Goal: Task Accomplishment & Management: Complete application form

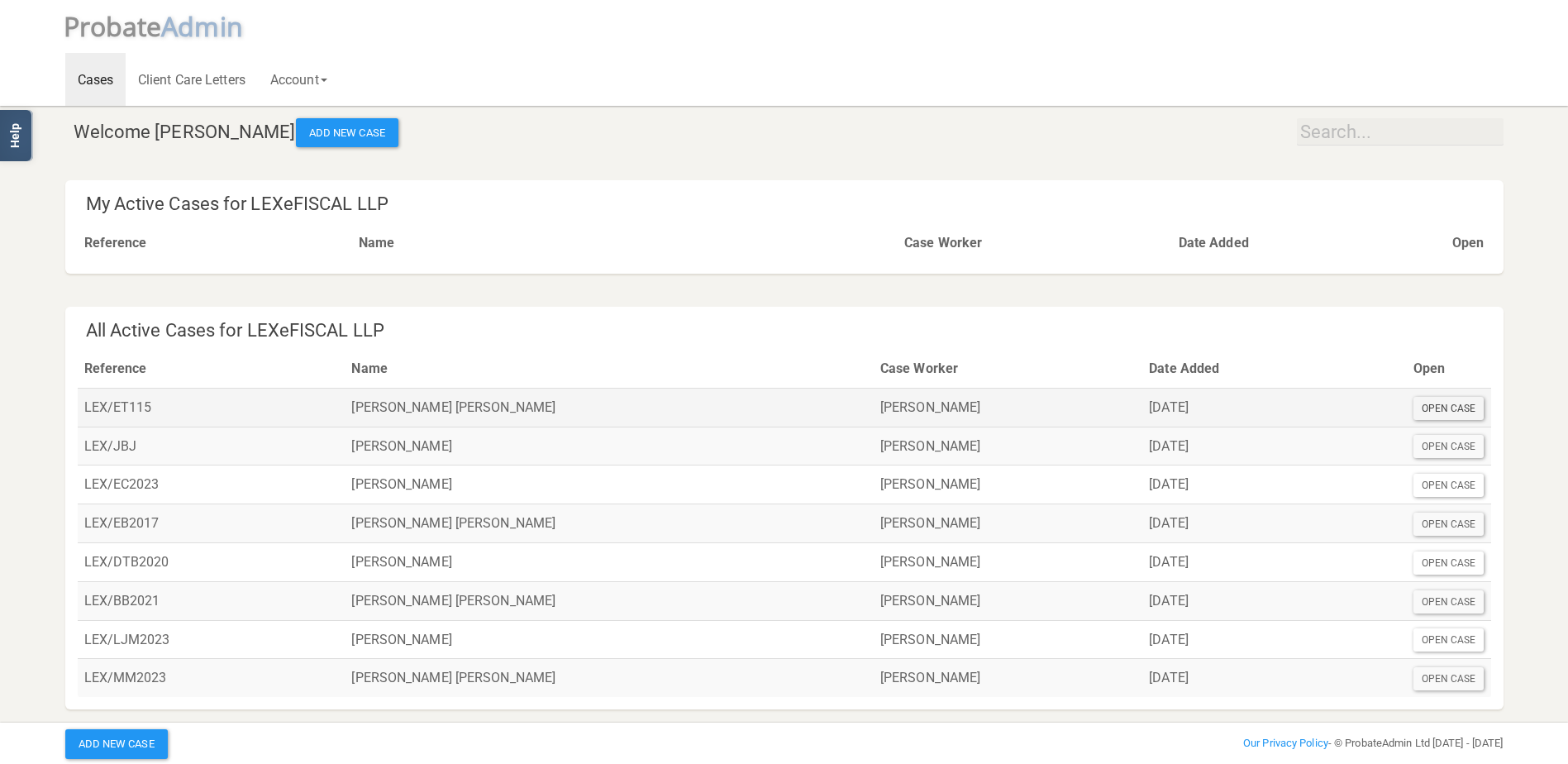
click at [1434, 405] on div "Open Case" at bounding box center [1448, 408] width 71 height 23
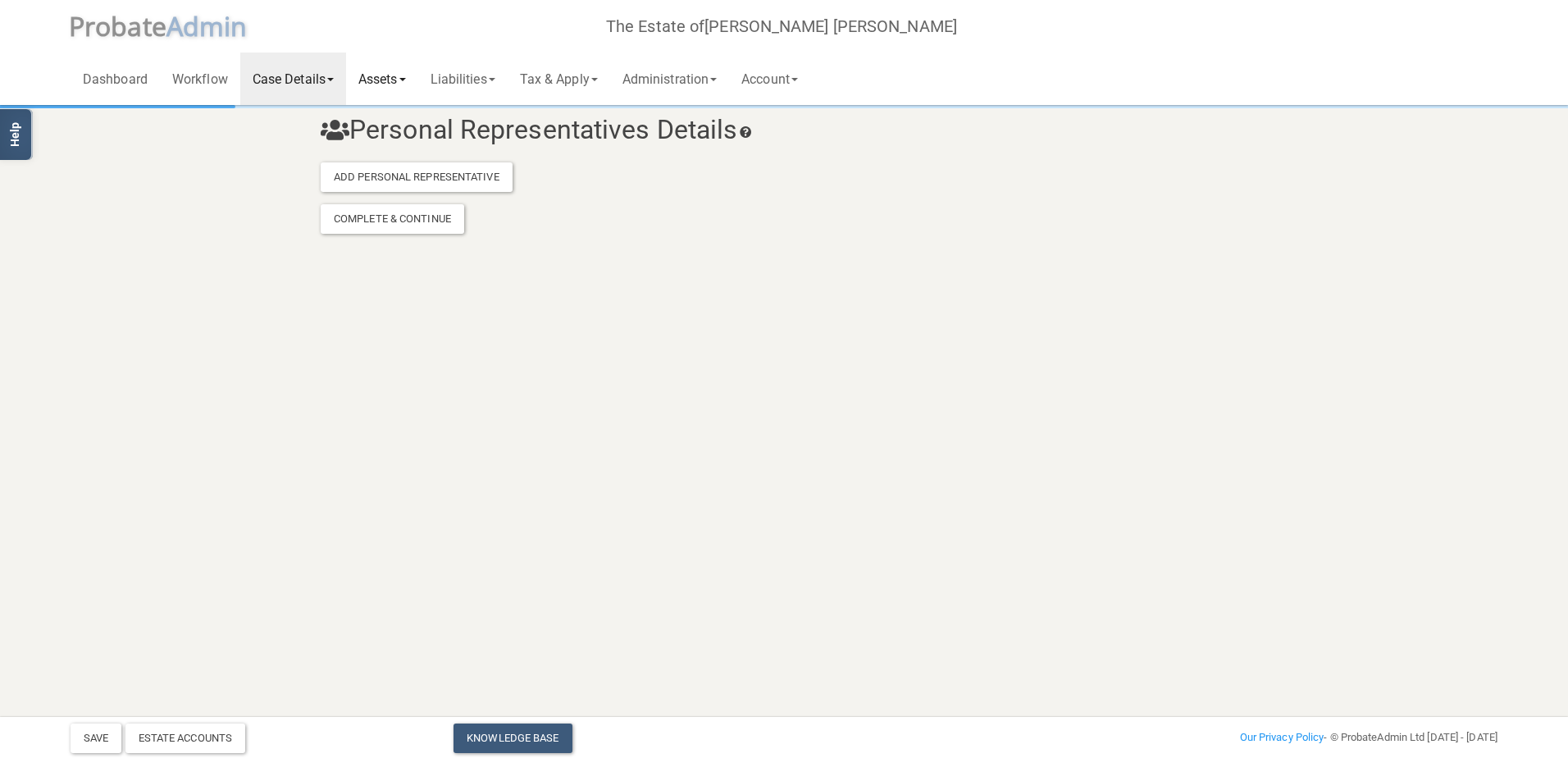
click at [379, 85] on link "Assets" at bounding box center [382, 79] width 72 height 52
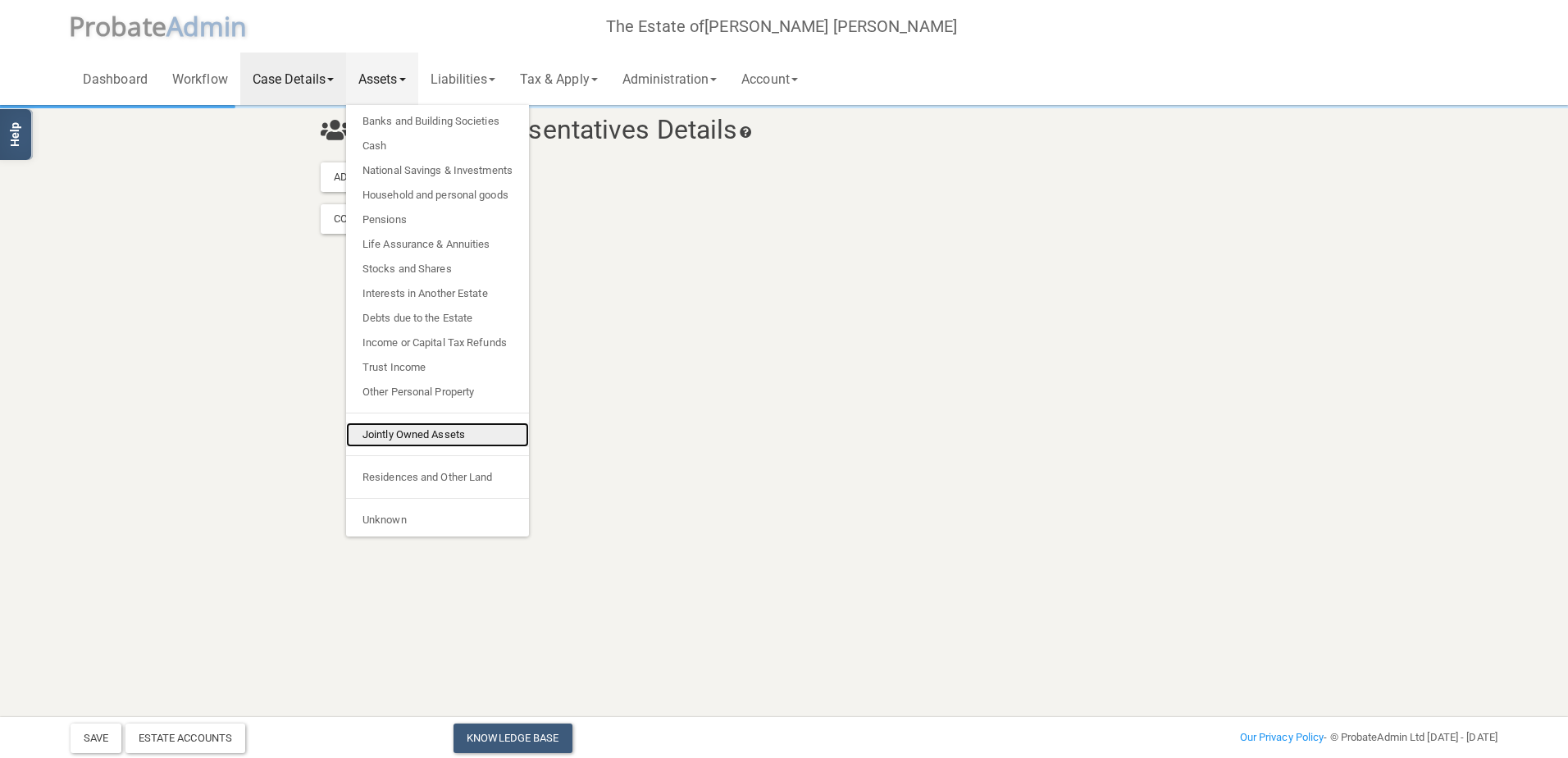
click at [439, 430] on link "Jointly Owned Assets" at bounding box center [438, 434] width 183 height 24
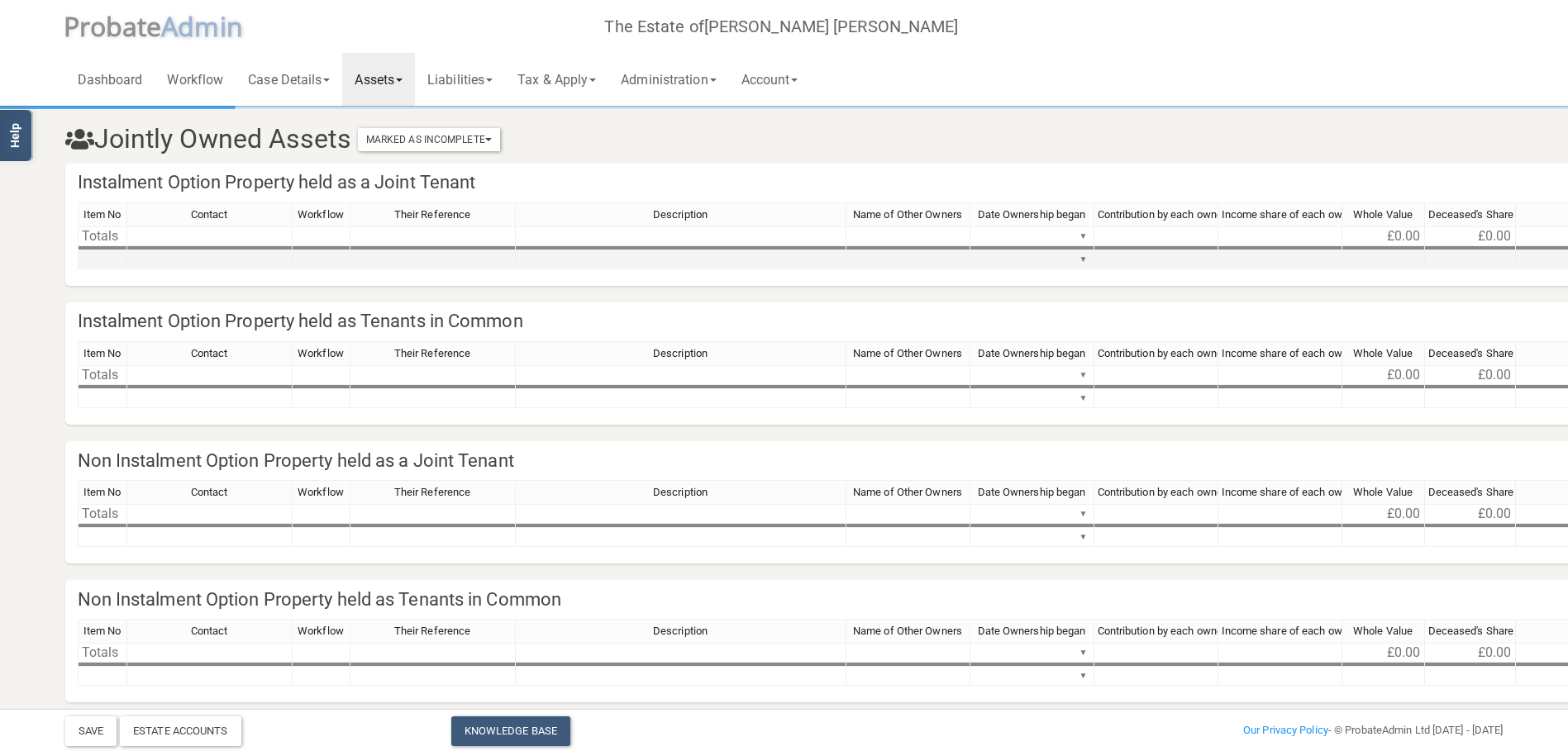
click at [115, 260] on td at bounding box center [102, 260] width 49 height 19
type textarea "1"
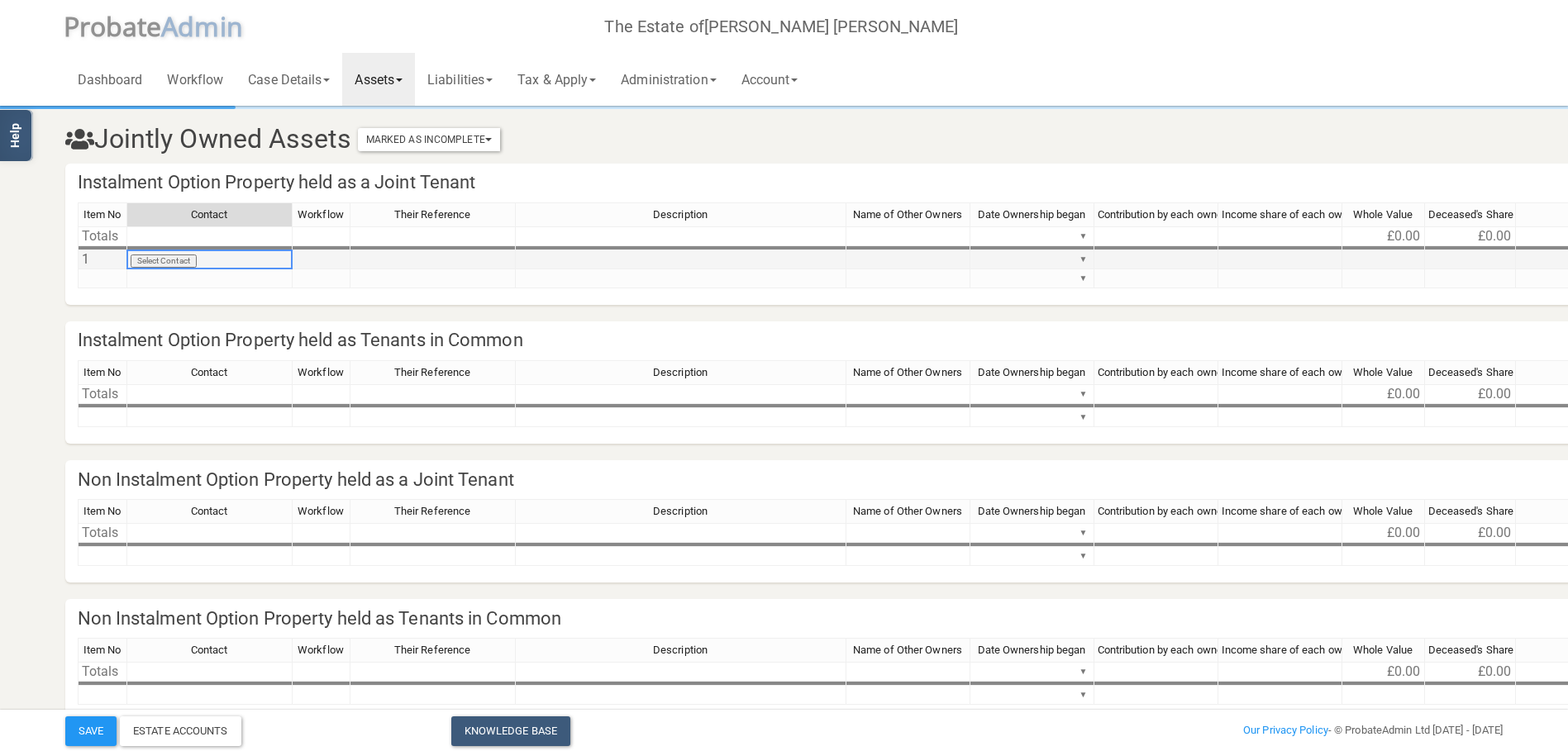
click at [193, 257] on td "Select Contact" at bounding box center [210, 260] width 165 height 19
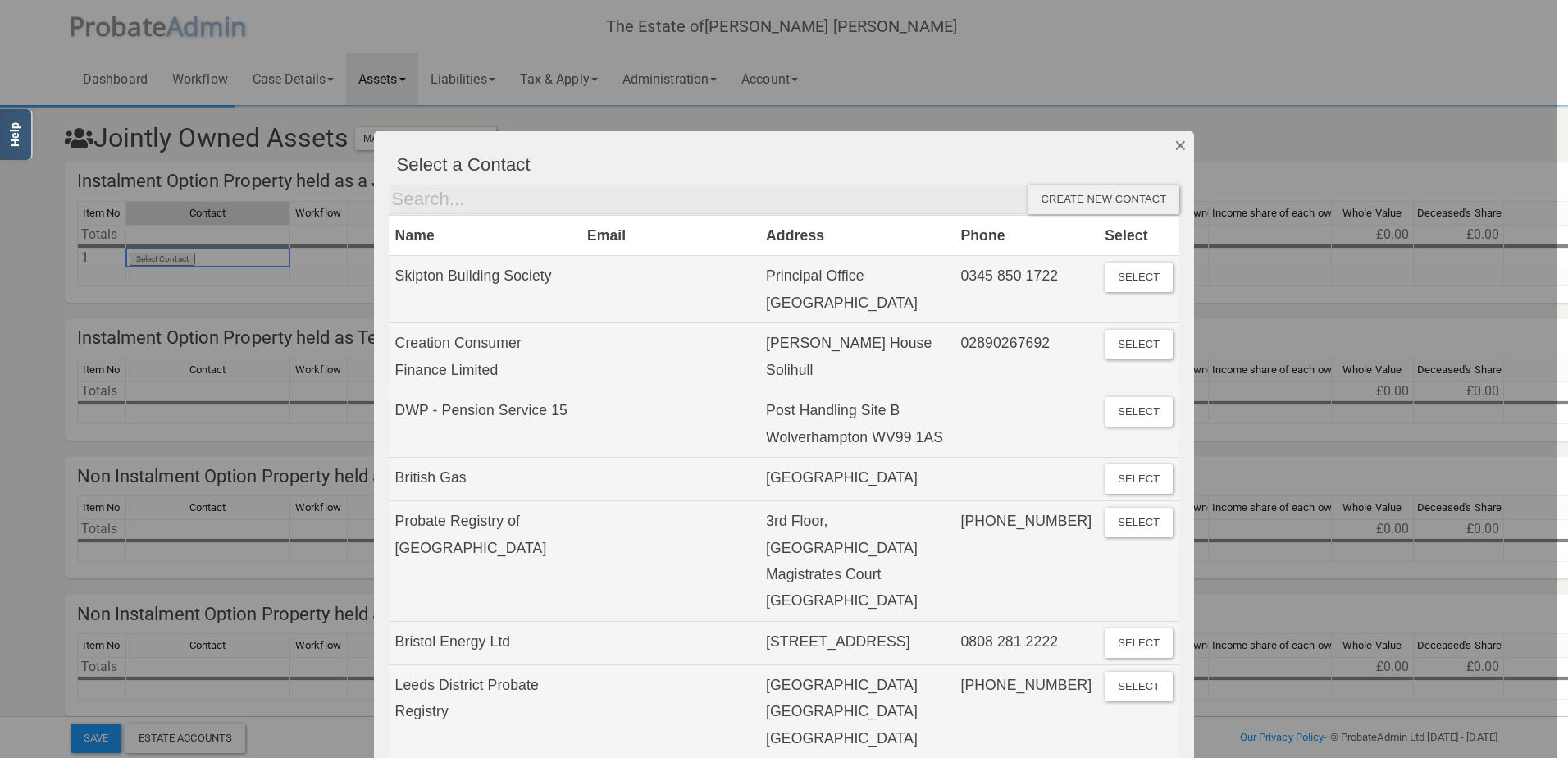
click at [1169, 139] on button "Dismiss" at bounding box center [1181, 145] width 27 height 28
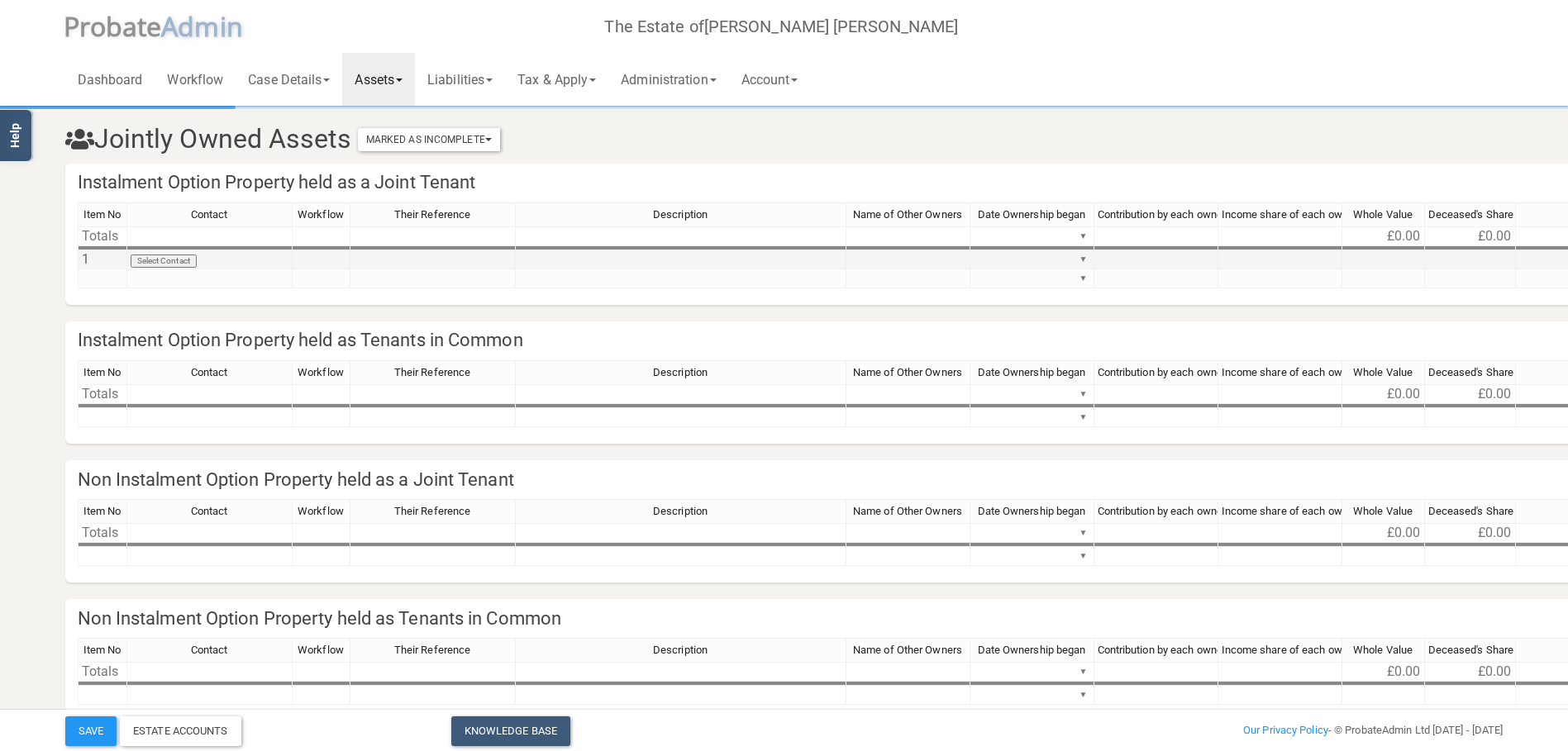
click at [184, 262] on td "Select Contact" at bounding box center [210, 260] width 165 height 19
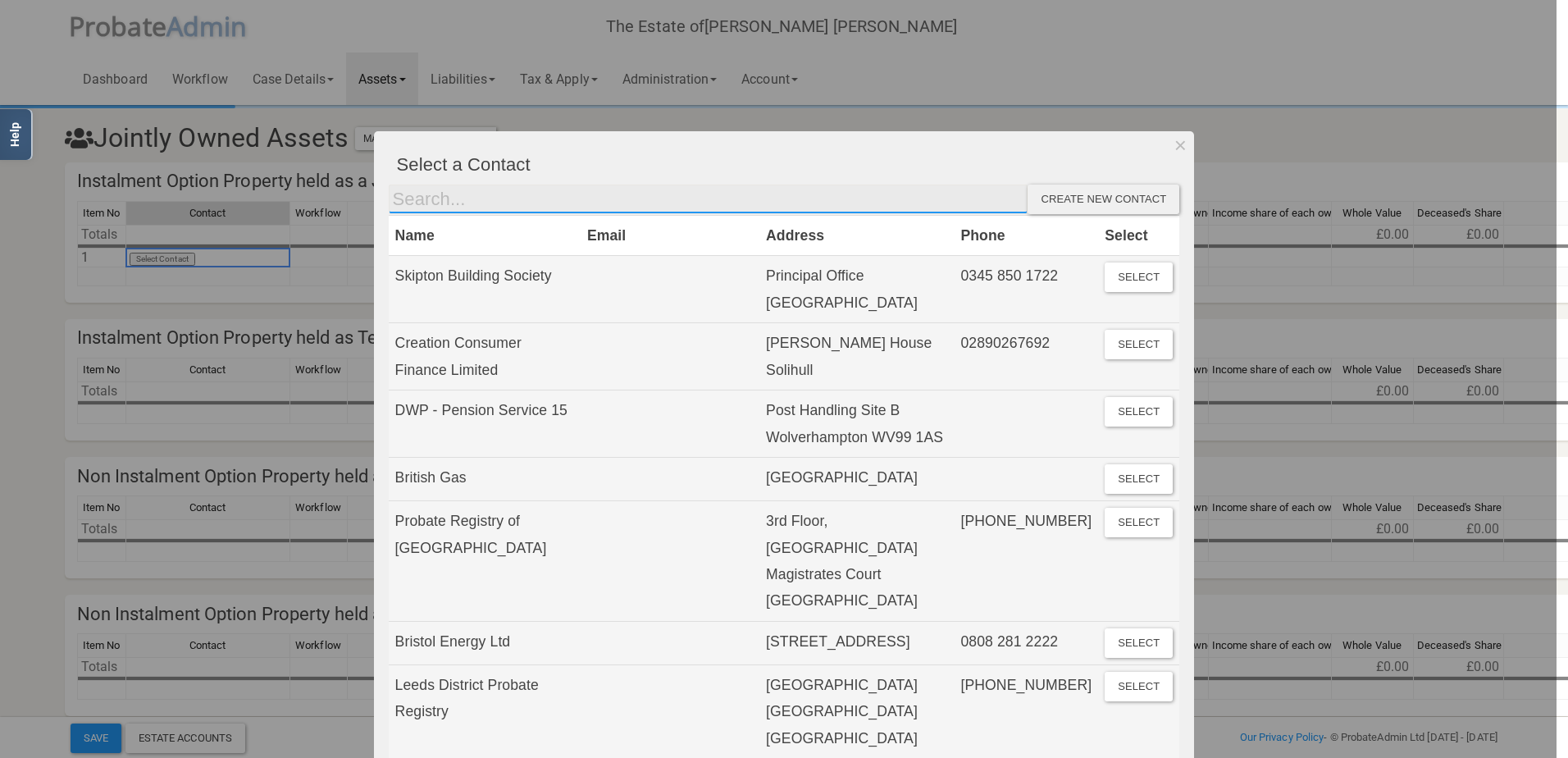
click at [520, 187] on input "text" at bounding box center [709, 200] width 640 height 30
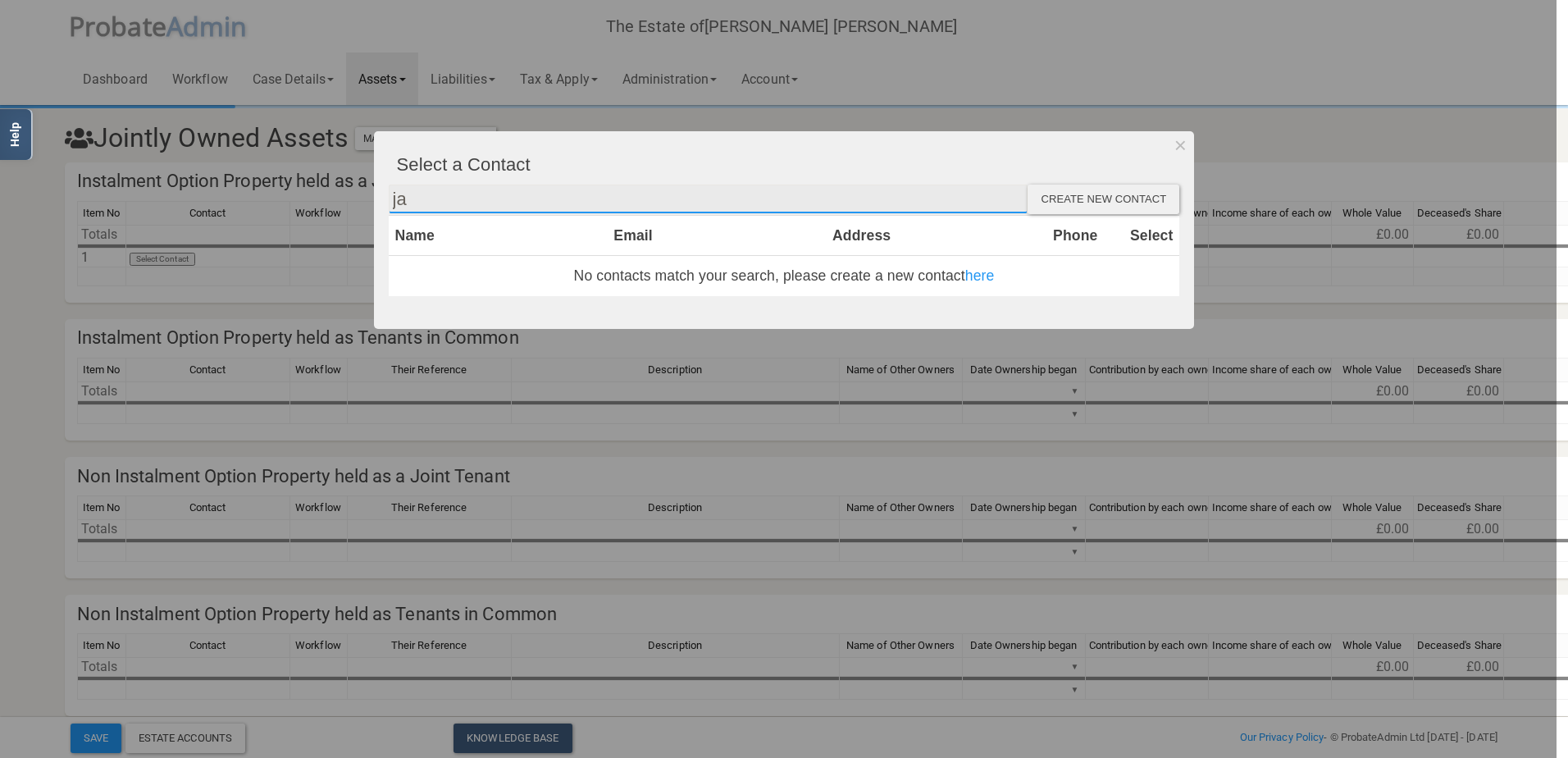
type input "j"
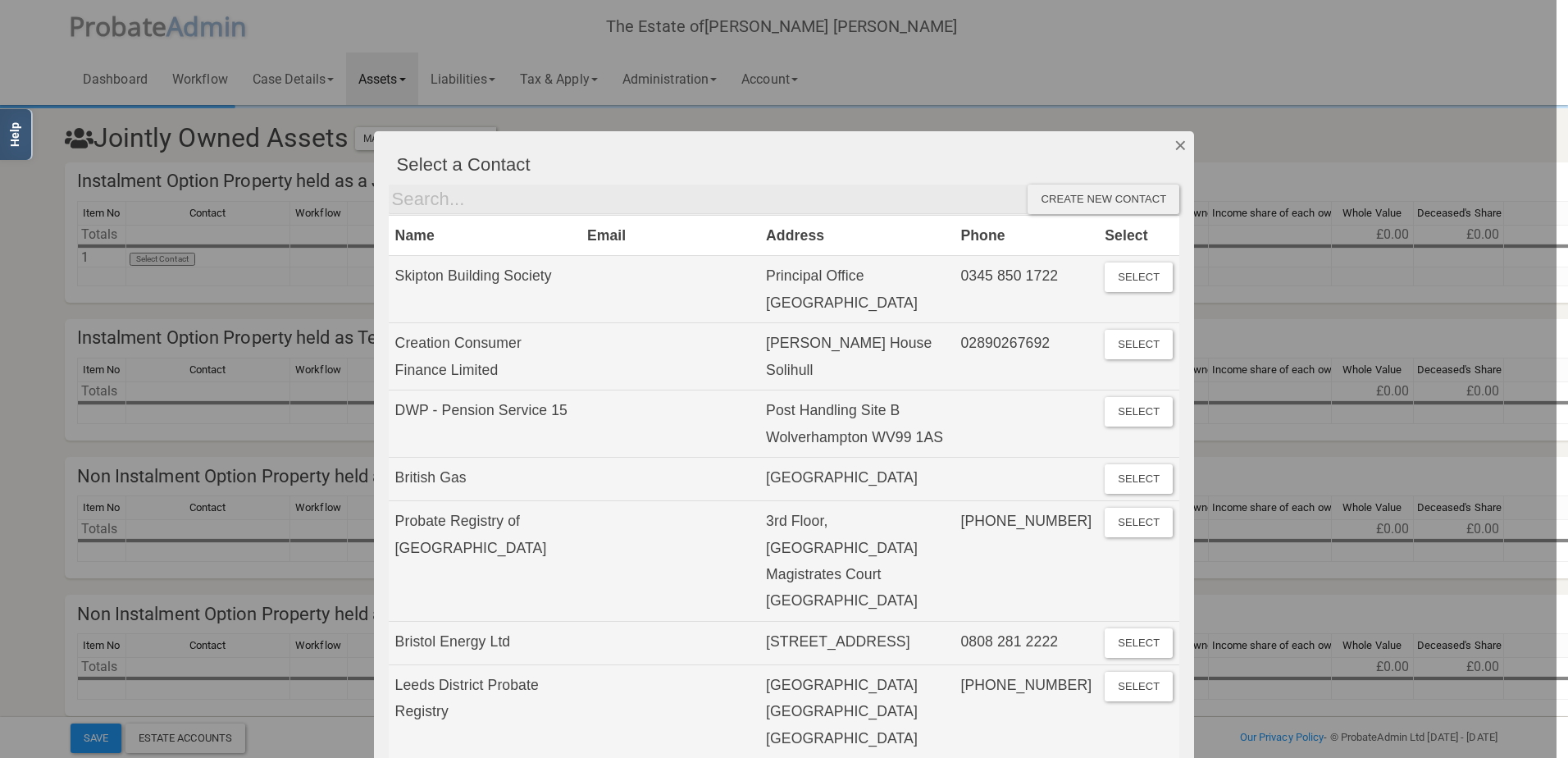
click at [1180, 145] on button "Dismiss" at bounding box center [1181, 145] width 27 height 28
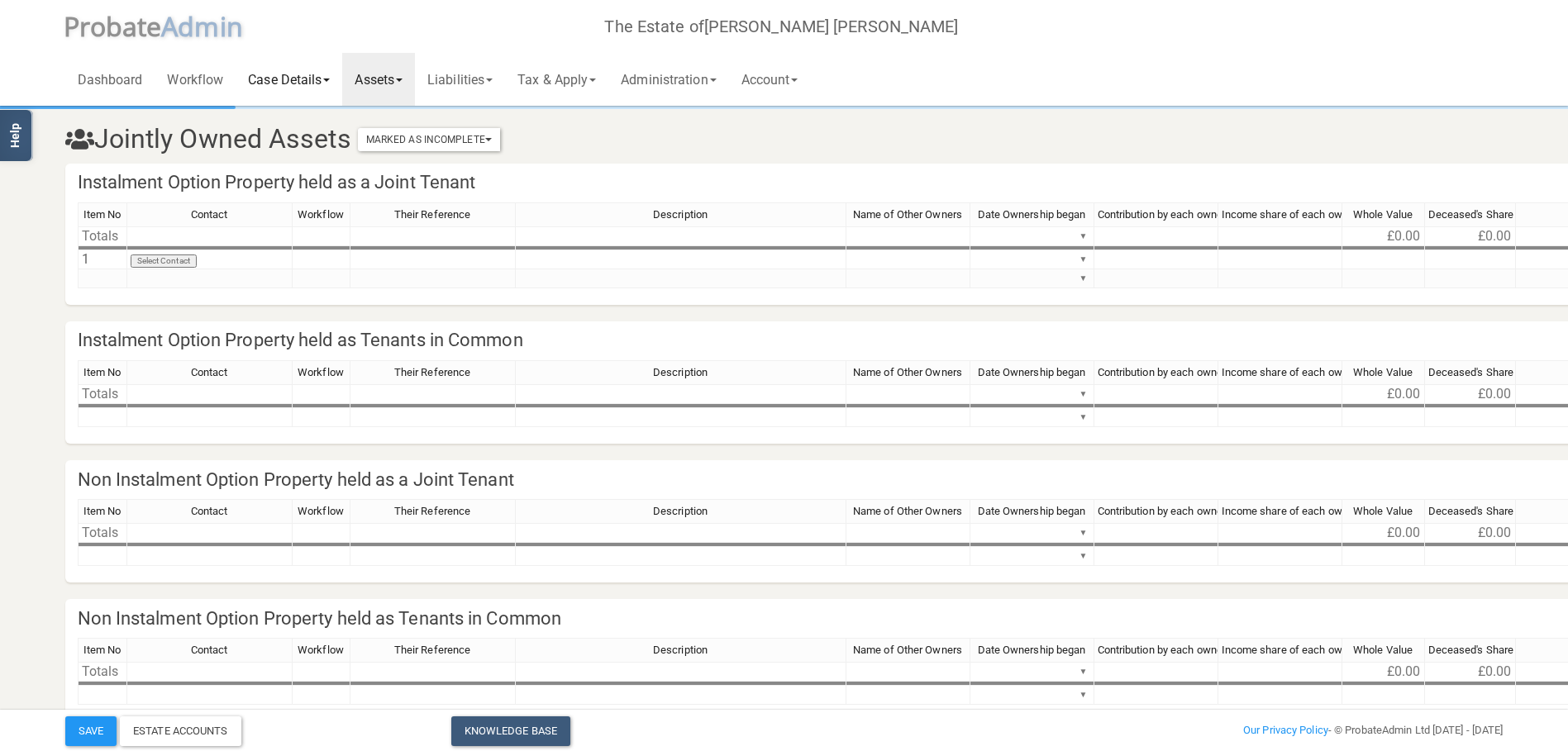
click at [279, 77] on link "Case Details" at bounding box center [288, 79] width 106 height 53
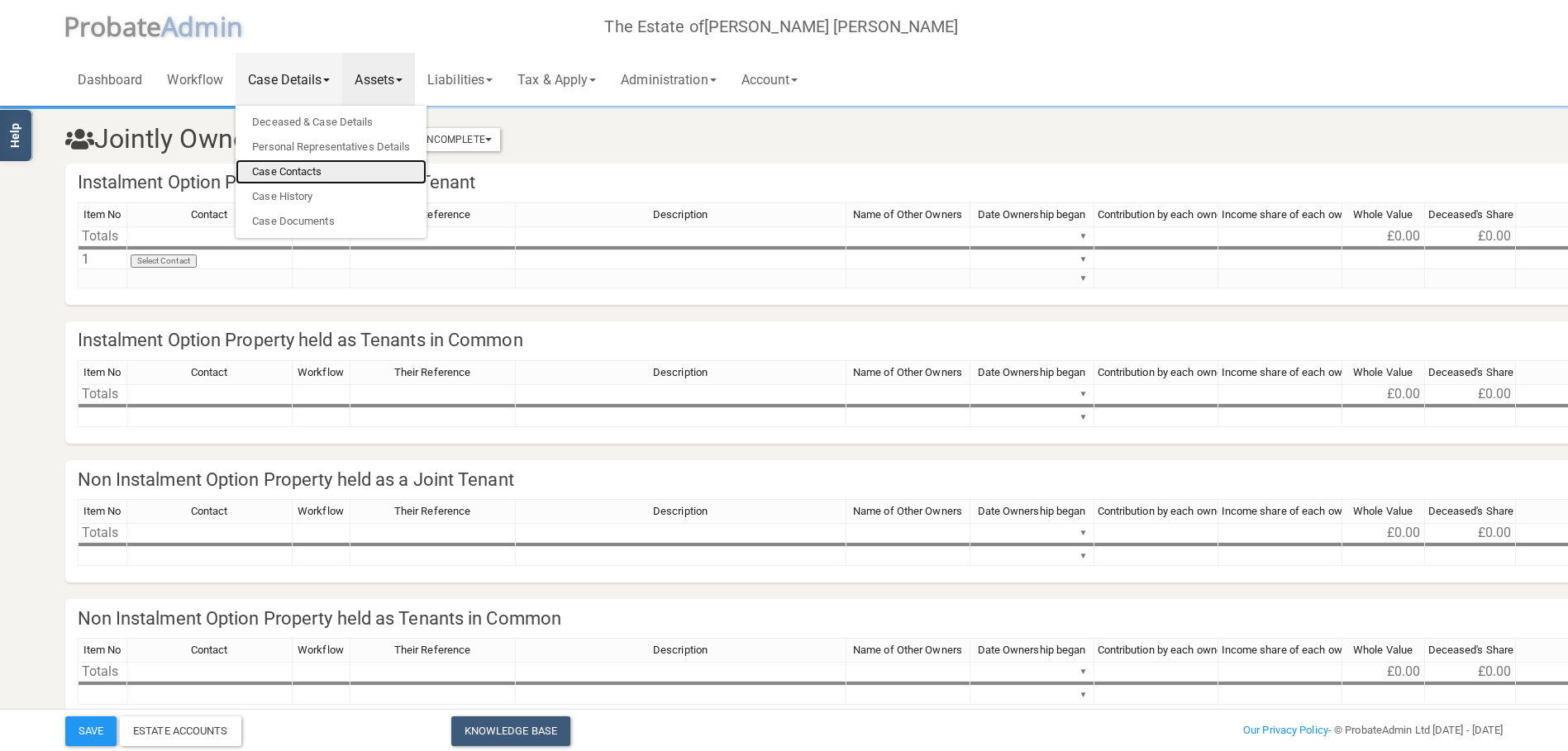
click at [316, 169] on link "Case Contacts" at bounding box center [330, 172] width 191 height 25
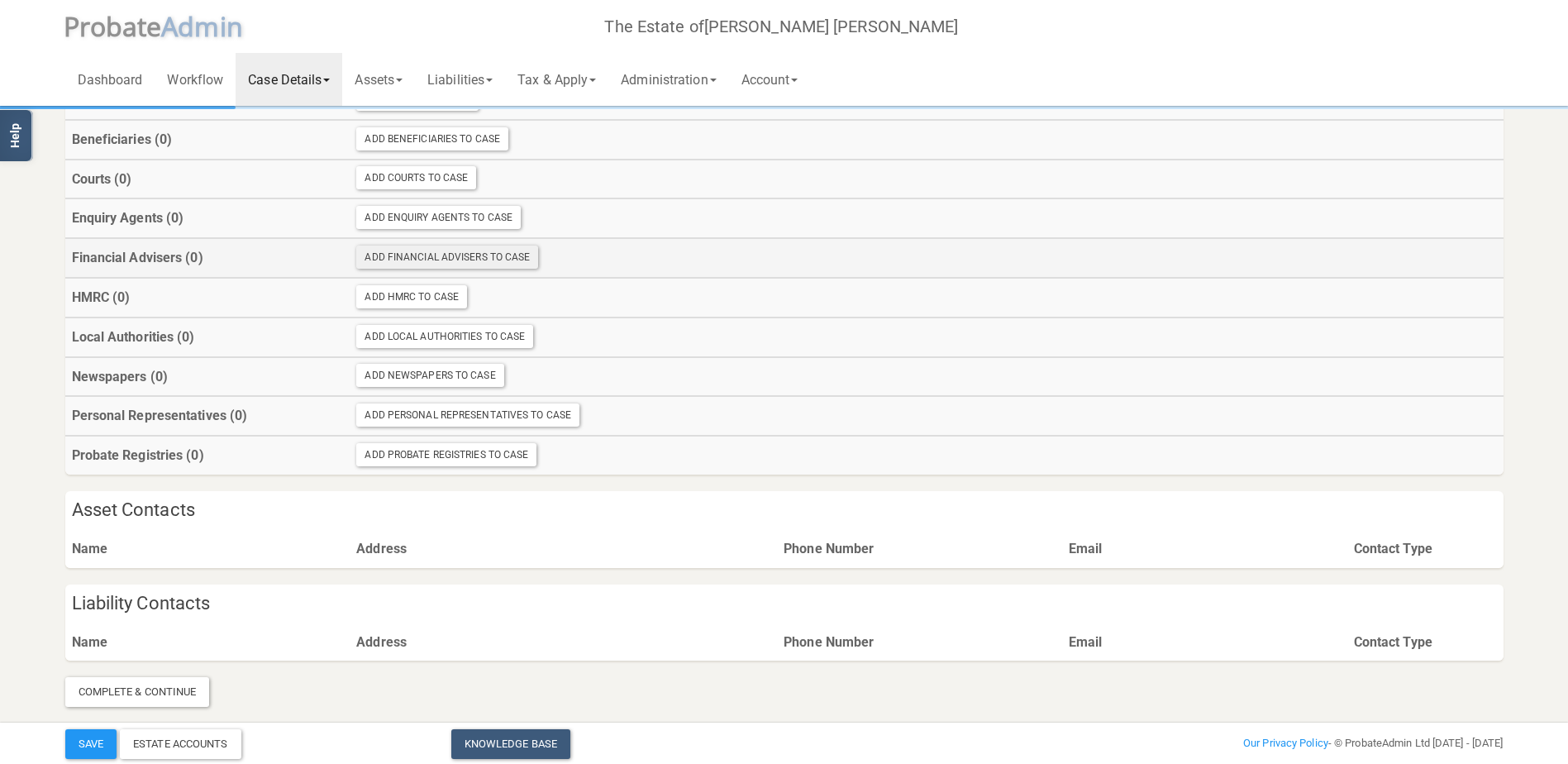
scroll to position [216, 0]
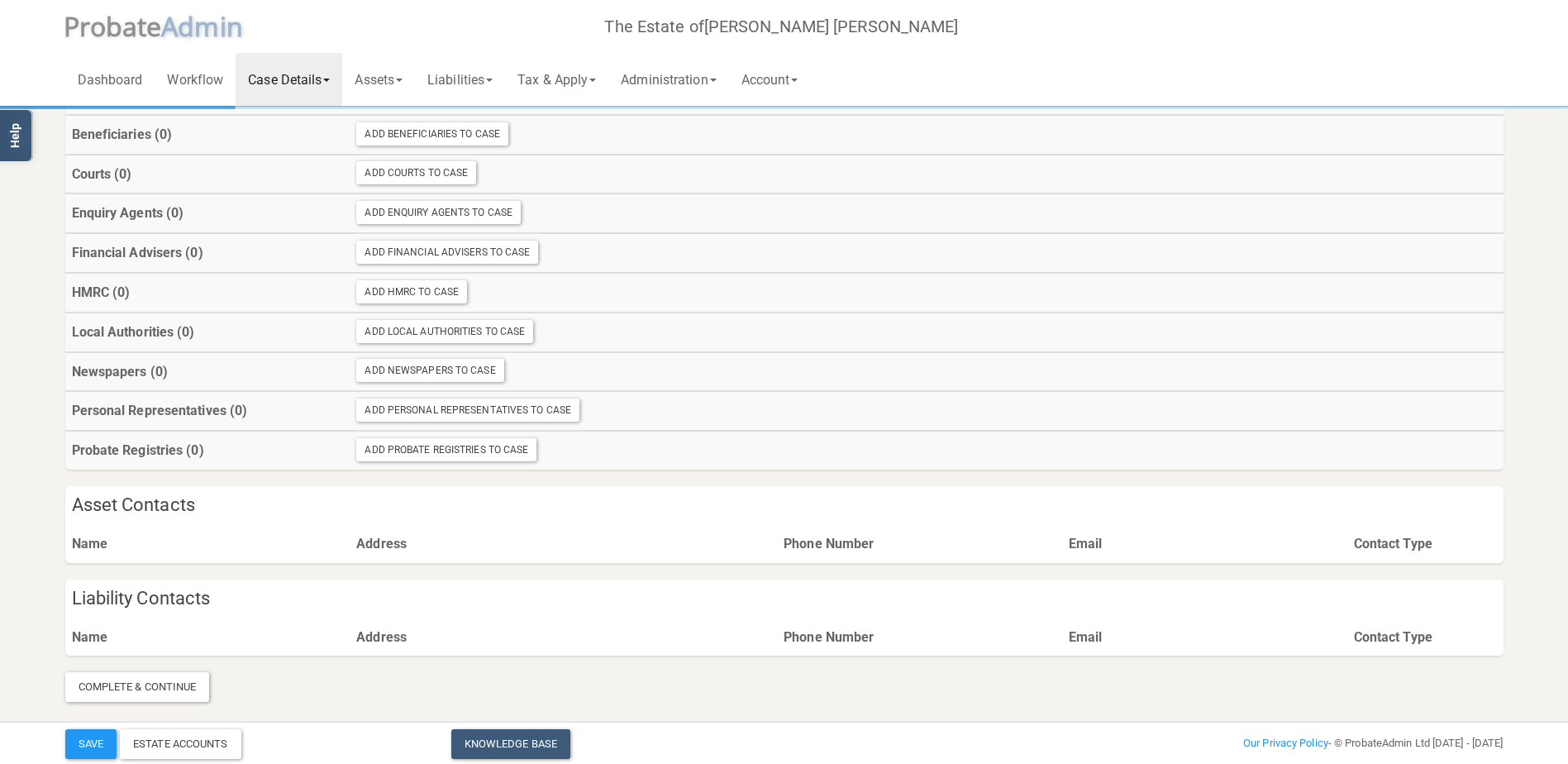
click at [507, 546] on th "Address" at bounding box center [563, 543] width 427 height 38
click at [247, 567] on section "Case Contacts Address Book Marked As Incomplete Mark As Incomplete Mark As Comp…" at bounding box center [784, 297] width 1463 height 810
click at [174, 543] on th "Name" at bounding box center [207, 543] width 286 height 38
click at [119, 547] on th "Name" at bounding box center [207, 543] width 286 height 38
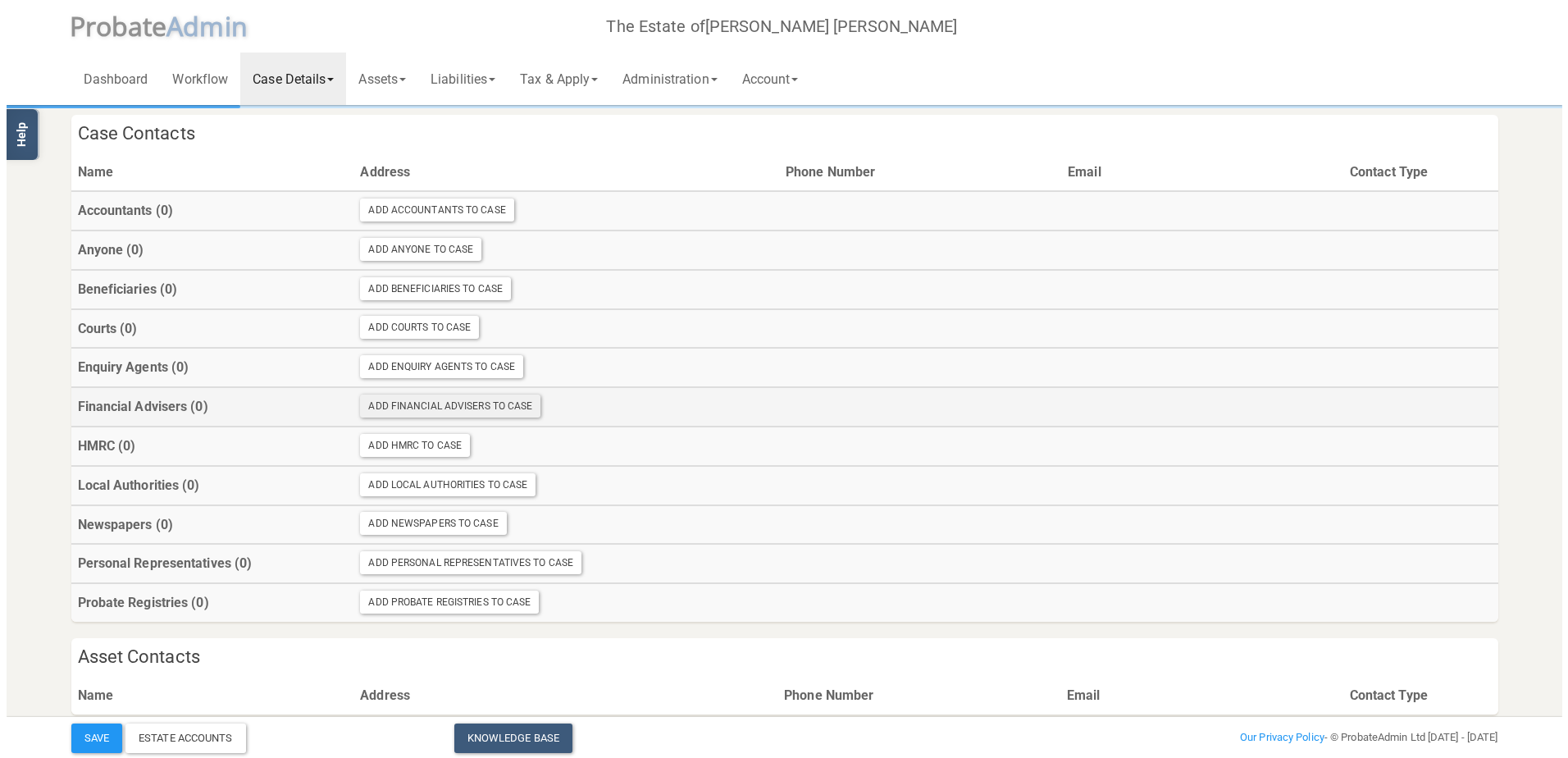
scroll to position [50, 0]
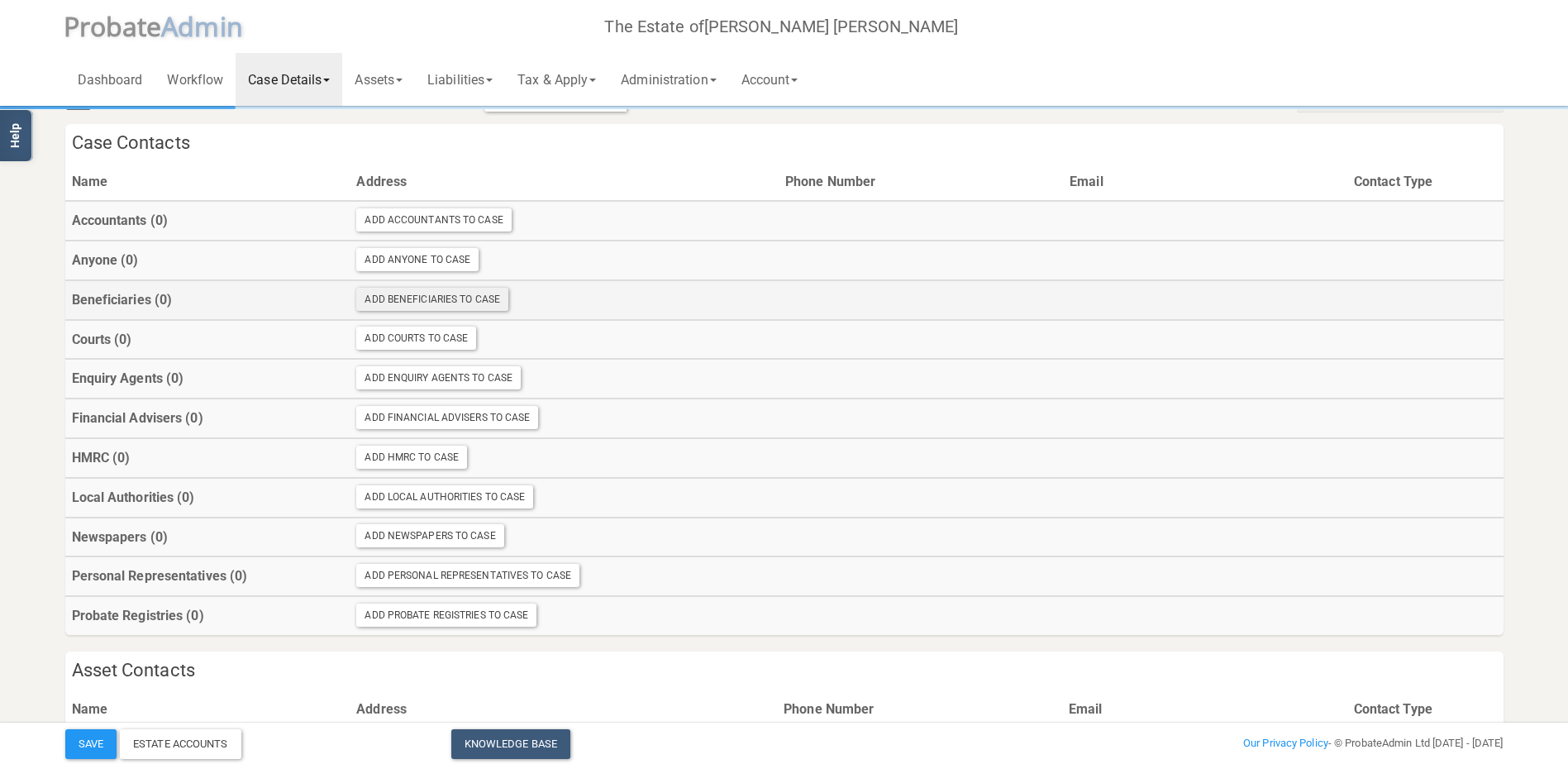
click at [439, 300] on div "Add Beneficiaries To Case" at bounding box center [432, 299] width 152 height 23
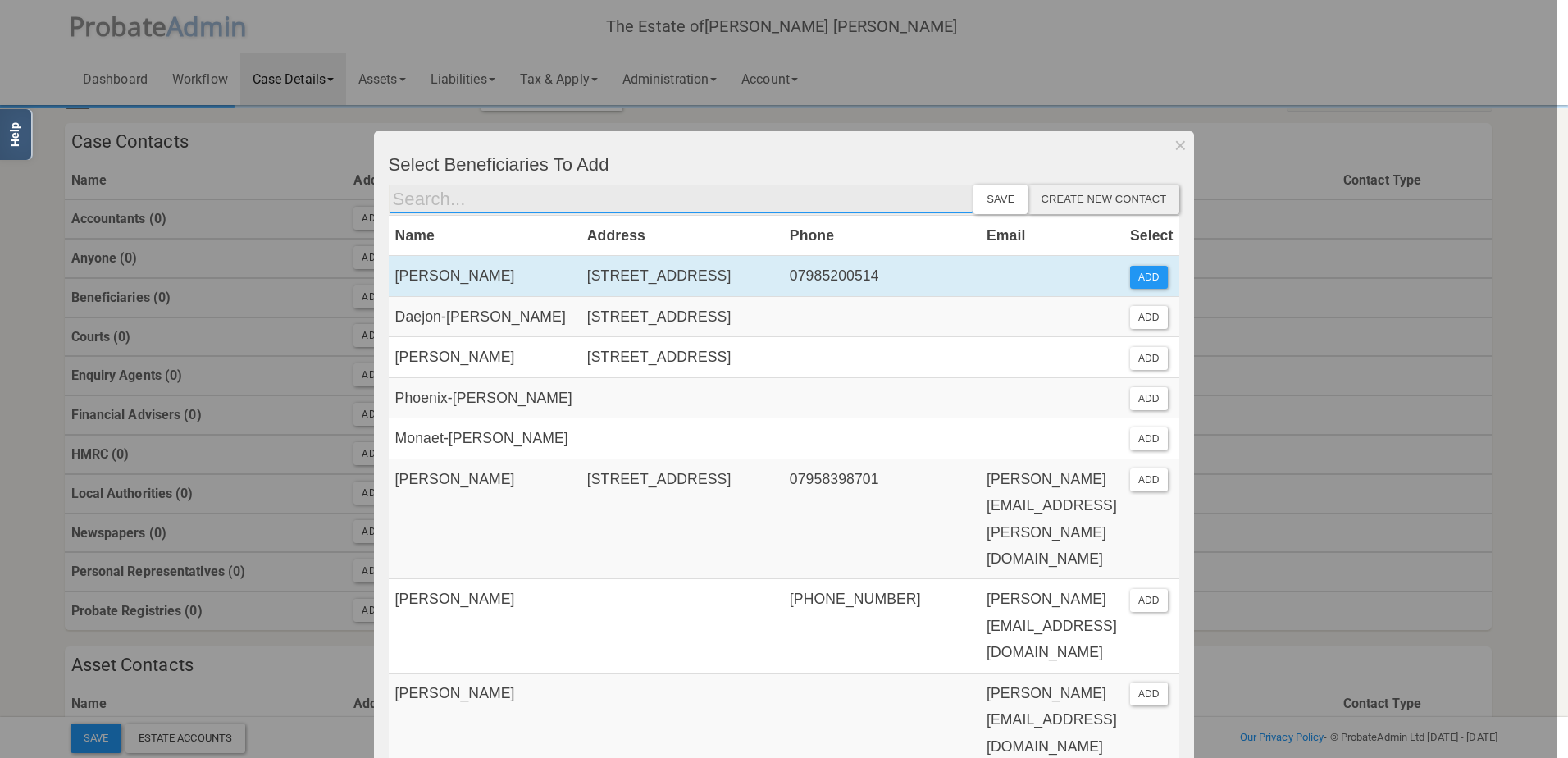
paste input "[PERSON_NAME]"
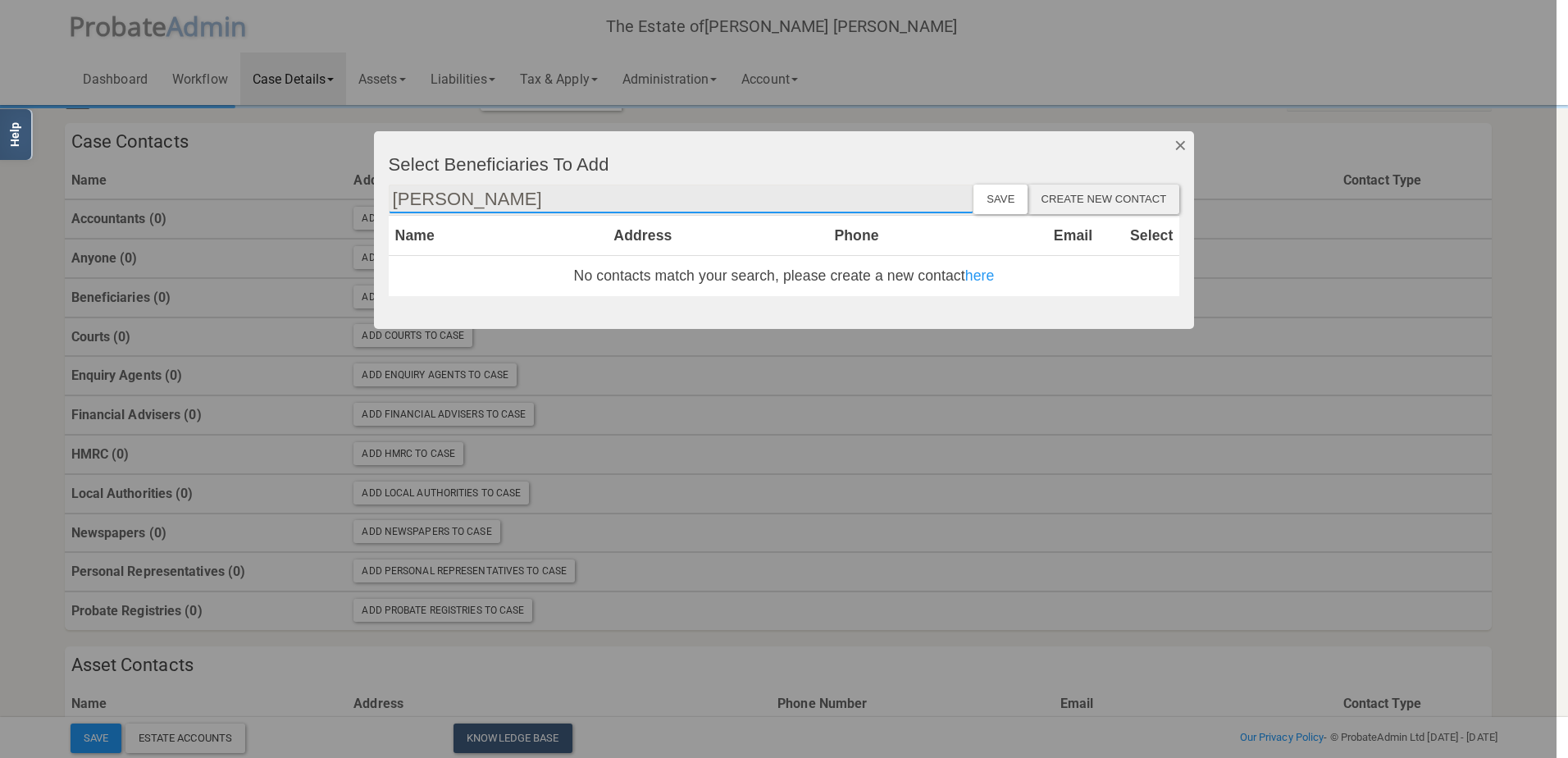
type input "[PERSON_NAME]"
click at [1177, 146] on button "Dismiss" at bounding box center [1181, 145] width 27 height 28
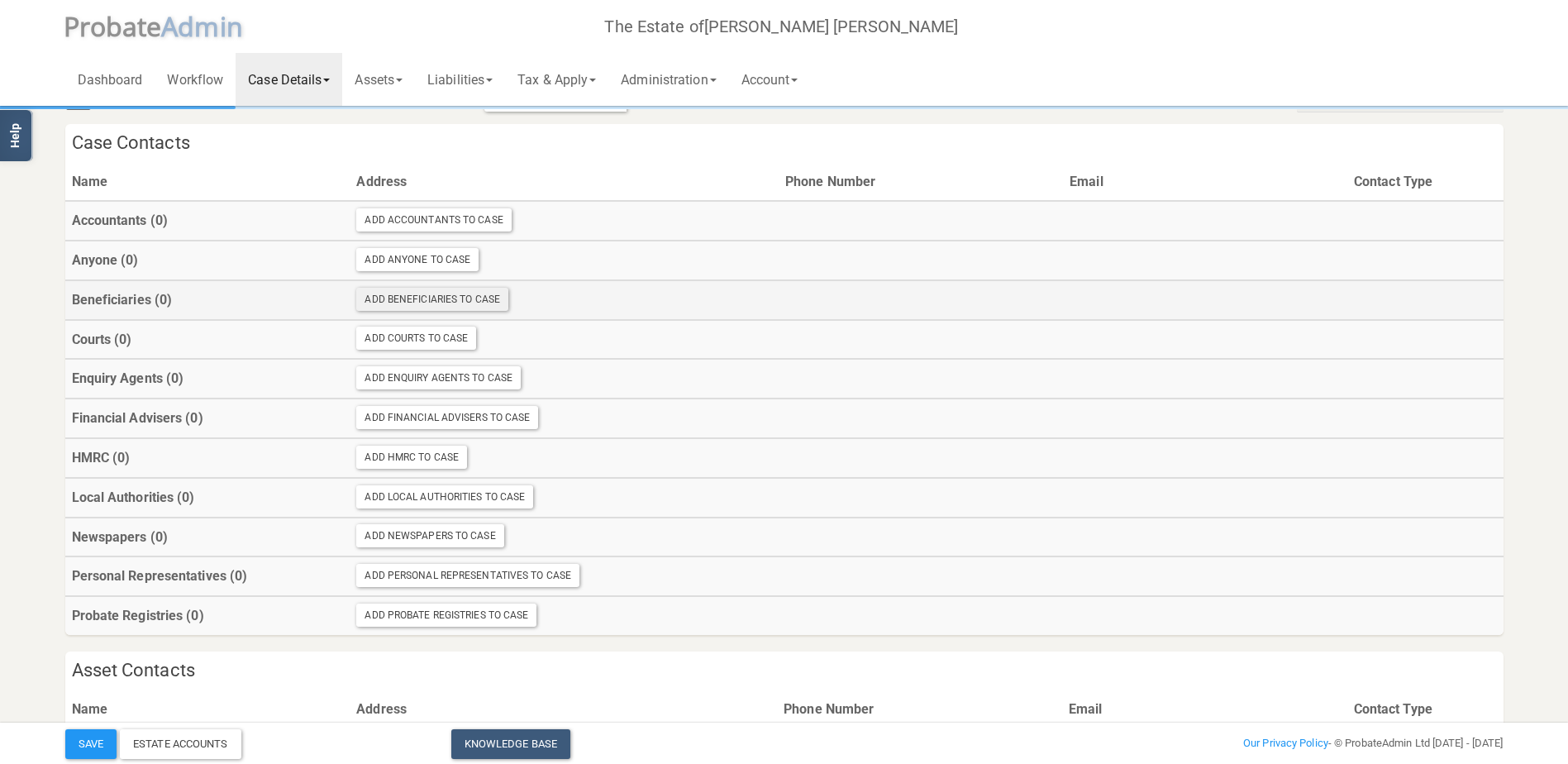
click at [430, 300] on div "Add Beneficiaries To Case" at bounding box center [432, 299] width 152 height 23
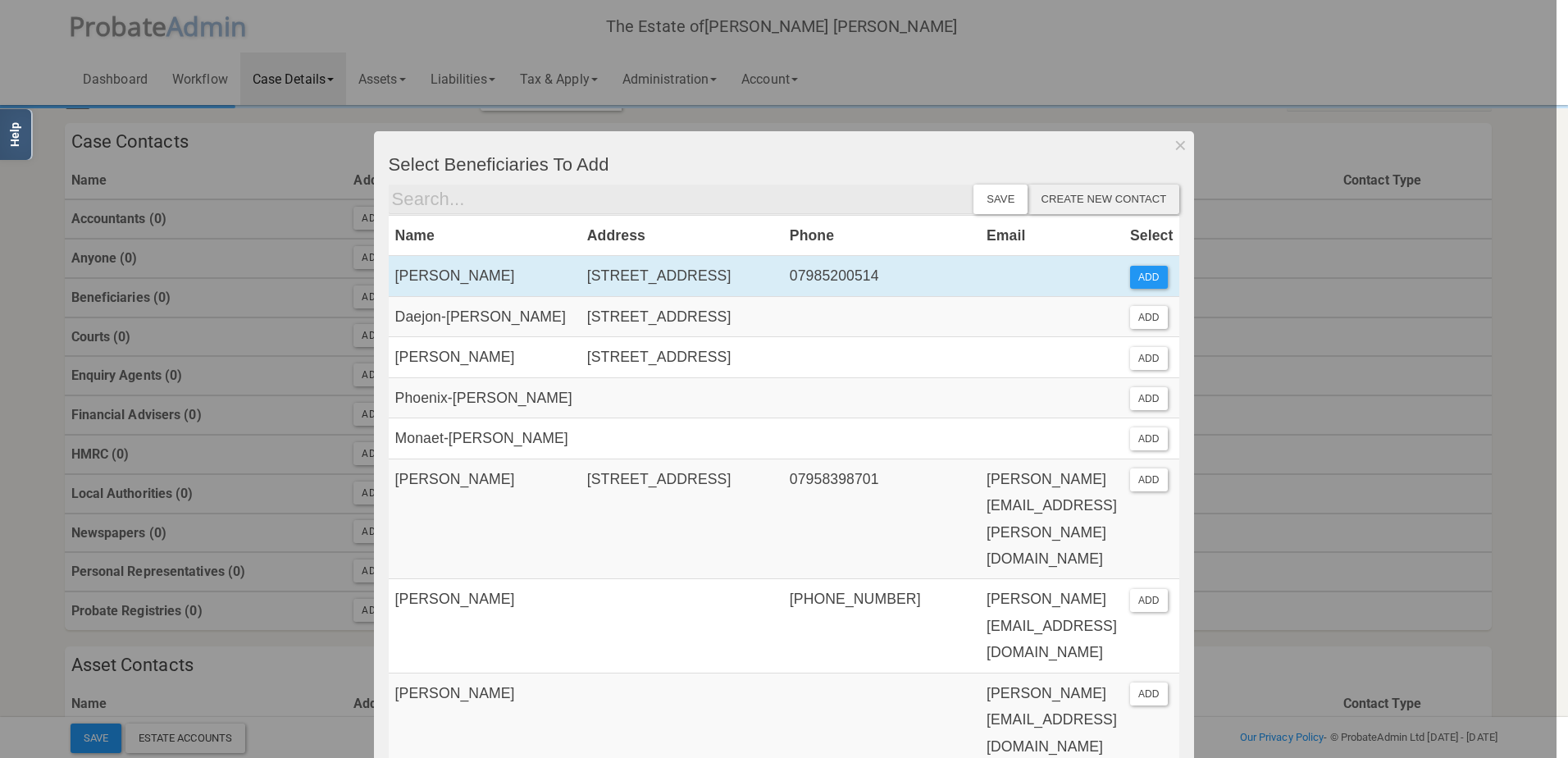
click at [1064, 174] on h4 "Select Beneficiaries To Add" at bounding box center [785, 165] width 792 height 20
click at [1071, 194] on div "Create new contact" at bounding box center [1104, 200] width 152 height 30
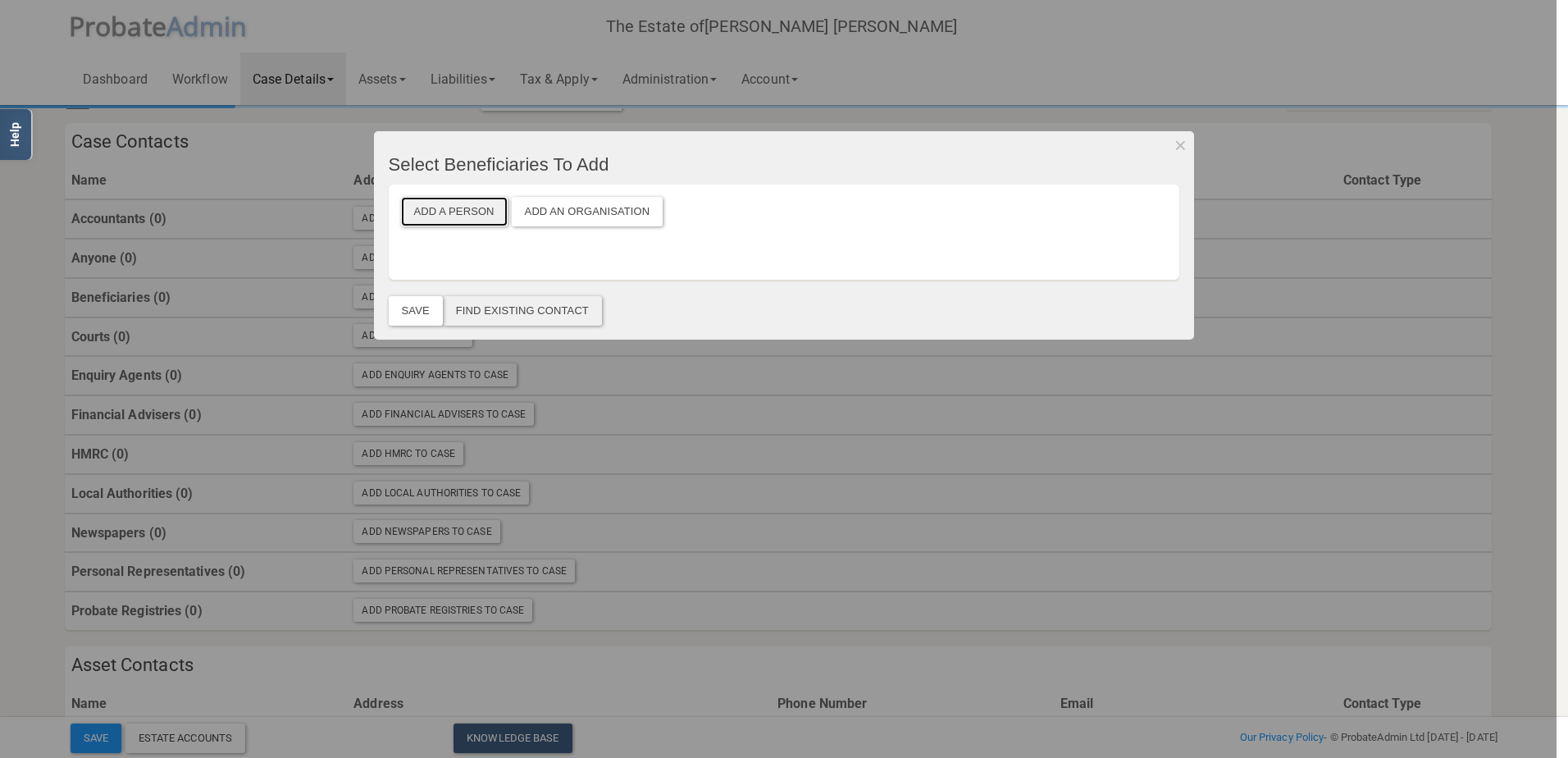
click at [465, 202] on button "Add a Person" at bounding box center [454, 212] width 106 height 30
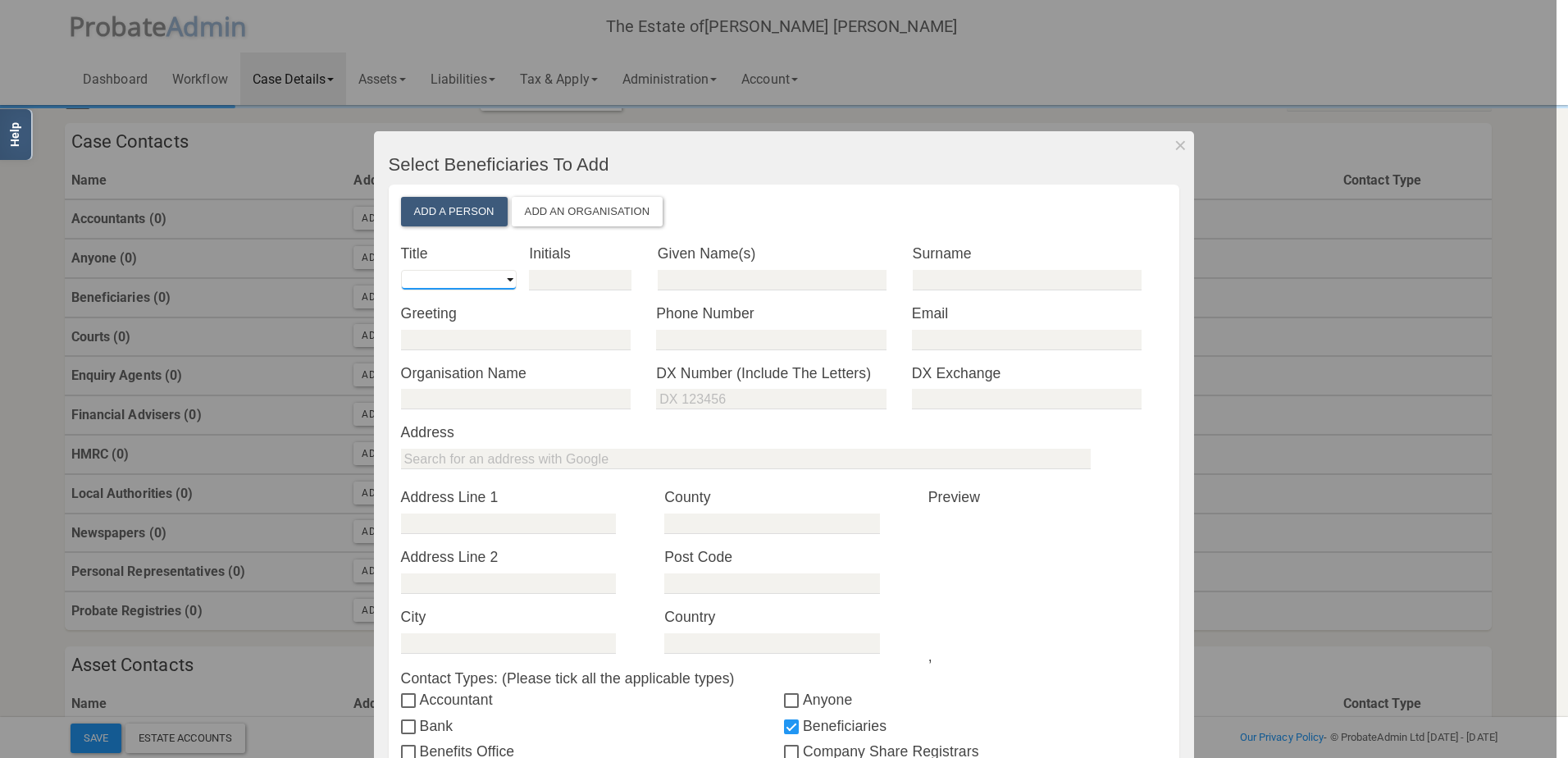
click at [462, 283] on select "Mr Mrs Miss Ms Dr [PERSON_NAME] [PERSON_NAME]" at bounding box center [459, 280] width 116 height 21
select select "string:Ms"
click at [401, 270] on select "Mr Mrs Miss Ms Dr [PERSON_NAME] [PERSON_NAME]" at bounding box center [459, 280] width 116 height 21
click at [679, 277] on input "text" at bounding box center [772, 280] width 229 height 21
paste input "[PERSON_NAME]"
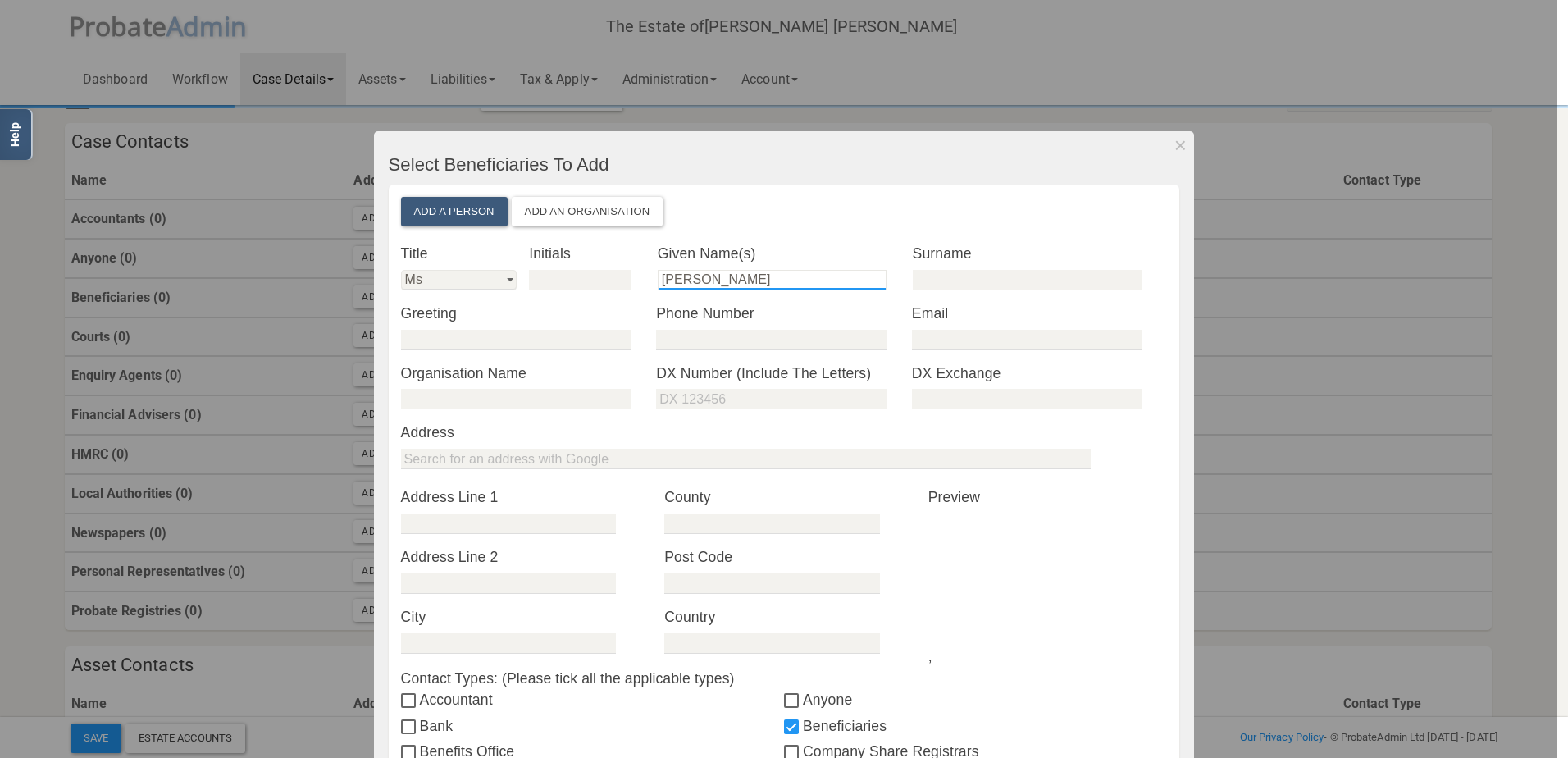
drag, startPoint x: 821, startPoint y: 273, endPoint x: 745, endPoint y: 278, distance: 76.2
click at [745, 278] on input "[PERSON_NAME]" at bounding box center [772, 280] width 229 height 21
type input "[PERSON_NAME]"
click at [944, 283] on input "text" at bounding box center [1027, 280] width 229 height 21
paste input "[PERSON_NAME]"
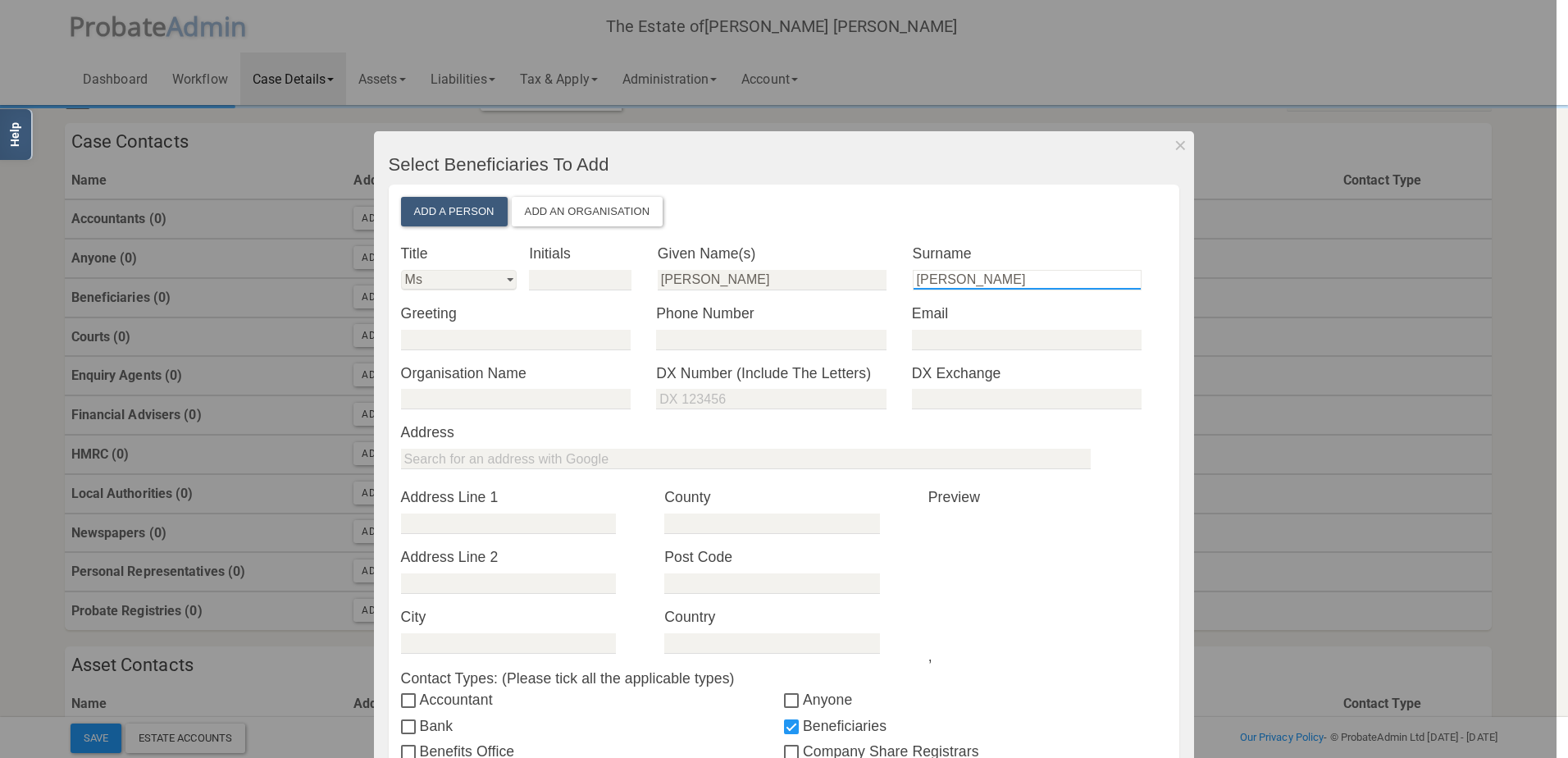
type input "[PERSON_NAME]"
click at [862, 234] on div "Add a Person Add an Organisation * Title Mr Mrs Miss Ms Dr [PERSON_NAME] Other …" at bounding box center [784, 606] width 767 height 818
click at [753, 283] on input "[PERSON_NAME]" at bounding box center [772, 280] width 229 height 21
click at [804, 205] on div "Add a Person Add an Organisation" at bounding box center [784, 212] width 767 height 30
click at [811, 273] on input "[PERSON_NAME] [PERSON_NAME]" at bounding box center [772, 280] width 229 height 21
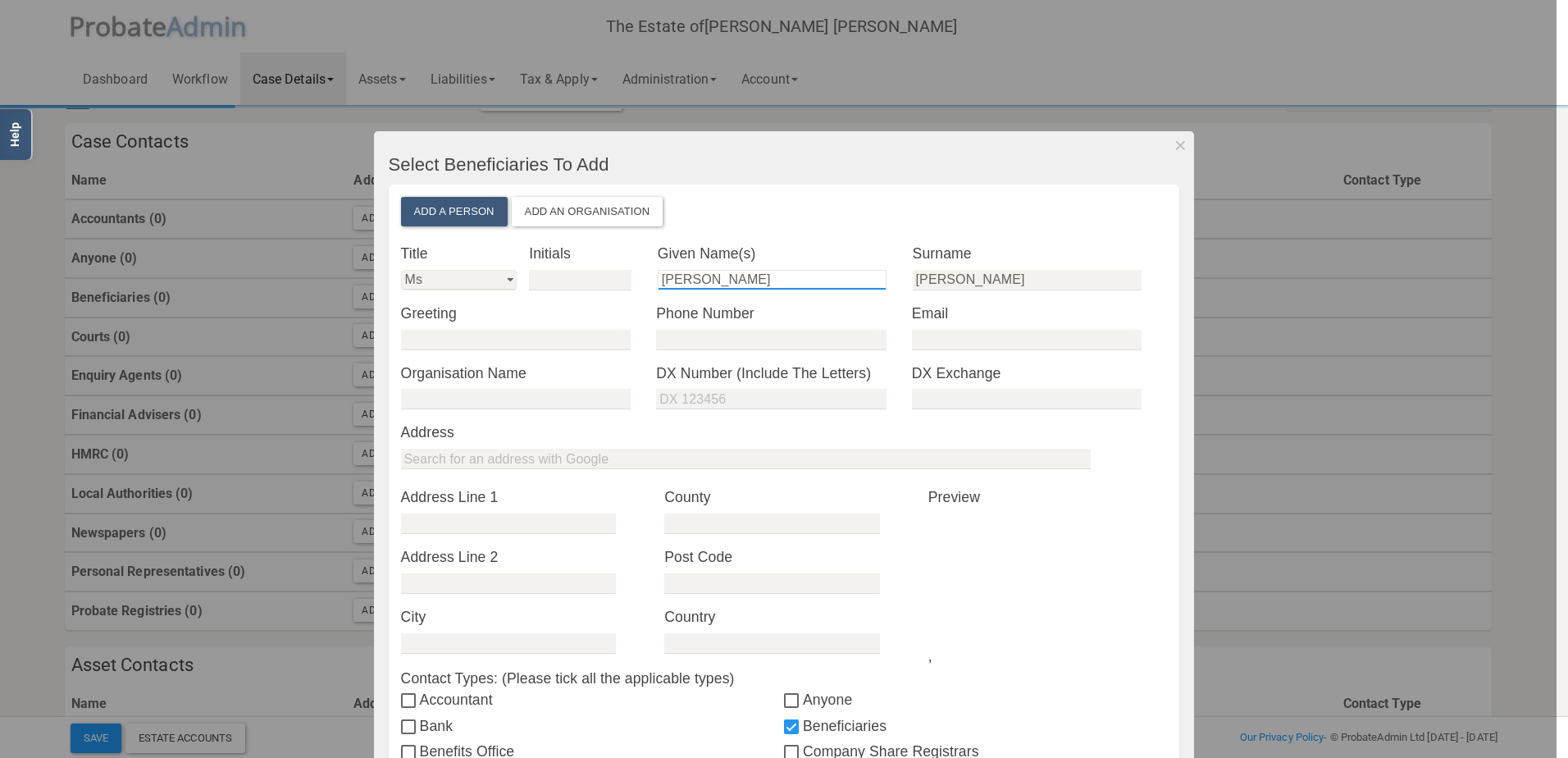
type input "[PERSON_NAME]"
type input "[GEOGRAPHIC_DATA]"
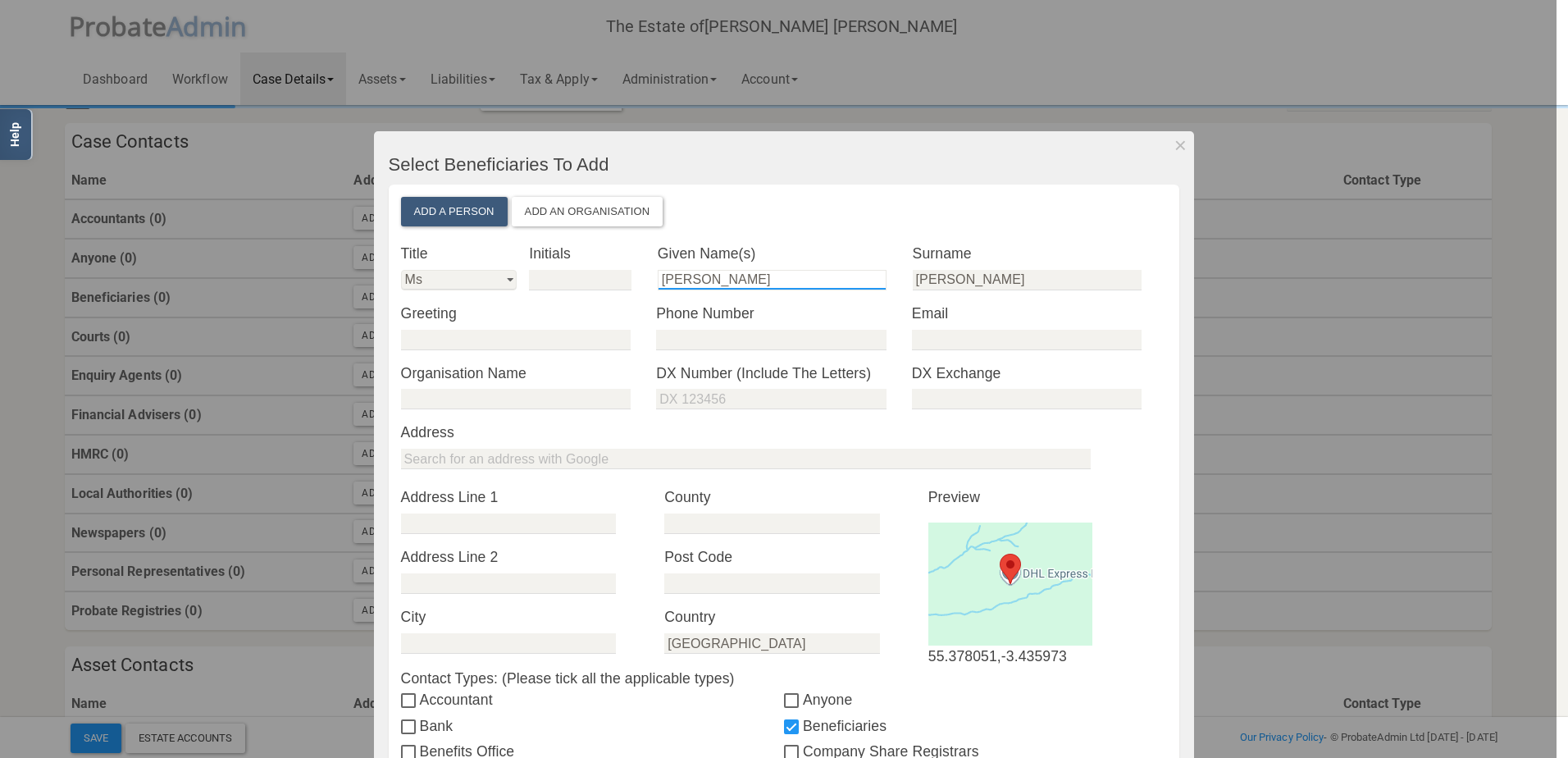
click at [794, 277] on input "[PERSON_NAME]" at bounding box center [772, 280] width 229 height 21
type input "[PERSON_NAME] [PERSON_NAME]"
click at [1033, 280] on input "[PERSON_NAME]" at bounding box center [1027, 280] width 229 height 21
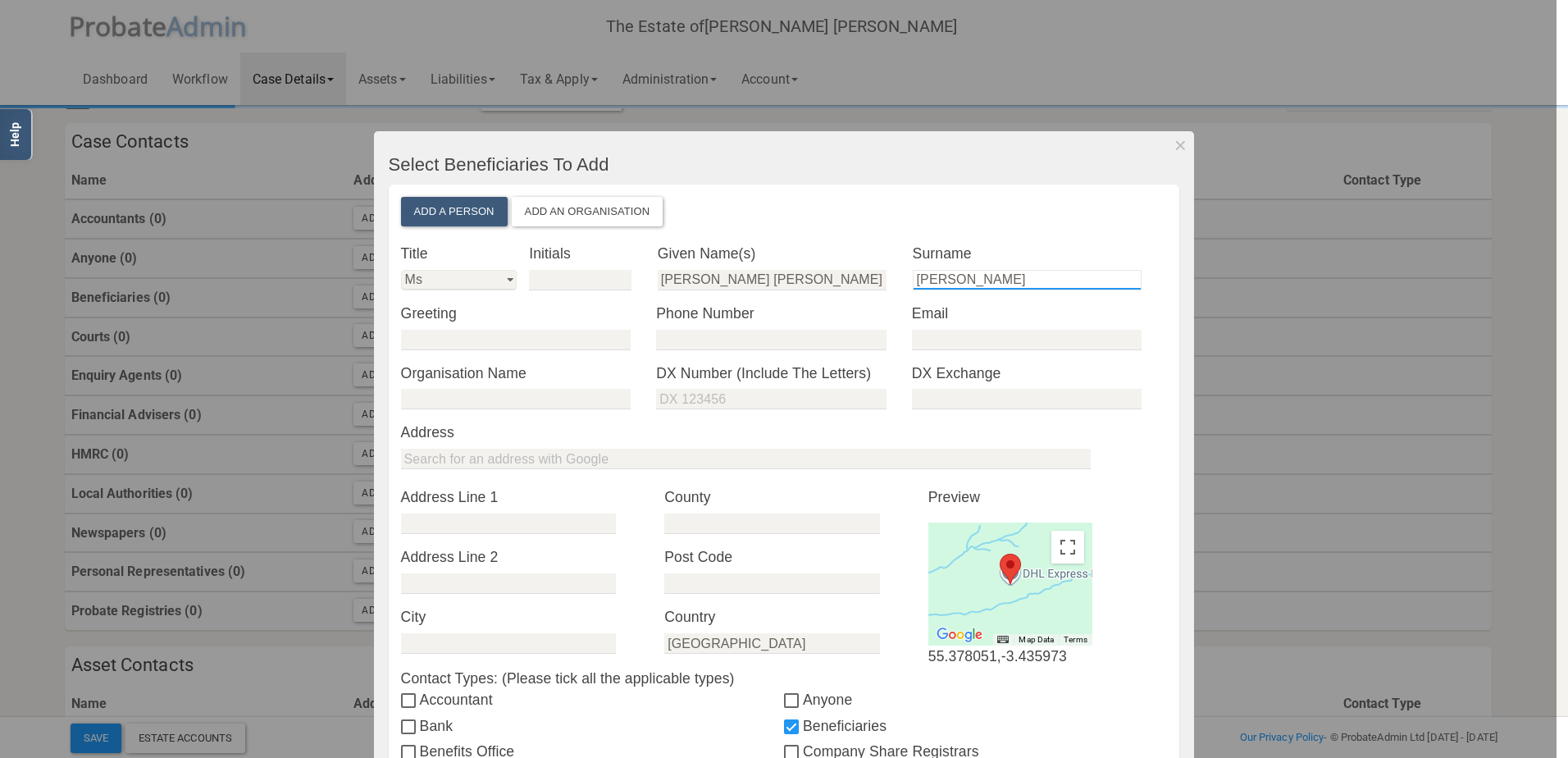
type input "[PERSON_NAME]"
type input "Cheviot Road"
type input "[GEOGRAPHIC_DATA][PERSON_NAME]"
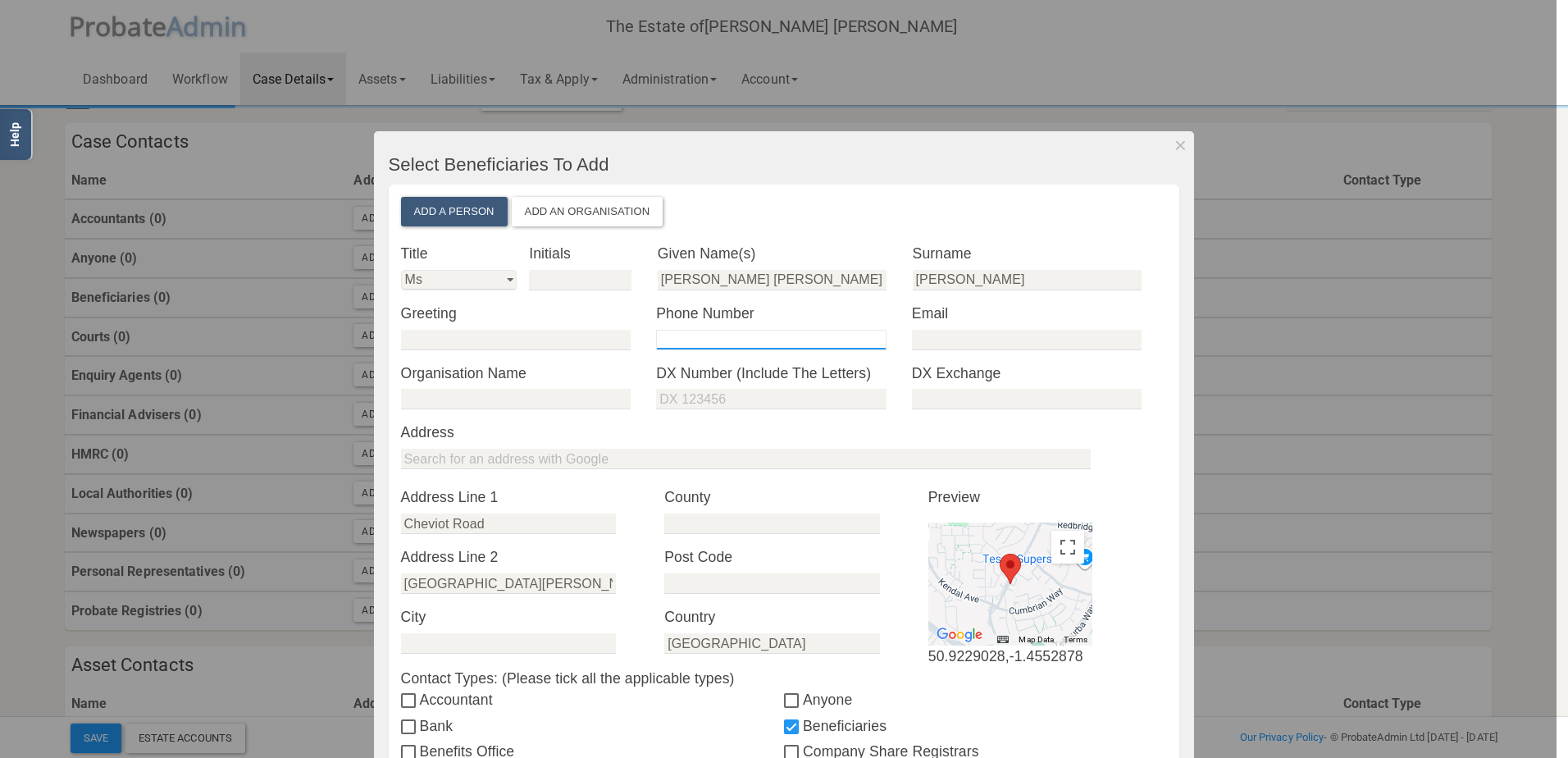
click at [726, 338] on input "tel" at bounding box center [770, 340] width 229 height 21
click at [939, 339] on input "email" at bounding box center [1026, 340] width 229 height 21
paste input "[EMAIL_ADDRESS][DOMAIN_NAME]"
type input "[EMAIL_ADDRESS][DOMAIN_NAME]"
click at [713, 336] on input "tel" at bounding box center [770, 340] width 229 height 21
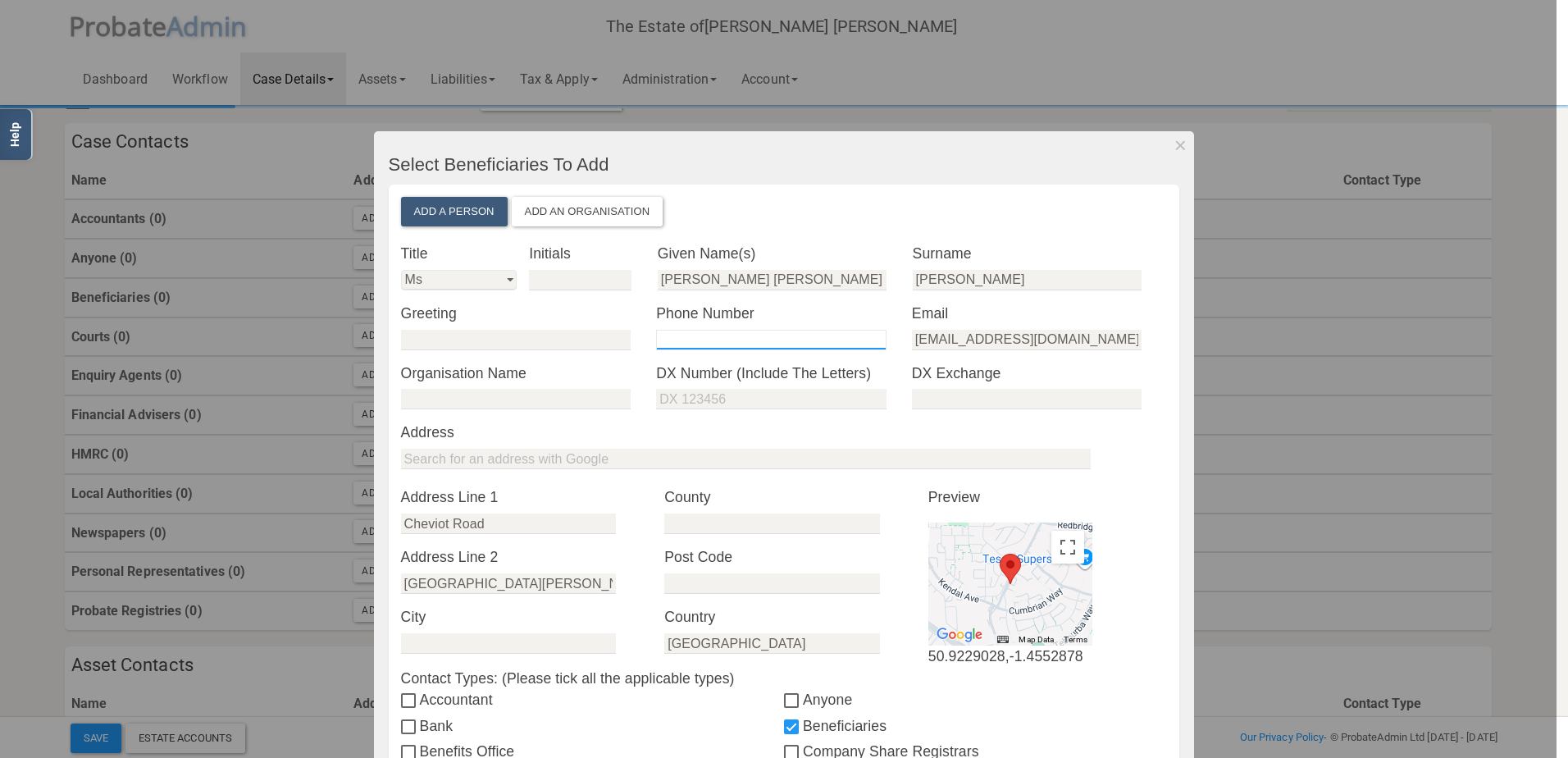
paste input "[PHONE_NUMBER]"
click at [676, 338] on input "[PHONE_NUMBER]" at bounding box center [770, 340] width 229 height 21
type input "07940742494"
click at [698, 427] on label "Address" at bounding box center [784, 432] width 767 height 21
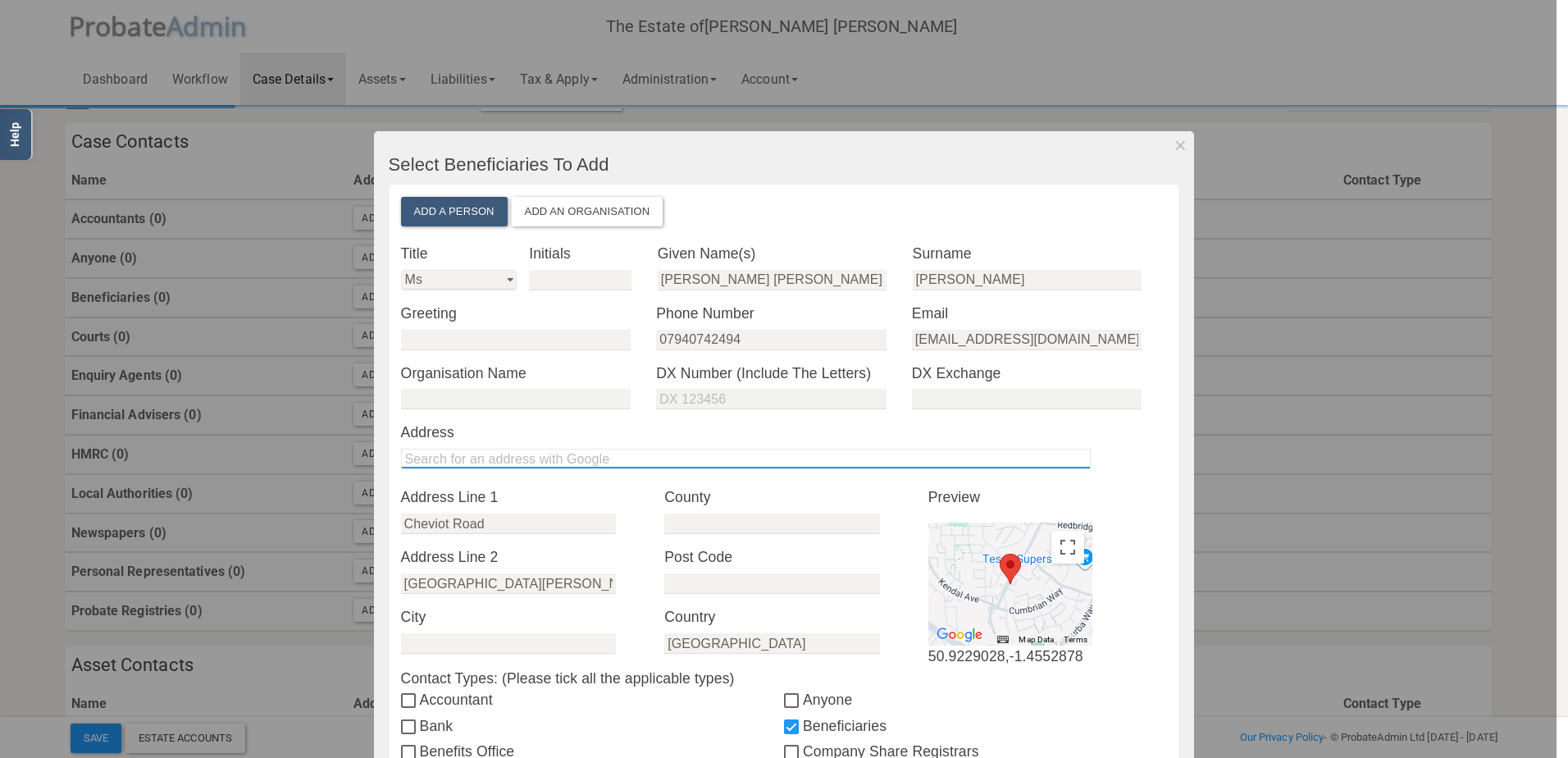
click at [514, 456] on input "text" at bounding box center [746, 460] width 690 height 21
paste input "[STREET_ADDRESS]"
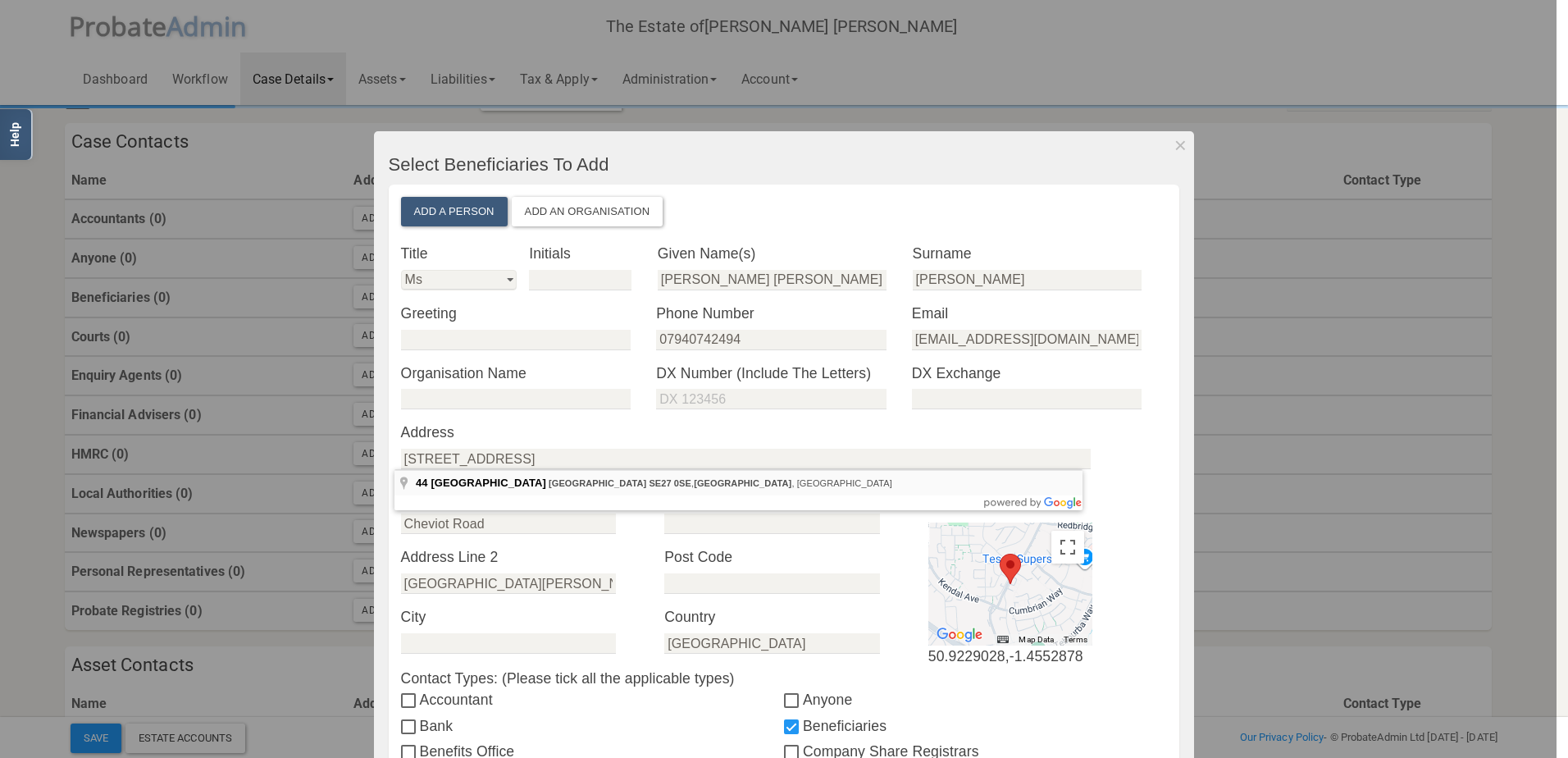
type input "[STREET_ADDRESS]"
drag, startPoint x: 692, startPoint y: 479, endPoint x: 703, endPoint y: 478, distance: 11.0
type input "[STREET_ADDRESS]"
type input "[GEOGRAPHIC_DATA]"
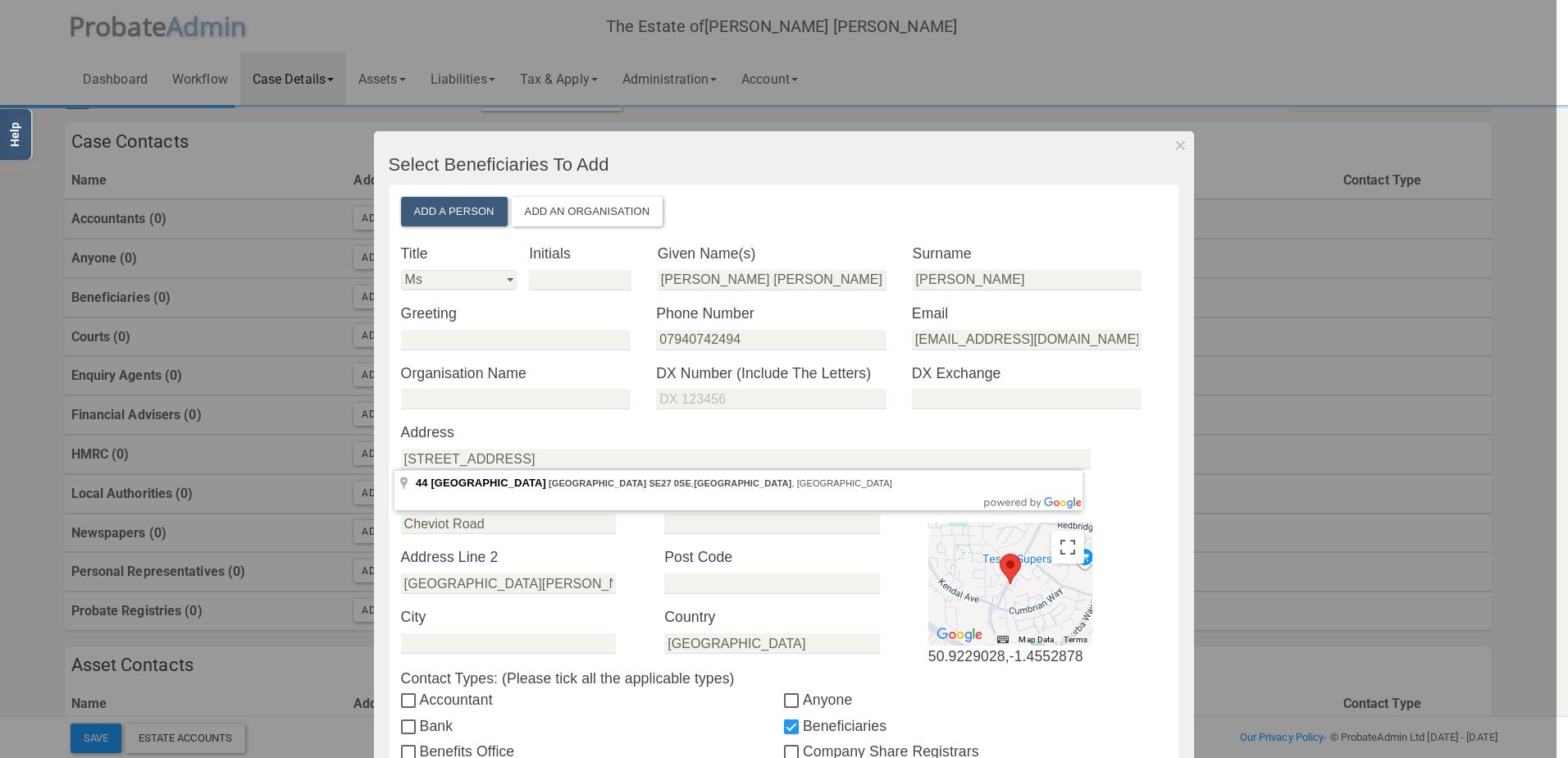
type input "SE27 0SE"
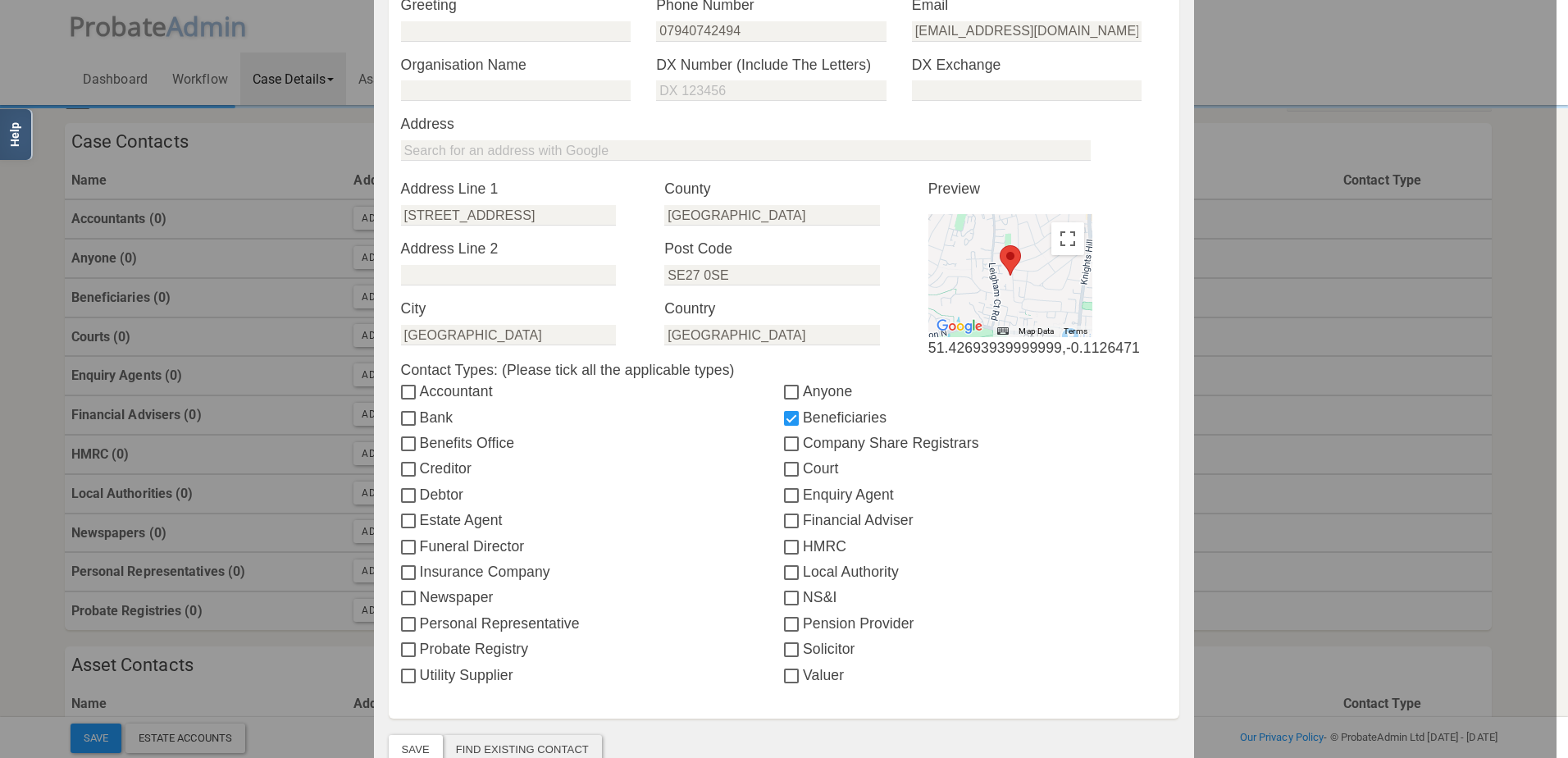
scroll to position [461, 0]
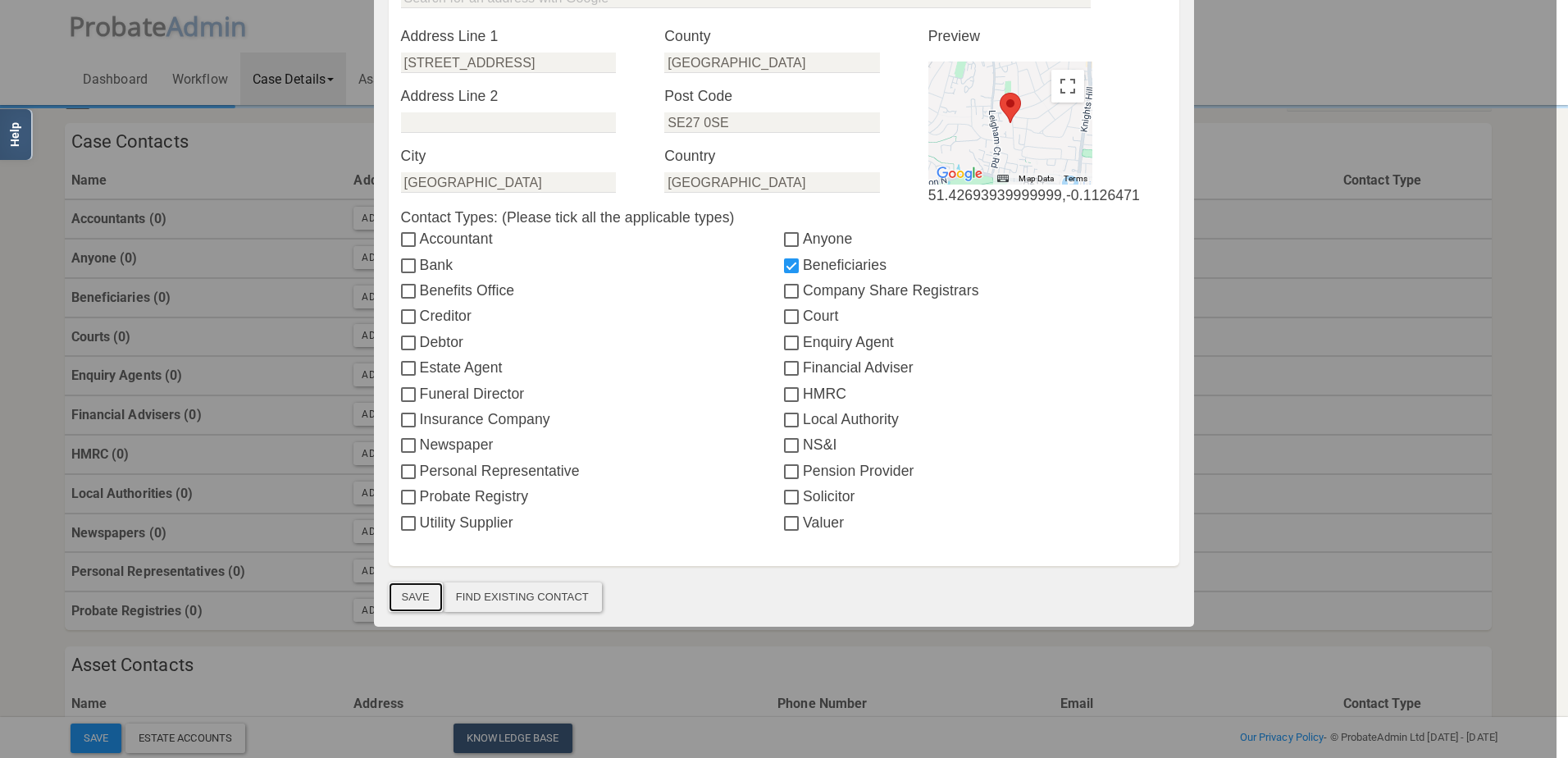
click at [407, 592] on button "Save" at bounding box center [416, 598] width 54 height 30
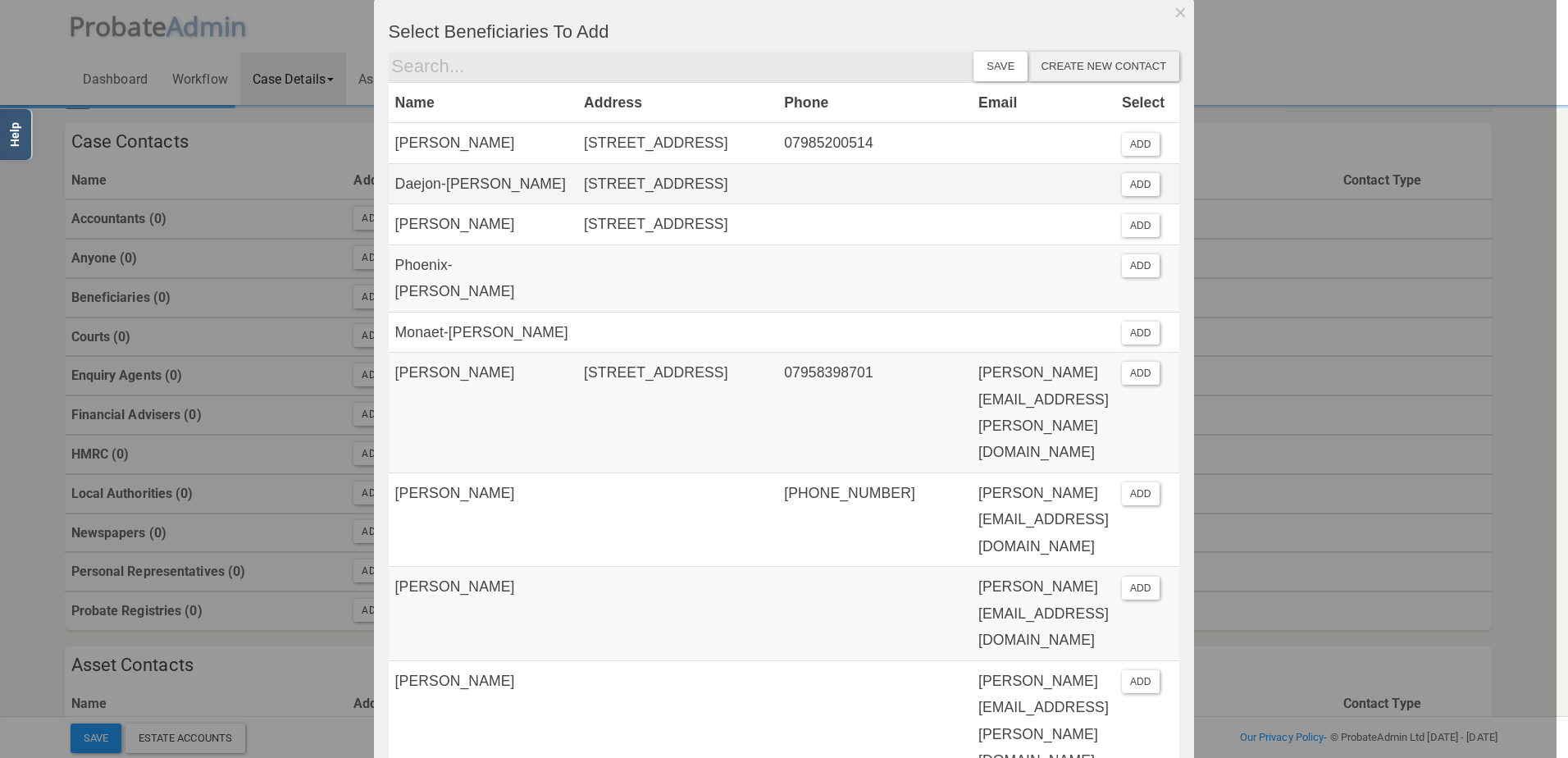
scroll to position [0, 0]
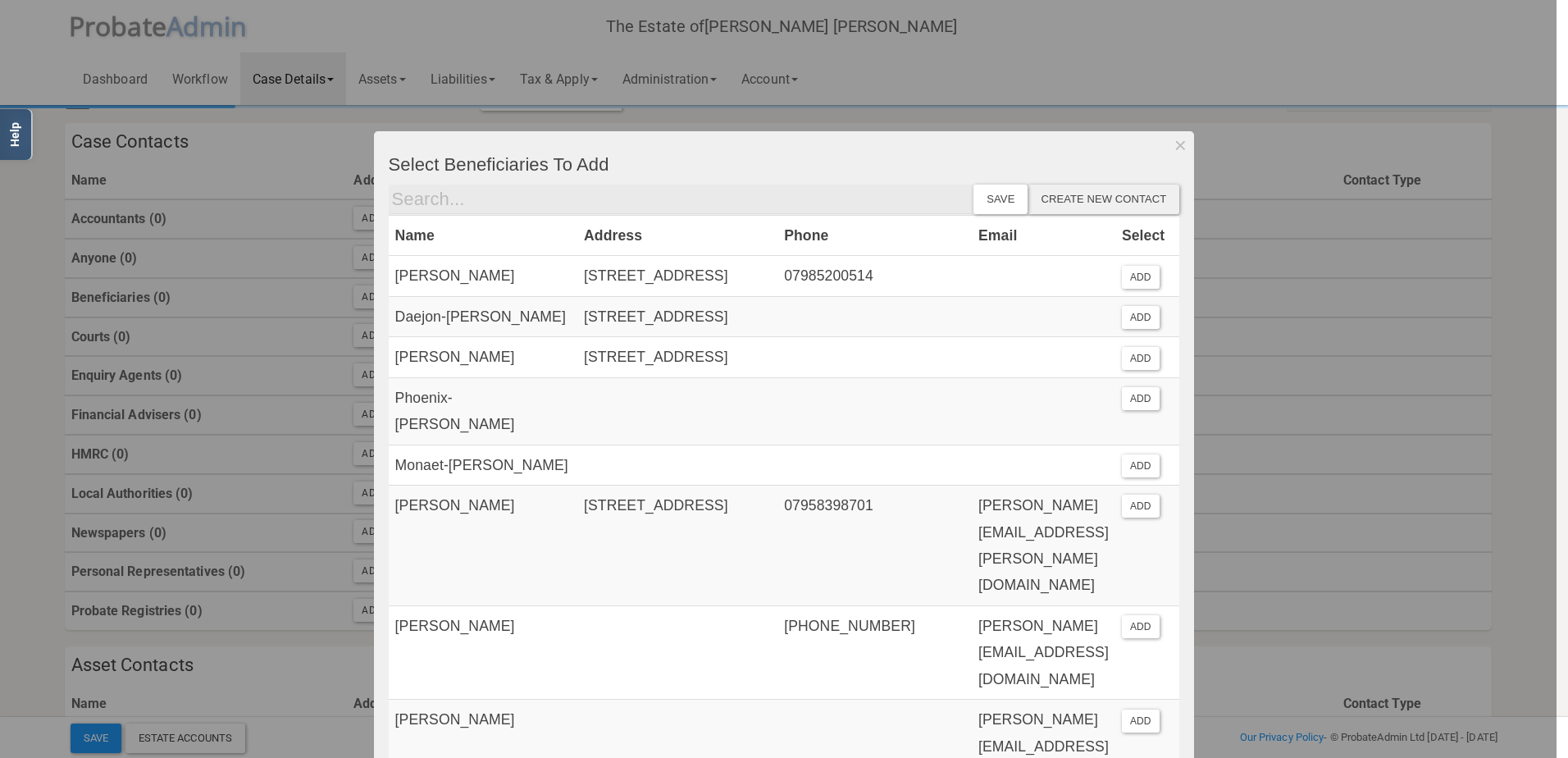
click at [1081, 201] on div "Create new contact" at bounding box center [1104, 200] width 152 height 30
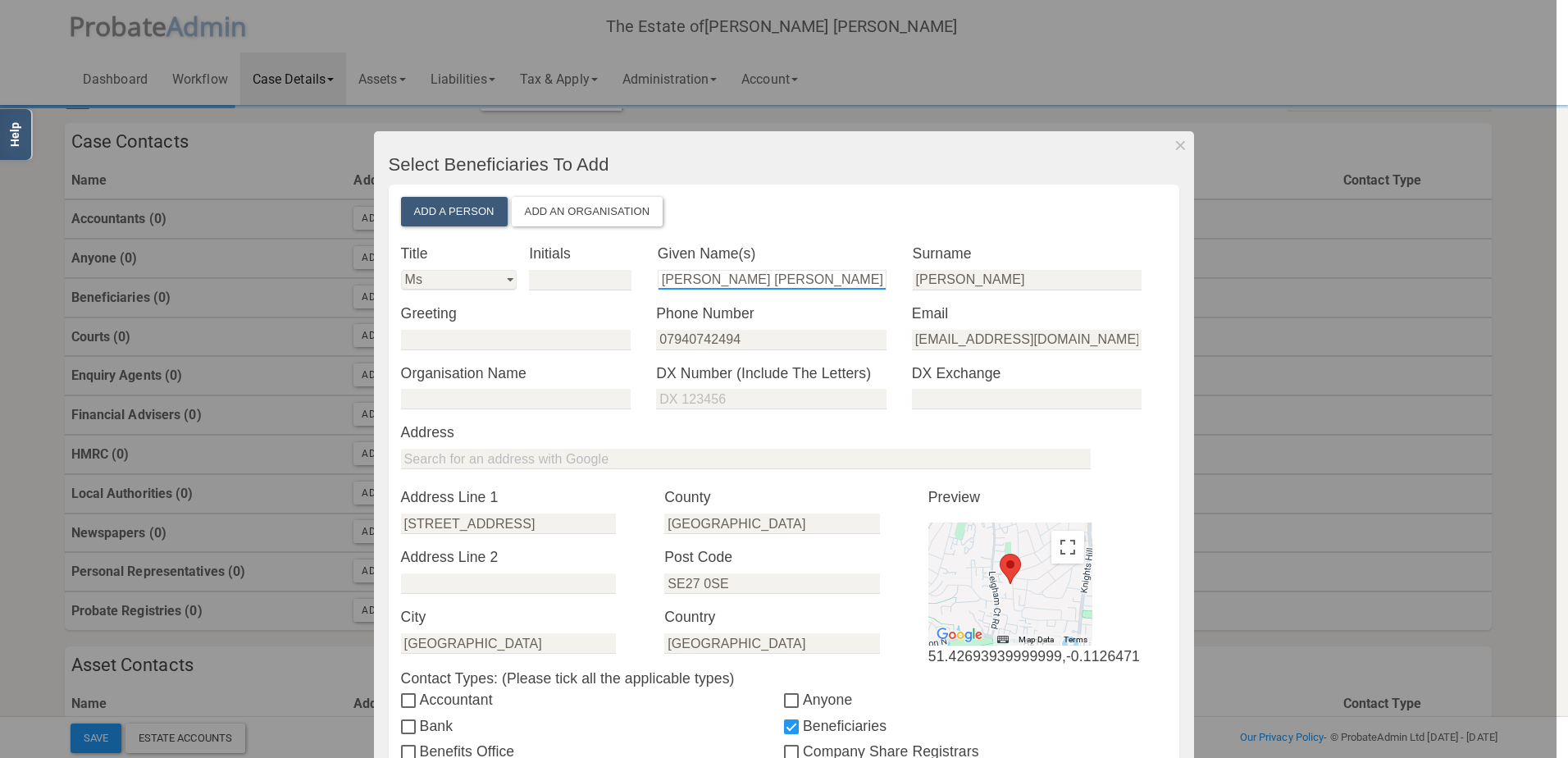
click at [761, 276] on input "[PERSON_NAME] [PERSON_NAME]" at bounding box center [772, 280] width 229 height 21
paste input "[PERSON_NAME] [PERSON_NAME]"
drag, startPoint x: 855, startPoint y: 278, endPoint x: 782, endPoint y: 277, distance: 73.0
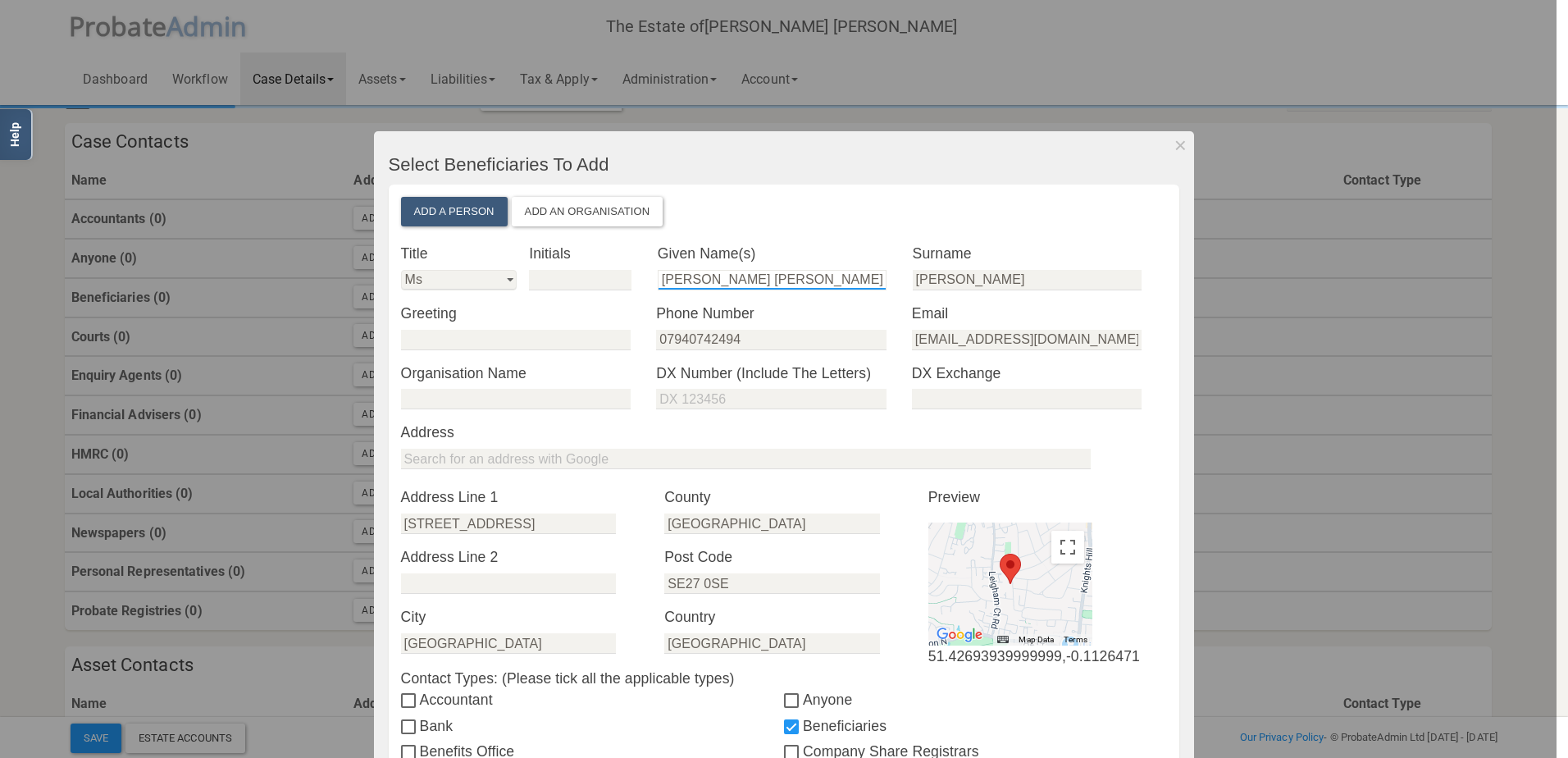
click at [782, 277] on input "[PERSON_NAME] [PERSON_NAME]" at bounding box center [772, 280] width 229 height 21
click at [789, 274] on input "[PERSON_NAME]" at bounding box center [772, 280] width 229 height 21
type input "[PERSON_NAME]"
drag, startPoint x: 1164, startPoint y: 146, endPoint x: 1174, endPoint y: 145, distance: 10.0
click at [1168, 146] on button "Dismiss" at bounding box center [1181, 145] width 27 height 28
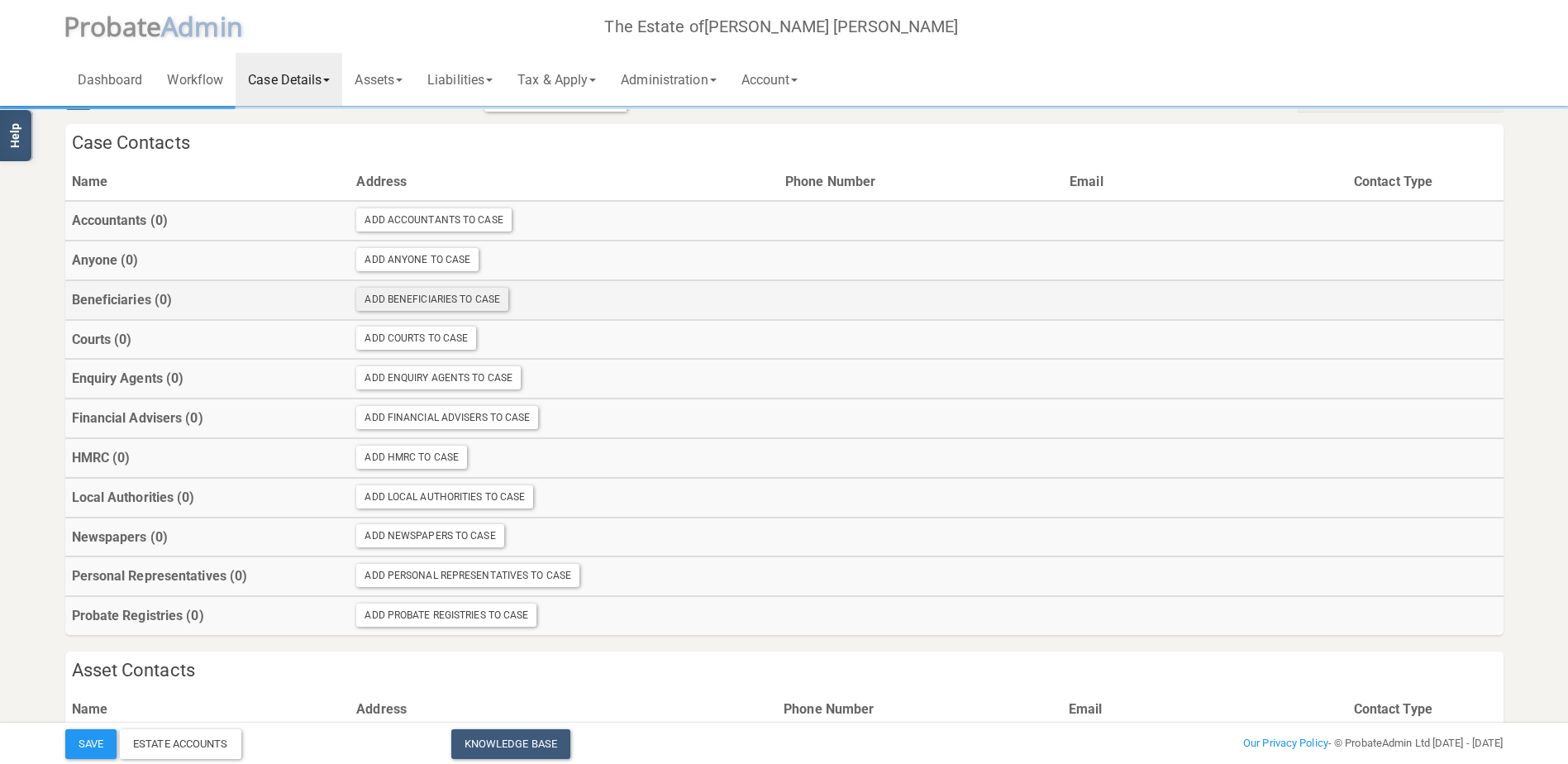
click at [417, 289] on div "Add Beneficiaries To Case" at bounding box center [432, 299] width 152 height 23
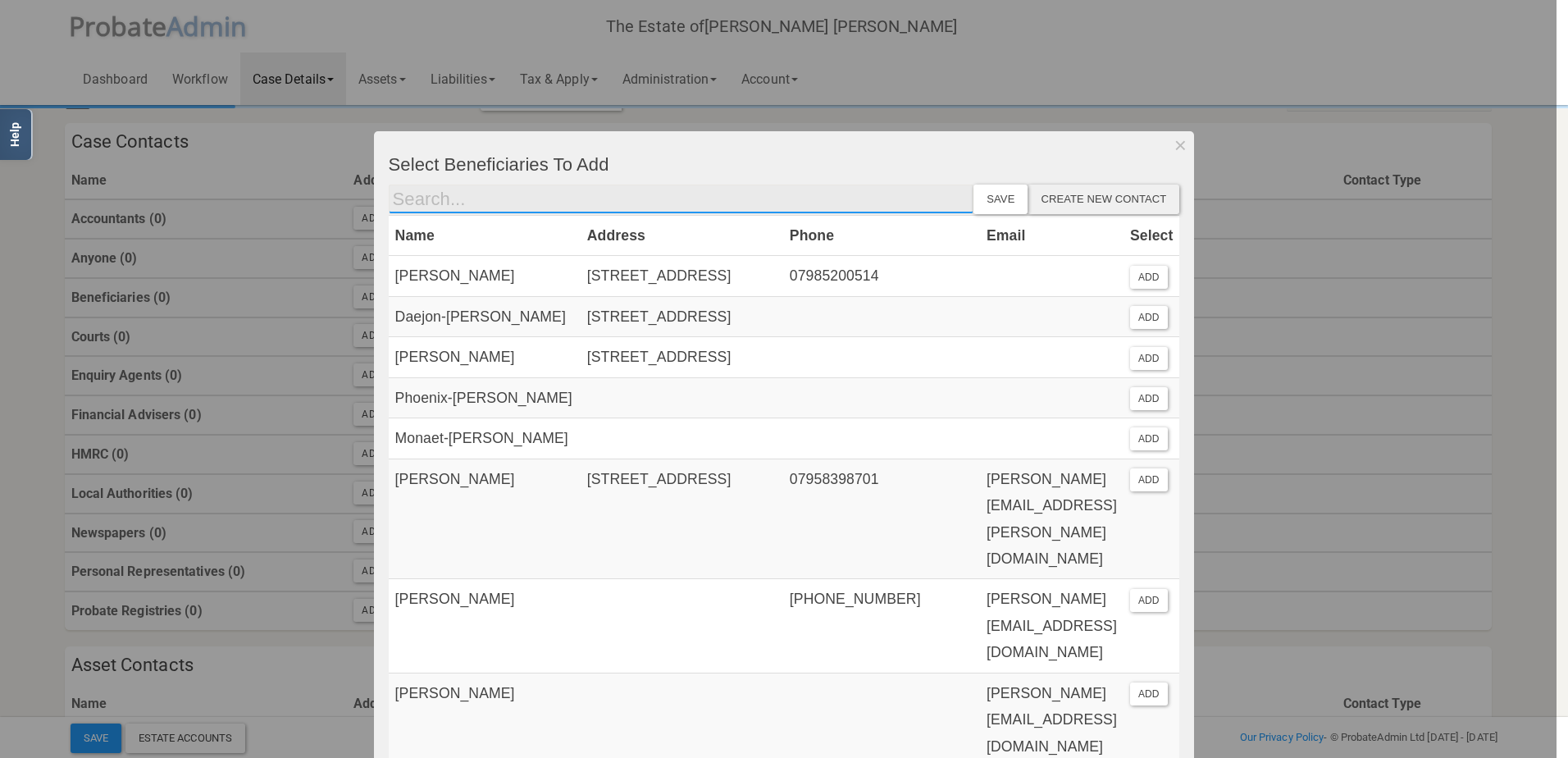
click at [808, 206] on input "text" at bounding box center [682, 200] width 586 height 30
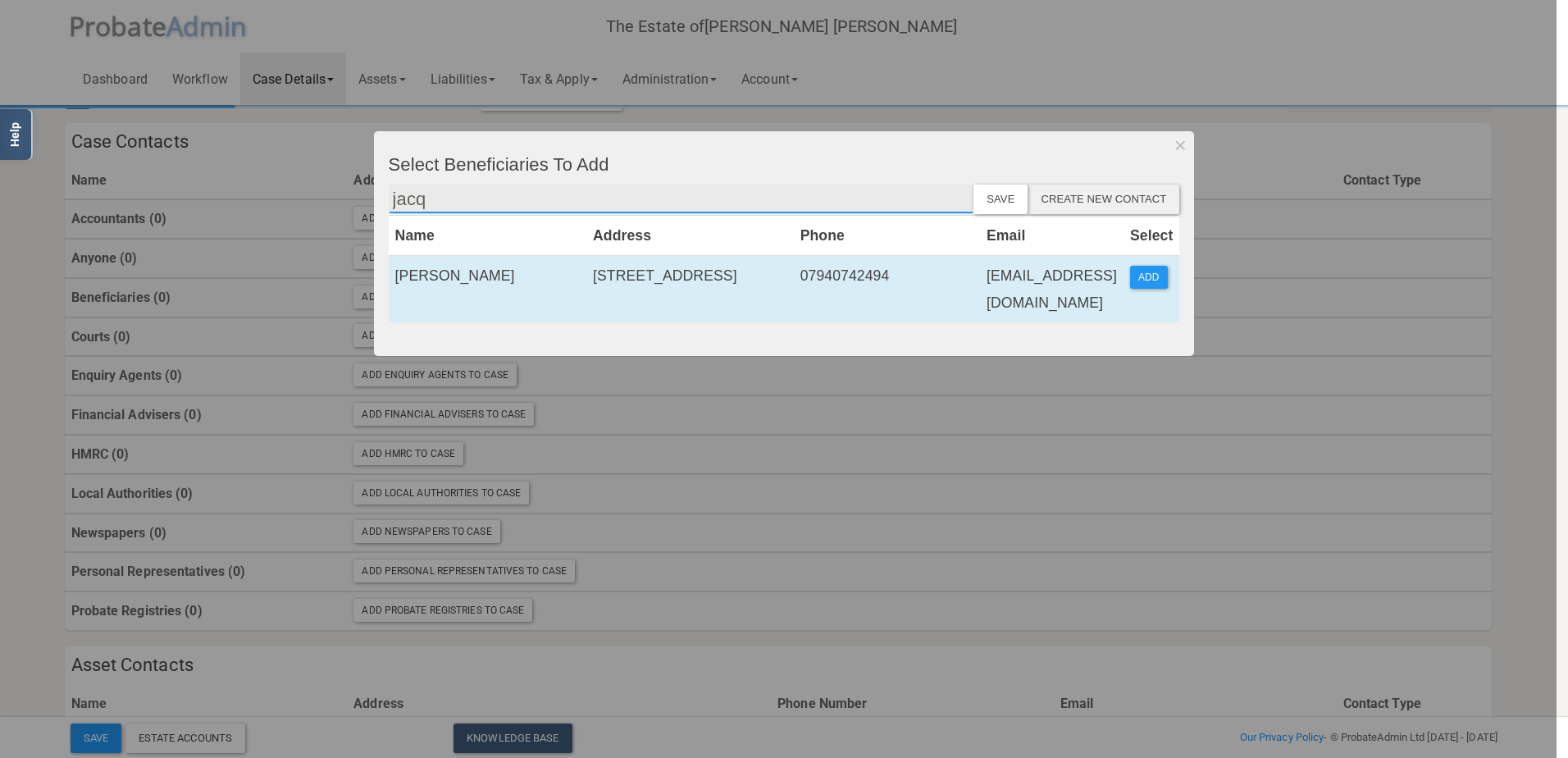
type input "jacq"
click at [1095, 195] on div "Create new contact" at bounding box center [1104, 200] width 152 height 30
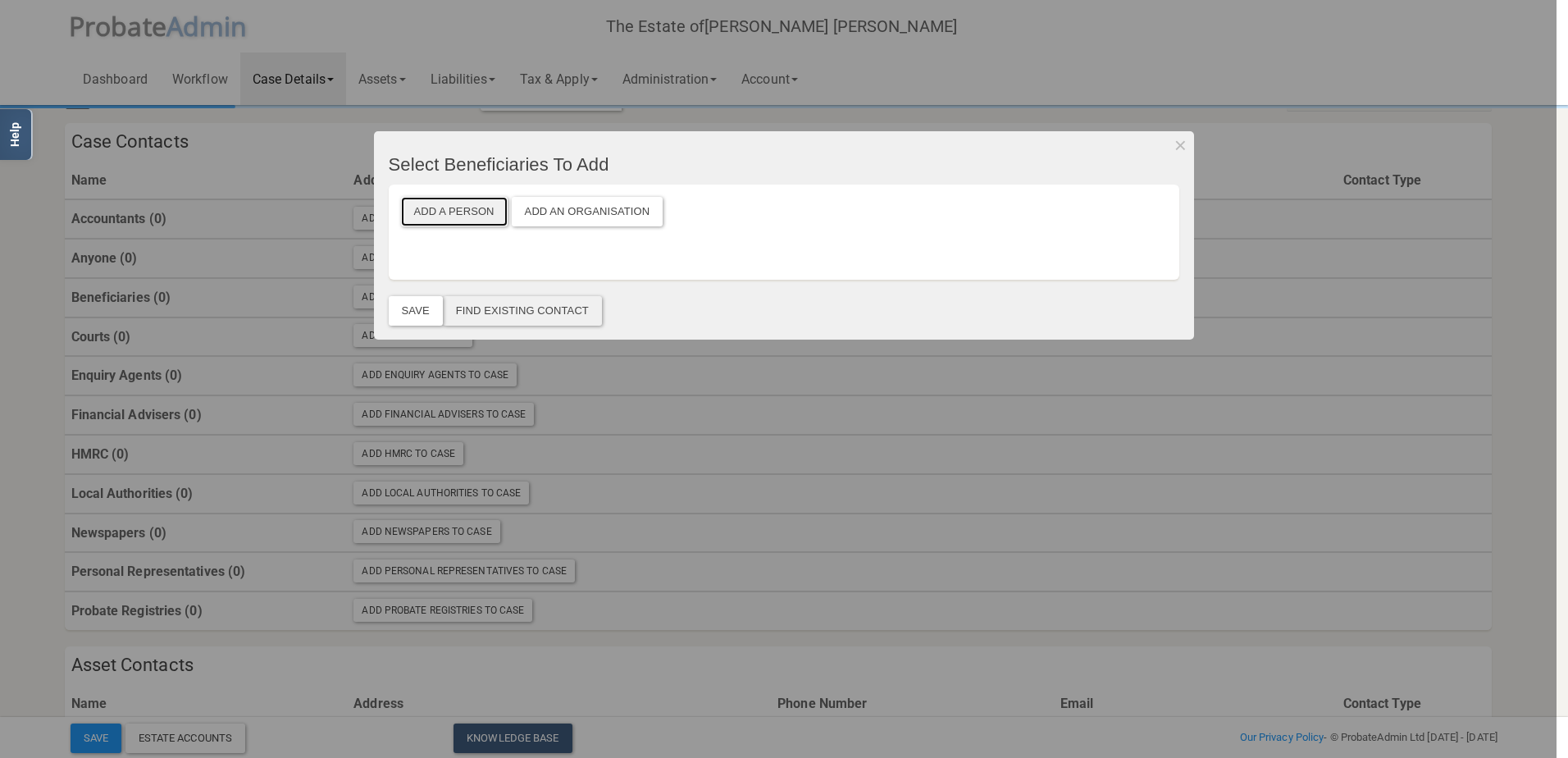
click at [447, 214] on button "Add a Person" at bounding box center [454, 212] width 106 height 30
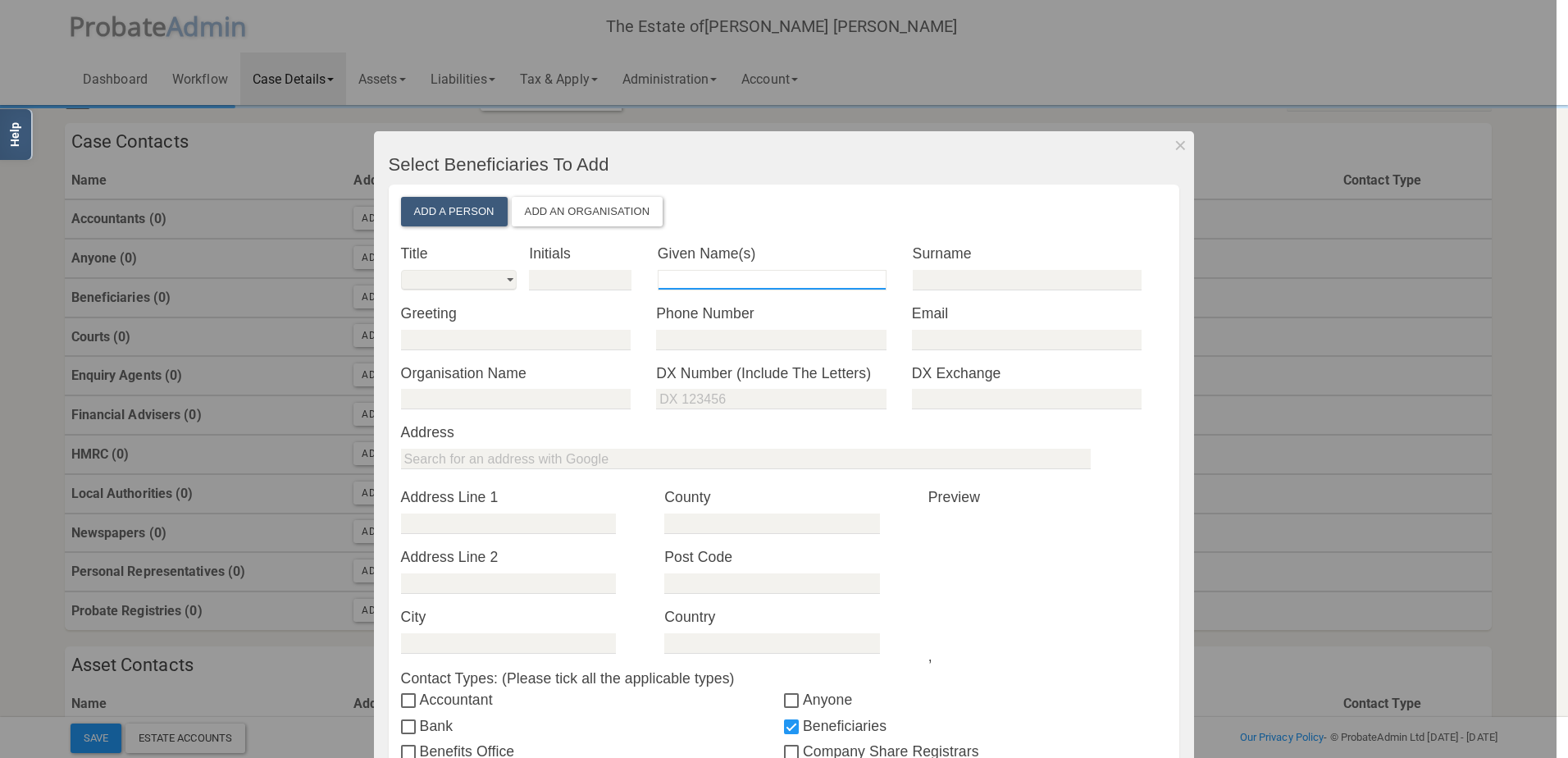
click at [805, 285] on input "text" at bounding box center [772, 280] width 229 height 21
paste input "[PERSON_NAME] [PERSON_NAME]"
type input "[PERSON_NAME] [PERSON_NAME]"
click at [932, 275] on input "text" at bounding box center [1027, 280] width 229 height 21
type input "[PERSON_NAME]"
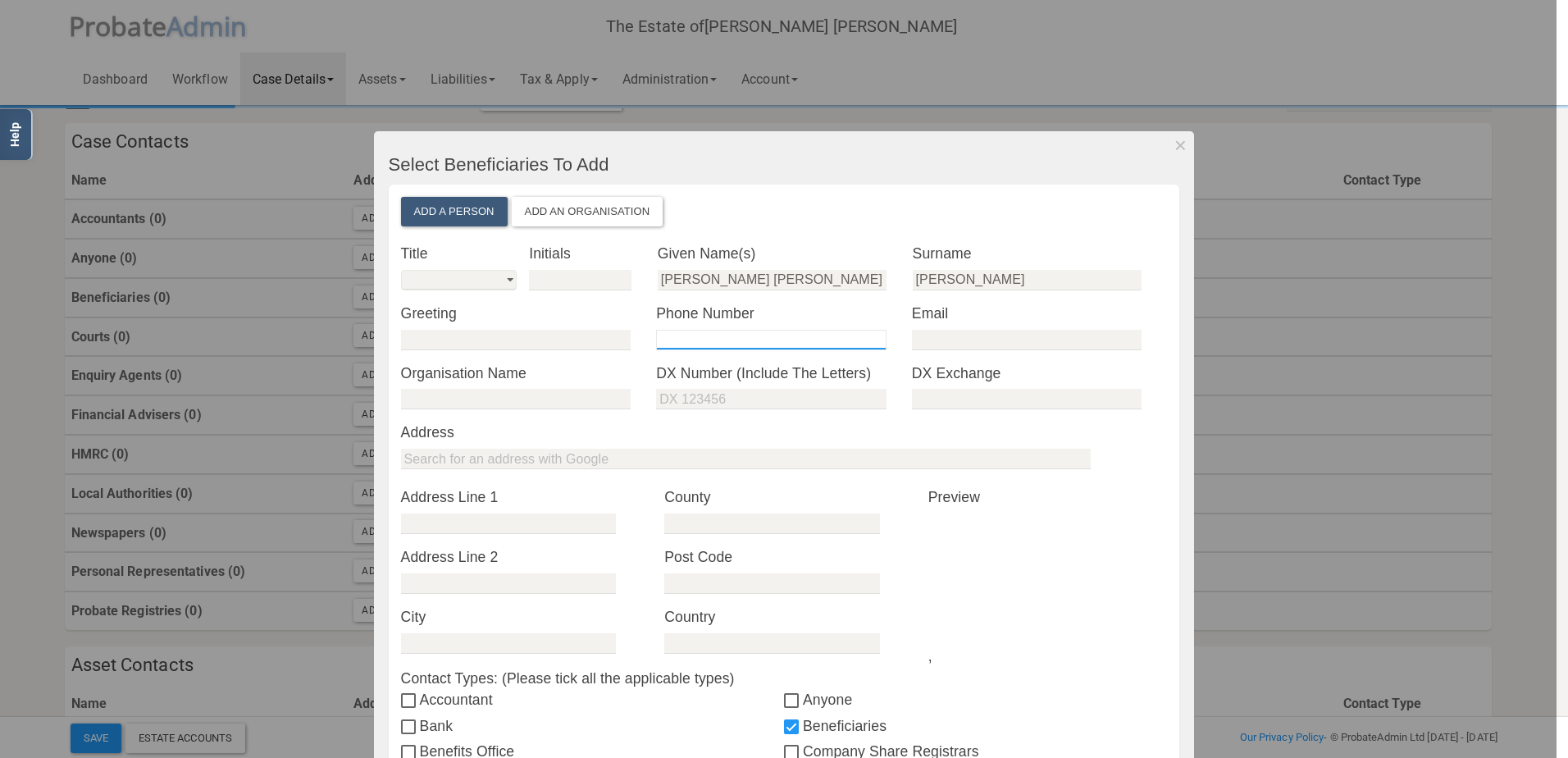
type input "07940742494"
type input "[EMAIL_ADDRESS][DOMAIN_NAME]"
type input "[STREET_ADDRESS]"
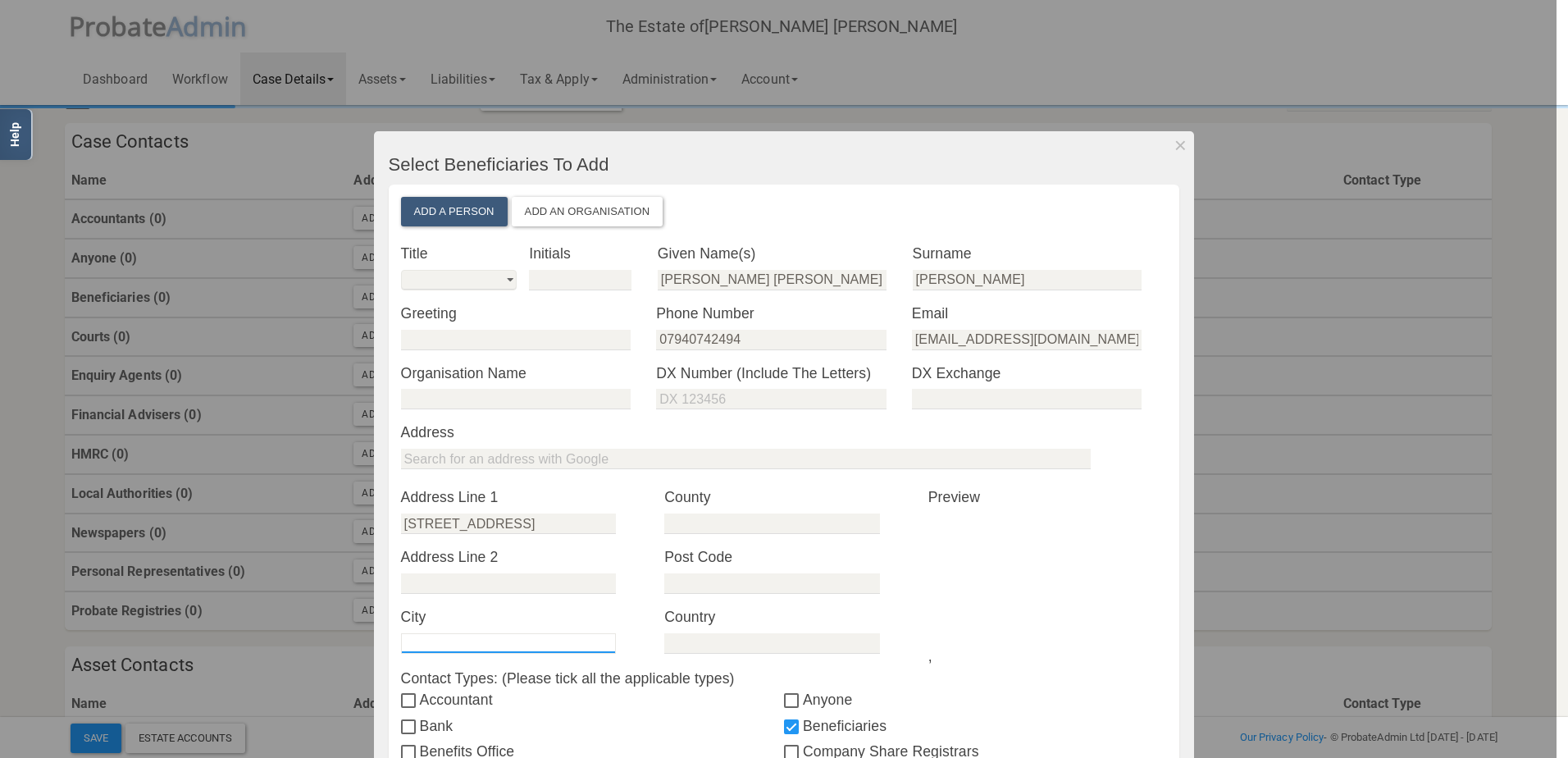
type input "[GEOGRAPHIC_DATA]"
type input "SE27 0SE"
type input "[GEOGRAPHIC_DATA]"
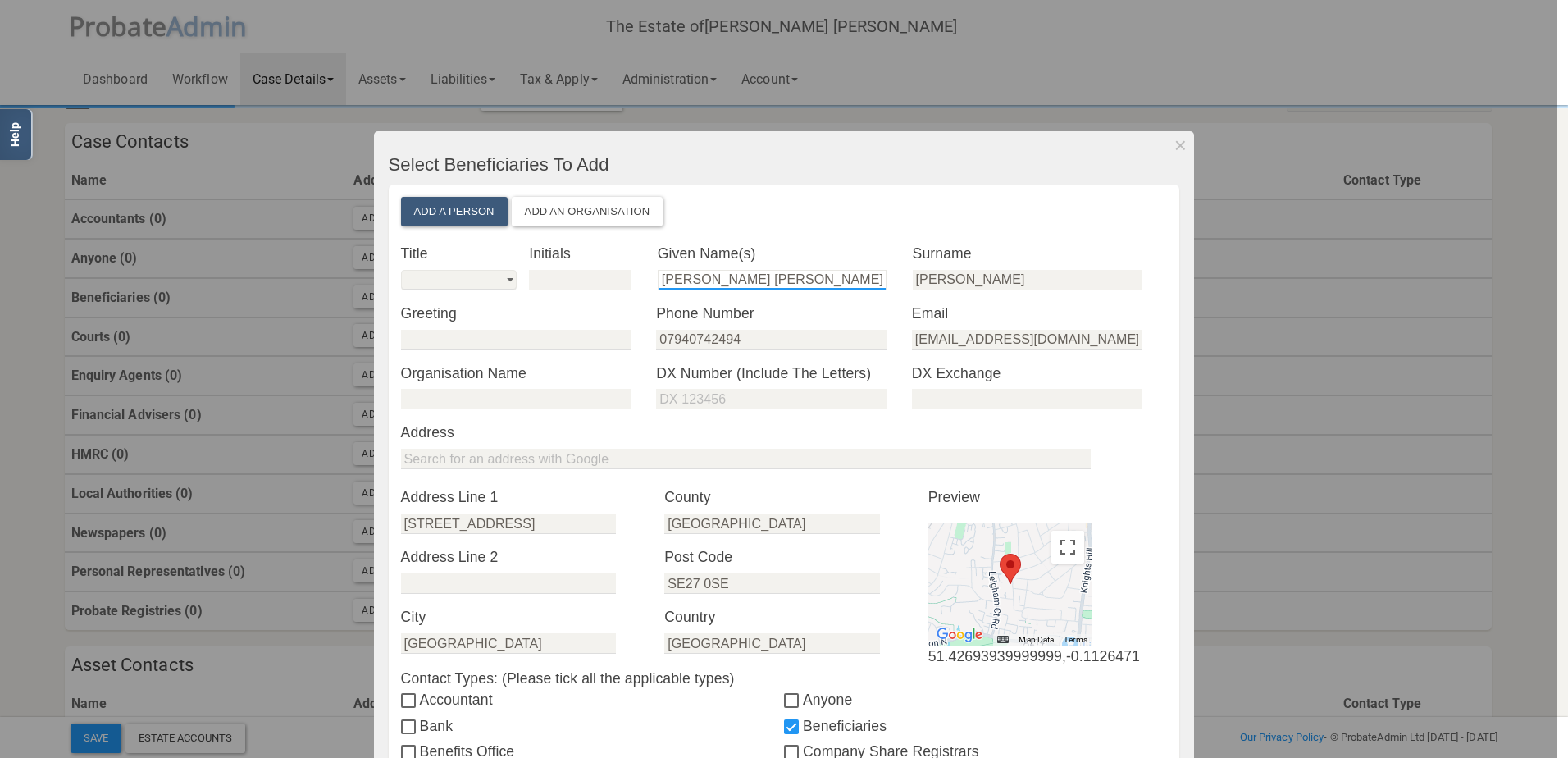
drag, startPoint x: 840, startPoint y: 281, endPoint x: 624, endPoint y: 290, distance: 216.2
click at [624, 290] on section "* Title Mr Mrs Miss Ms Dr [PERSON_NAME] Other * Initials false * Given Name(s) …" at bounding box center [784, 332] width 767 height 180
type input "[PERSON_NAME]"
click at [530, 529] on input "[STREET_ADDRESS]" at bounding box center [508, 524] width 215 height 21
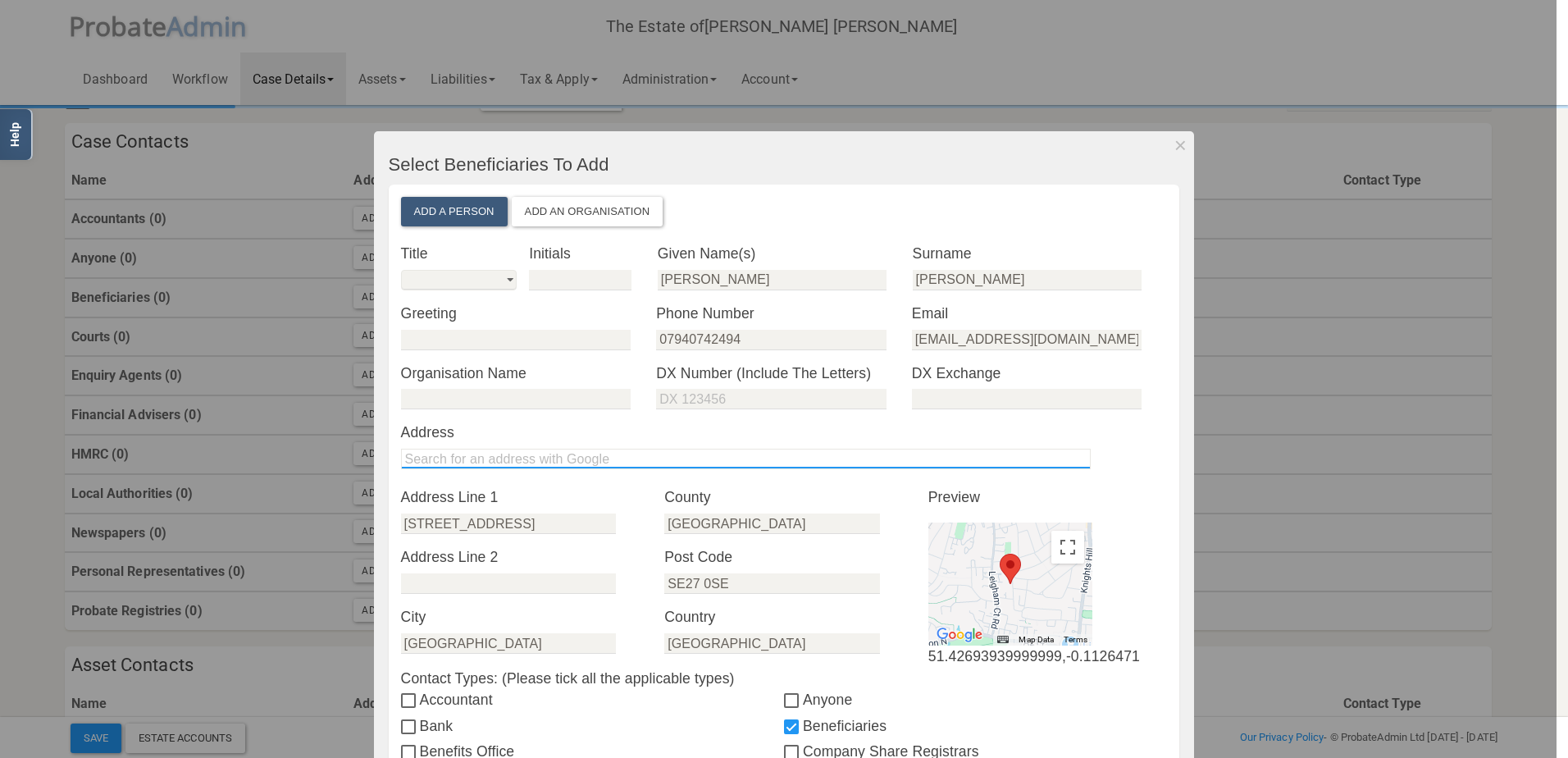
click at [539, 461] on input "text" at bounding box center [746, 460] width 690 height 21
paste input "[STREET_ADDRESS][PERSON_NAME]"
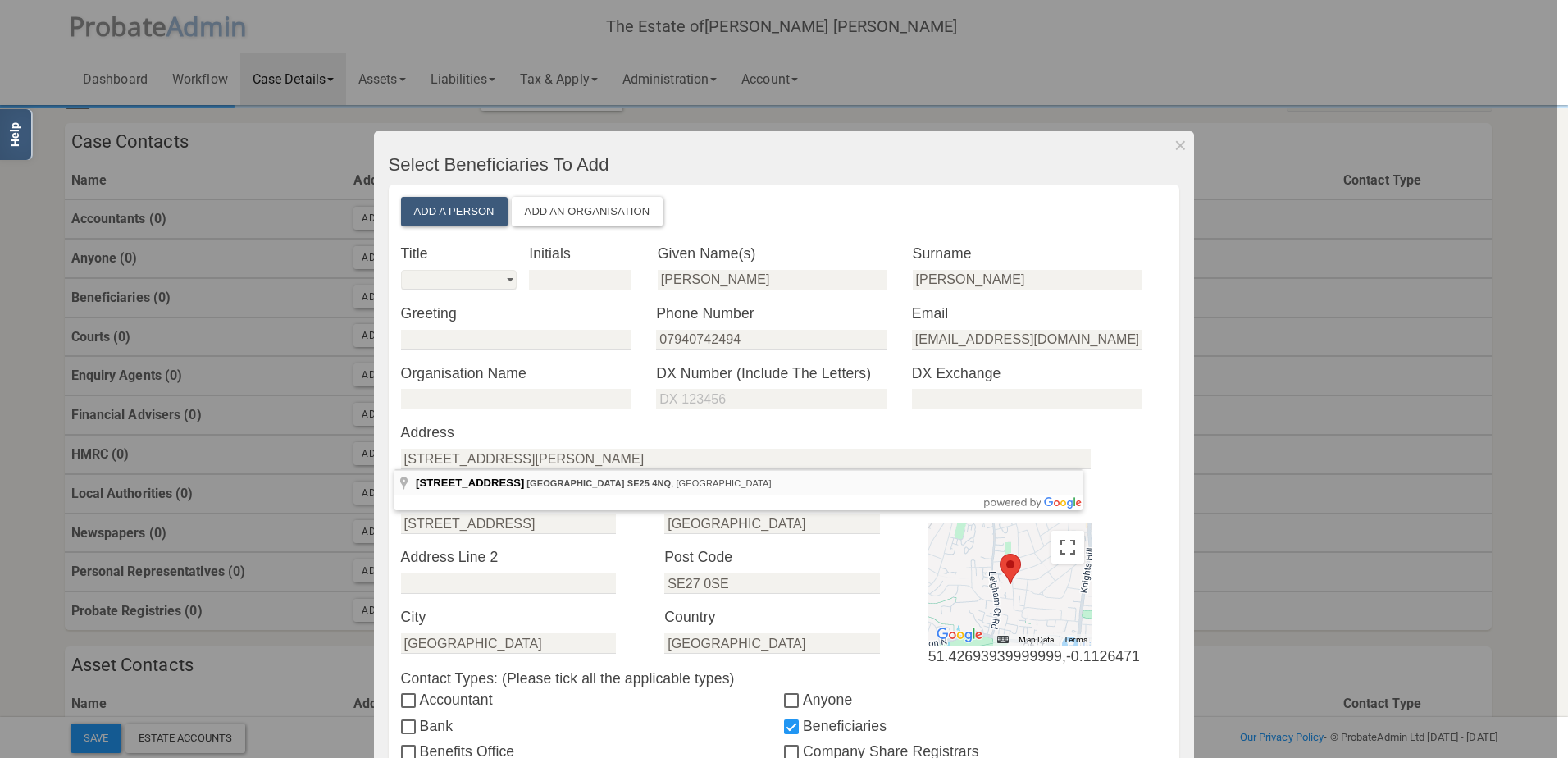
type input "[STREET_ADDRESS]"
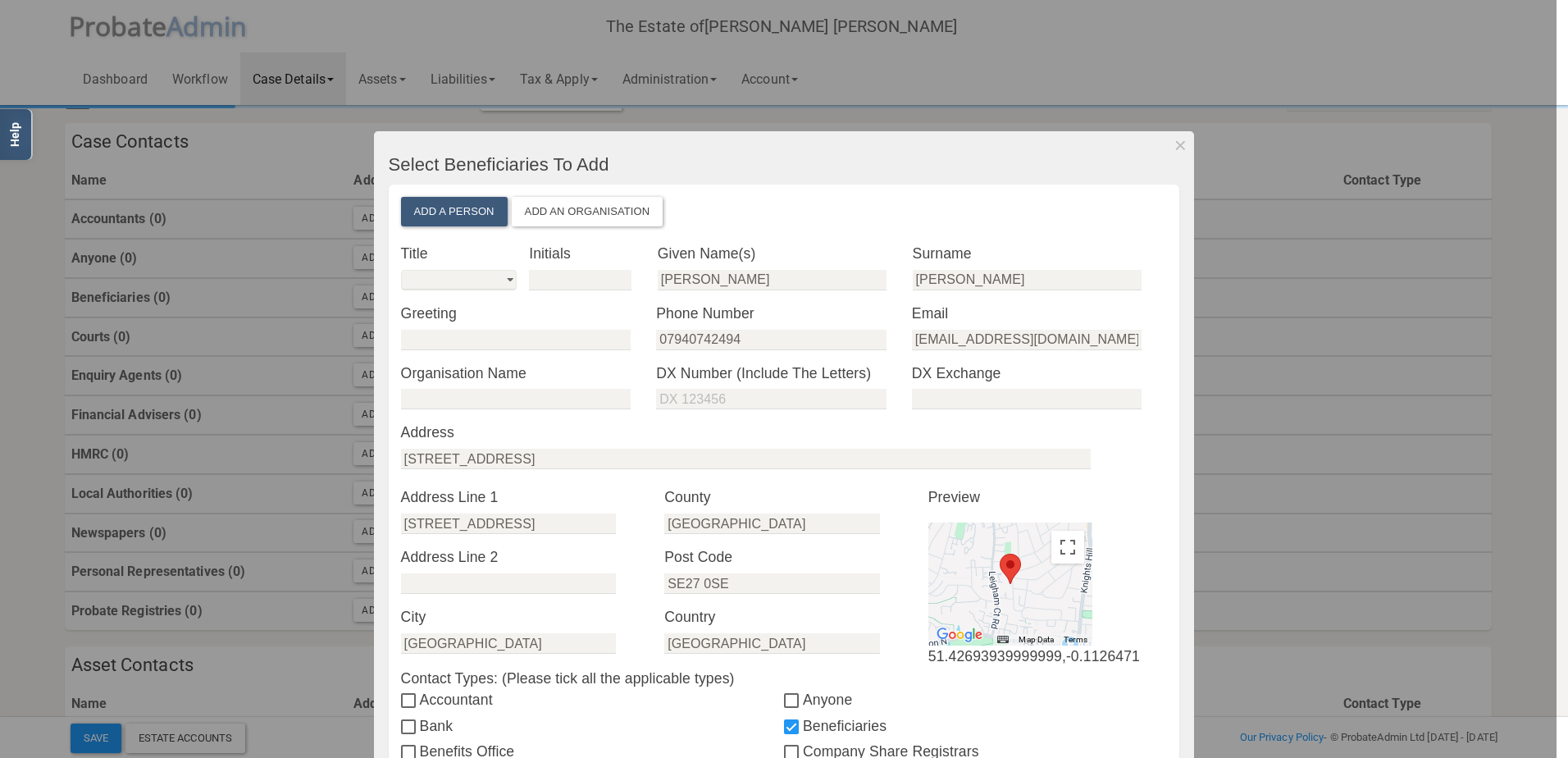
type input "[STREET_ADDRESS]"
type input "SE25 4NQ"
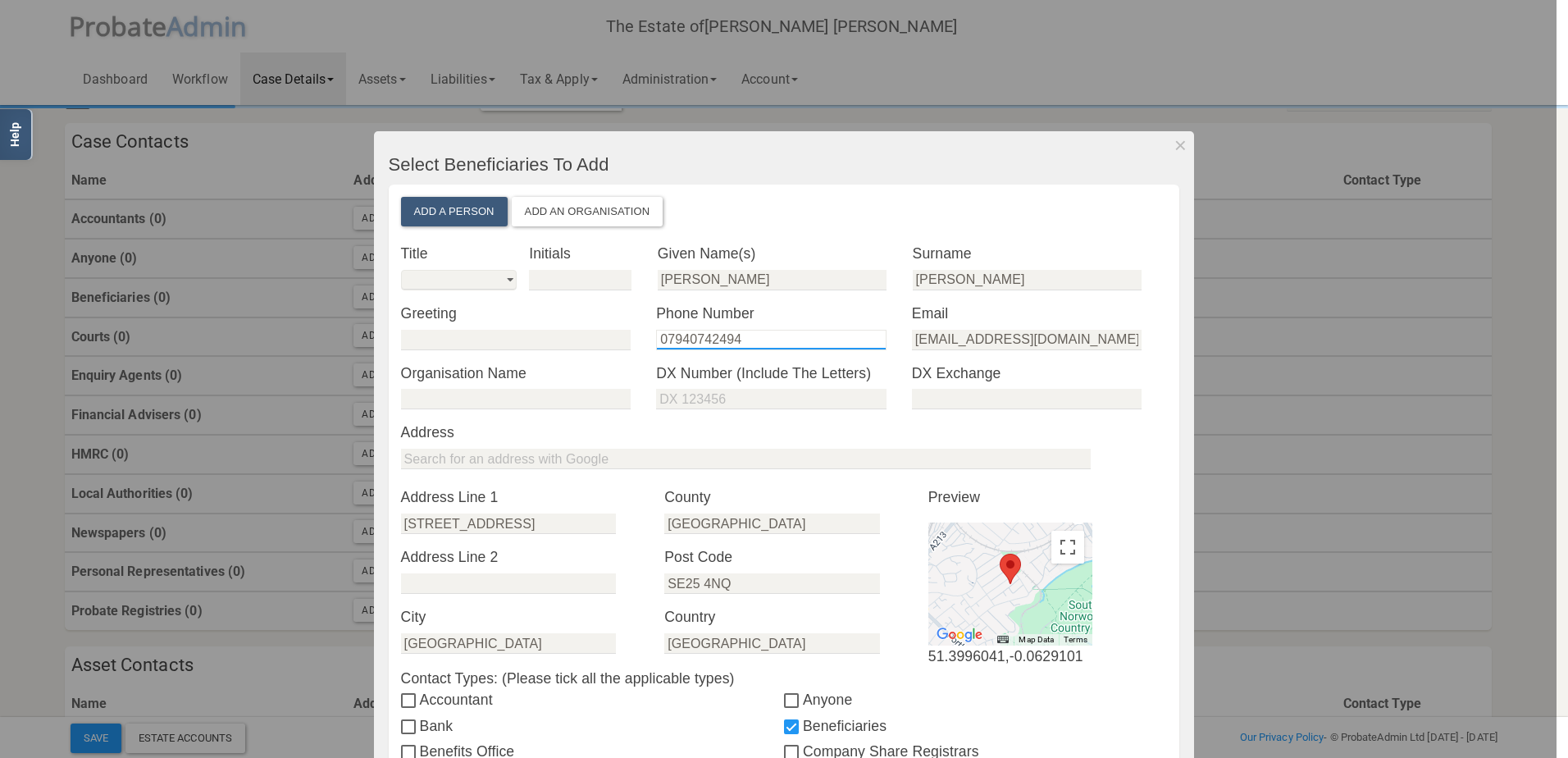
click at [780, 330] on input "07940742494" at bounding box center [770, 340] width 229 height 21
click at [1010, 342] on input "[EMAIL_ADDRESS][DOMAIN_NAME]" at bounding box center [1026, 340] width 229 height 21
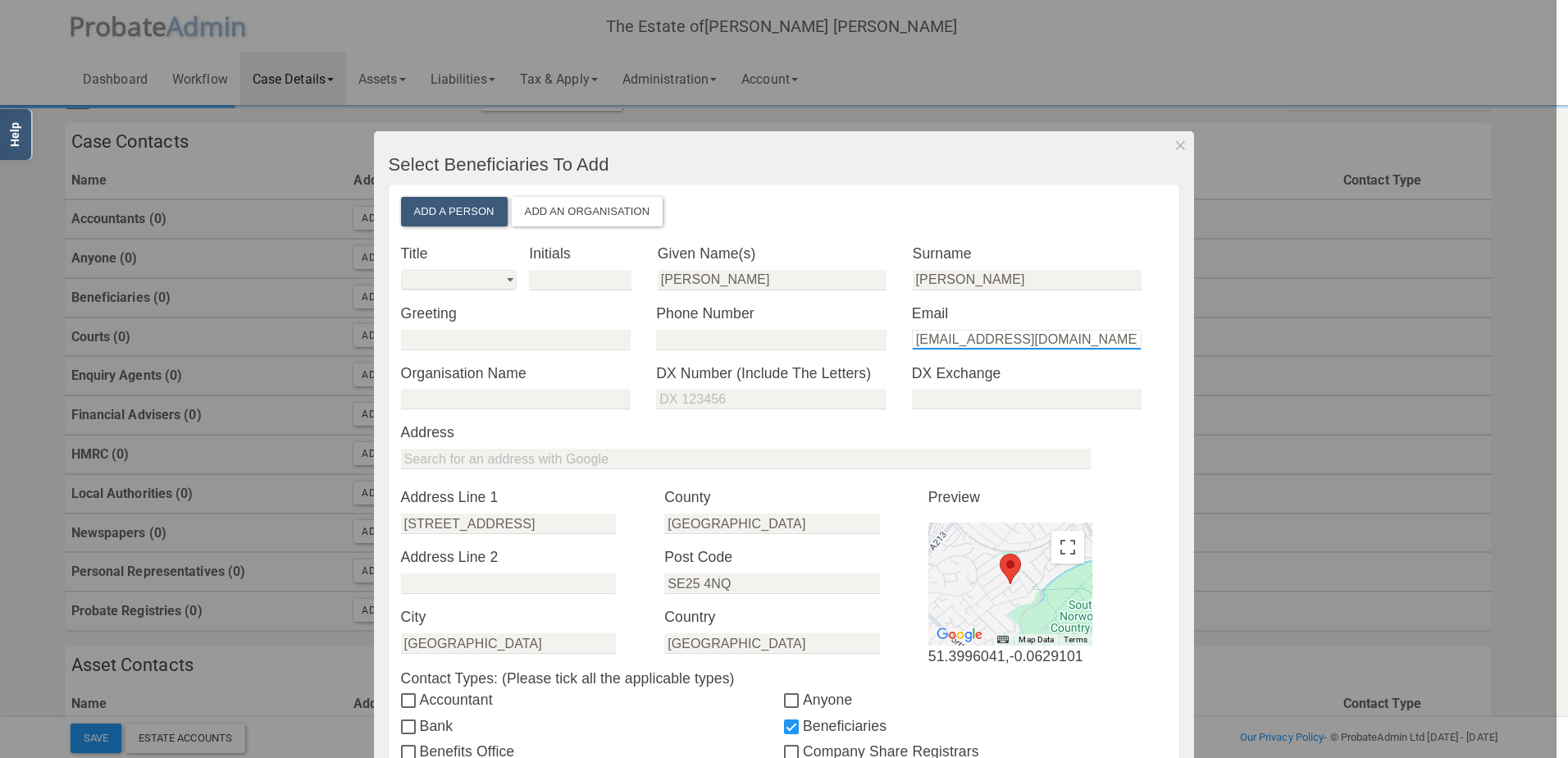
click at [1010, 342] on input "[EMAIL_ADDRESS][DOMAIN_NAME]" at bounding box center [1026, 340] width 229 height 21
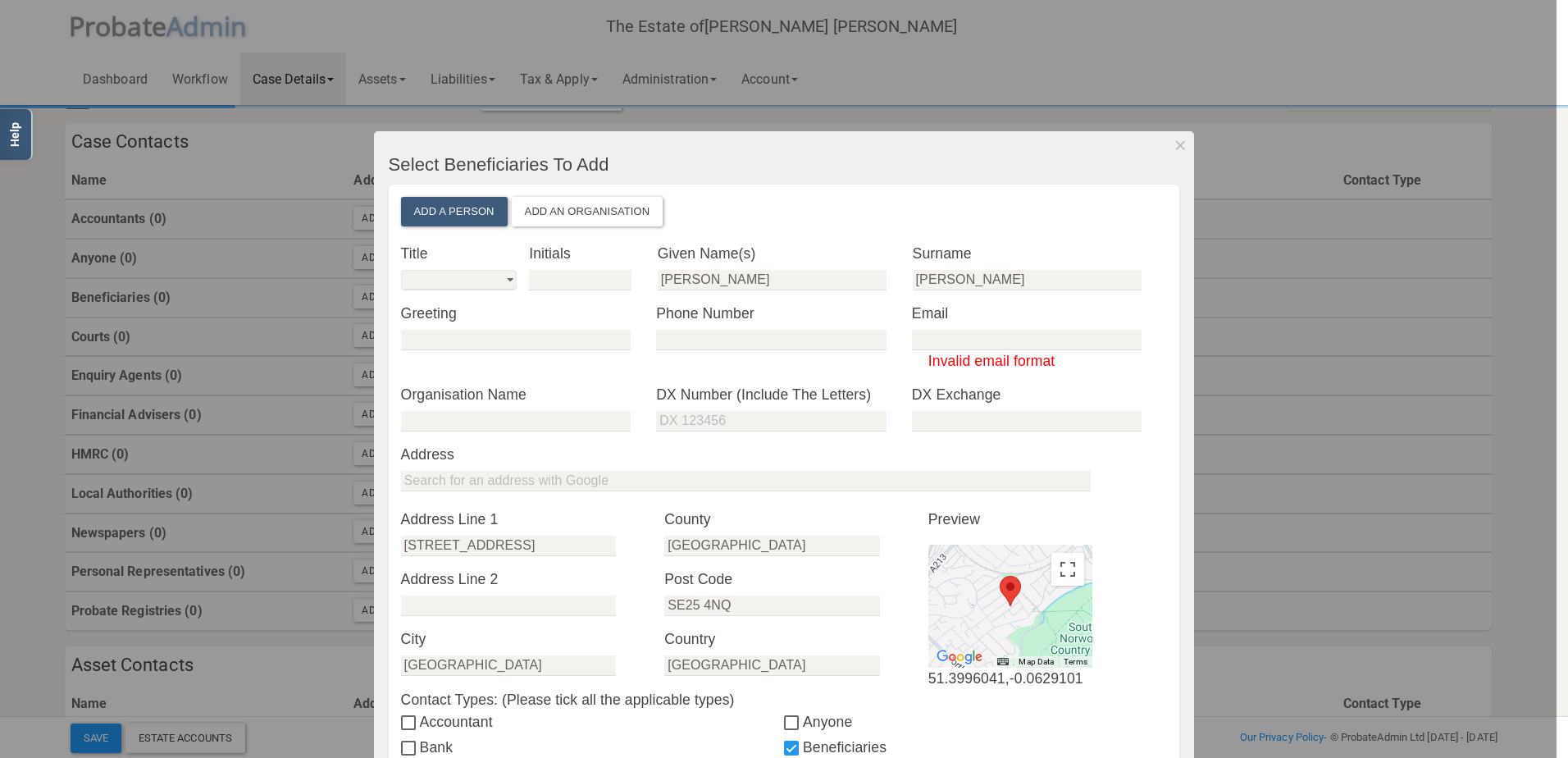
click at [874, 380] on div "* Phone Number" at bounding box center [783, 343] width 256 height 81
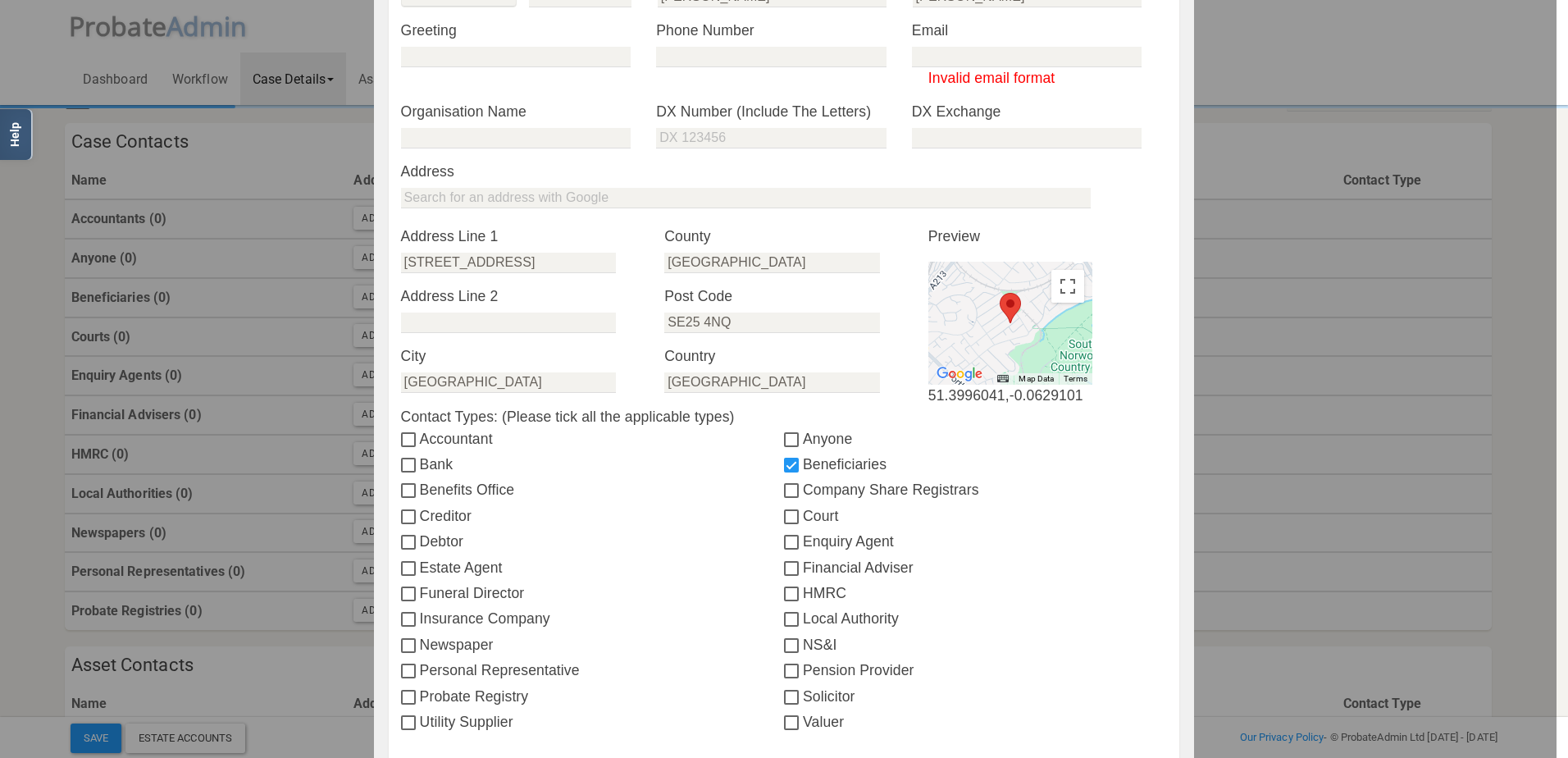
scroll to position [482, 0]
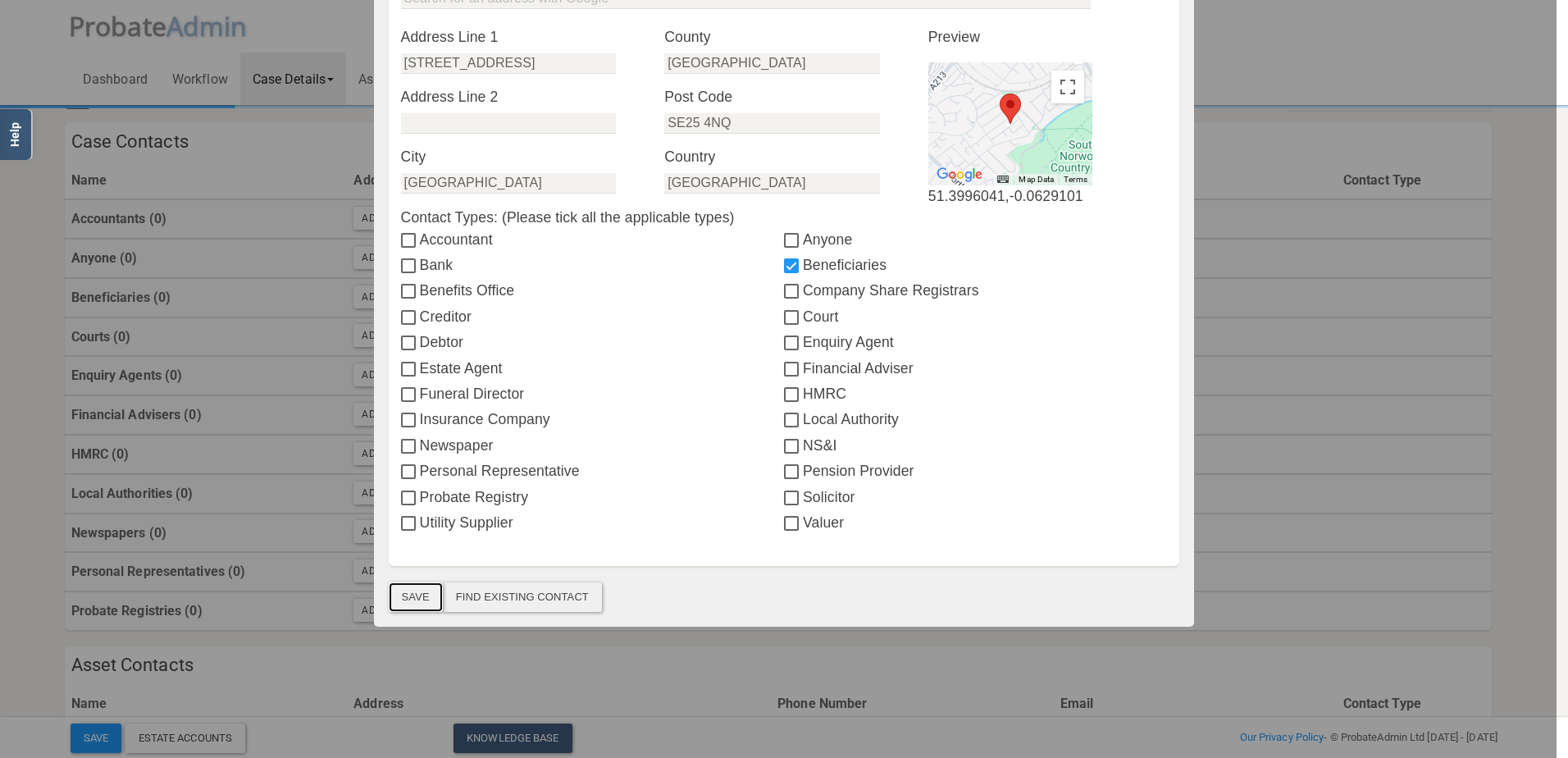
click at [403, 598] on button "Save" at bounding box center [416, 598] width 54 height 30
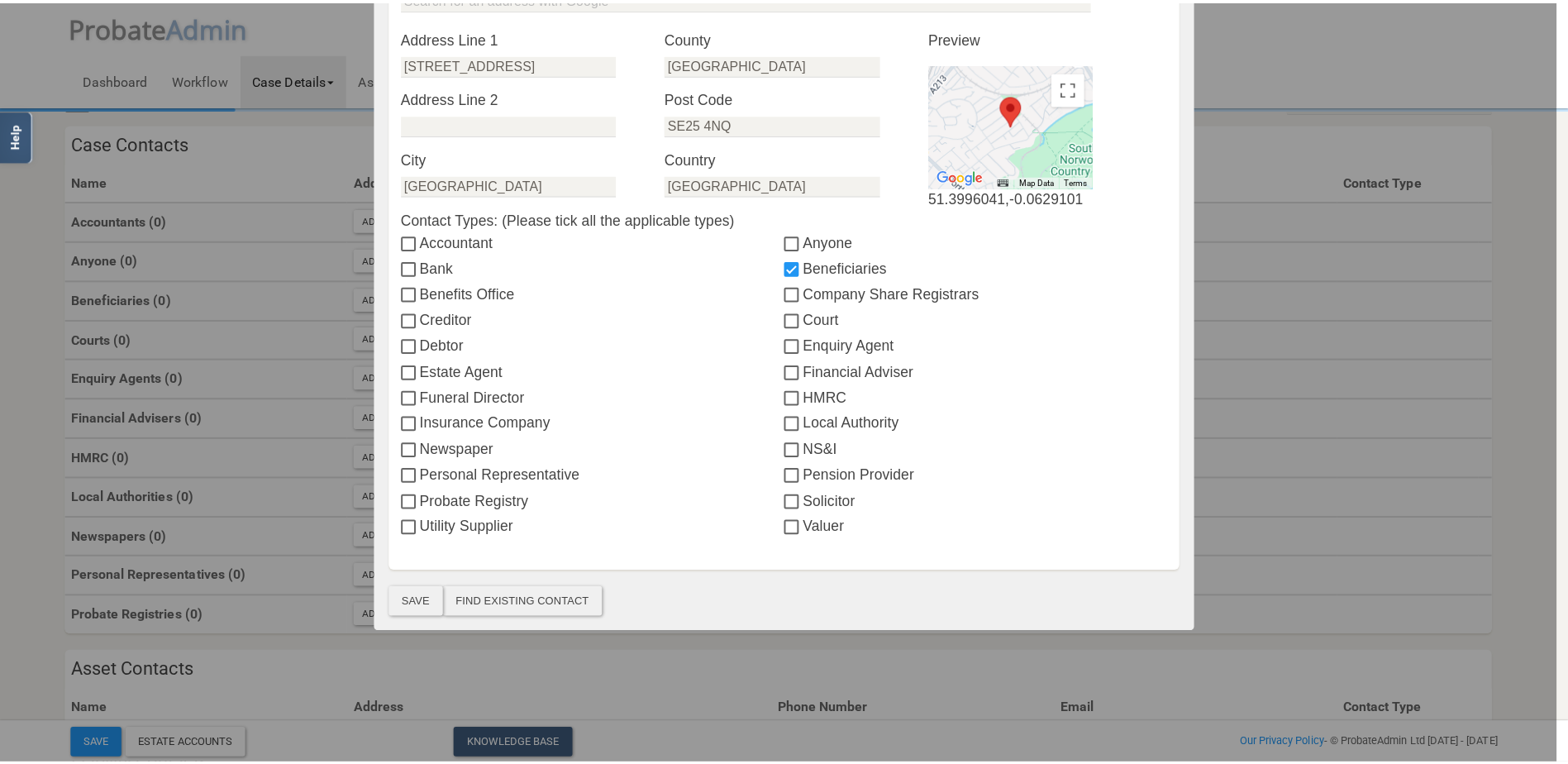
scroll to position [0, 0]
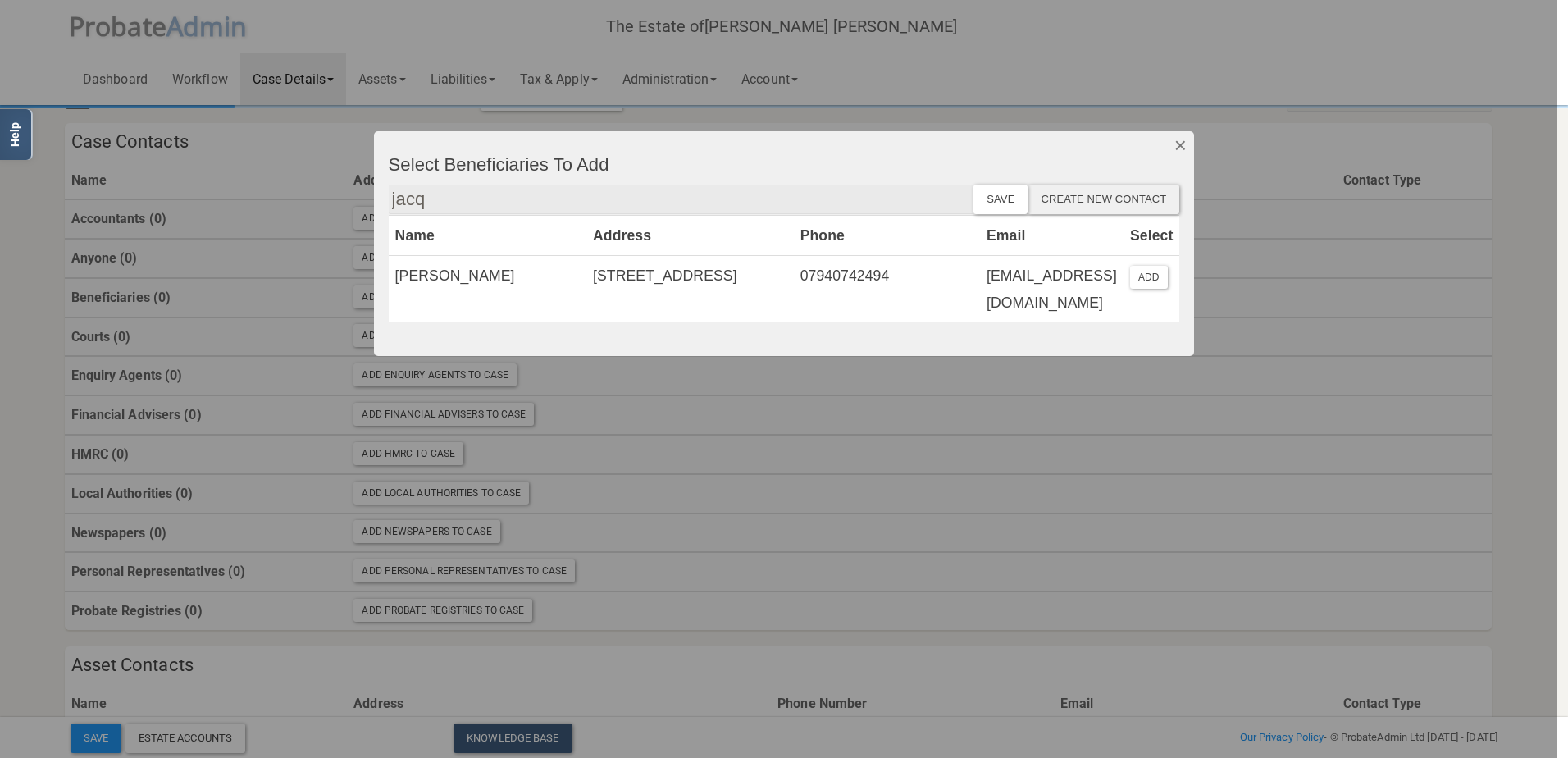
click at [1189, 137] on button "Dismiss" at bounding box center [1181, 145] width 27 height 28
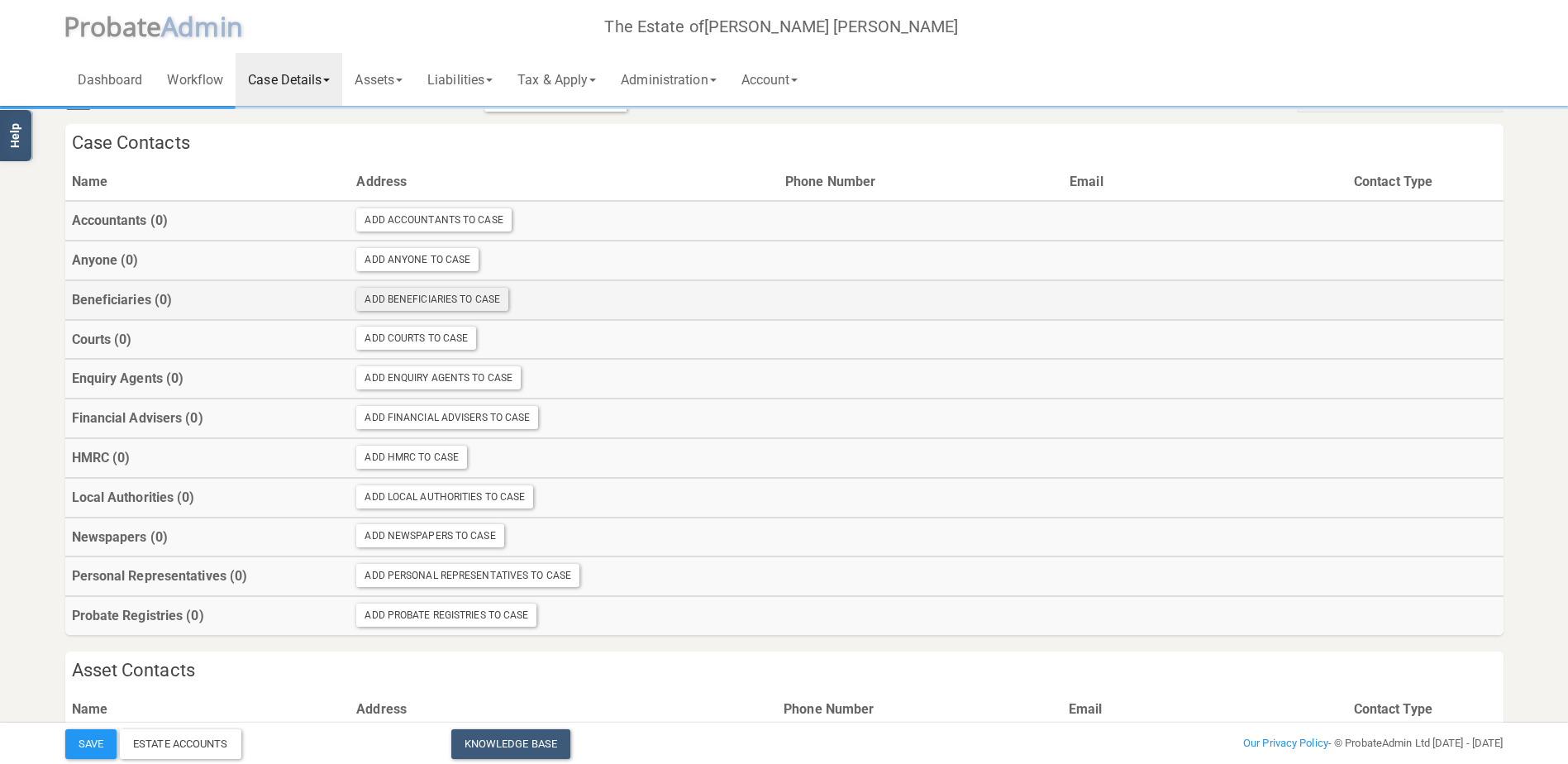
click at [400, 298] on div "Add Beneficiaries To Case" at bounding box center [432, 299] width 152 height 23
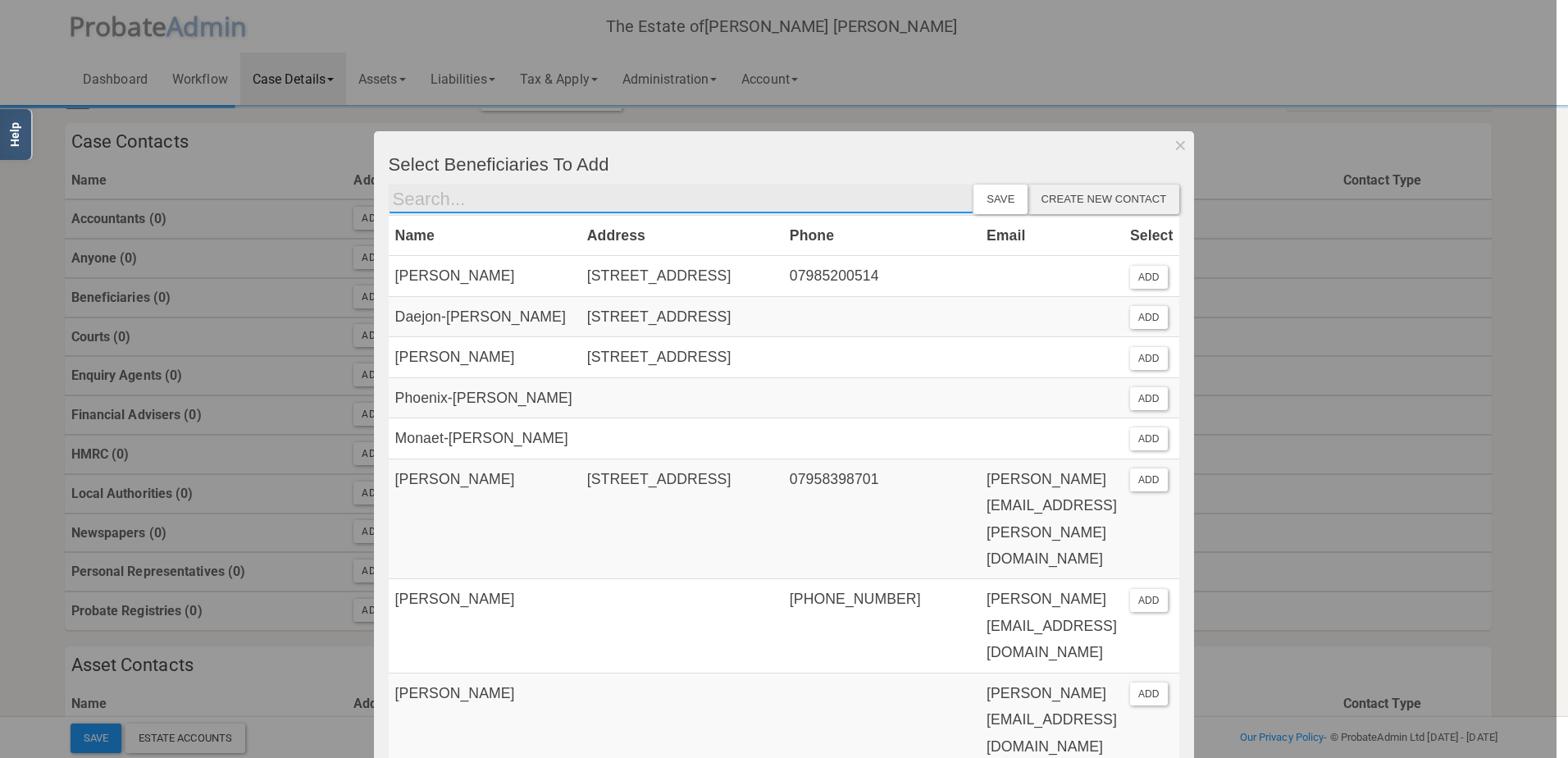
click at [581, 207] on input "text" at bounding box center [682, 200] width 586 height 30
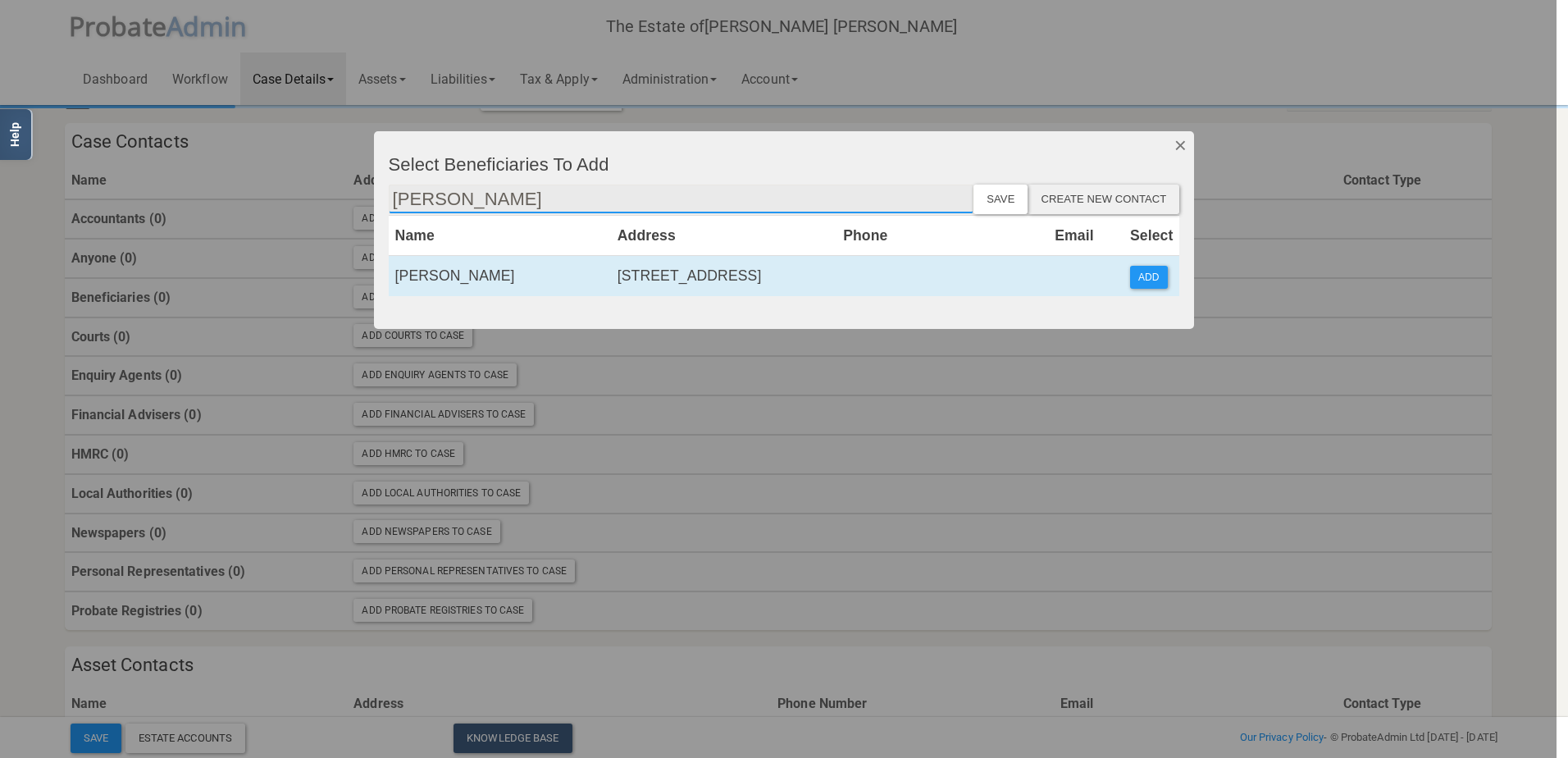
type input "[PERSON_NAME]"
click at [1184, 142] on button "Dismiss" at bounding box center [1181, 145] width 27 height 28
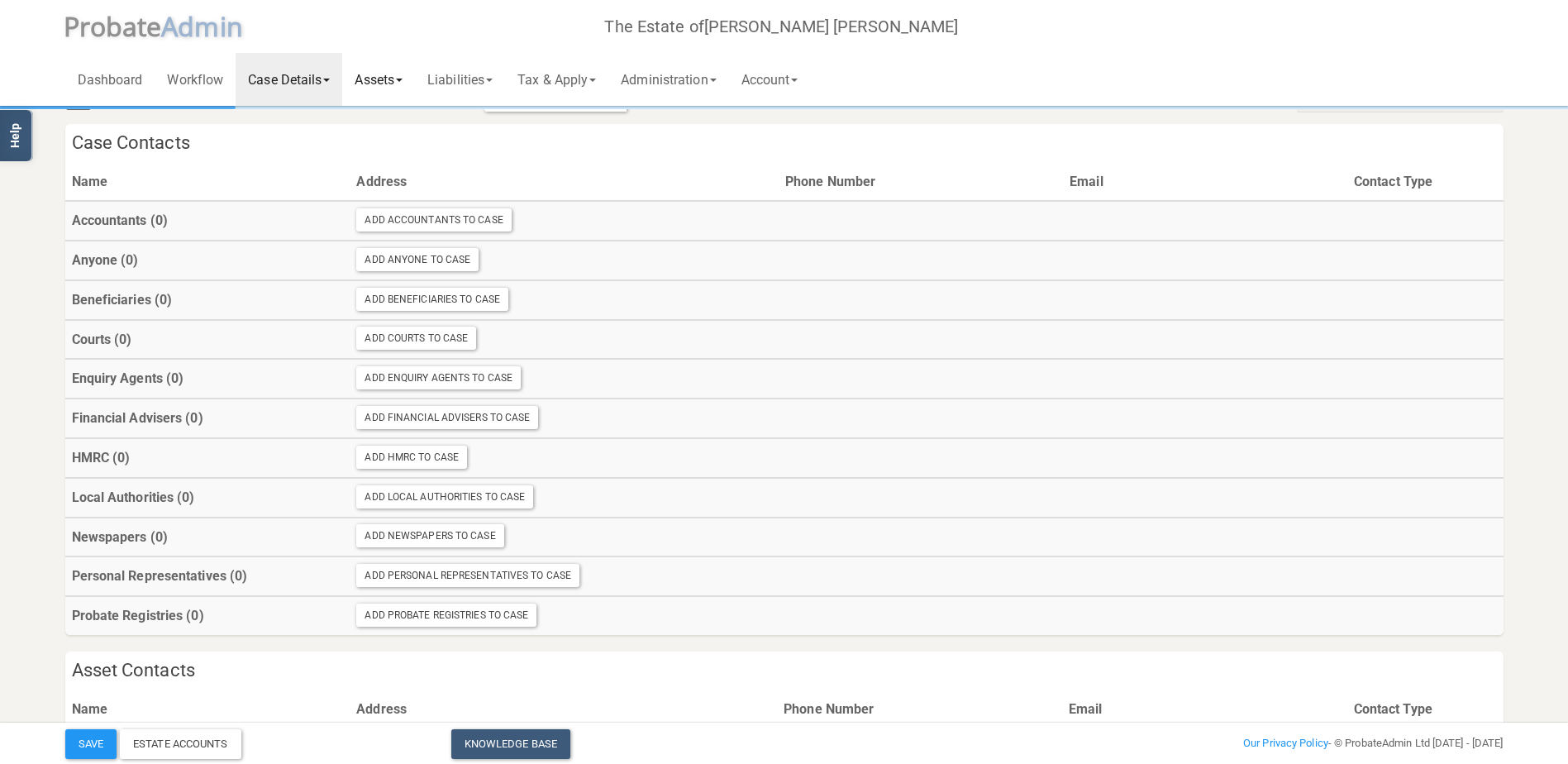
click at [396, 79] on link "Assets" at bounding box center [378, 79] width 73 height 53
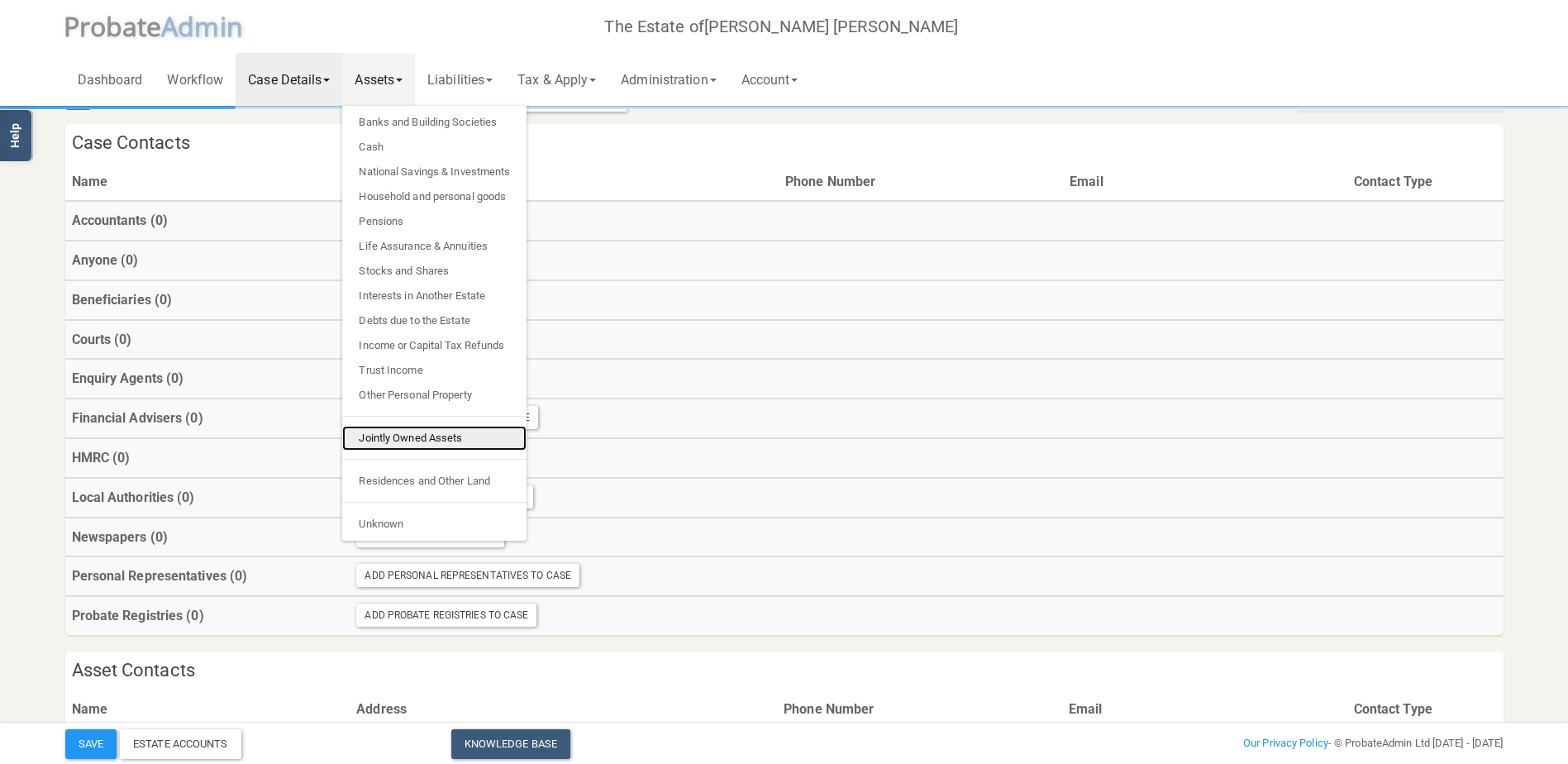
drag, startPoint x: 446, startPoint y: 439, endPoint x: 461, endPoint y: 436, distance: 15.3
click at [446, 439] on link "Jointly Owned Assets" at bounding box center [434, 438] width 185 height 25
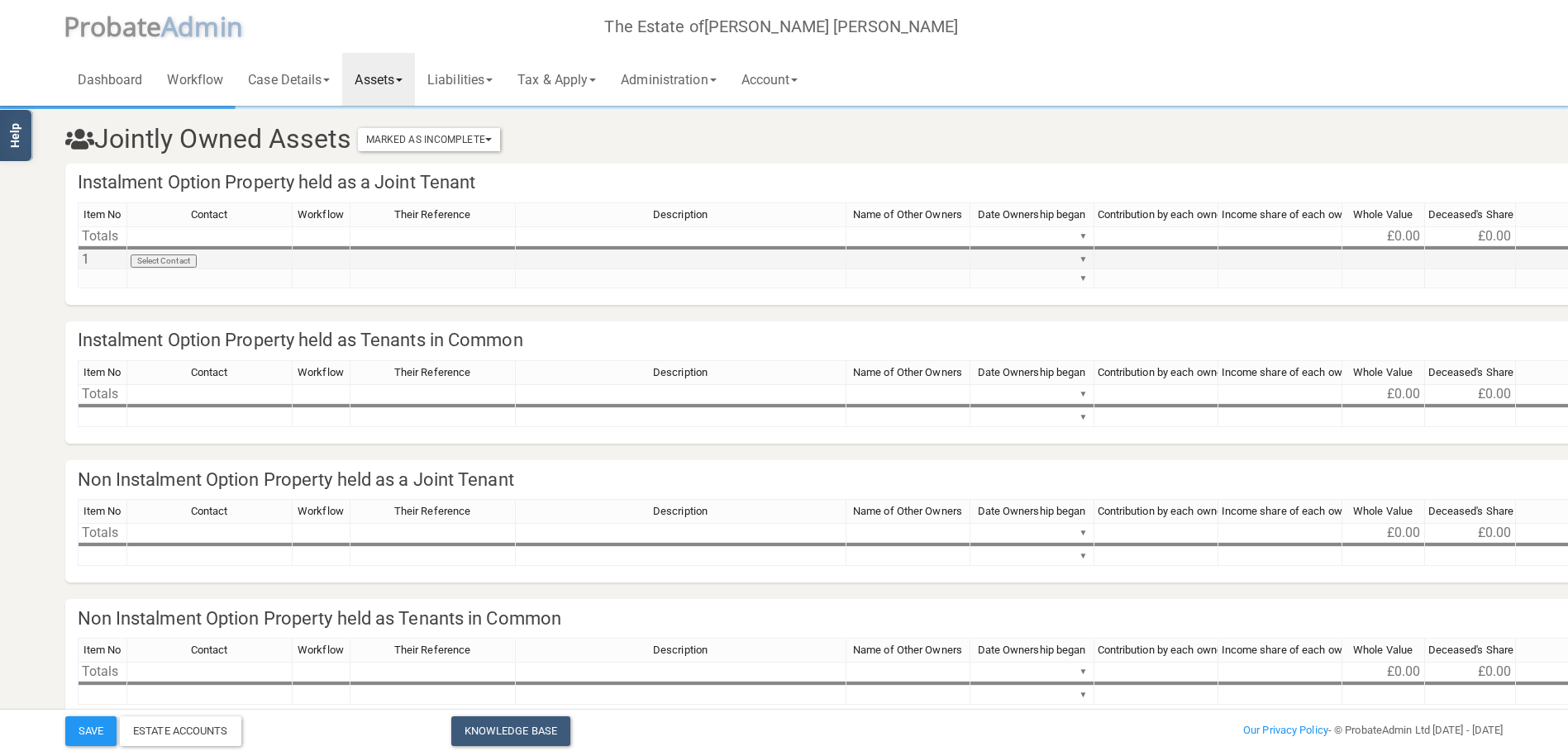
click at [154, 256] on td "Select Contact" at bounding box center [210, 260] width 165 height 19
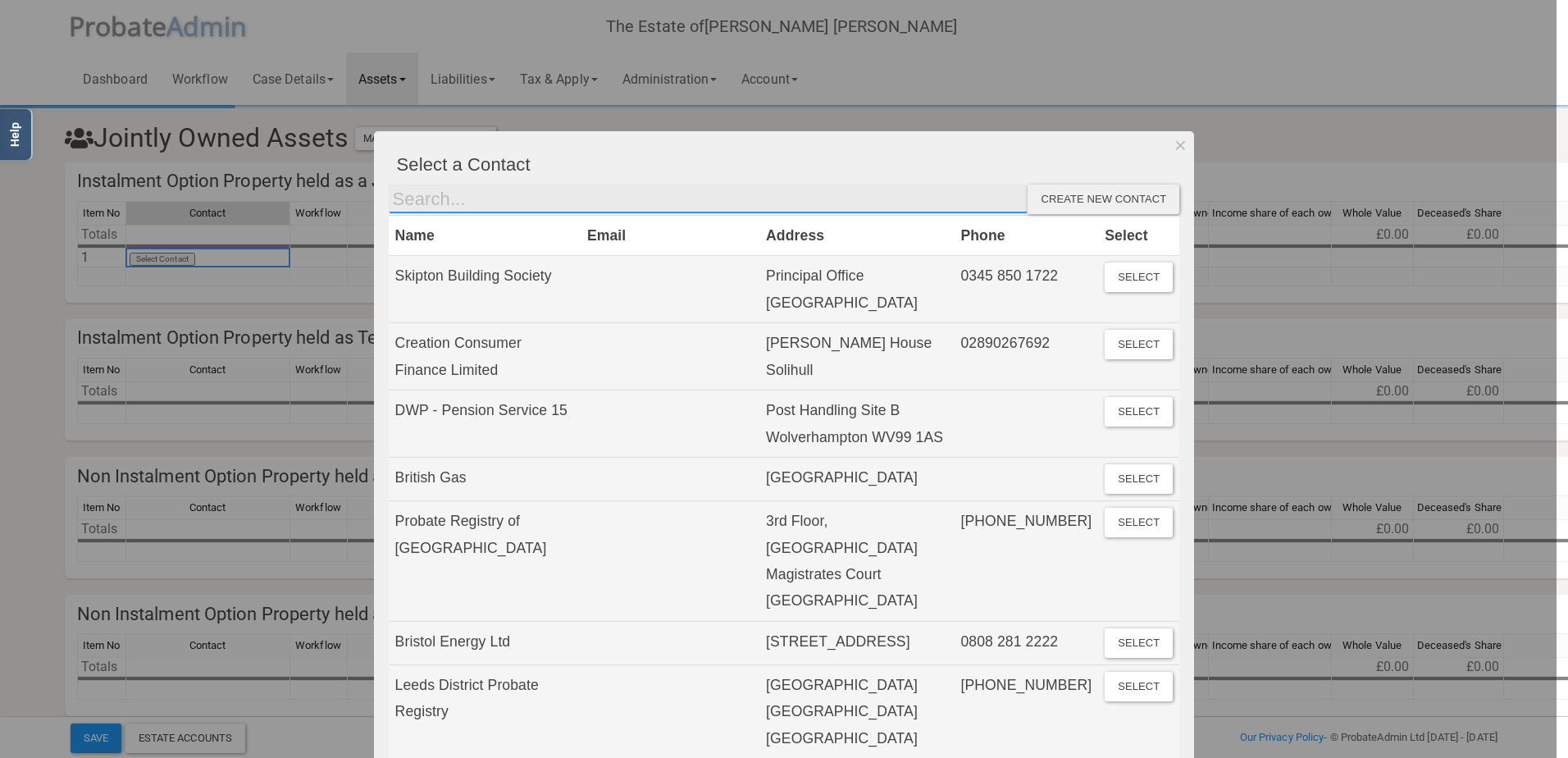
click at [549, 194] on input "text" at bounding box center [709, 200] width 640 height 30
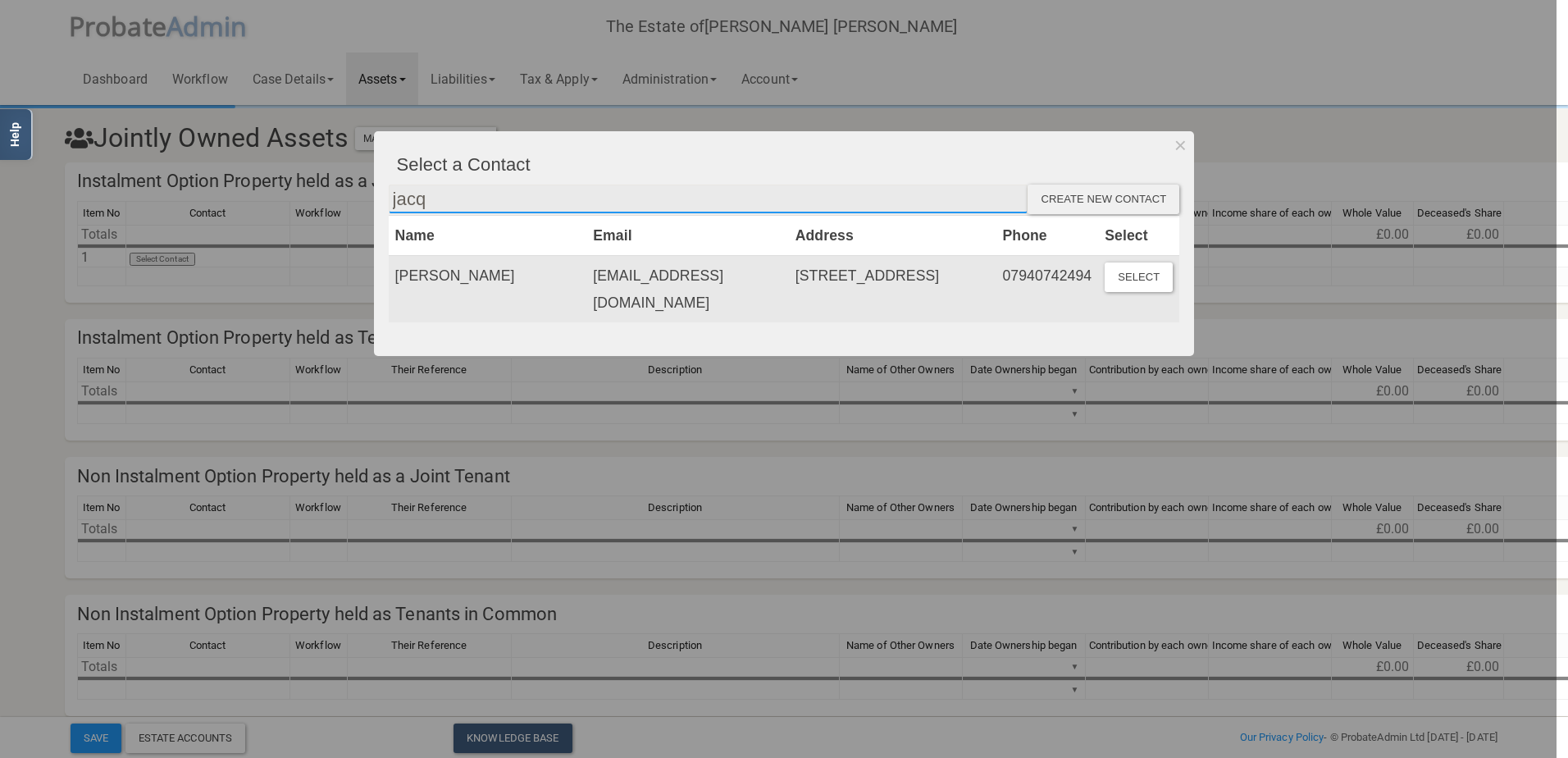
type input "jacq"
click at [668, 295] on td "[EMAIL_ADDRESS][DOMAIN_NAME]" at bounding box center [687, 289] width 201 height 66
click at [1156, 290] on button "Select" at bounding box center [1139, 277] width 68 height 30
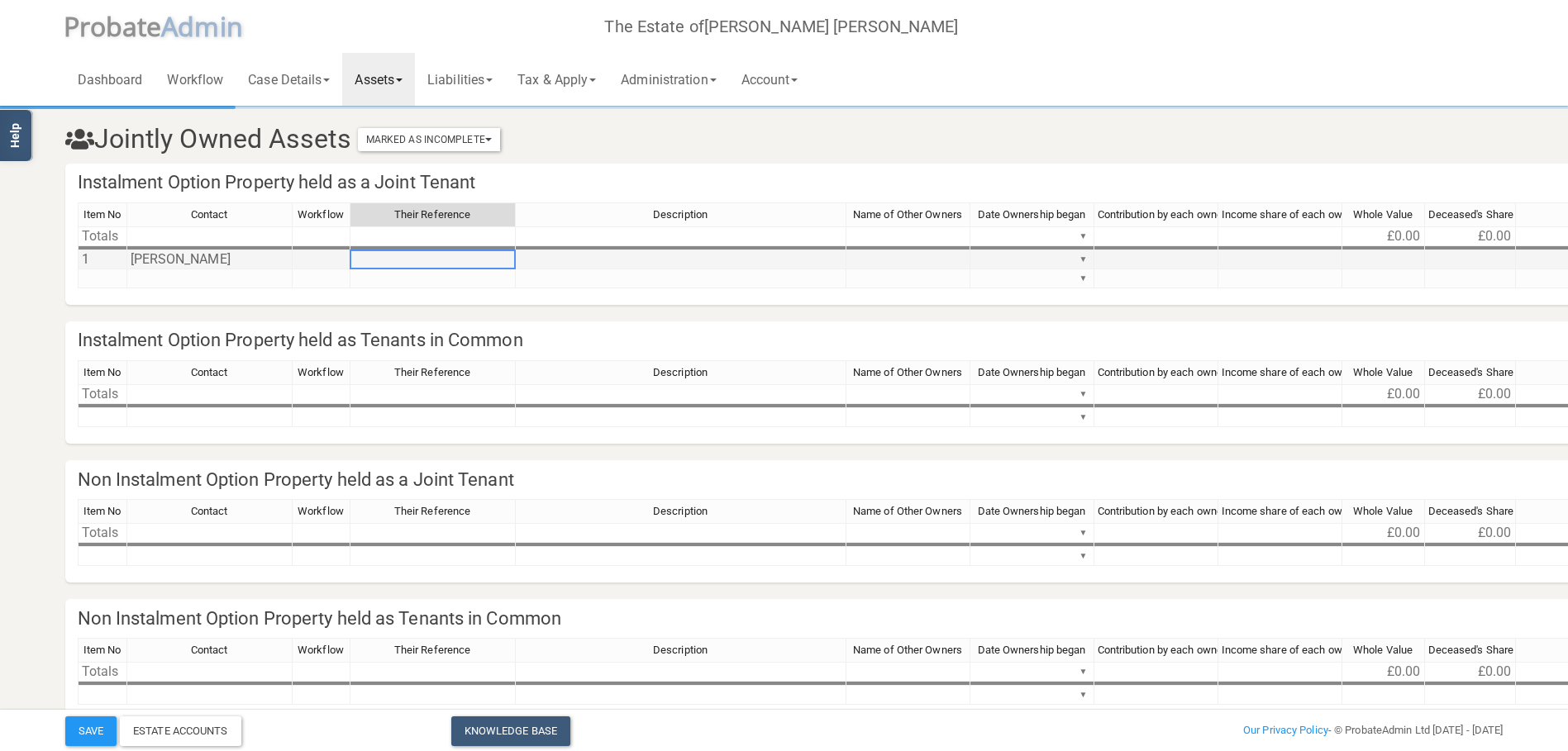
click at [387, 264] on td at bounding box center [433, 260] width 165 height 19
click at [667, 265] on td at bounding box center [681, 260] width 330 height 19
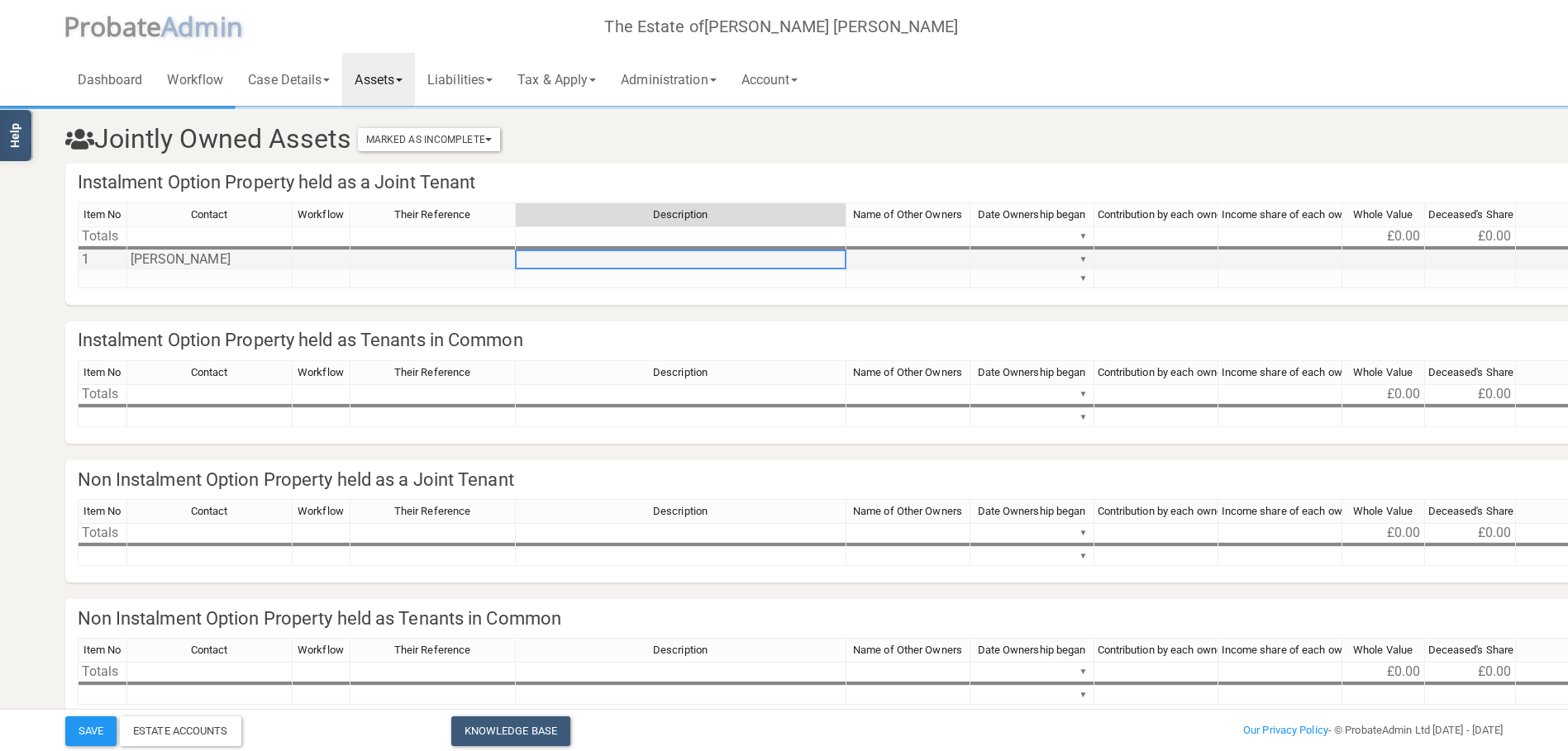
click at [710, 265] on td at bounding box center [681, 260] width 330 height 19
click at [713, 264] on td at bounding box center [681, 260] width 330 height 19
click at [713, 264] on textarea at bounding box center [680, 259] width 331 height 20
type textarea "Jointly owned by [PERSON_NAME] and [PERSON_NAME]"
click at [380, 259] on td at bounding box center [433, 260] width 165 height 19
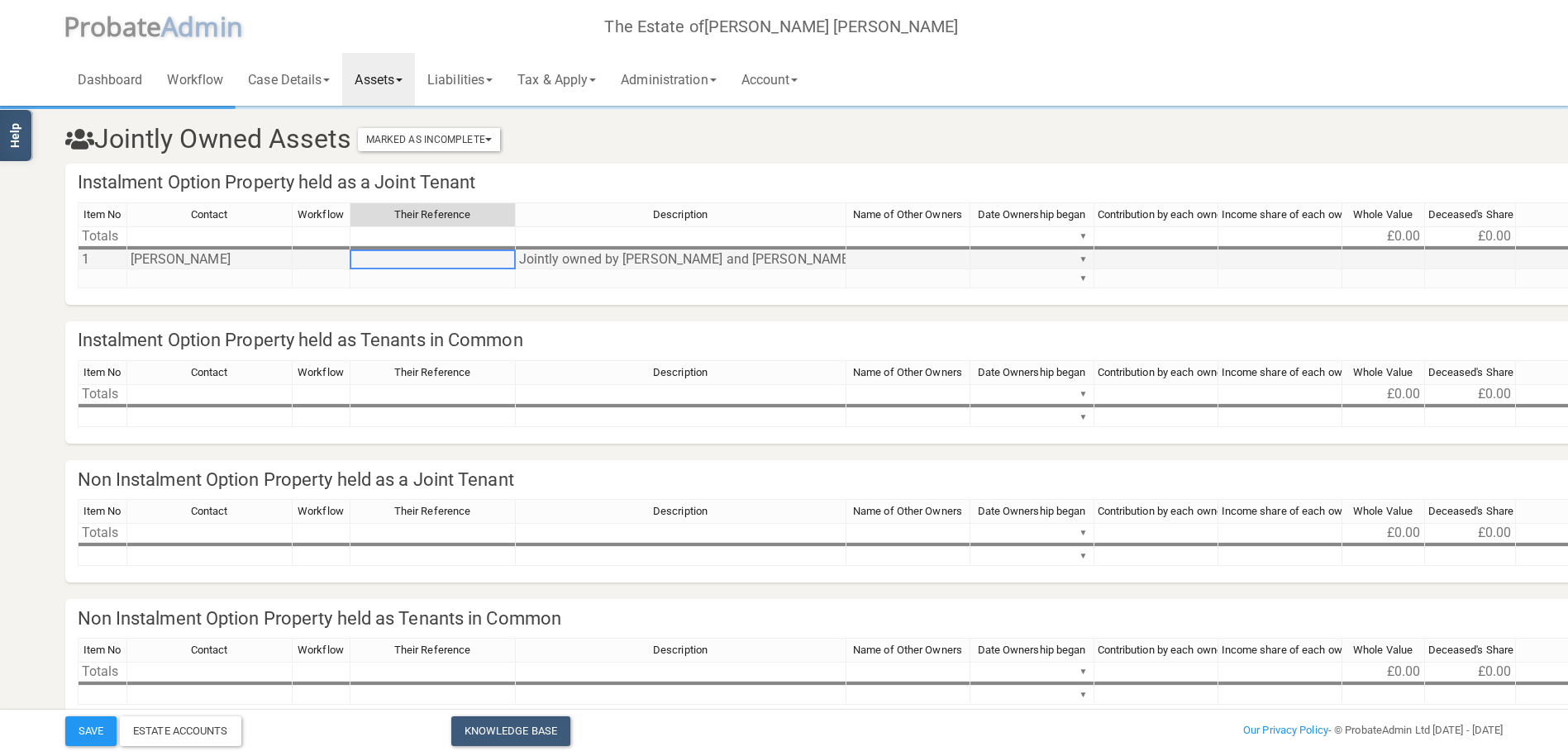
click at [461, 255] on td at bounding box center [433, 260] width 165 height 19
click at [522, 256] on td "Jointly owned by [PERSON_NAME] and [PERSON_NAME]" at bounding box center [681, 260] width 330 height 19
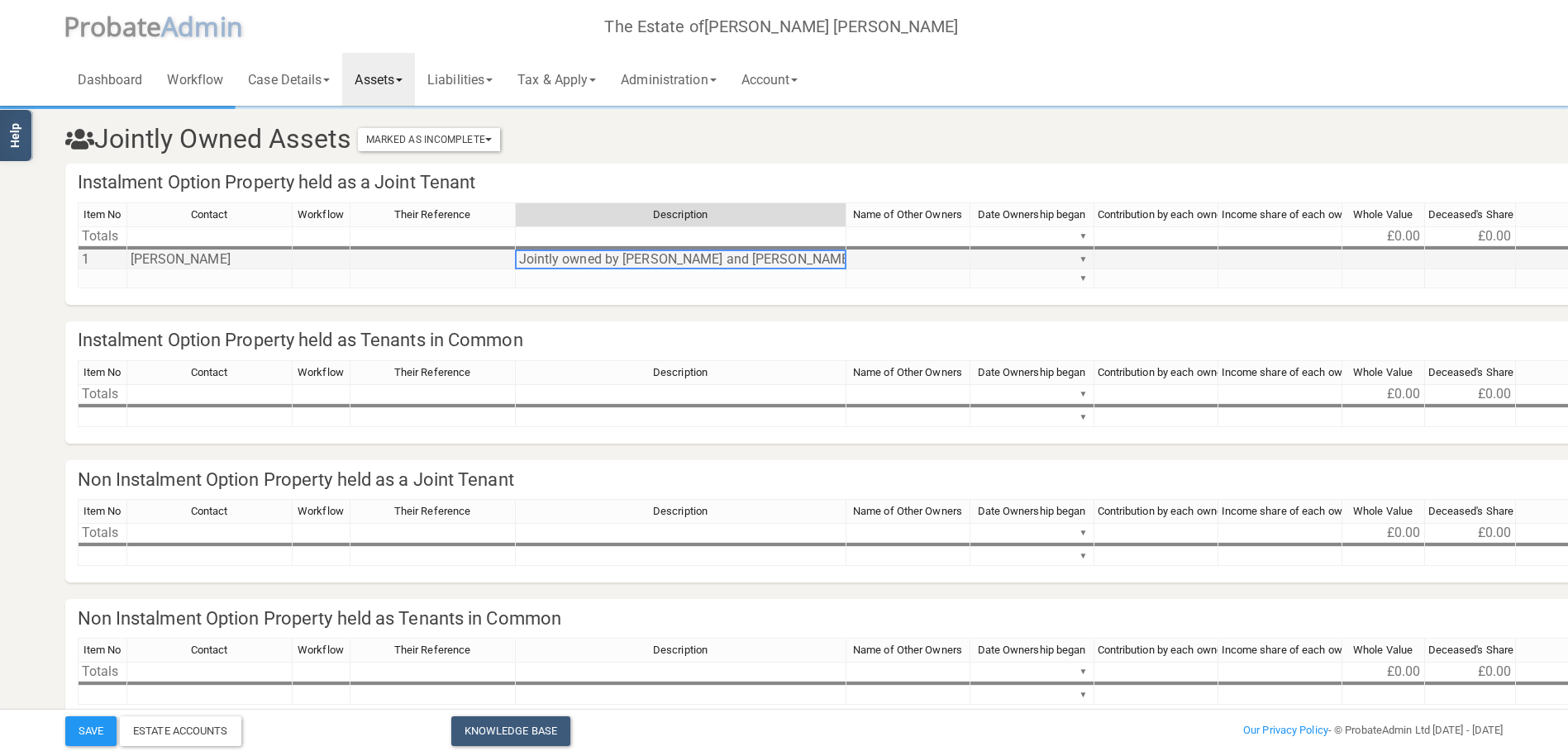
click at [522, 256] on td "Jointly owned by [PERSON_NAME] and [PERSON_NAME]" at bounding box center [681, 260] width 330 height 19
click at [520, 262] on textarea "Jointly owned by [PERSON_NAME] and [PERSON_NAME]" at bounding box center [680, 259] width 331 height 20
click at [829, 257] on td "[STREET_ADDRESS][PERSON_NAME] Jointly owned by [PERSON_NAME] and [PERSON_NAME]" at bounding box center [681, 260] width 330 height 19
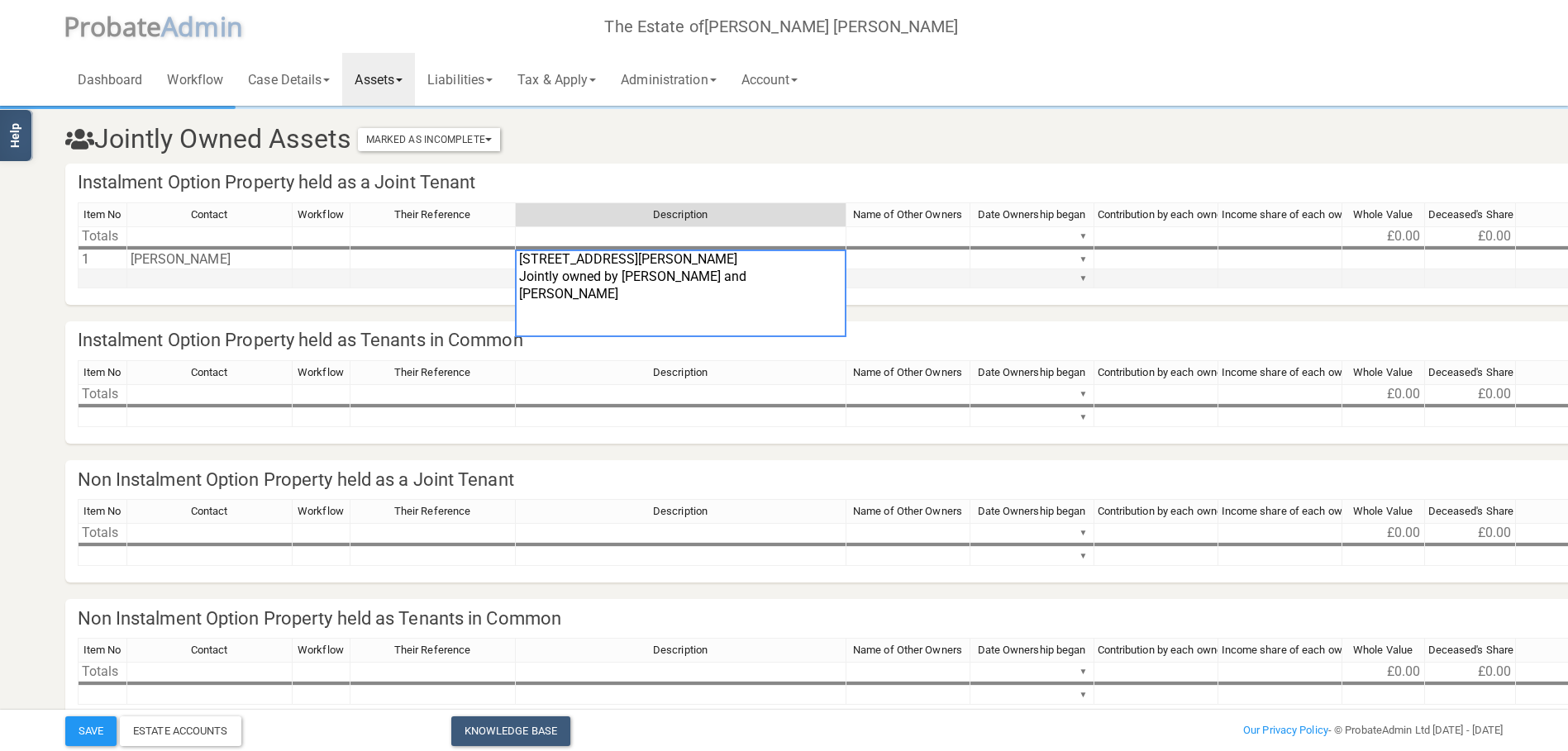
click at [909, 282] on td at bounding box center [908, 279] width 124 height 19
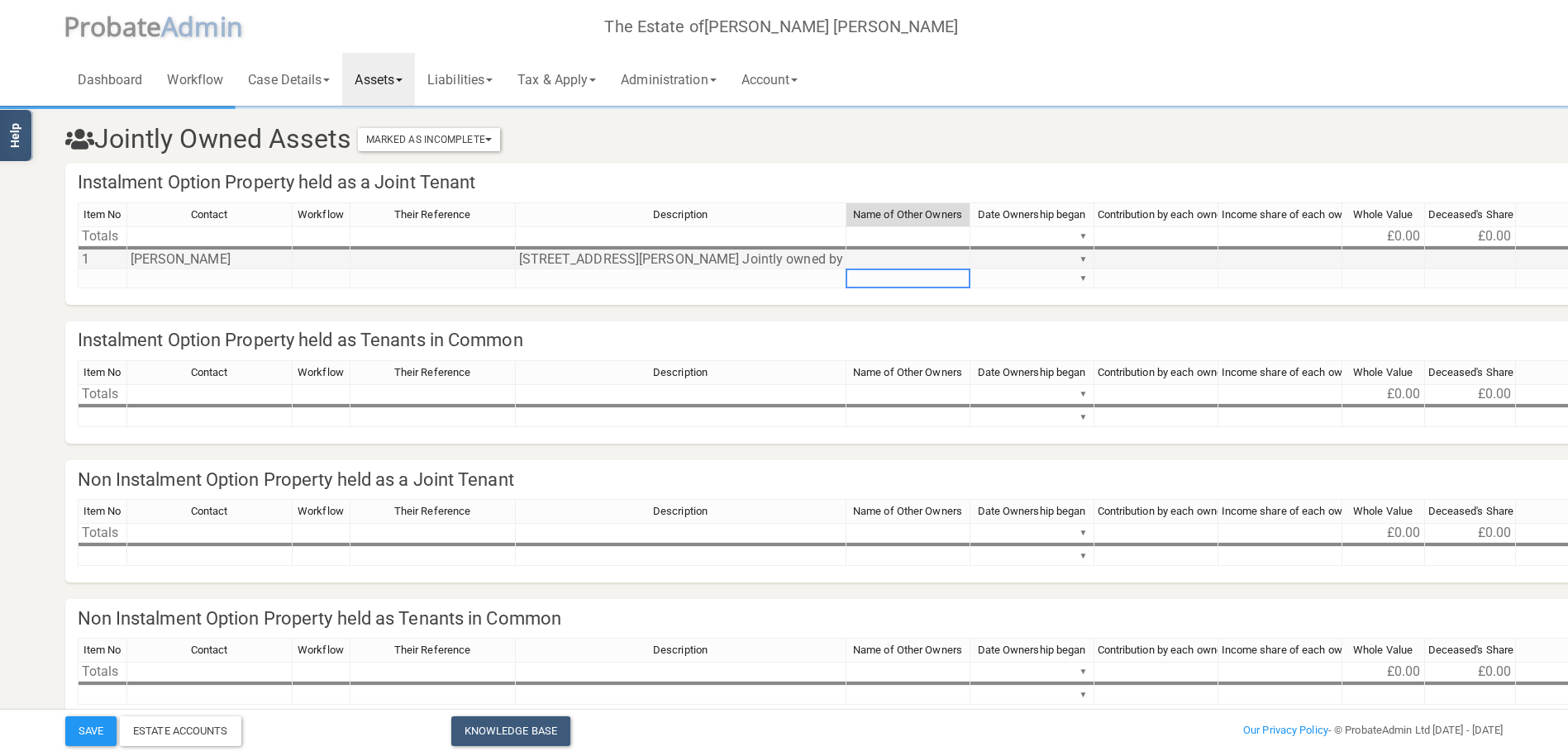
click at [925, 260] on td at bounding box center [908, 260] width 124 height 19
click at [831, 258] on td "[STREET_ADDRESS][PERSON_NAME] Jointly owned by [PERSON_NAME] and [PERSON_NAME]" at bounding box center [681, 260] width 330 height 19
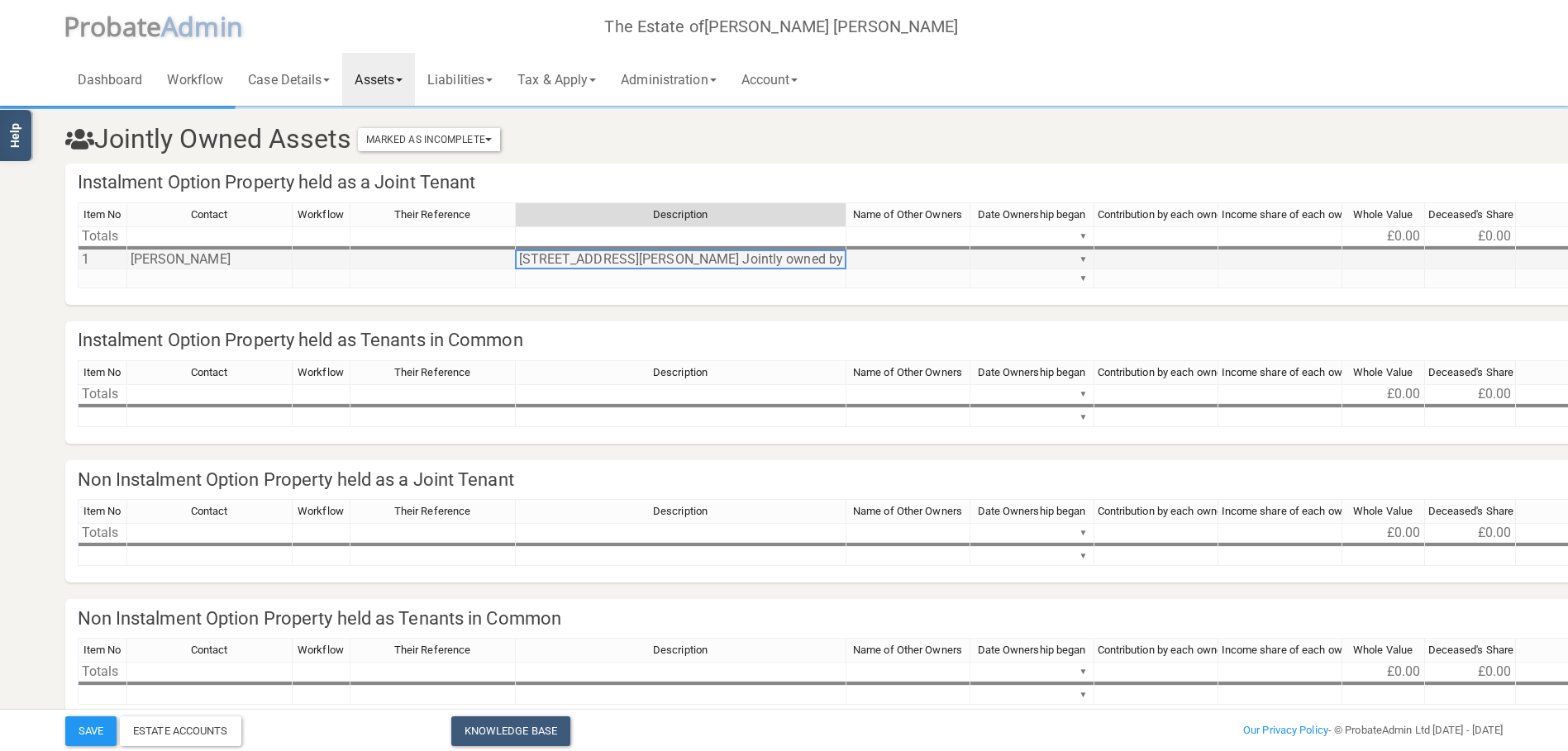
click at [831, 259] on td "[STREET_ADDRESS][PERSON_NAME] Jointly owned by [PERSON_NAME] and [PERSON_NAME]" at bounding box center [681, 260] width 330 height 19
click at [829, 257] on td "[STREET_ADDRESS][PERSON_NAME] Jointly owned by [PERSON_NAME] and [PERSON_NAME]" at bounding box center [681, 260] width 330 height 19
click at [0, 0] on textarea "[STREET_ADDRESS][PERSON_NAME] Jointly owned by [PERSON_NAME] and [PERSON_NAME]" at bounding box center [0, 0] width 0 height 0
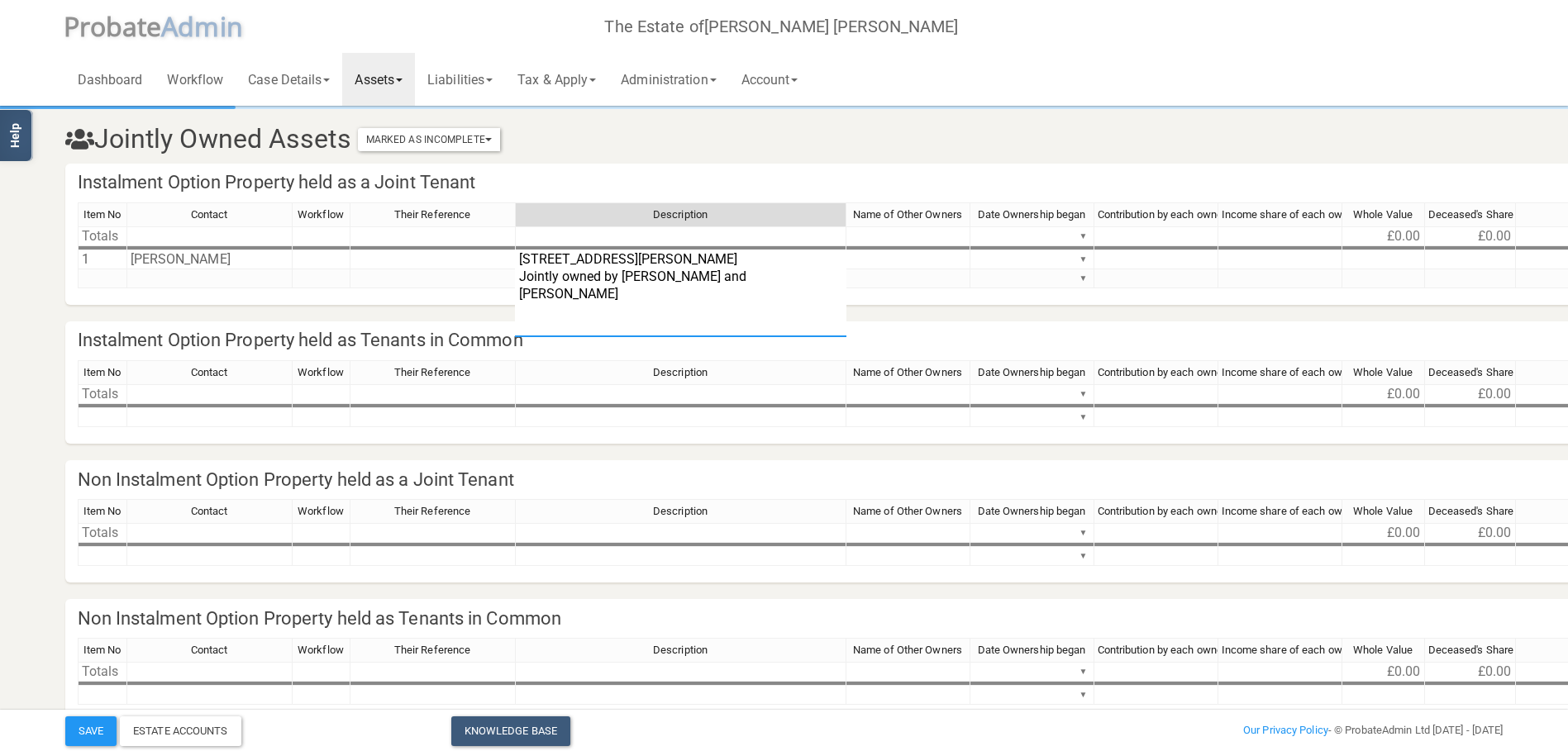
drag, startPoint x: 764, startPoint y: 324, endPoint x: 494, endPoint y: 337, distance: 270.3
click at [494, 337] on section "Jointly Owned Assets Marked As Incomplete Mark As Incomplete Mark As Complete I…" at bounding box center [784, 437] width 1463 height 660
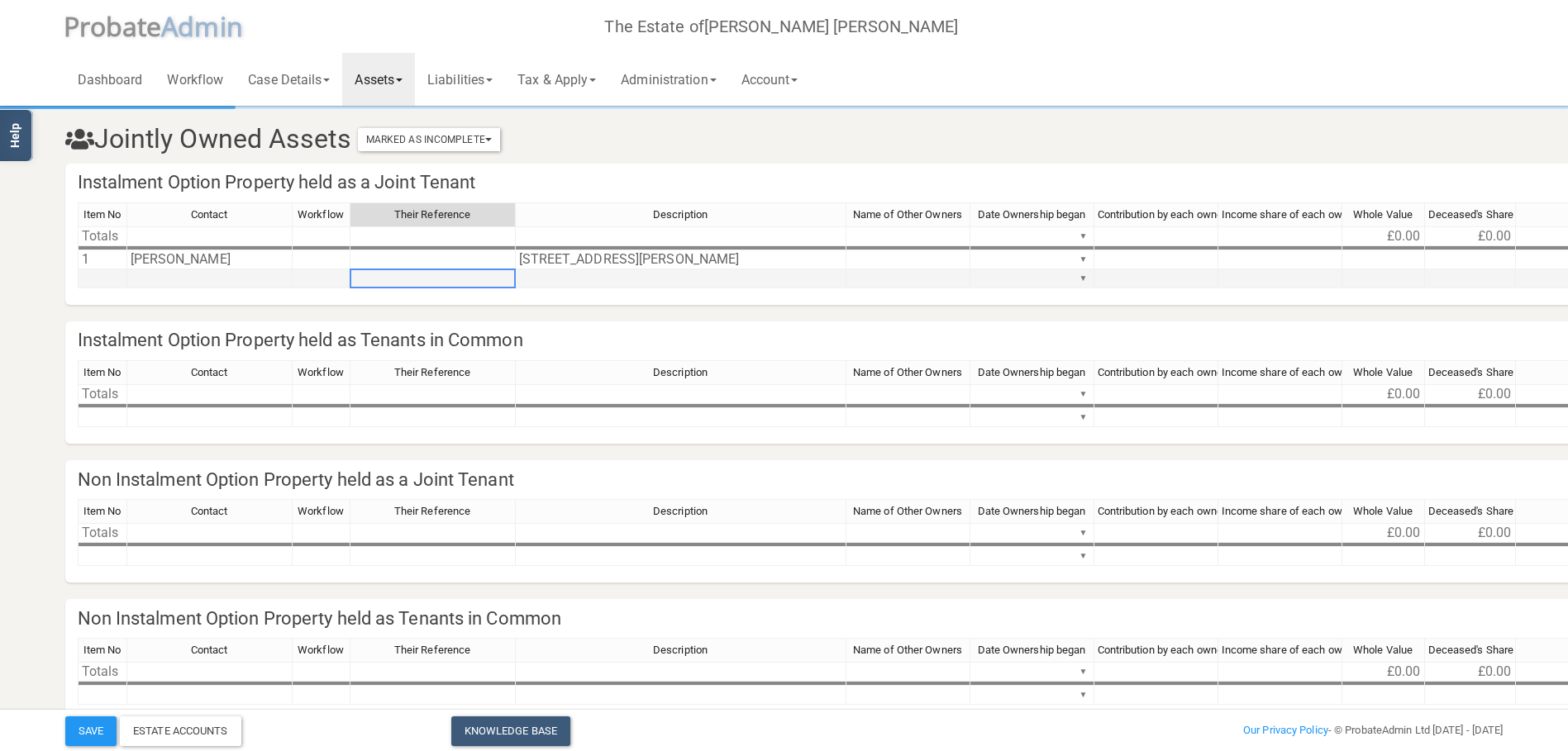
drag, startPoint x: 434, startPoint y: 278, endPoint x: 458, endPoint y: 274, distance: 24.3
click at [435, 278] on td at bounding box center [433, 279] width 165 height 19
click at [909, 252] on td at bounding box center [908, 260] width 124 height 19
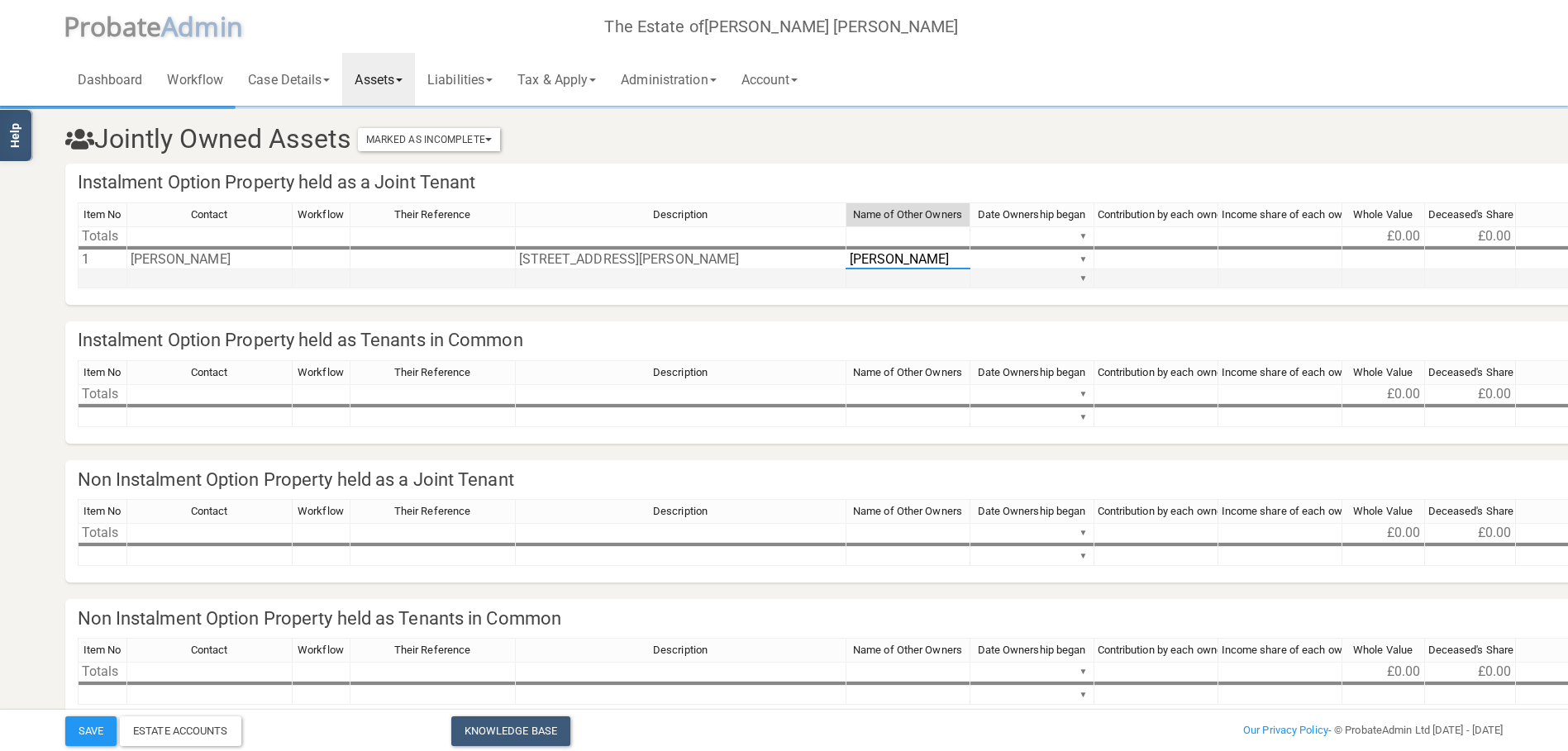
type textarea "[PERSON_NAME]"
click at [1405, 257] on td at bounding box center [1384, 260] width 83 height 19
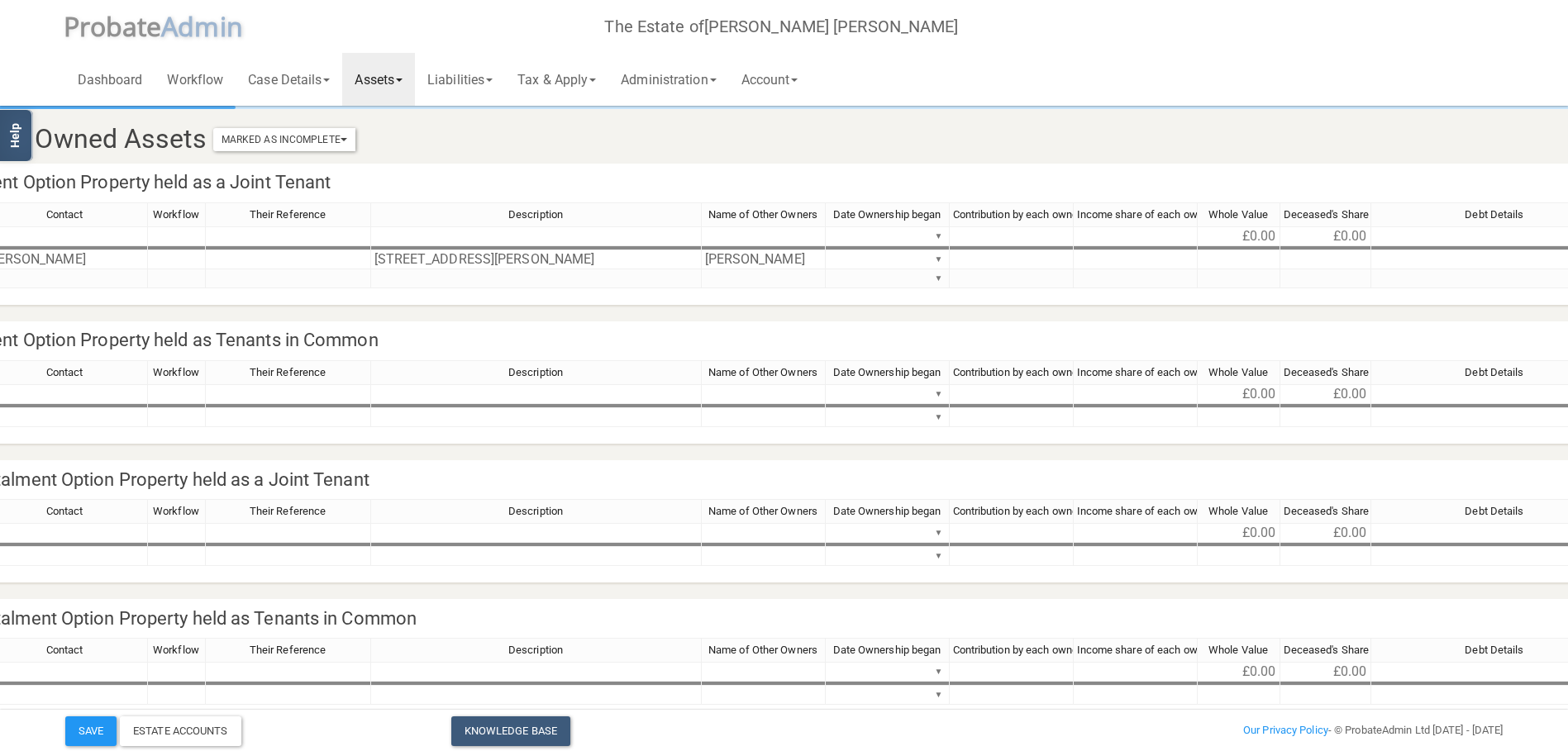
scroll to position [0, 146]
click at [1251, 258] on td at bounding box center [1238, 260] width 83 height 19
click at [1348, 258] on tr "1 [PERSON_NAME] [STREET_ADDRESS][PERSON_NAME] [PERSON_NAME] ▼ £0.00" at bounding box center [1248, 260] width 2633 height 19
click at [1438, 288] on div "Contact Workflow Their Reference Description Name of Other Owners Date Ownershi…" at bounding box center [1297, 252] width 2733 height 101
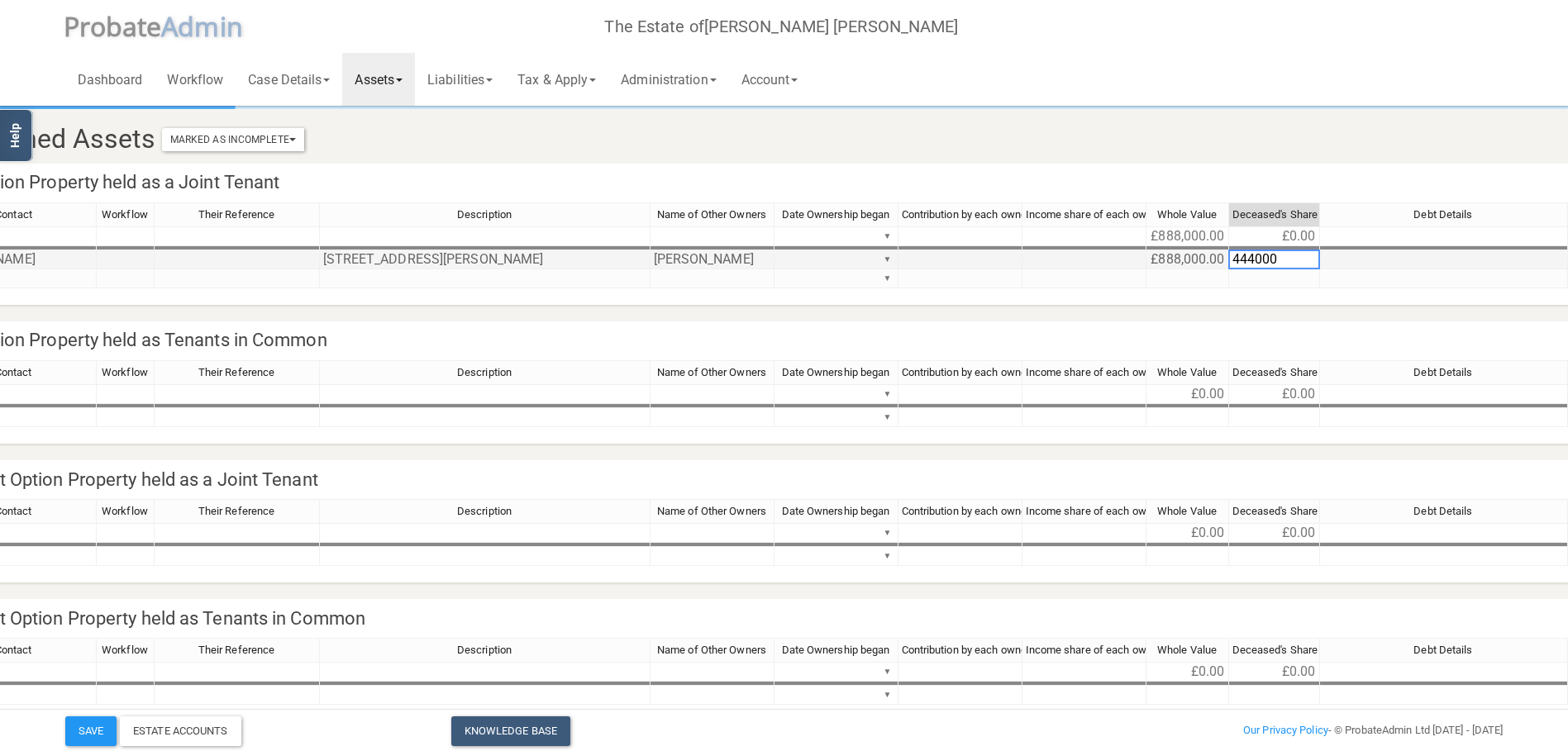
click at [1419, 260] on td at bounding box center [1444, 260] width 248 height 19
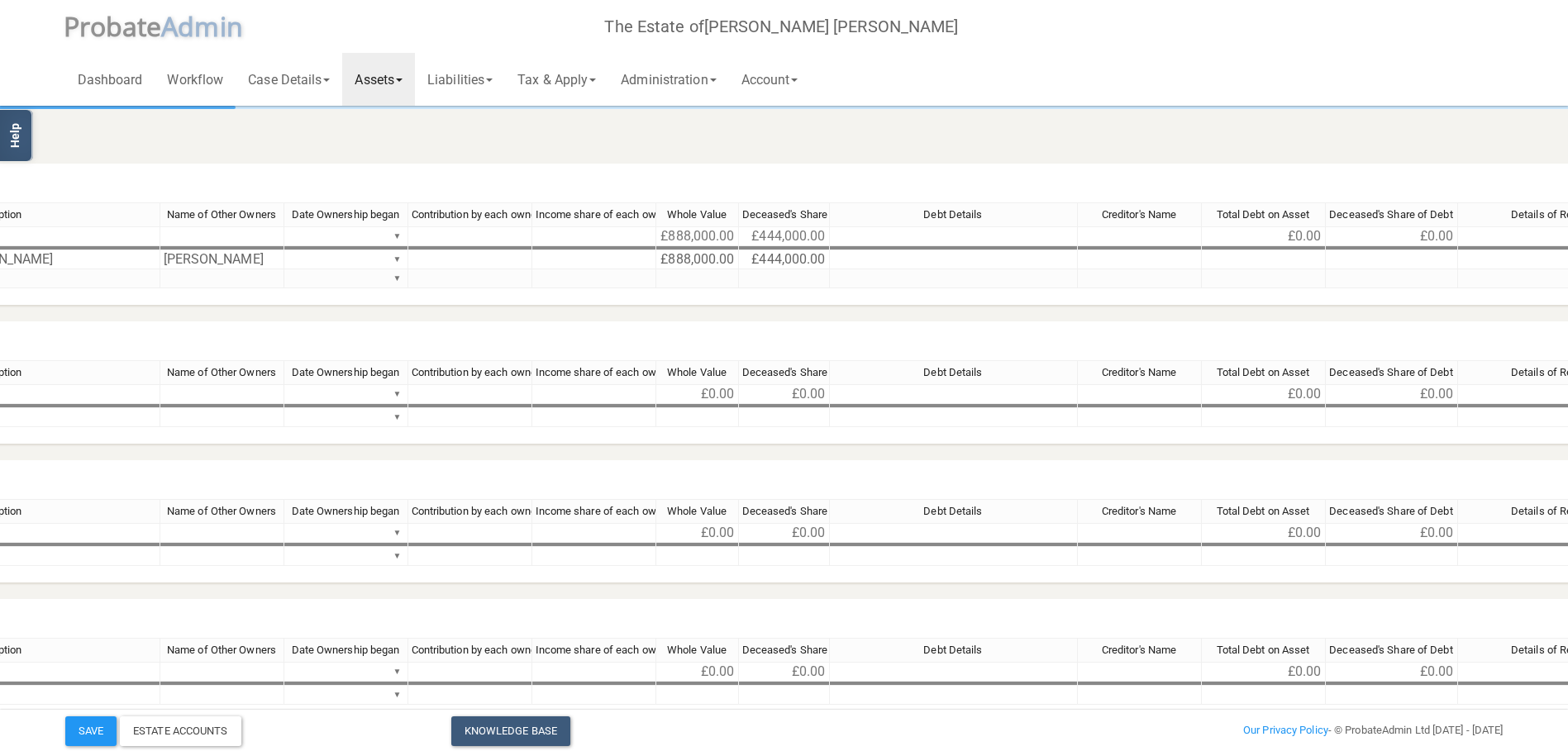
scroll to position [0, 722]
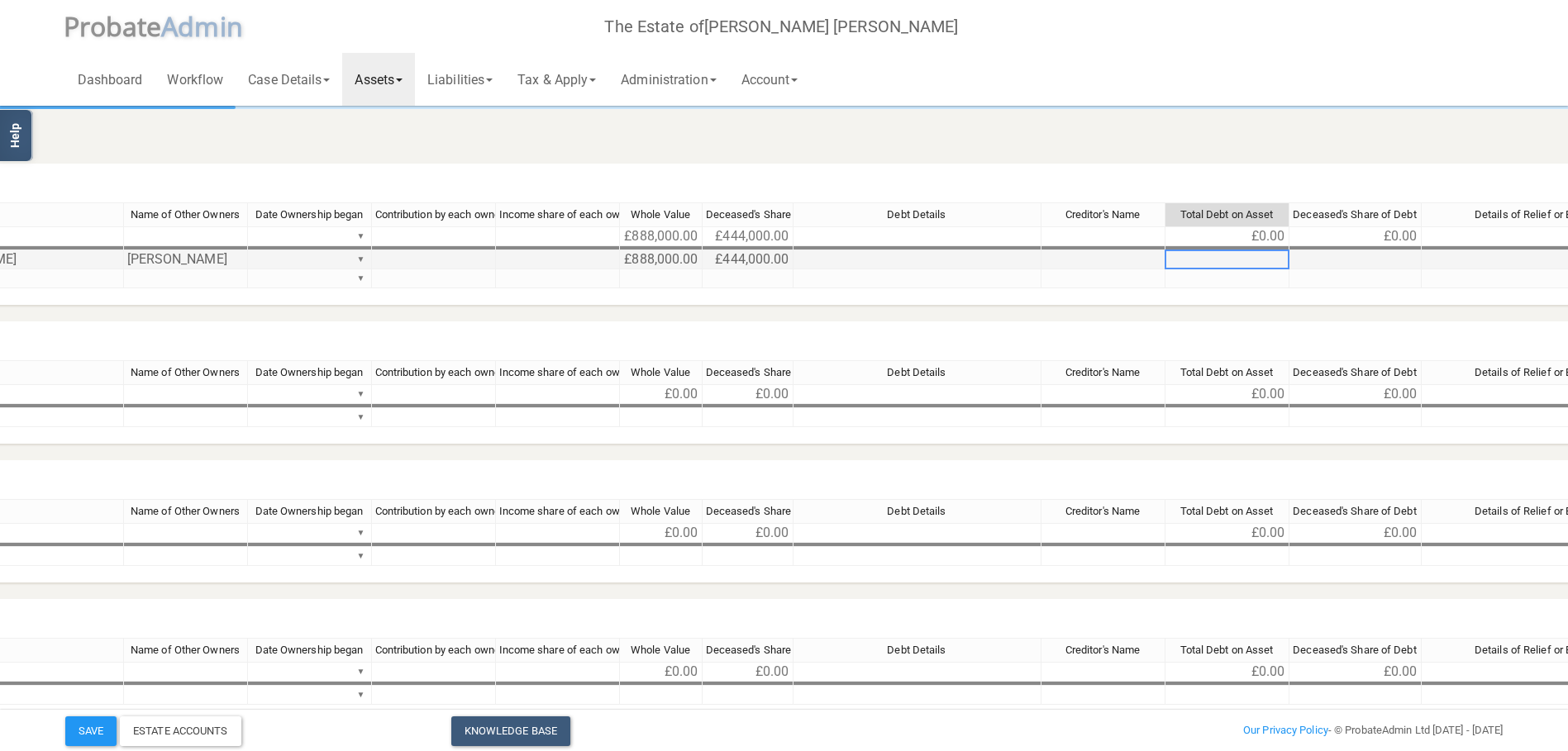
click at [1263, 259] on td at bounding box center [1227, 260] width 124 height 19
type textarea "0"
click at [1353, 259] on tr "[PERSON_NAME] [STREET_ADDRESS][PERSON_NAME] [PERSON_NAME] ▼ £888,000.00 £444,00…" at bounding box center [696, 260] width 2583 height 19
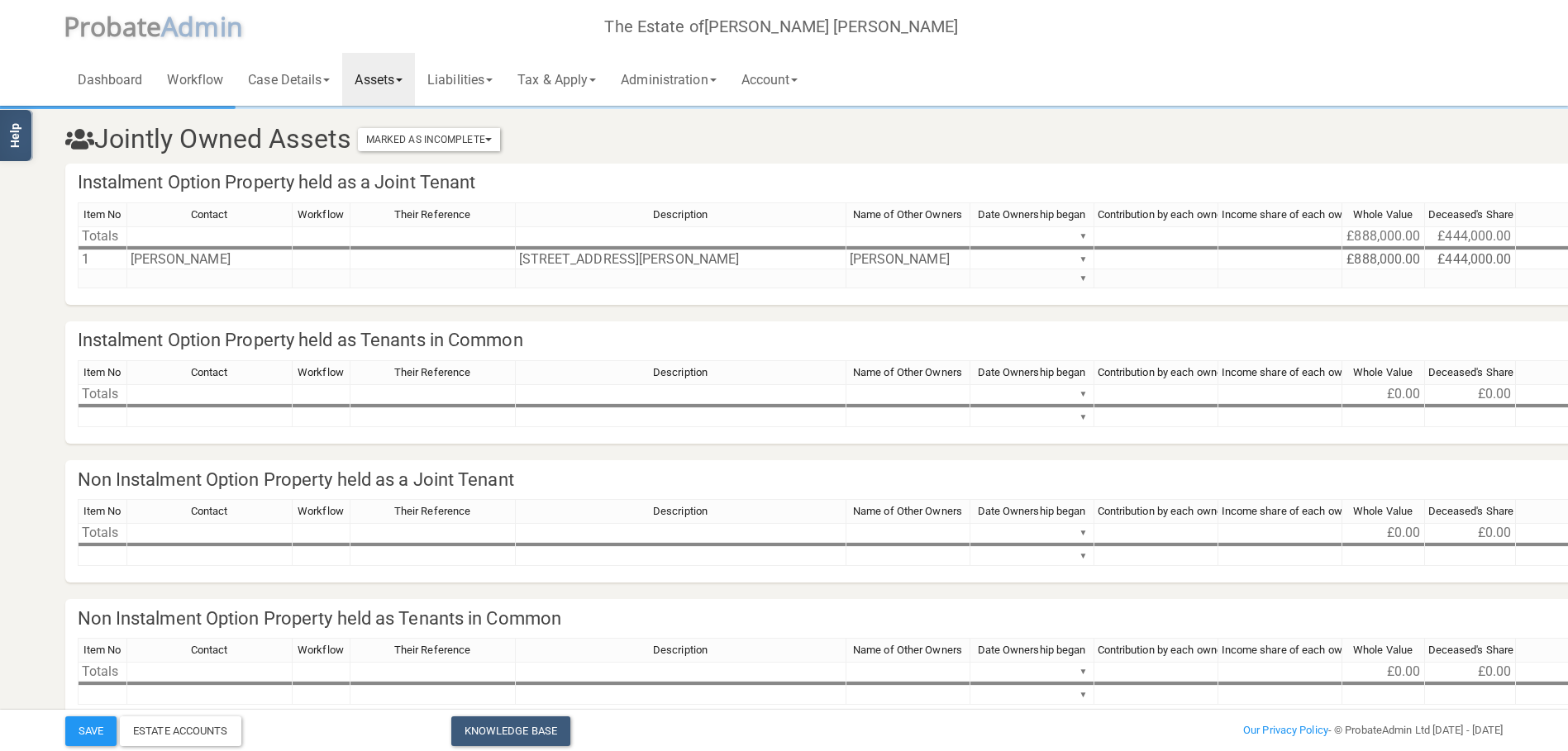
click at [7, 303] on section "Jointly Owned Assets Marked As Incomplete Mark As Incomplete Mark As Complete I…" at bounding box center [784, 415] width 1568 height 829
click at [155, 553] on td at bounding box center [210, 557] width 165 height 19
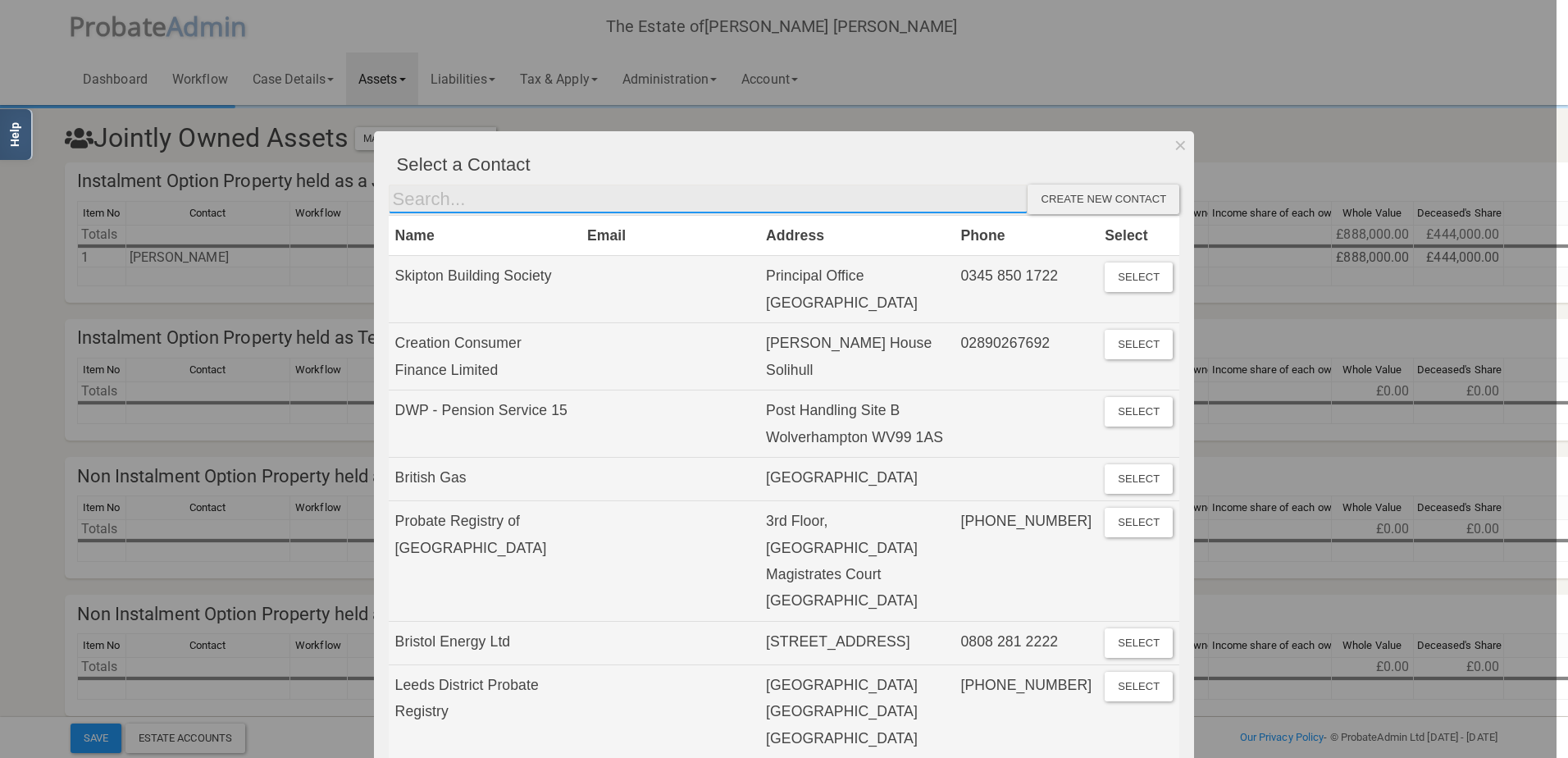
click at [502, 197] on input "text" at bounding box center [709, 200] width 640 height 30
click at [1173, 147] on button "Dismiss" at bounding box center [1181, 145] width 27 height 28
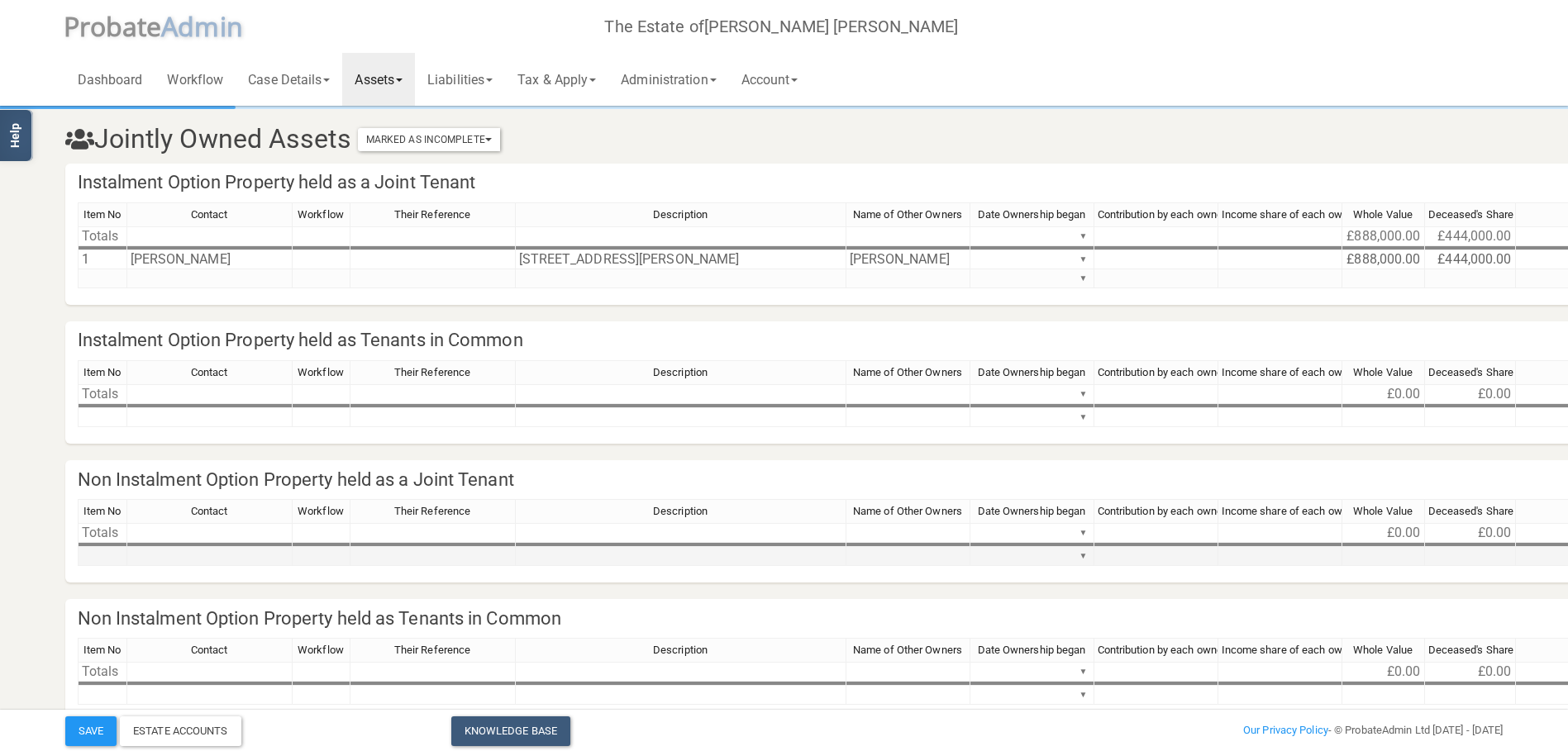
click at [160, 554] on td at bounding box center [210, 557] width 165 height 19
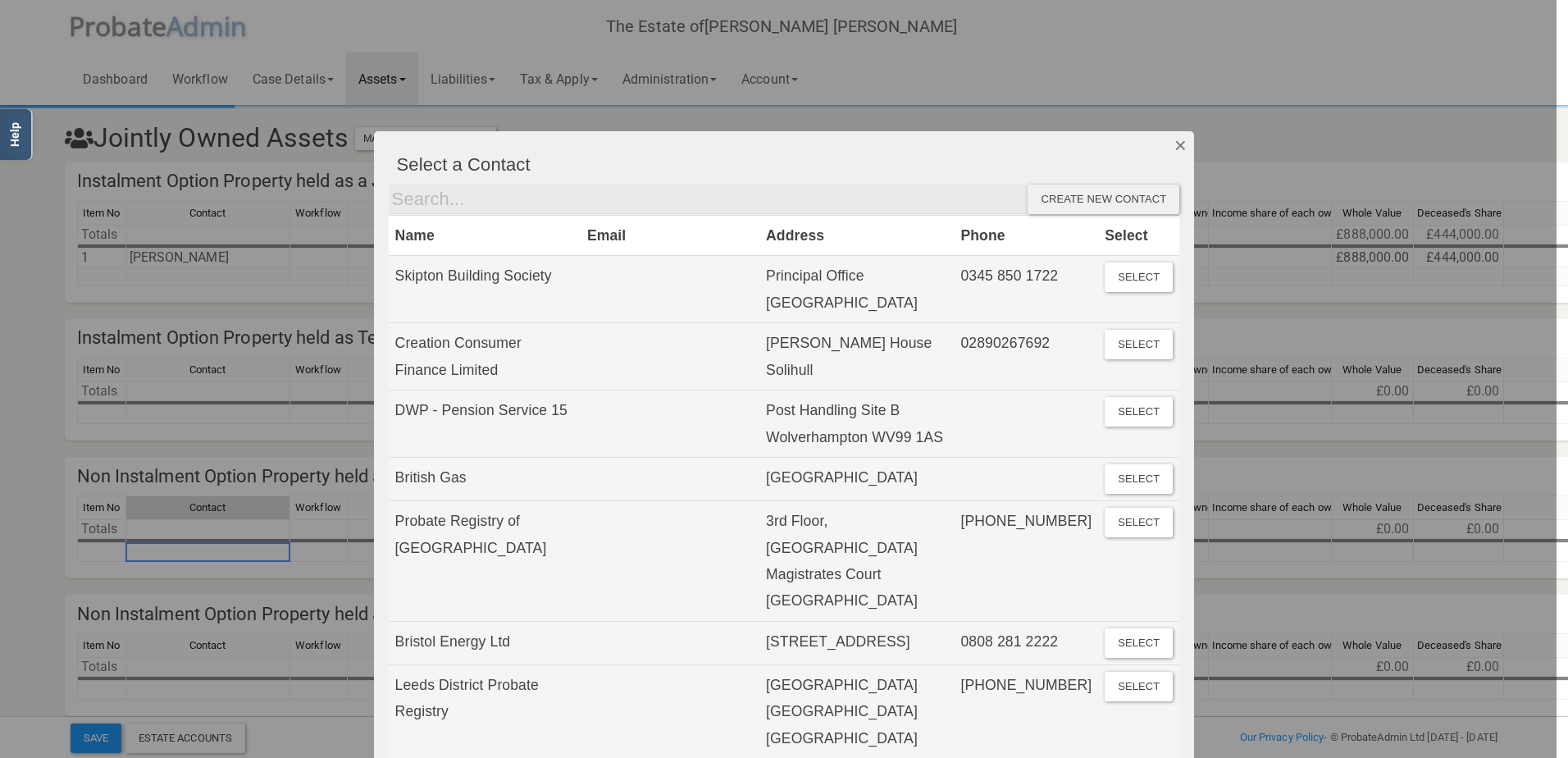
click at [1168, 142] on button "Dismiss" at bounding box center [1181, 145] width 27 height 28
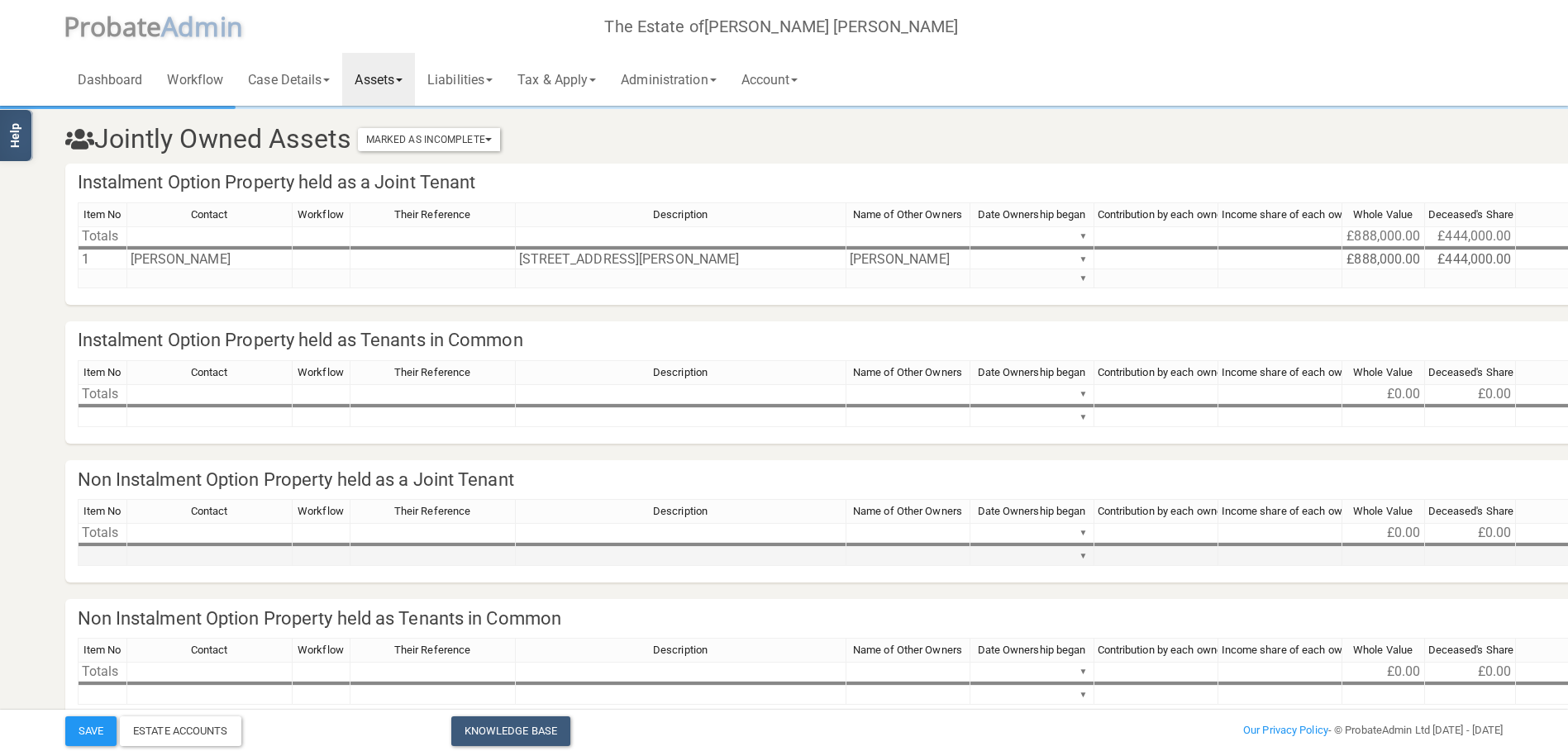
click at [258, 553] on td at bounding box center [210, 557] width 165 height 19
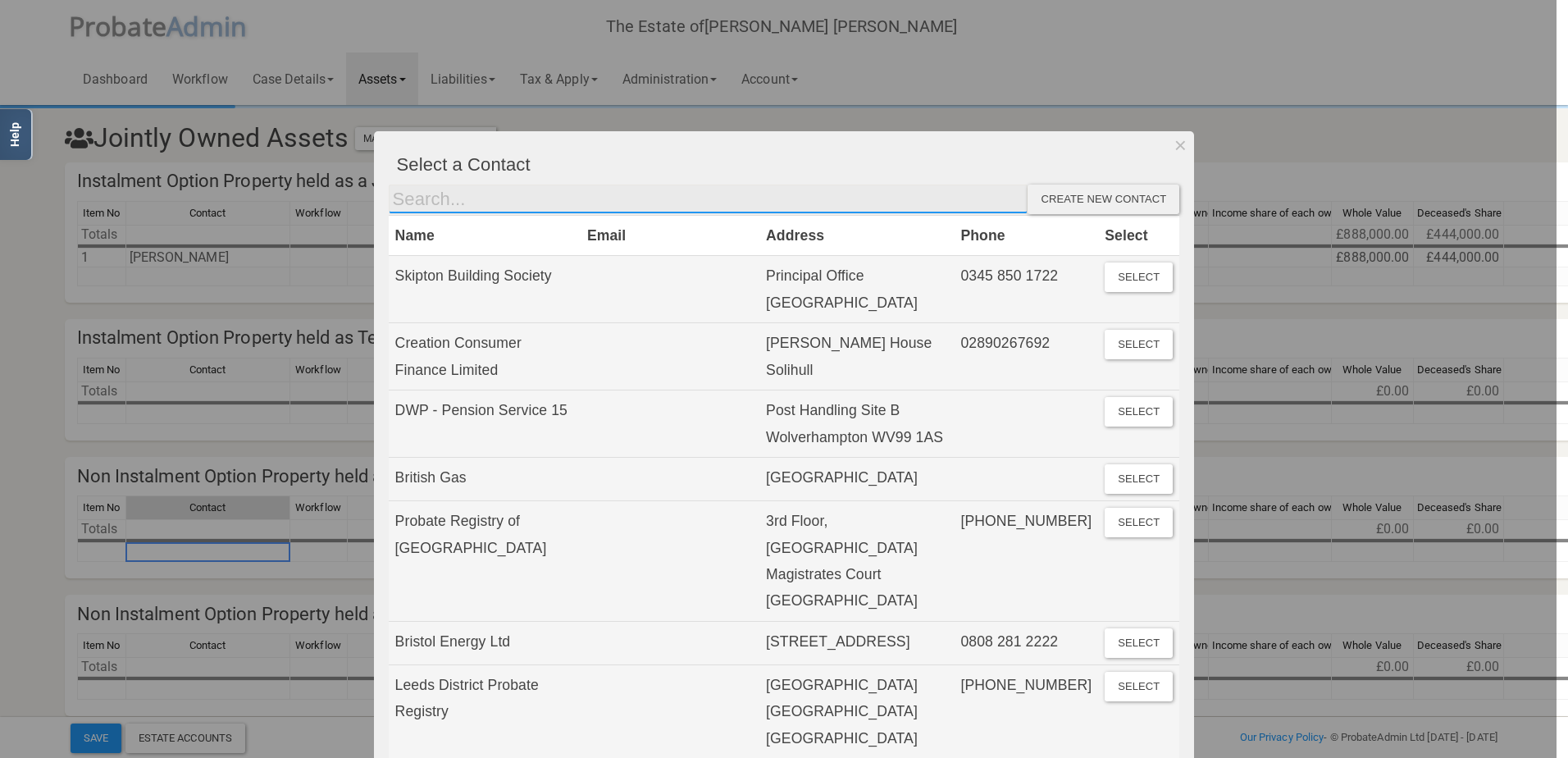
click at [615, 208] on input "text" at bounding box center [709, 200] width 640 height 30
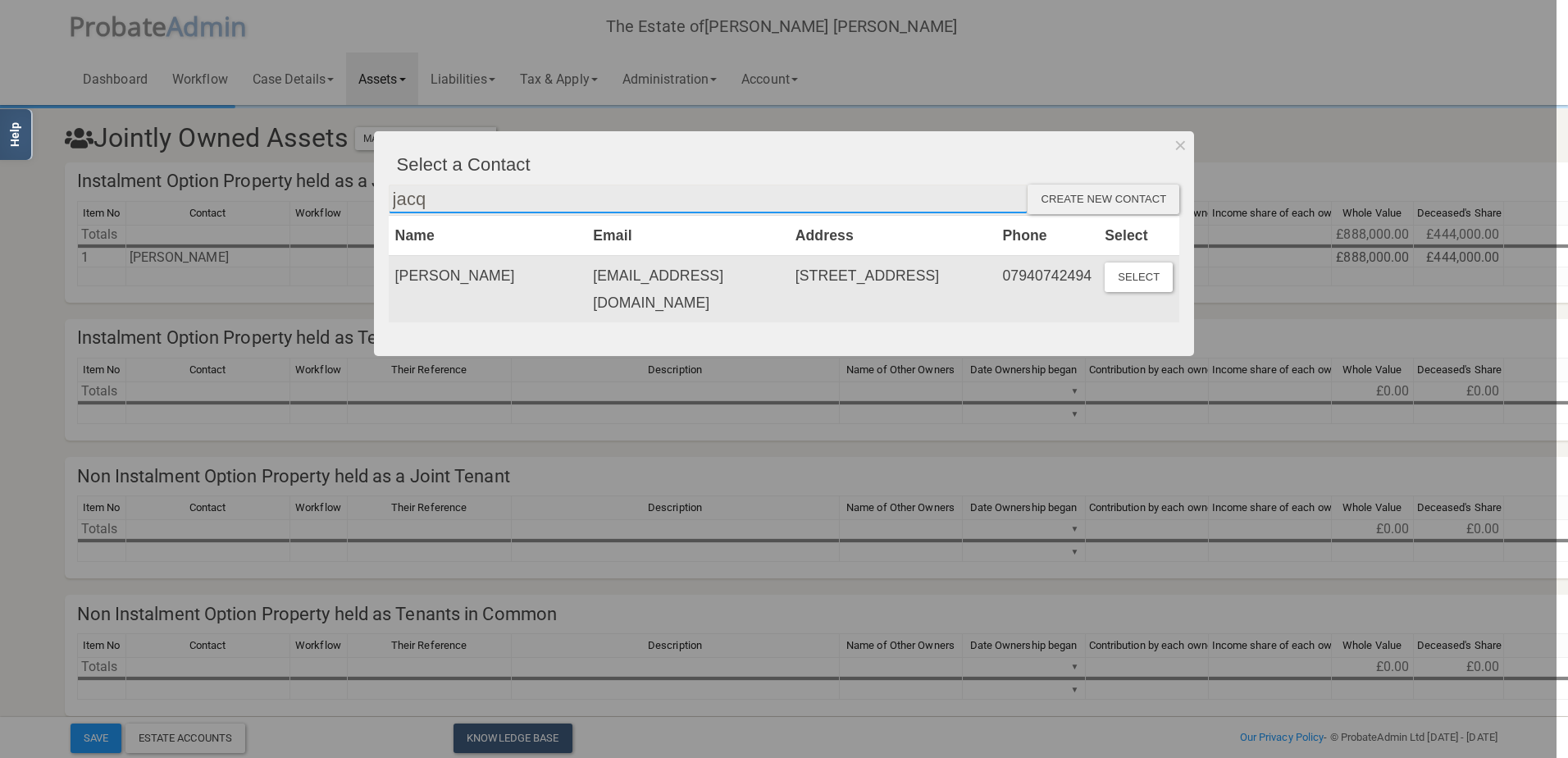
type input "jacq"
click at [569, 279] on td "[PERSON_NAME]" at bounding box center [488, 289] width 199 height 66
click at [488, 279] on td "[PERSON_NAME]" at bounding box center [488, 289] width 199 height 66
click at [1148, 290] on button "Select" at bounding box center [1139, 277] width 68 height 30
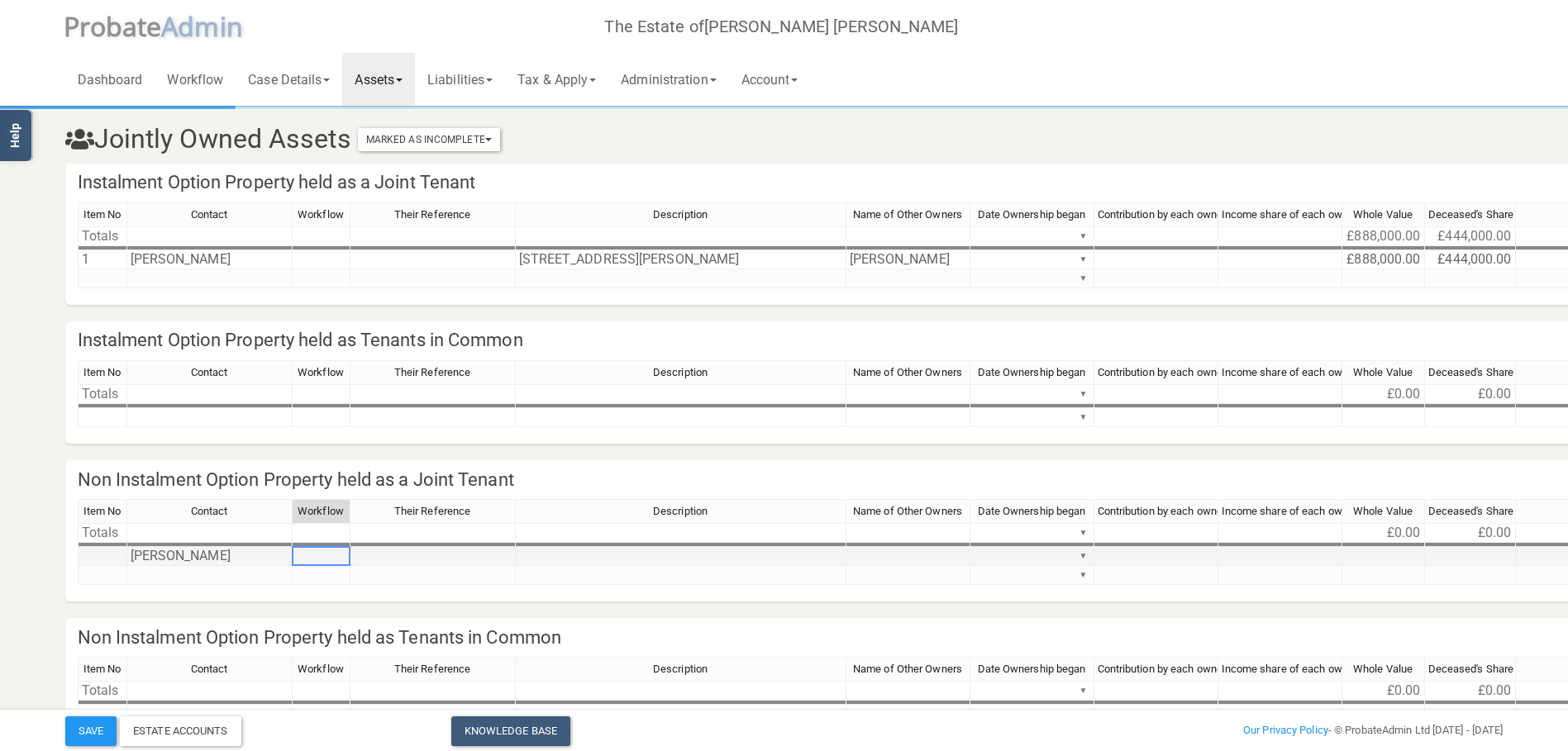
click at [327, 558] on td at bounding box center [322, 557] width 58 height 19
click at [445, 557] on td at bounding box center [433, 557] width 165 height 19
paste textarea "5,000"
type textarea "5,000"
click at [634, 558] on td at bounding box center [681, 557] width 330 height 19
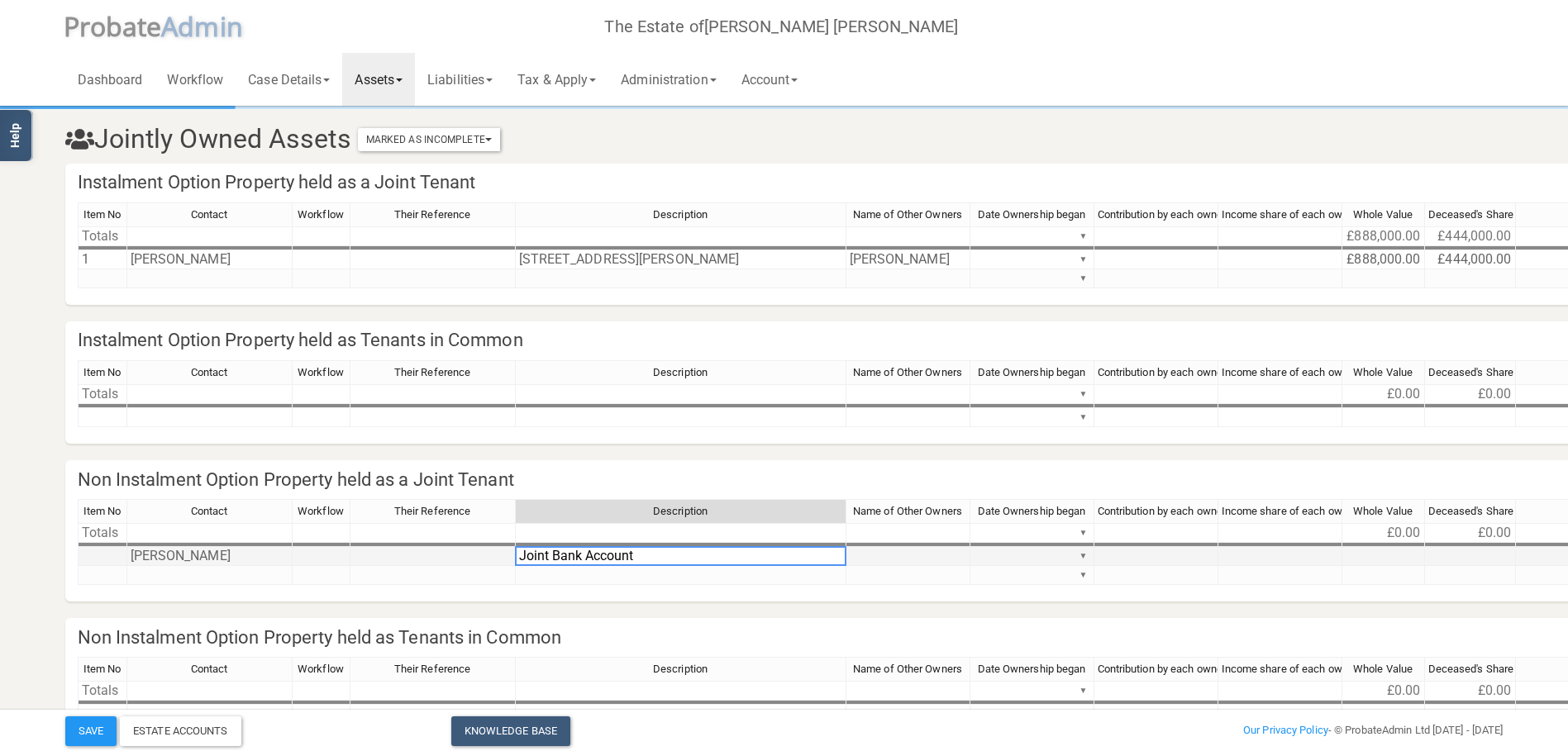
click at [947, 560] on td at bounding box center [908, 557] width 124 height 19
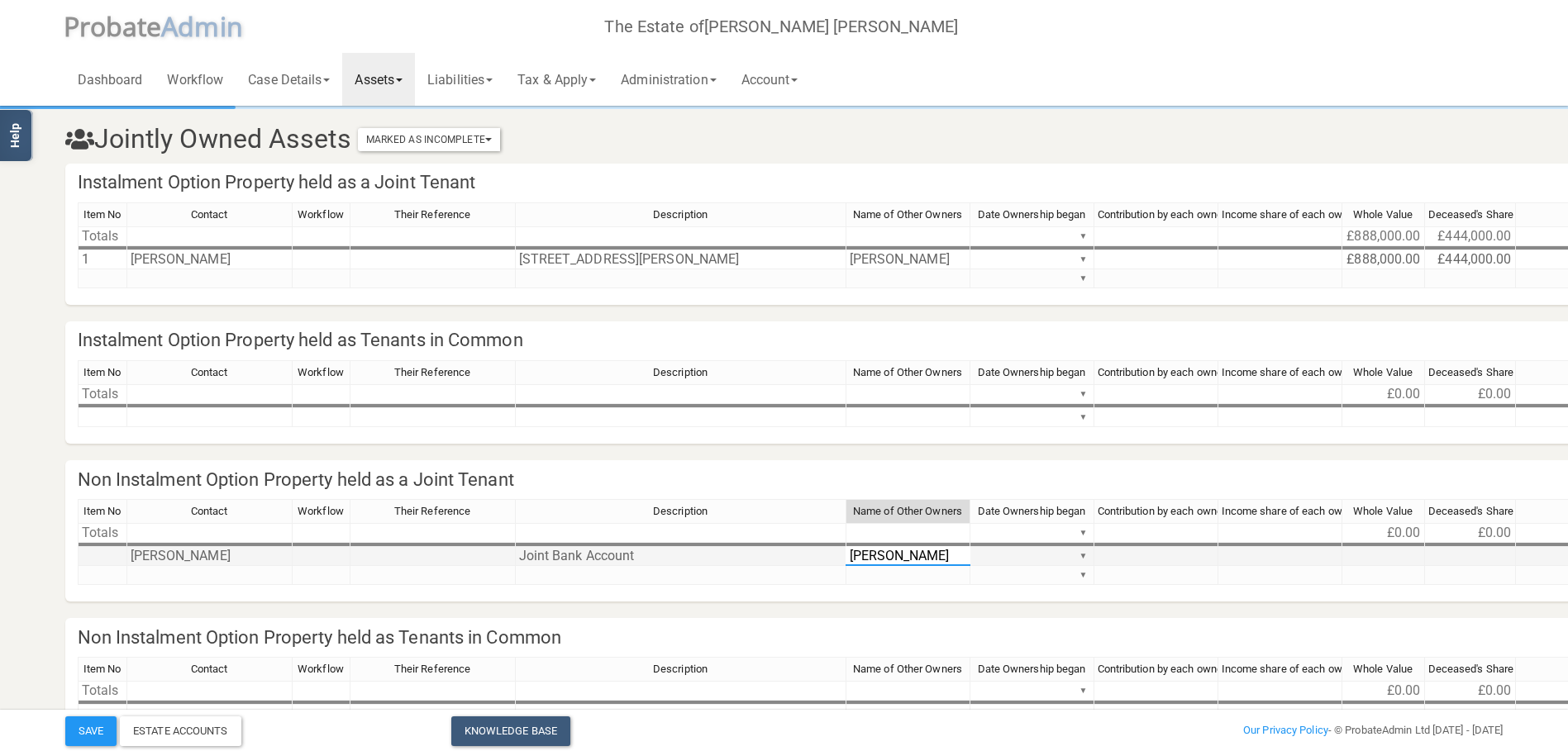
type textarea "[PERSON_NAME]"
click at [1405, 552] on td at bounding box center [1384, 557] width 83 height 19
paste textarea "5,000"
type textarea "5,000"
click at [1469, 561] on td at bounding box center [1470, 557] width 91 height 19
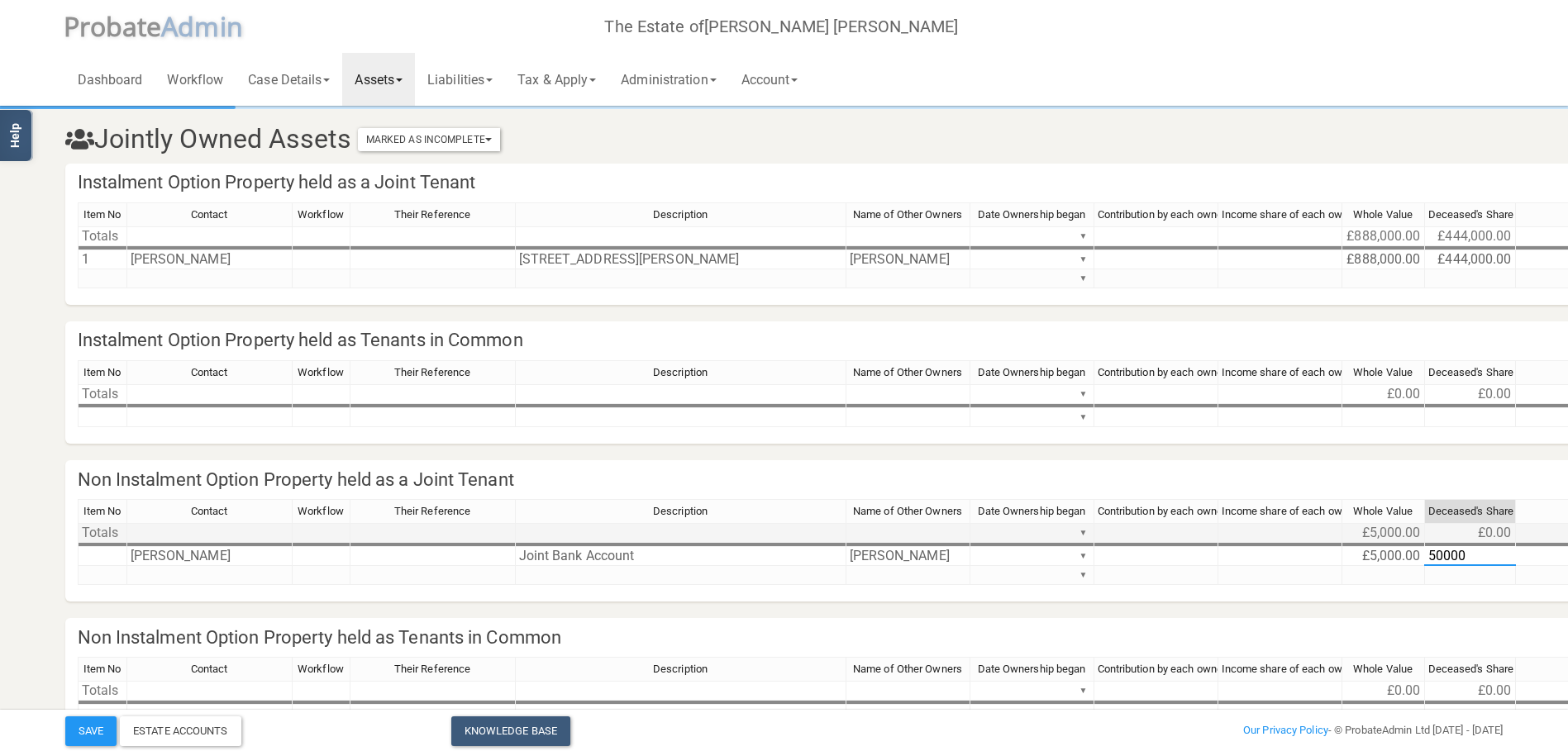
type textarea "5000"
click at [1398, 605] on section "Jointly Owned Assets Marked As Incomplete Mark As Incomplete Mark As Complete I…" at bounding box center [784, 447] width 1463 height 678
click at [163, 575] on td at bounding box center [210, 575] width 165 height 19
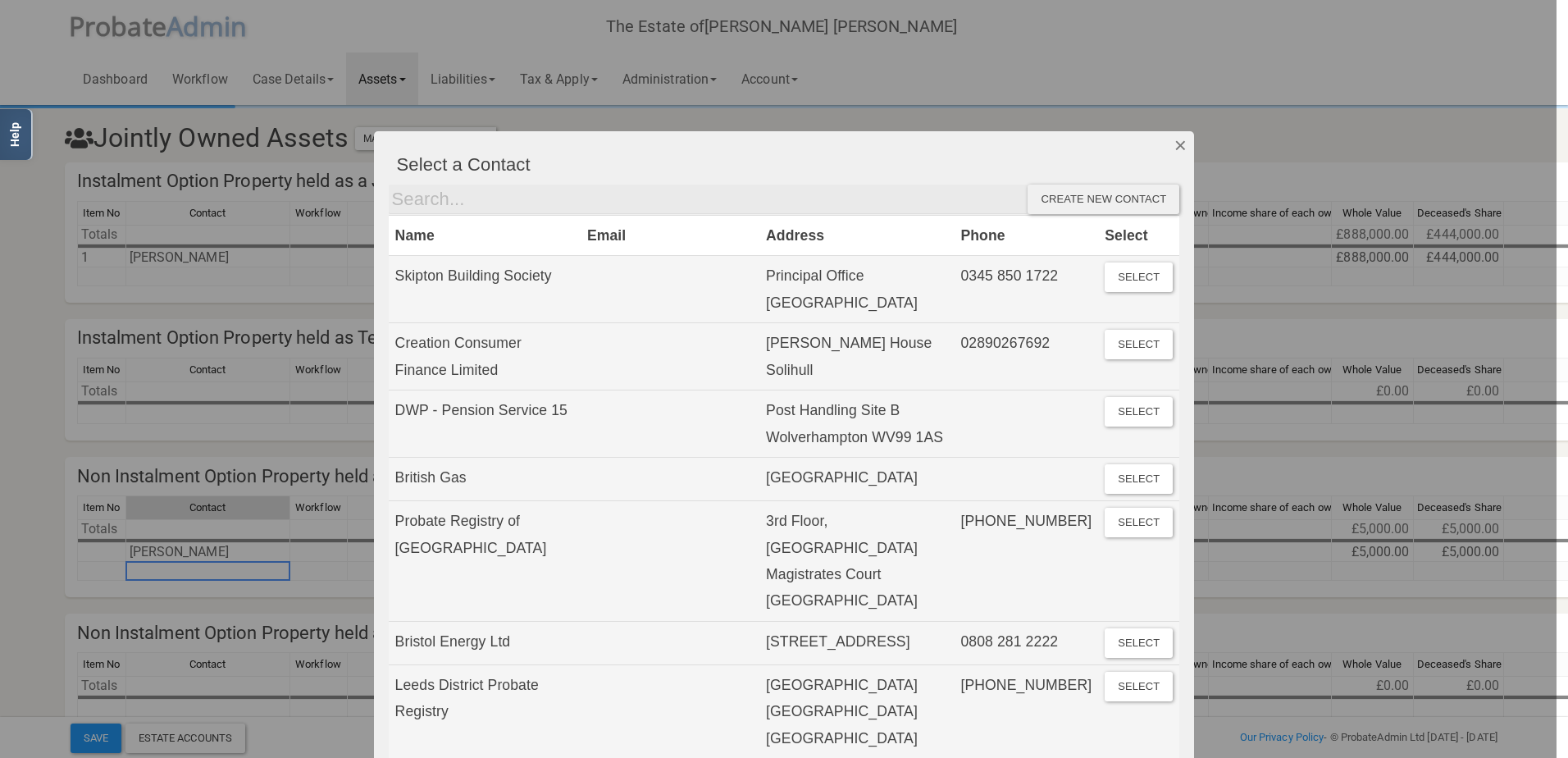
click at [1170, 140] on button "Dismiss" at bounding box center [1181, 145] width 27 height 28
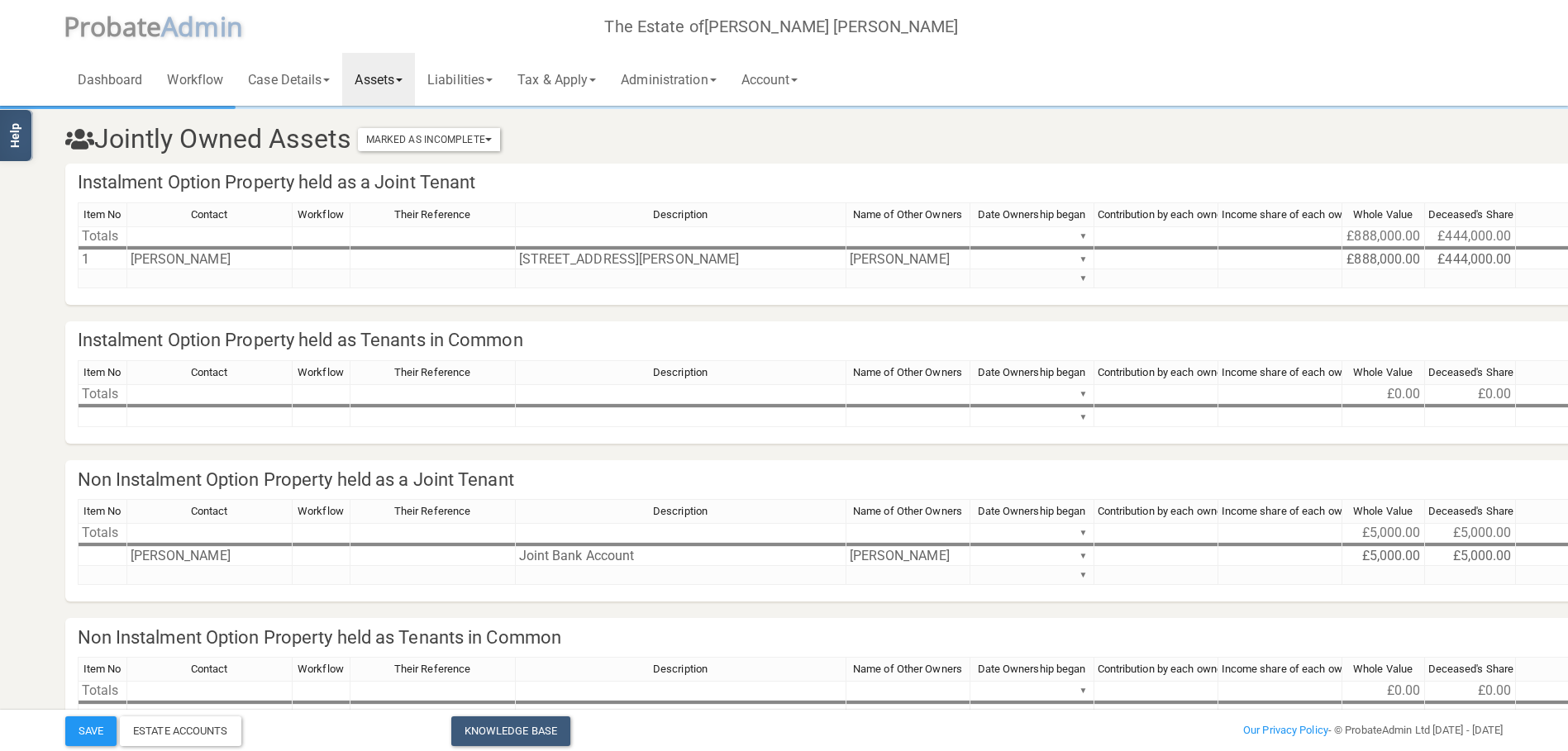
click at [77, 567] on div "Item No Contact Workflow Their Reference Description Name of Other Owners Date …" at bounding box center [77, 542] width 0 height 86
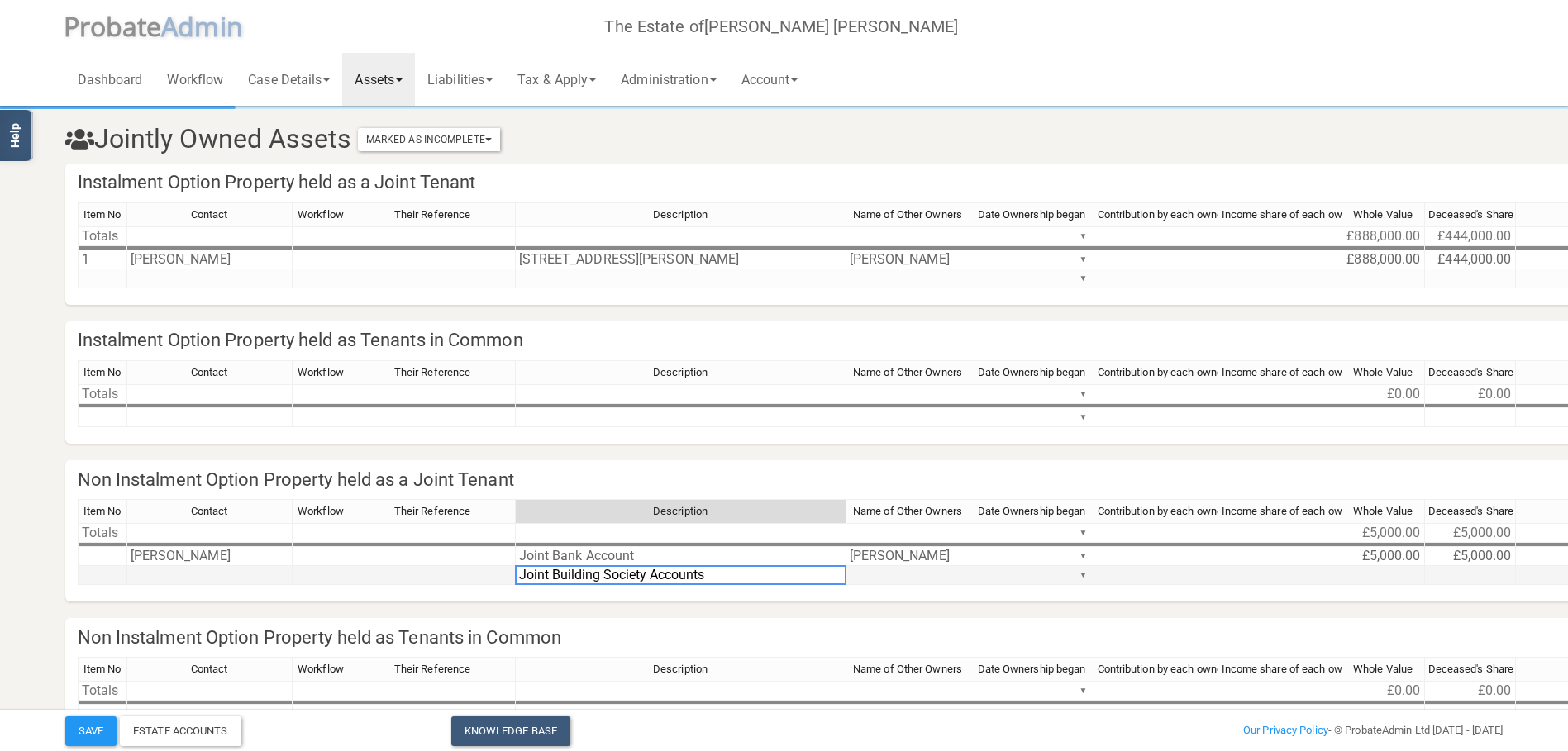
click at [943, 567] on td at bounding box center [908, 575] width 124 height 19
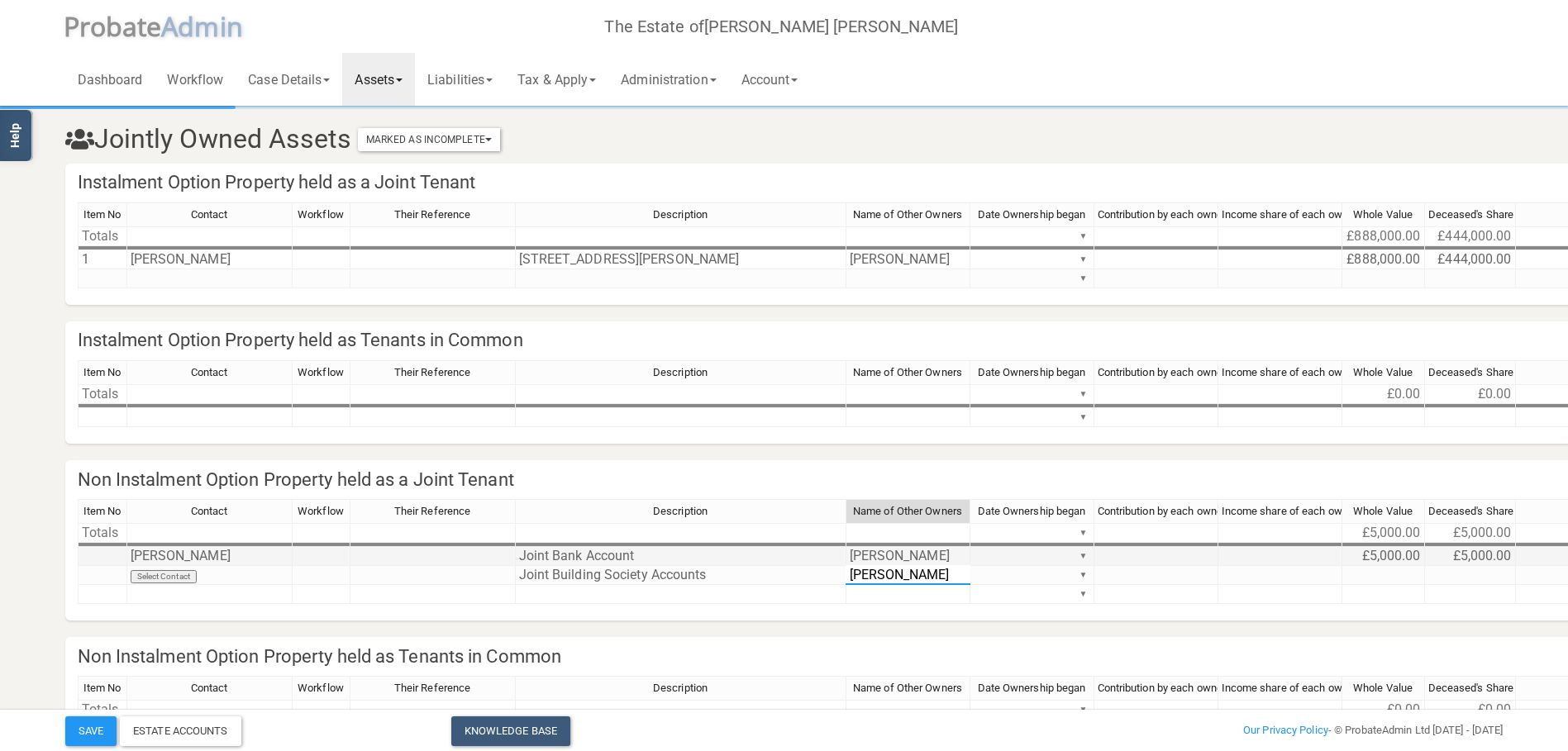
type textarea "[PERSON_NAME]"
click at [1406, 575] on td at bounding box center [1384, 575] width 83 height 19
click at [1458, 570] on td at bounding box center [1470, 575] width 91 height 19
type textarea "40000"
click at [1366, 605] on div "Item No Contact Workflow Their Reference Description Name of Other Owners Date …" at bounding box center [1443, 559] width 2733 height 119
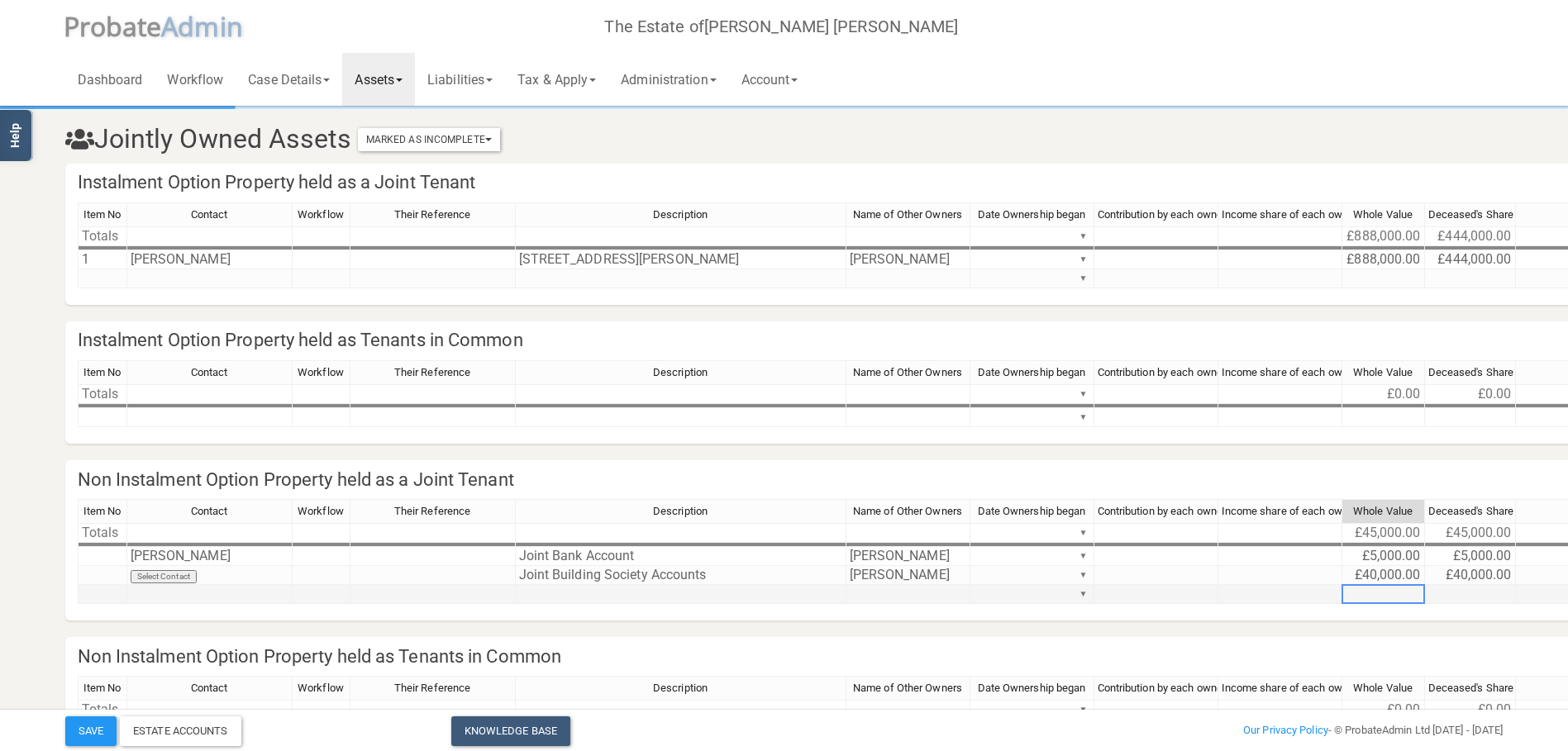
click at [1360, 596] on td at bounding box center [1384, 595] width 83 height 19
click at [182, 577] on td "Select Contact" at bounding box center [210, 575] width 165 height 19
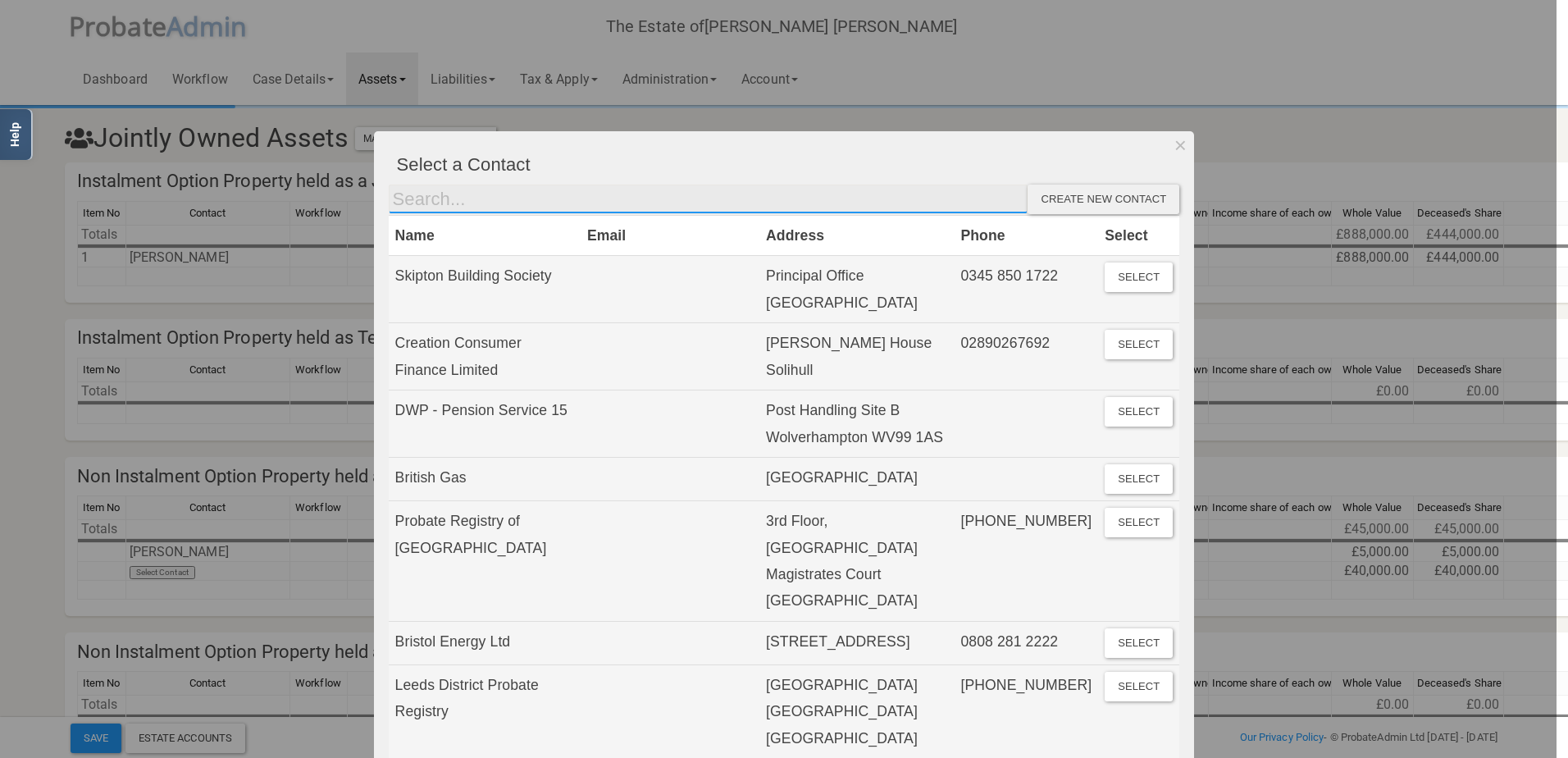
click at [506, 201] on input "text" at bounding box center [709, 200] width 640 height 30
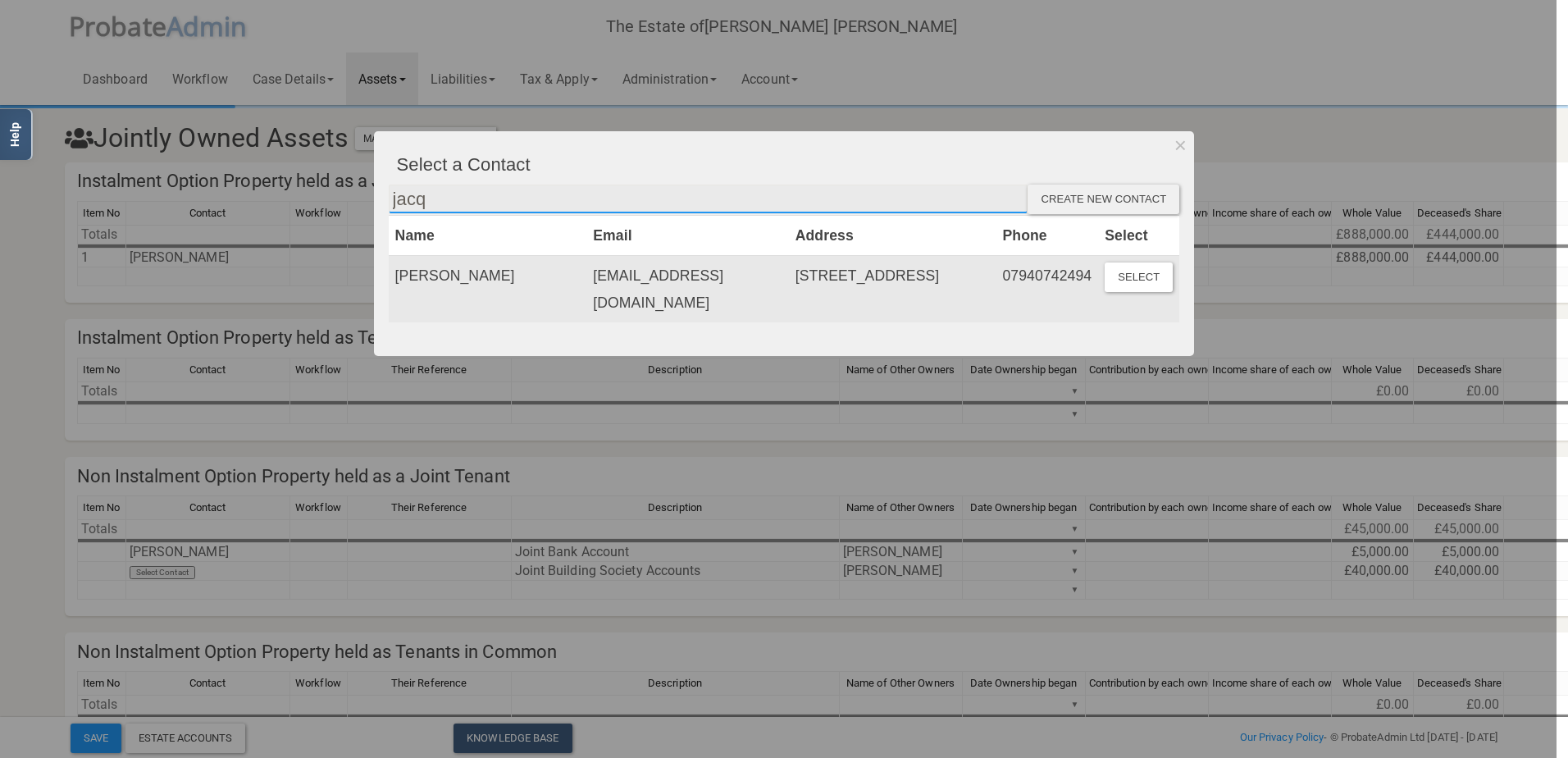
type input "jacq"
click at [518, 283] on td "[PERSON_NAME]" at bounding box center [488, 289] width 199 height 66
click at [1124, 278] on button "Select" at bounding box center [1139, 277] width 68 height 30
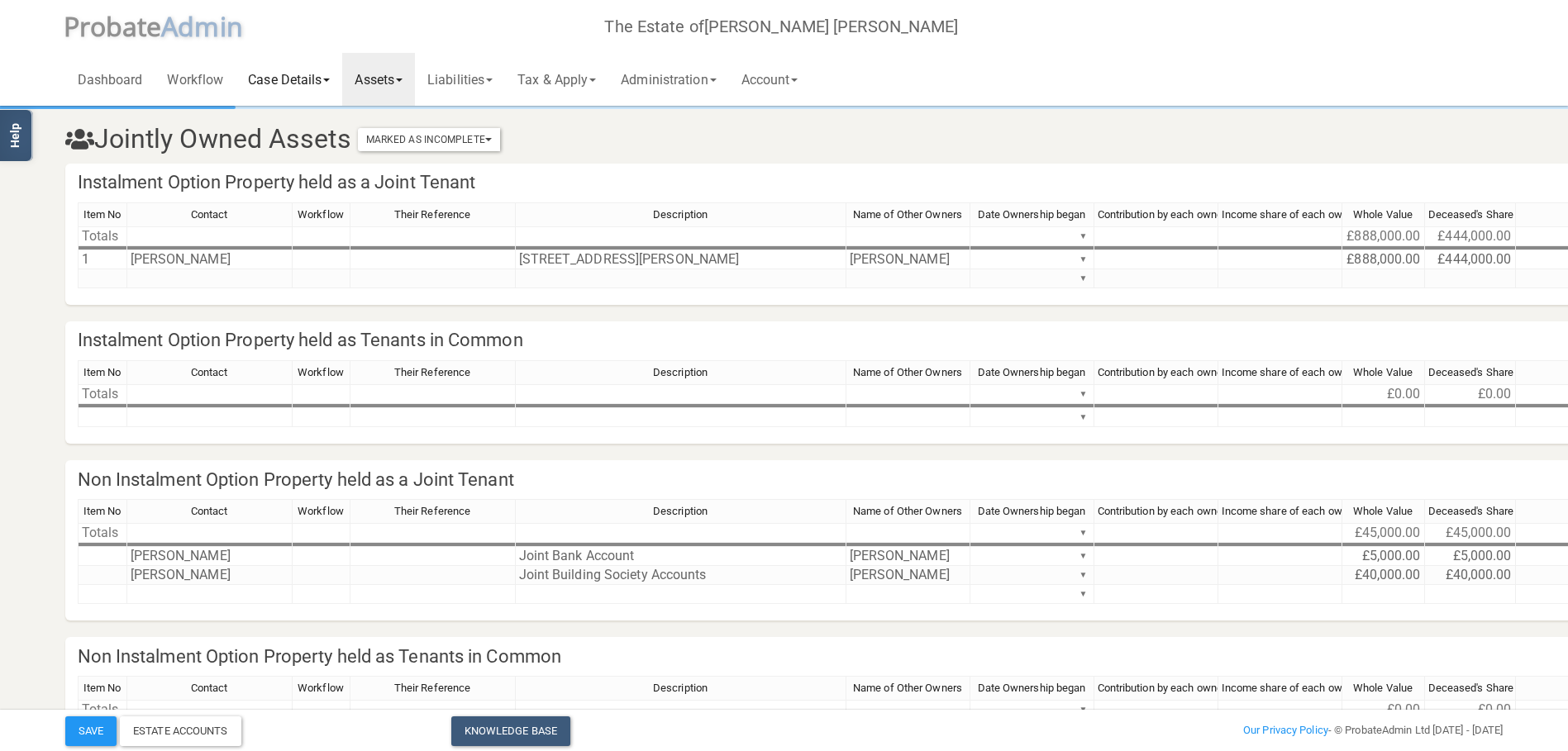
click at [313, 88] on link "Case Details" at bounding box center [288, 79] width 106 height 53
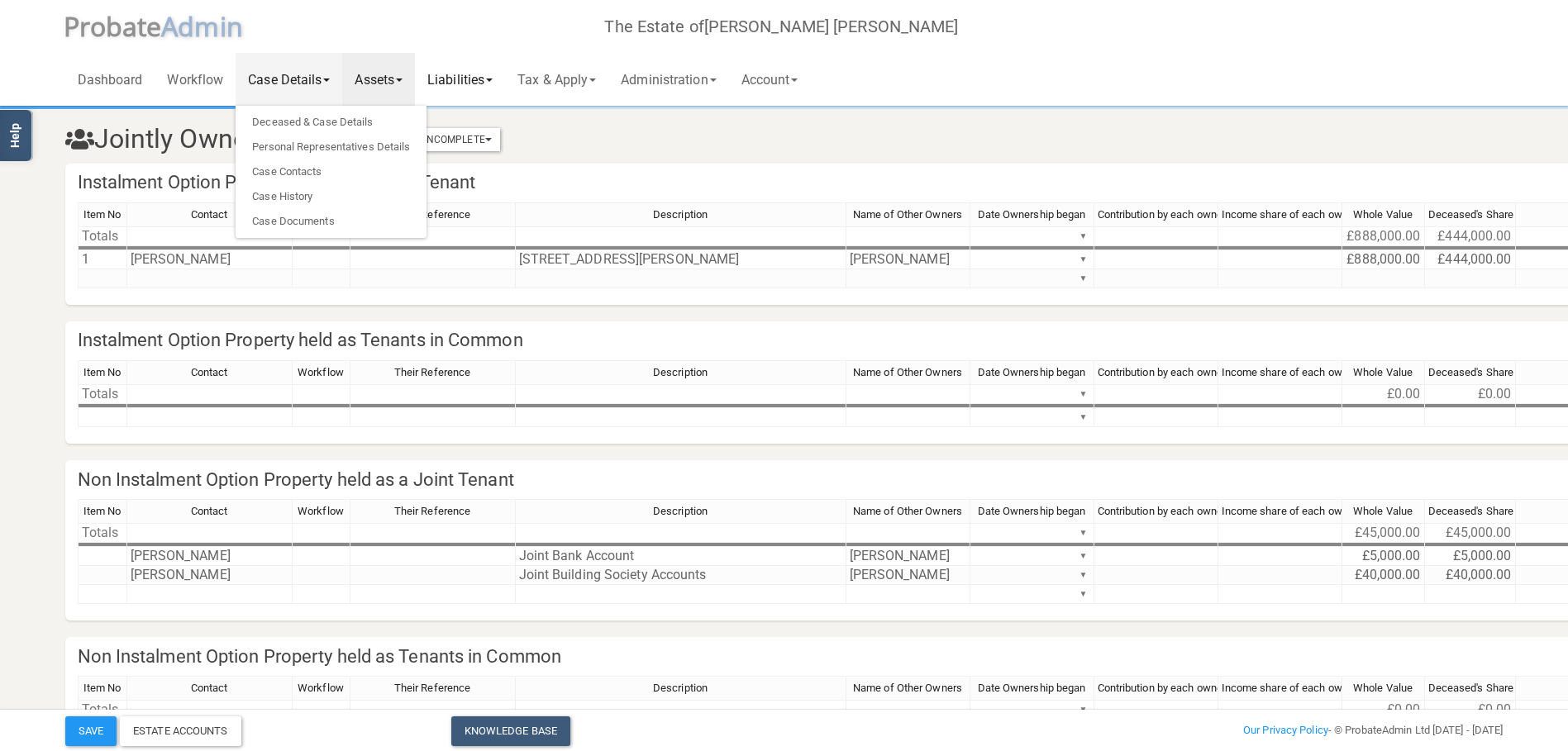
click at [478, 90] on link "Liabilities" at bounding box center [460, 79] width 91 height 53
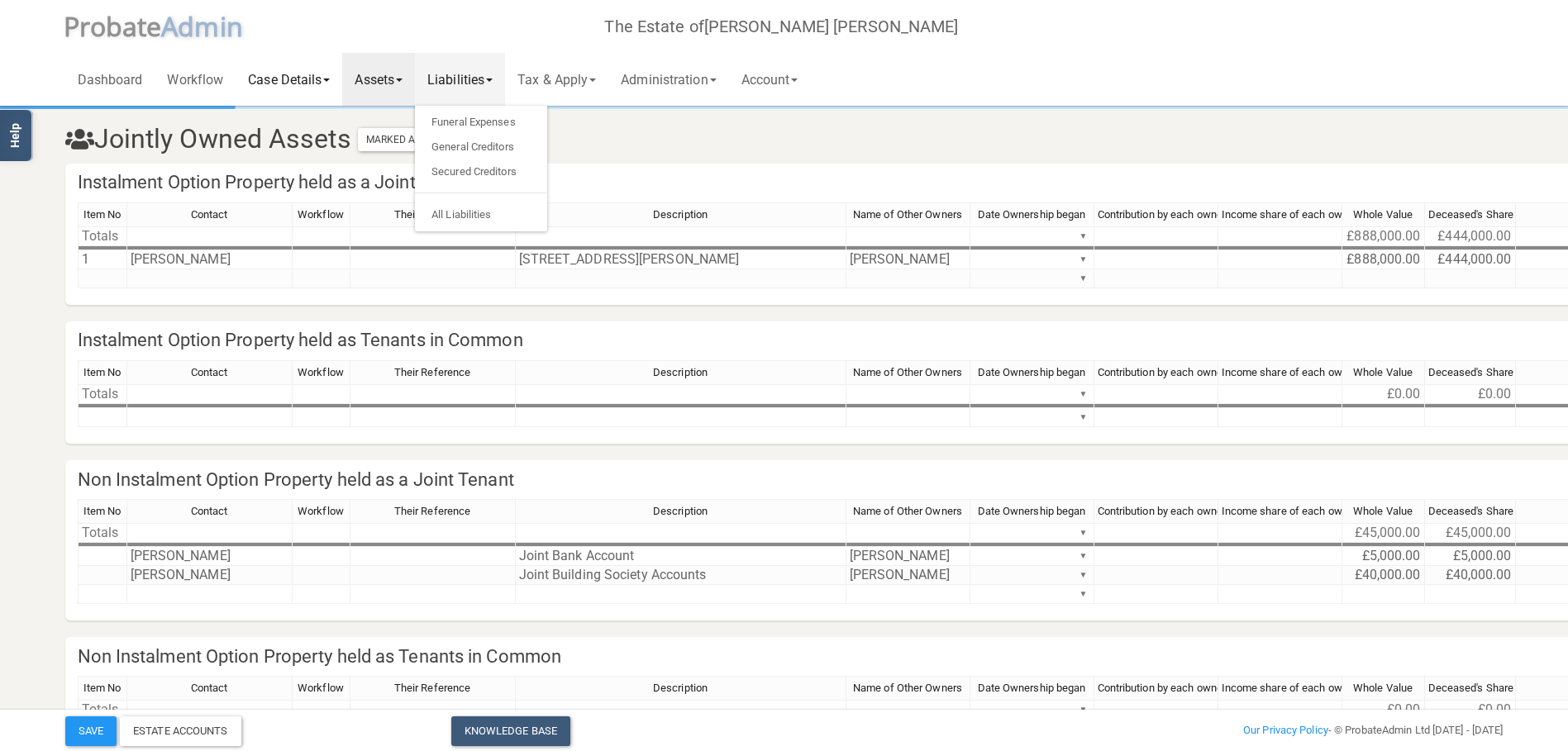
click at [285, 85] on link "Case Details" at bounding box center [288, 79] width 106 height 53
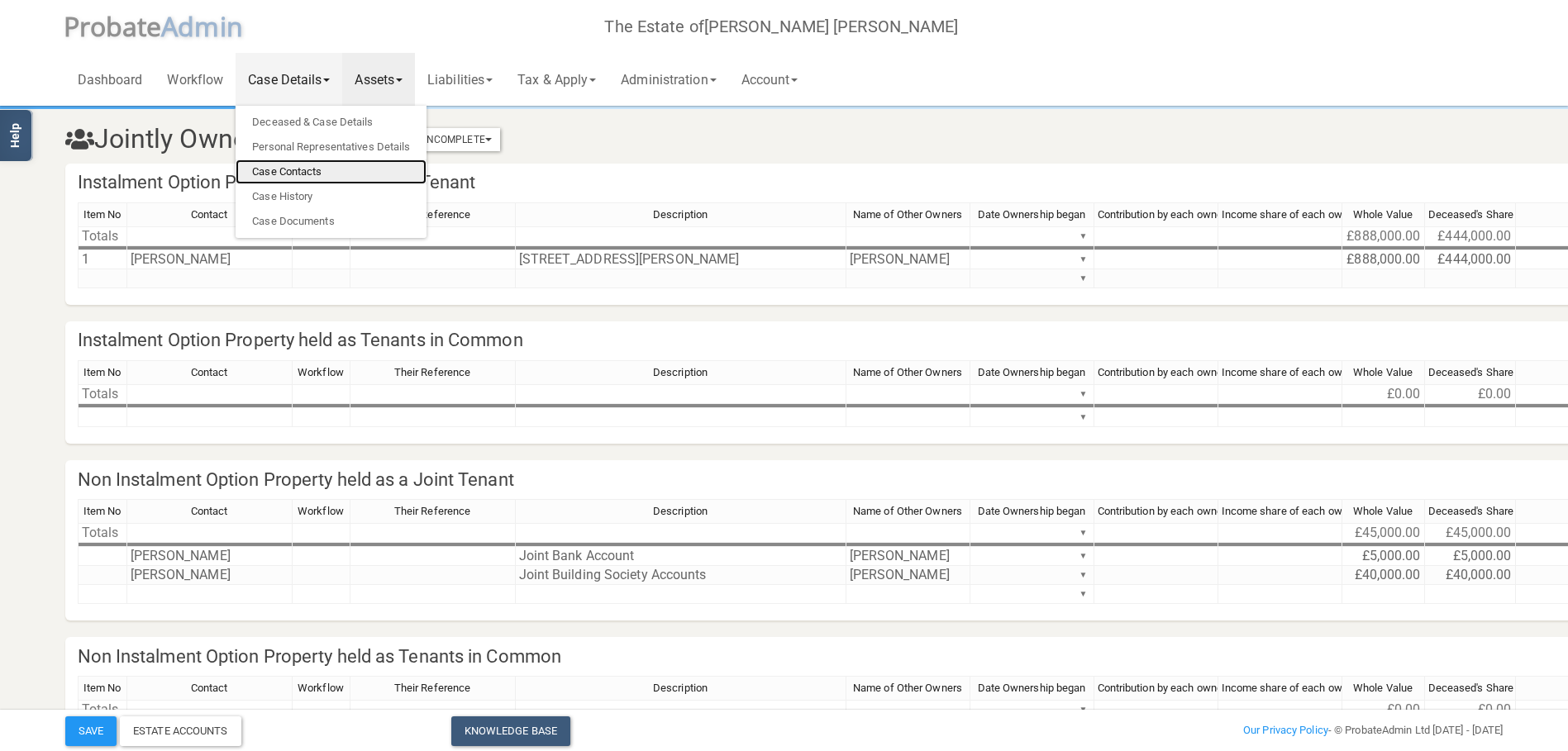
click at [324, 165] on link "Case Contacts" at bounding box center [330, 172] width 191 height 25
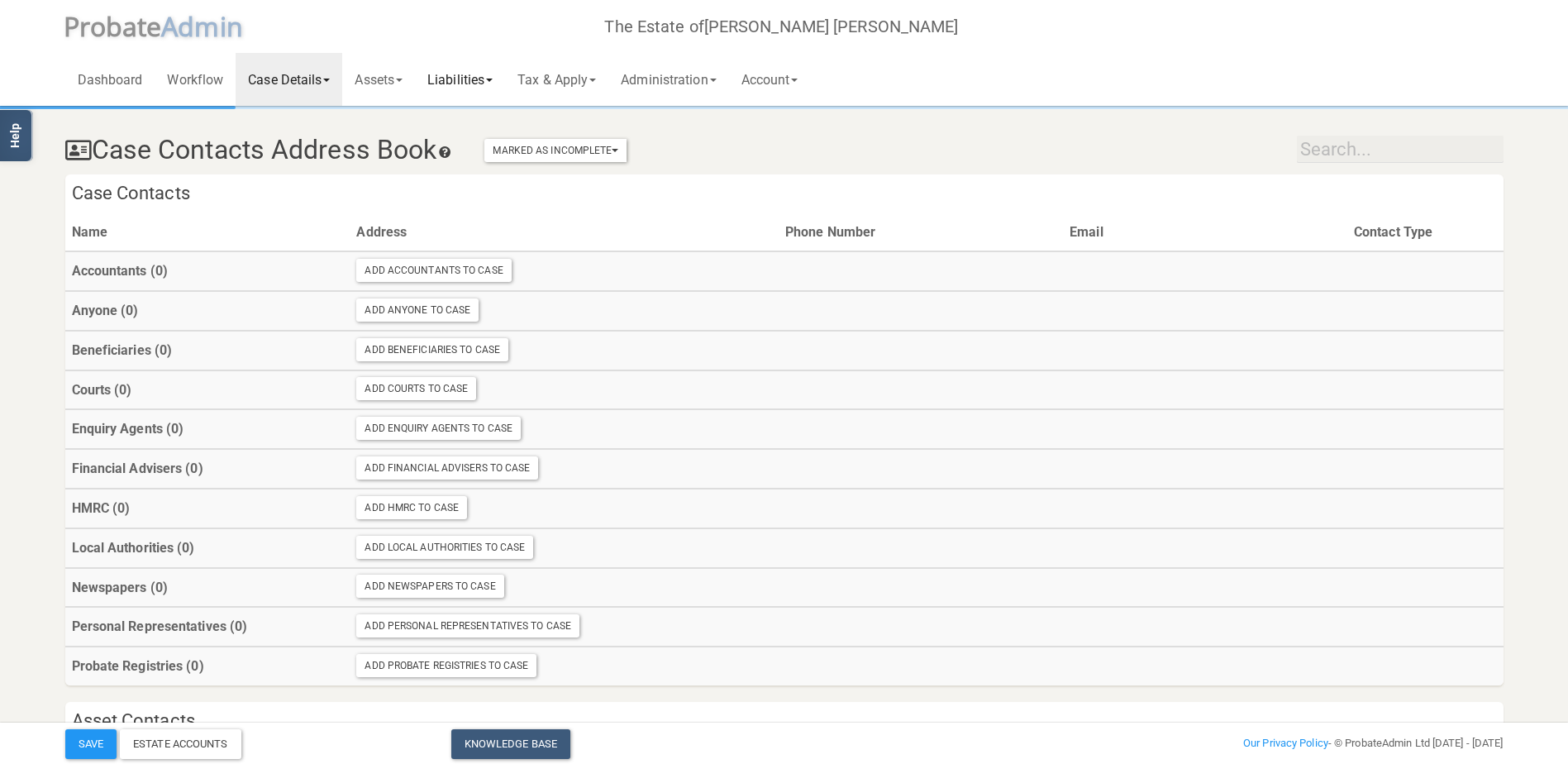
click at [480, 81] on link "Liabilities" at bounding box center [460, 79] width 91 height 53
click at [401, 80] on link "Assets" at bounding box center [378, 79] width 73 height 53
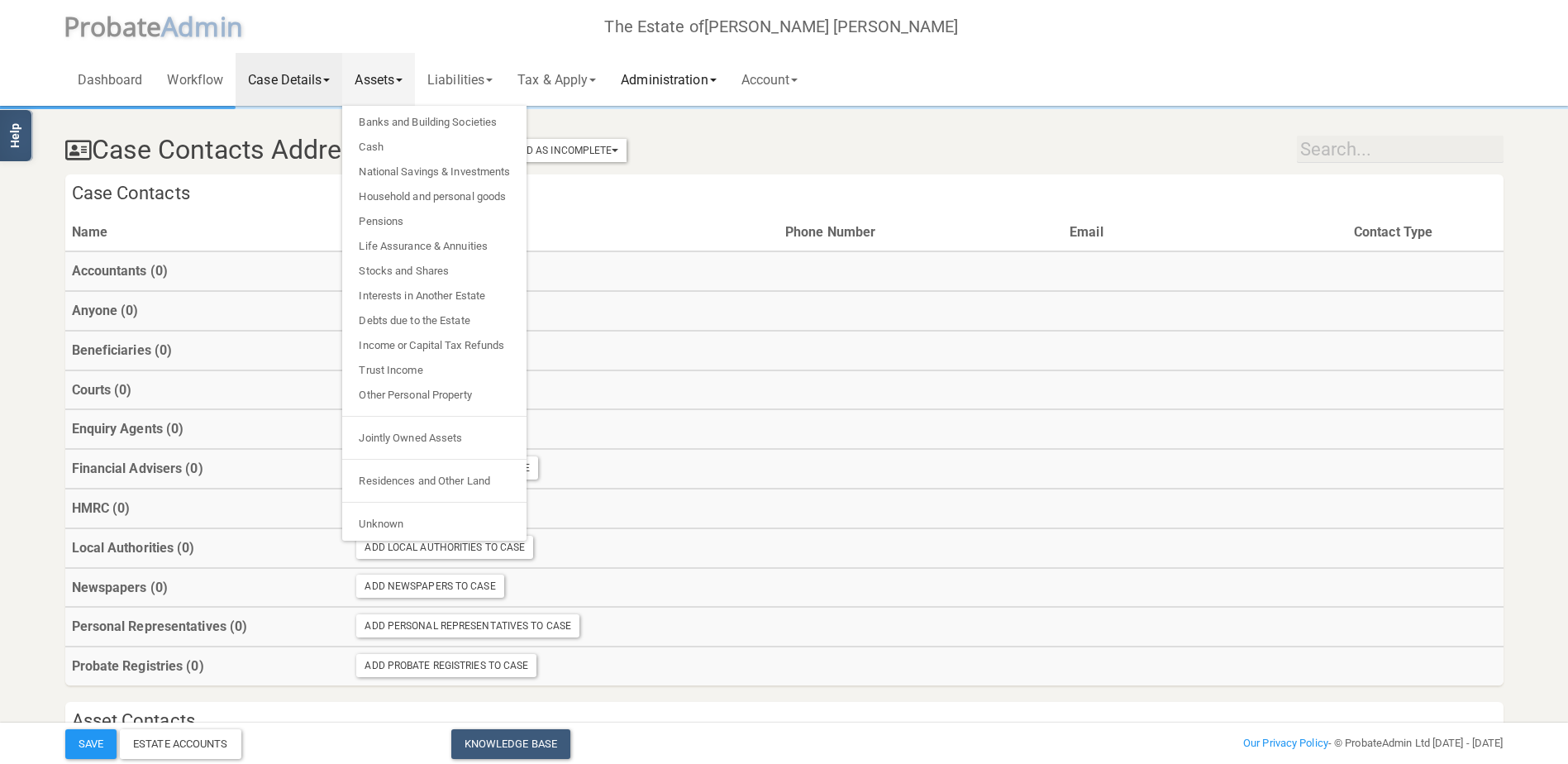
click at [716, 81] on link "Administration" at bounding box center [668, 79] width 120 height 53
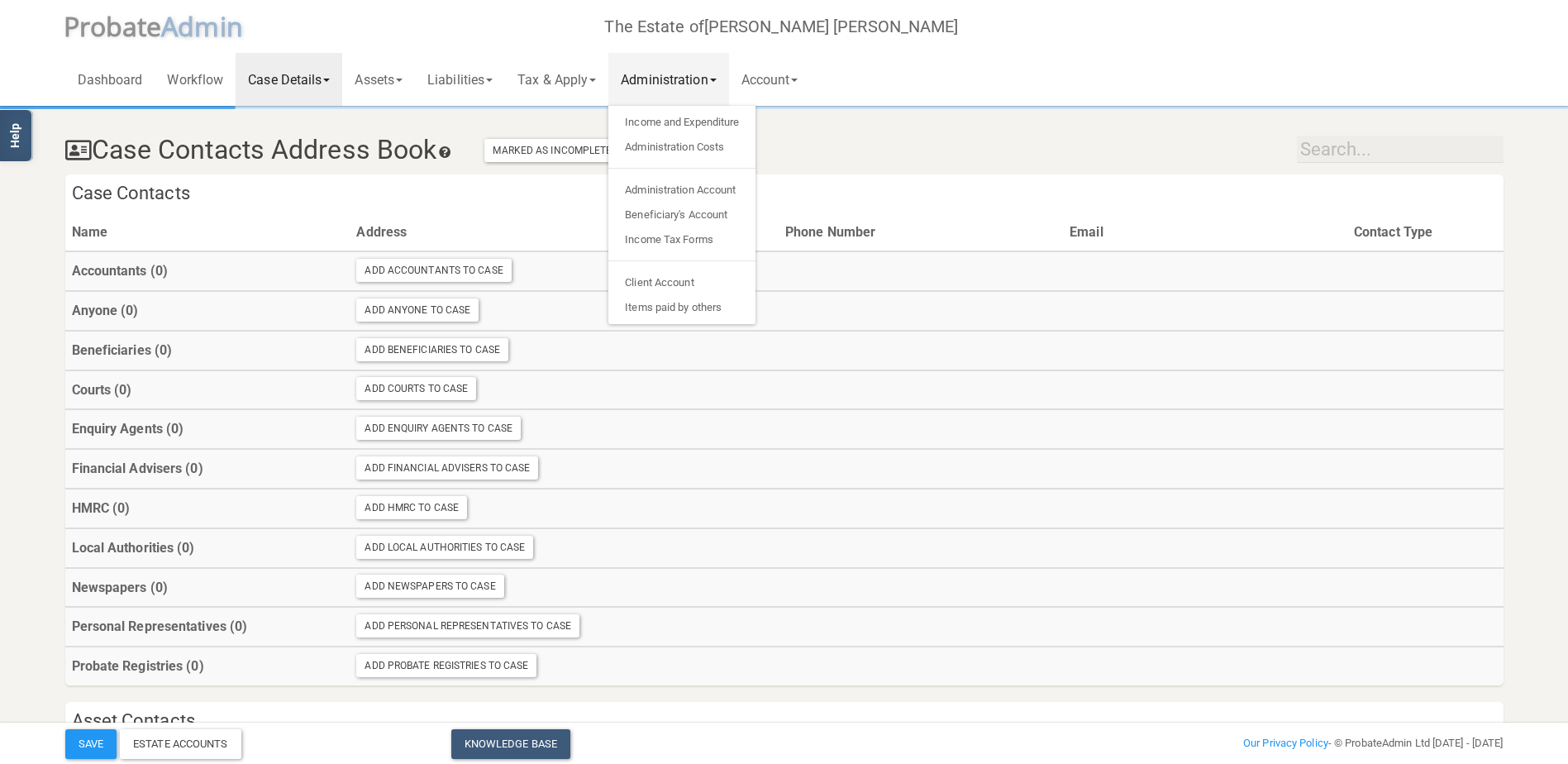
click at [868, 85] on div "Dashboard Workflow Case Details Deceased & Case Details Personal Representative…" at bounding box center [784, 53] width 1439 height 106
click at [839, 152] on div "Case Contacts Address Book Marked As Incomplete Mark As Incomplete Mark As Comp…" at bounding box center [784, 146] width 1463 height 58
click at [584, 98] on link "Tax & Apply" at bounding box center [557, 79] width 104 height 53
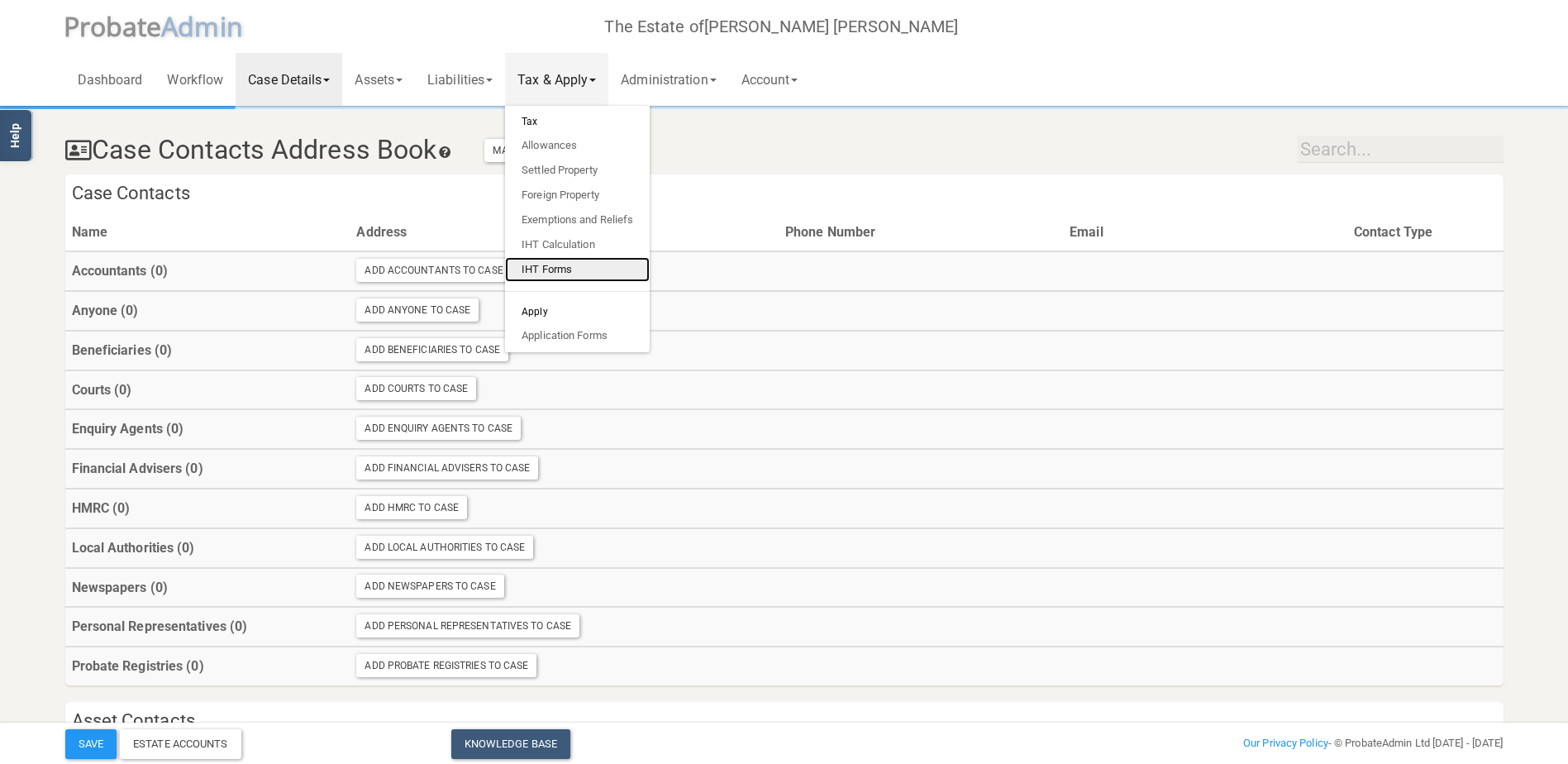
click at [609, 261] on link "IHT Forms" at bounding box center [577, 270] width 145 height 25
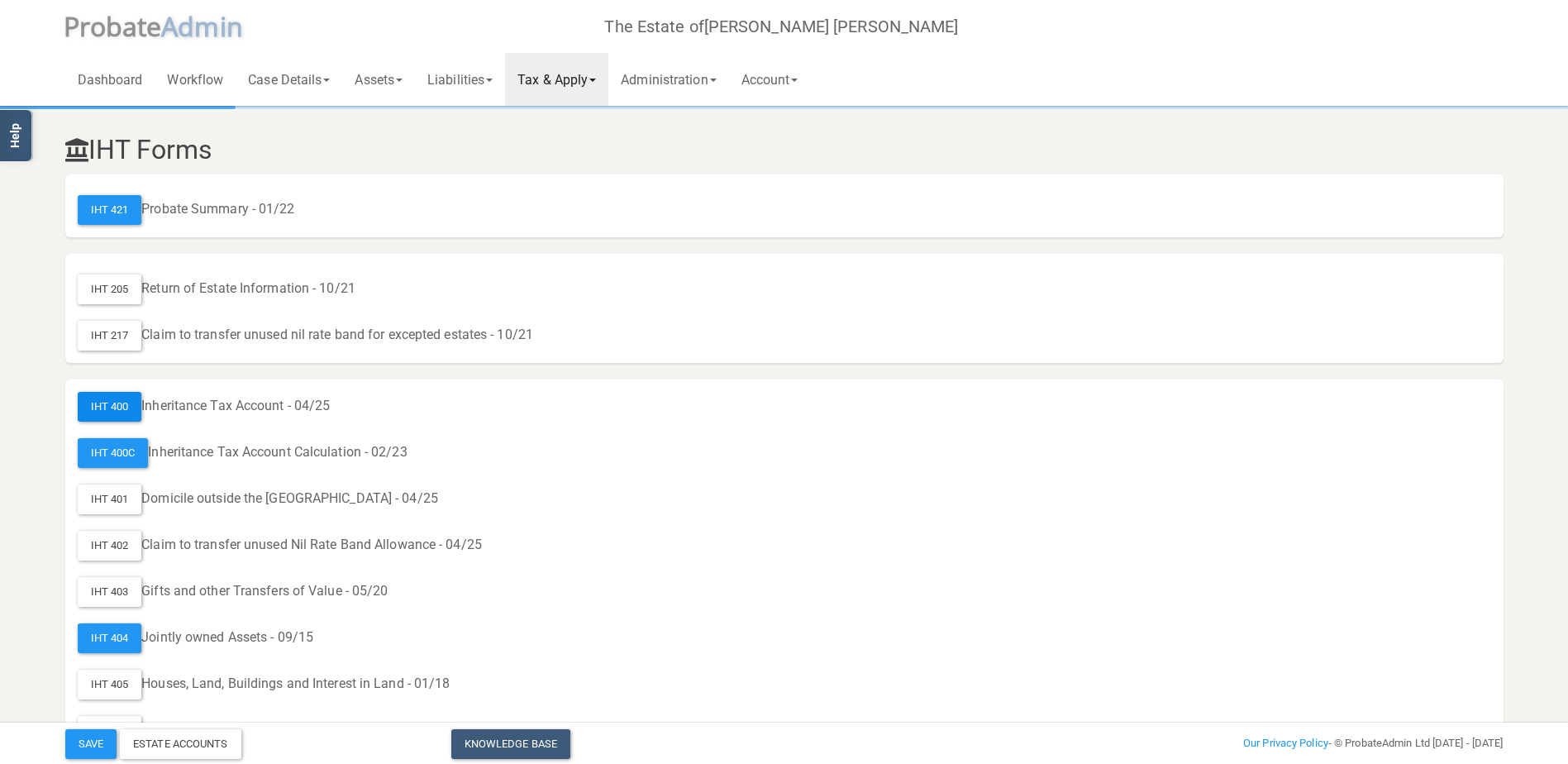
click at [115, 397] on div "IHT 400" at bounding box center [109, 407] width 64 height 30
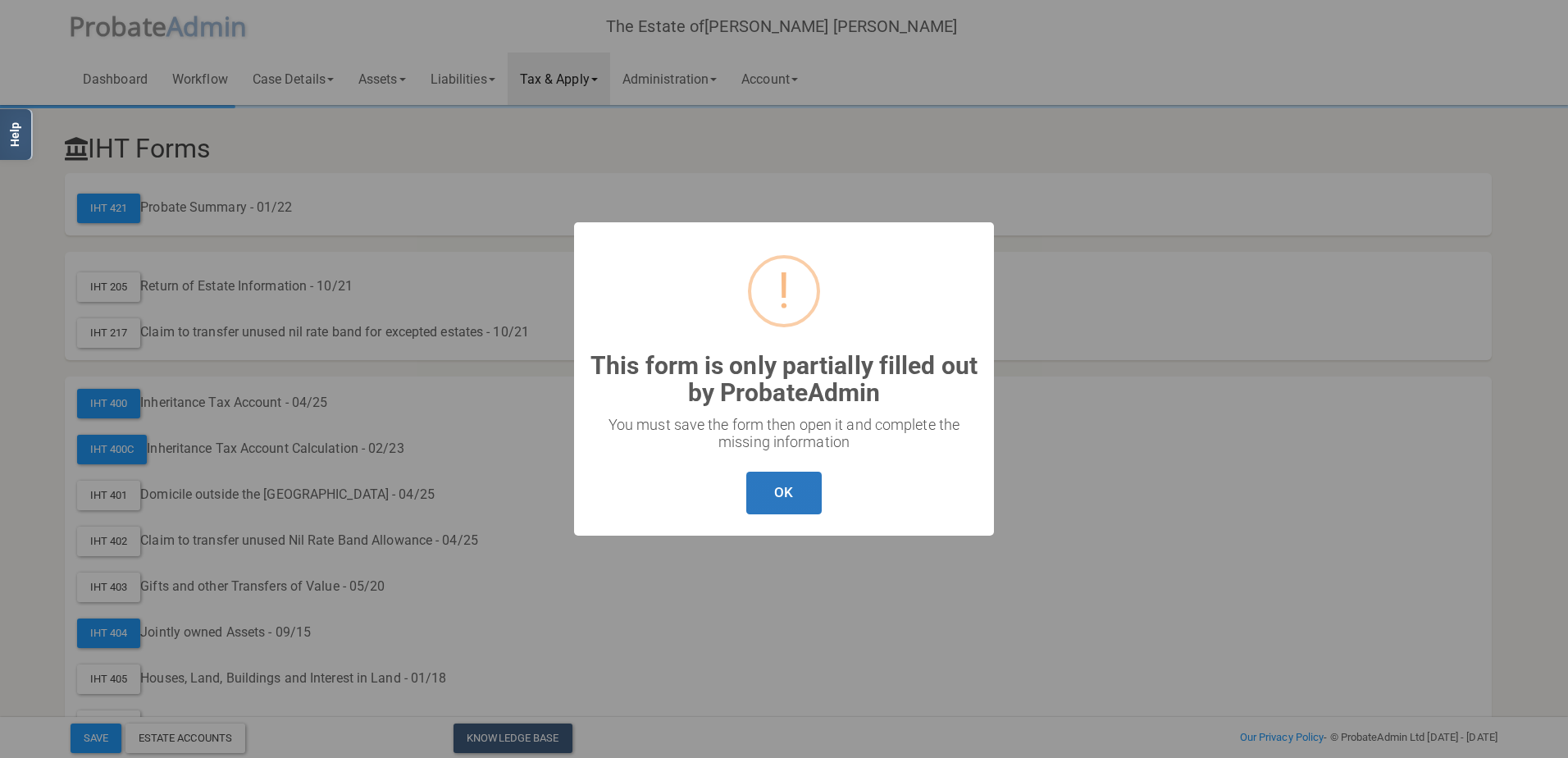
click at [788, 496] on button "OK" at bounding box center [784, 494] width 75 height 44
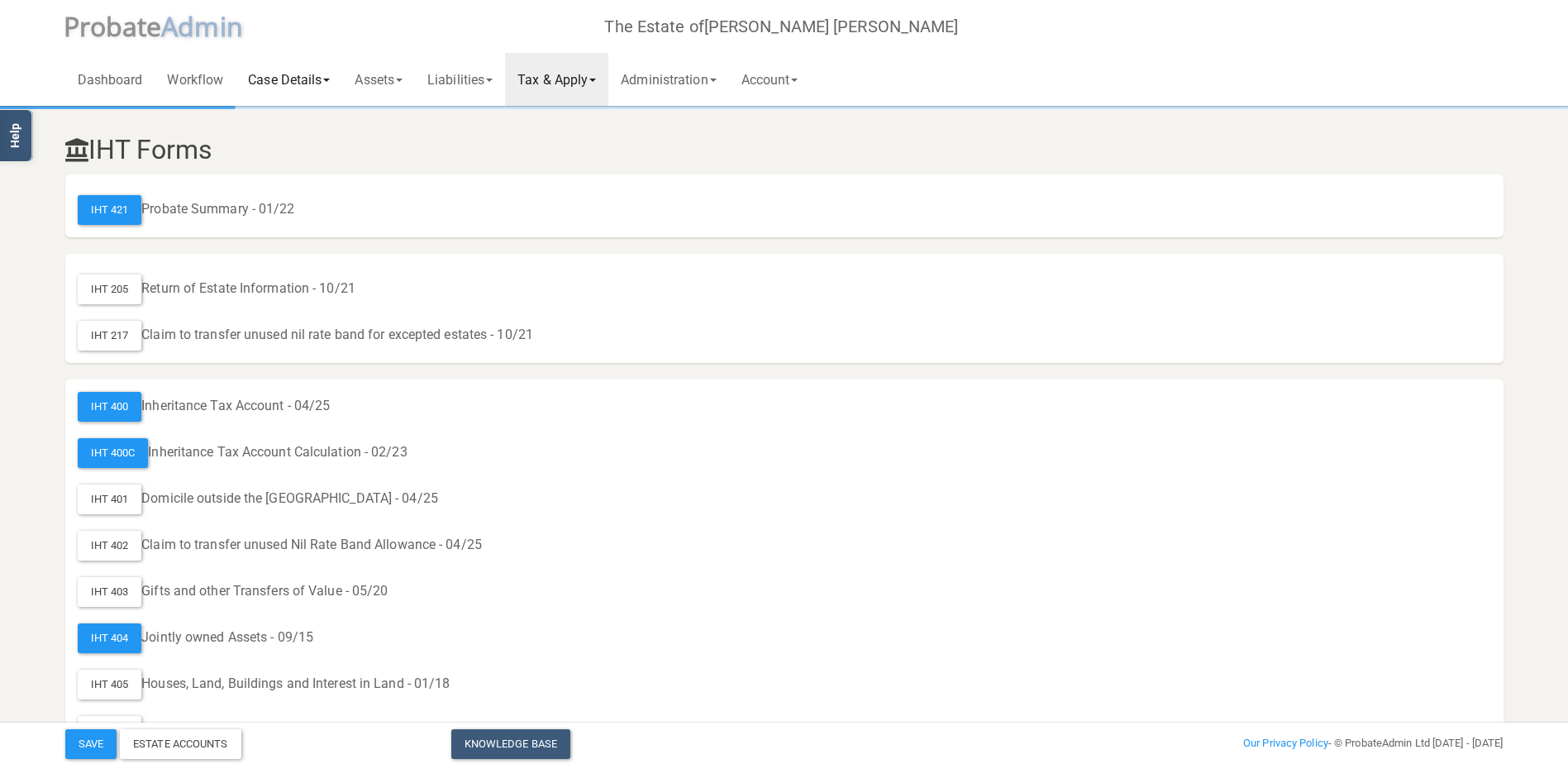
click at [294, 86] on link "Case Details" at bounding box center [288, 79] width 106 height 53
click at [301, 120] on link "Deceased & Case Details" at bounding box center [330, 122] width 191 height 25
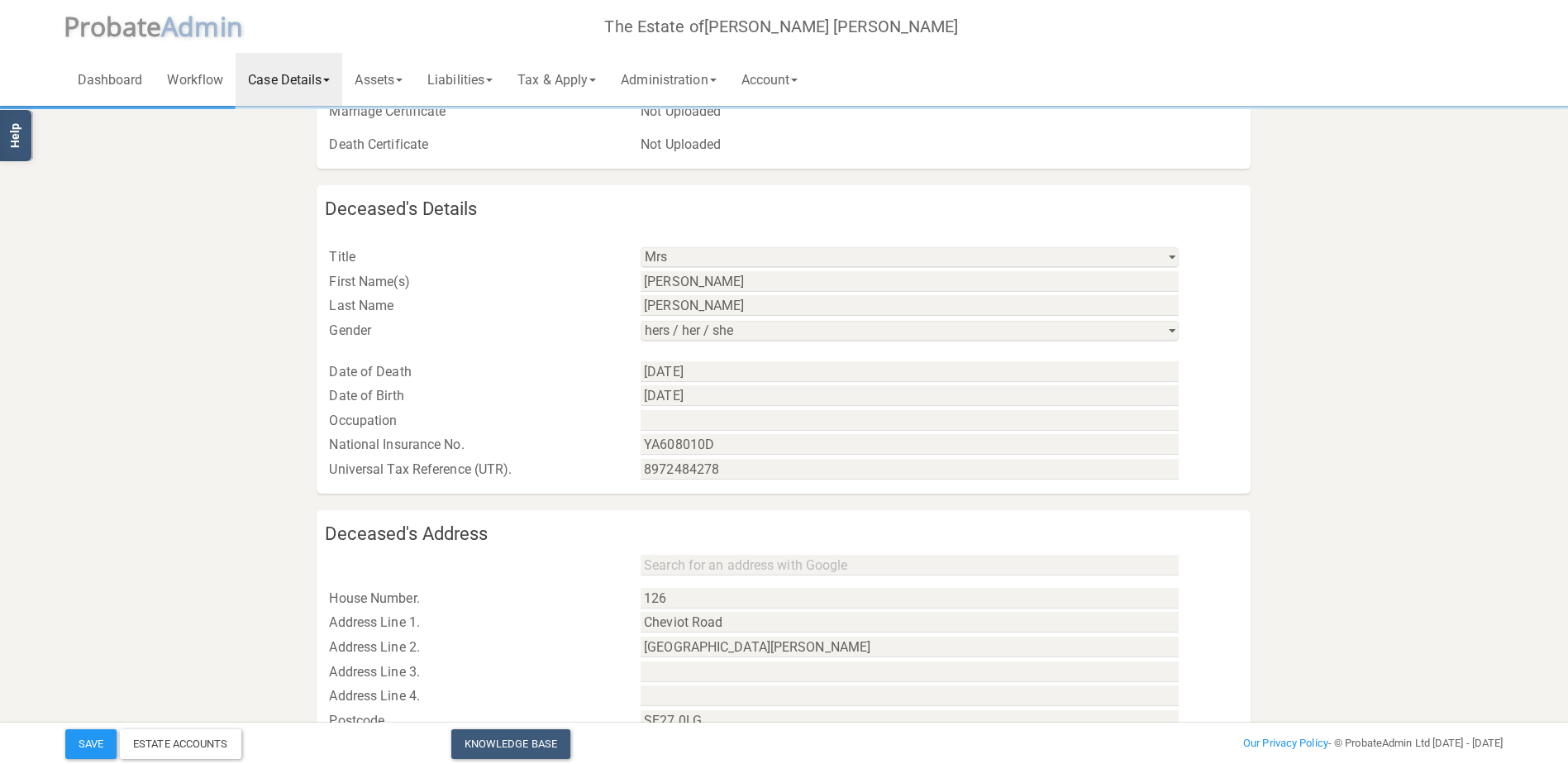
scroll to position [578, 0]
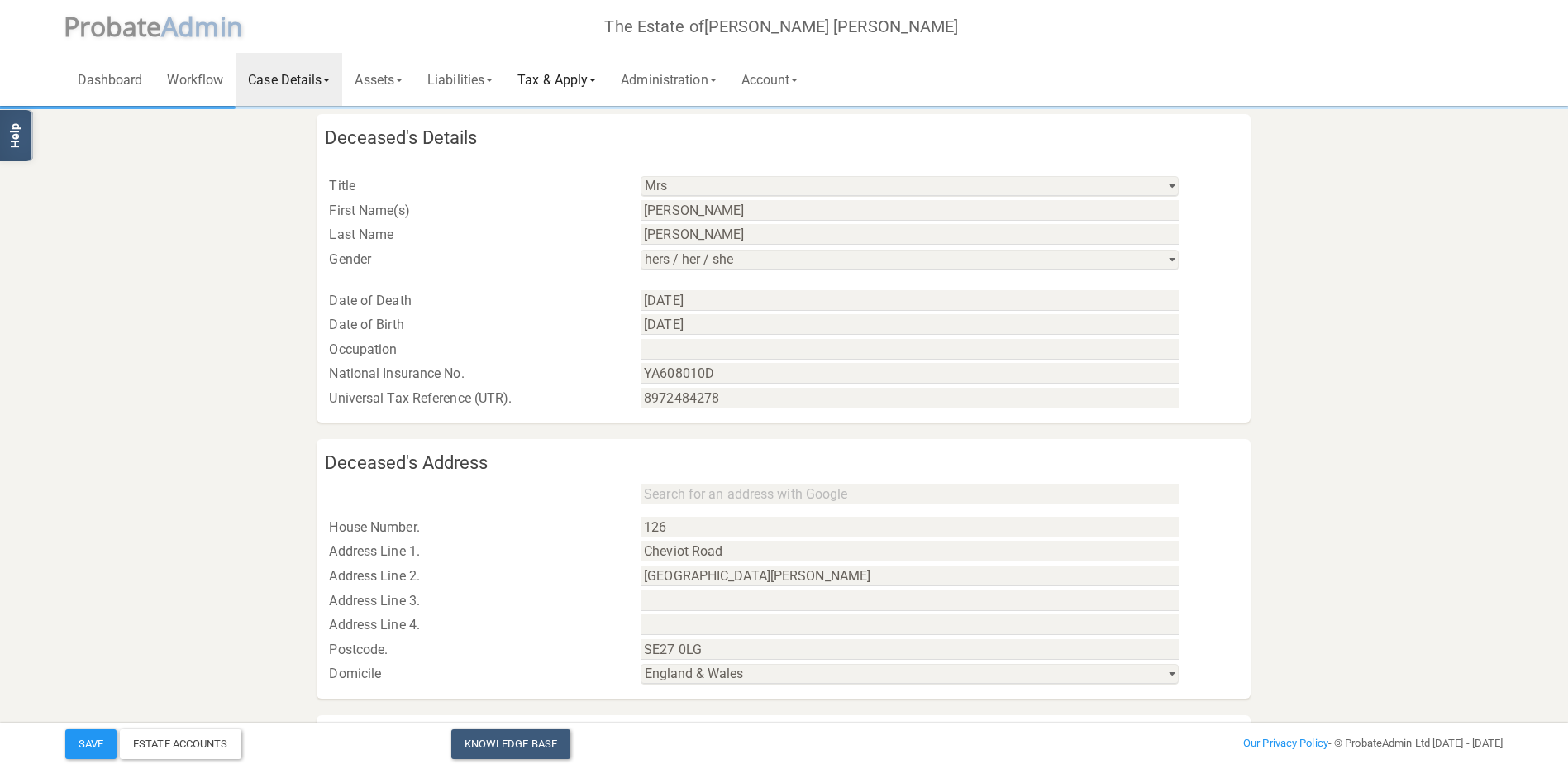
click at [592, 77] on link "Tax & Apply" at bounding box center [557, 79] width 104 height 53
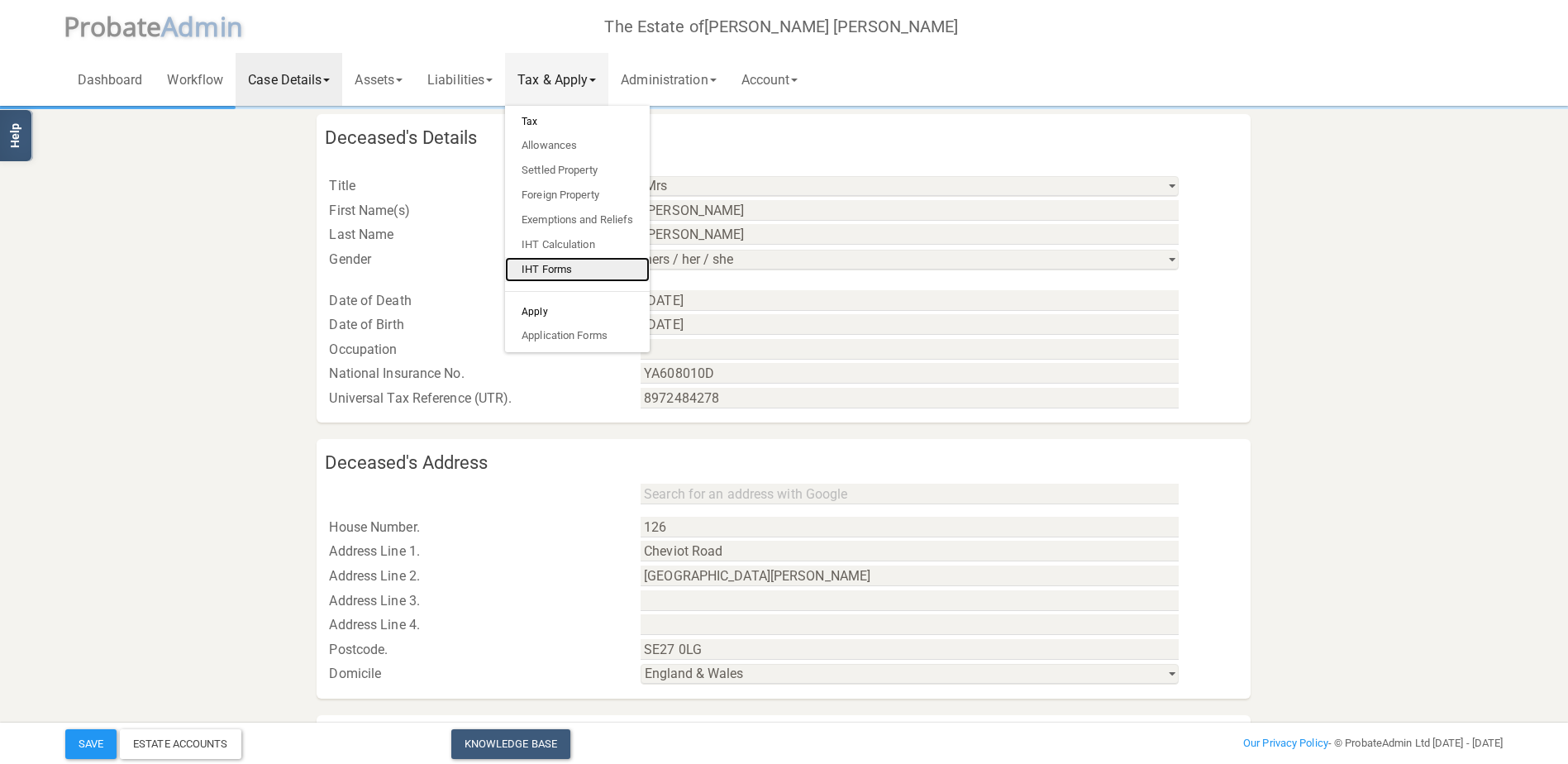
click at [574, 271] on link "IHT Forms" at bounding box center [577, 270] width 145 height 25
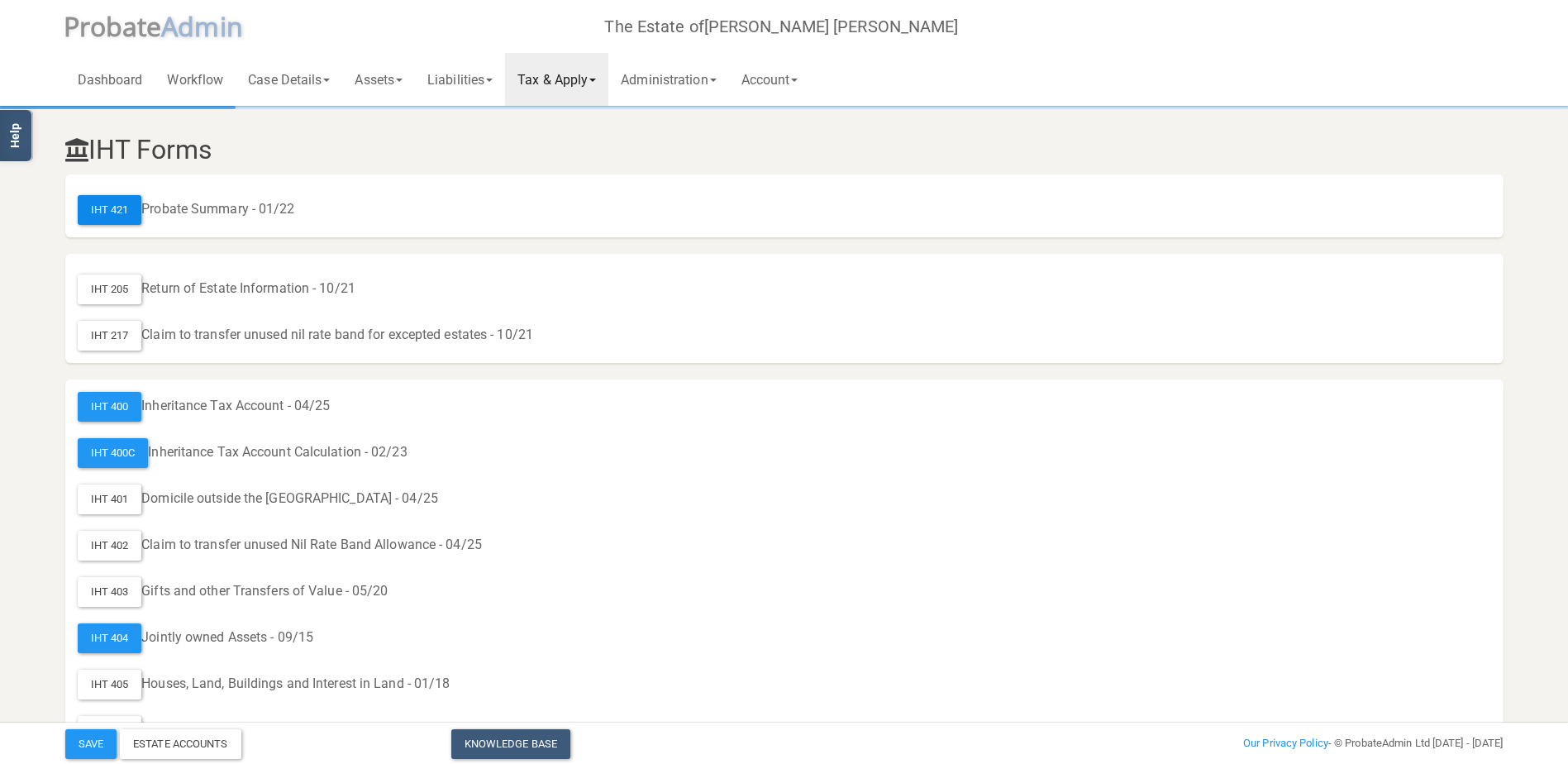
click at [116, 215] on div "IHT 421" at bounding box center [109, 210] width 64 height 30
click at [108, 462] on div "IHT 400C" at bounding box center [113, 454] width 71 height 30
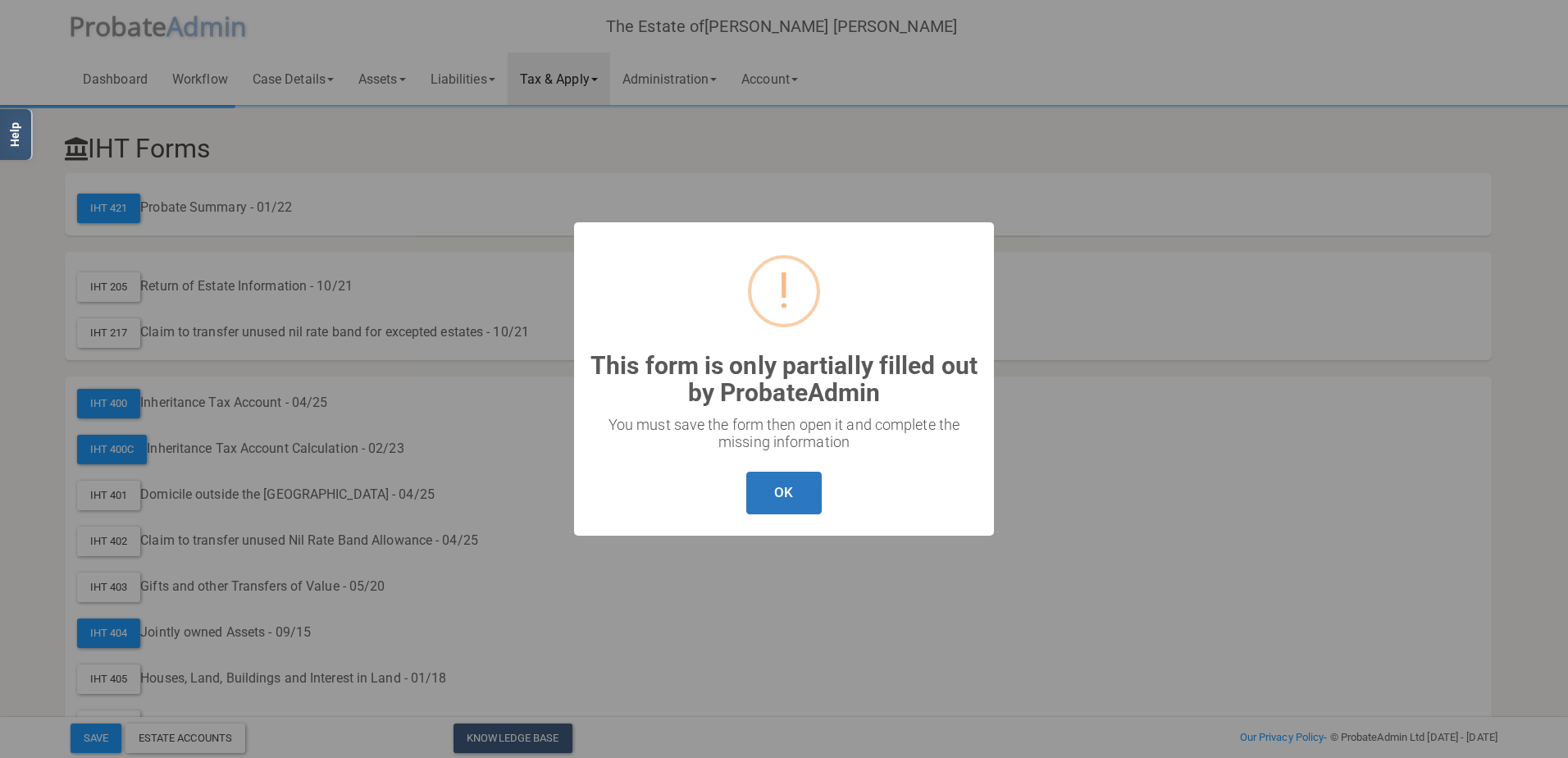
click at [801, 501] on button "OK" at bounding box center [784, 494] width 75 height 44
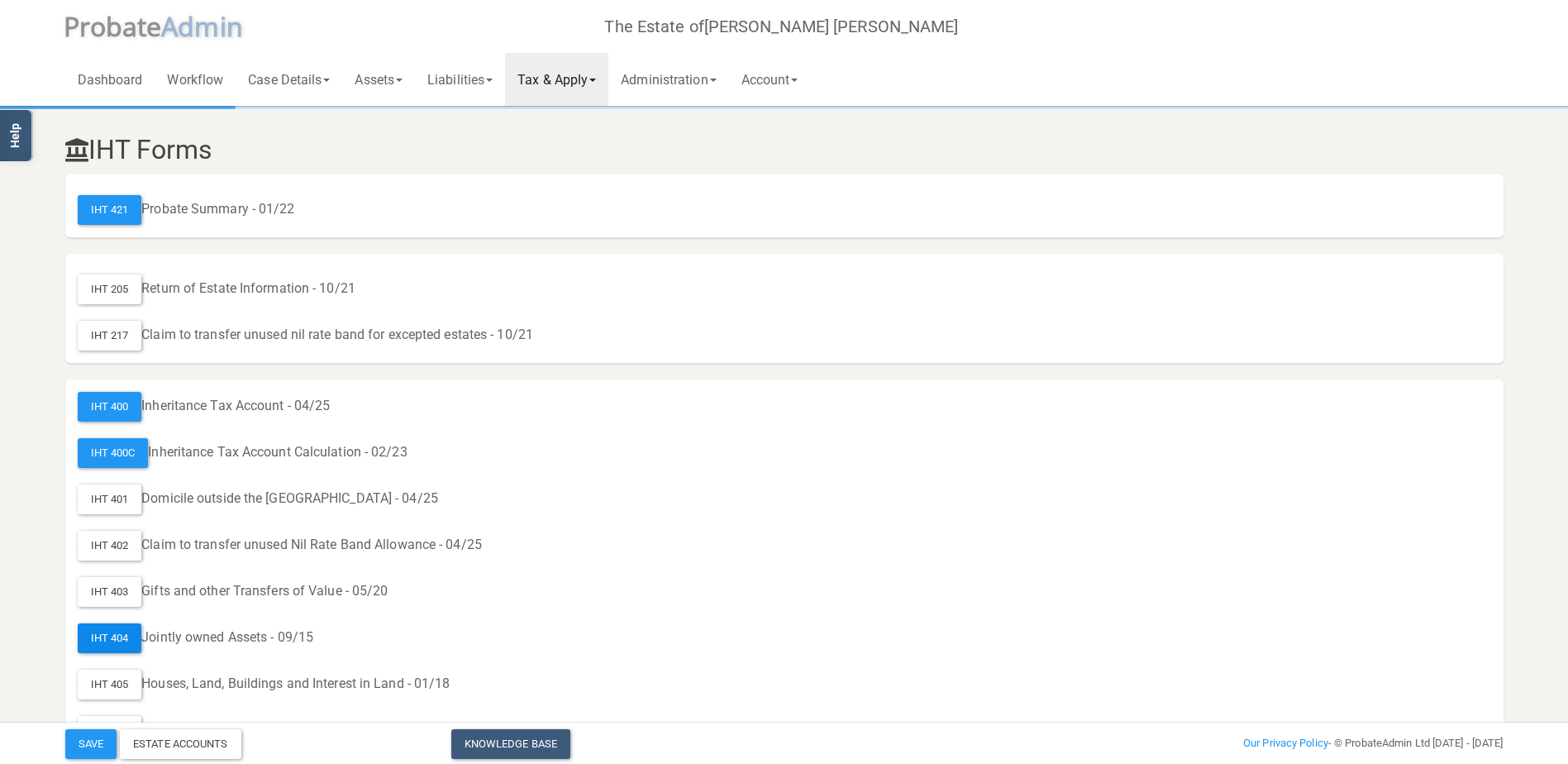
click at [117, 635] on div "IHT 404" at bounding box center [109, 638] width 64 height 30
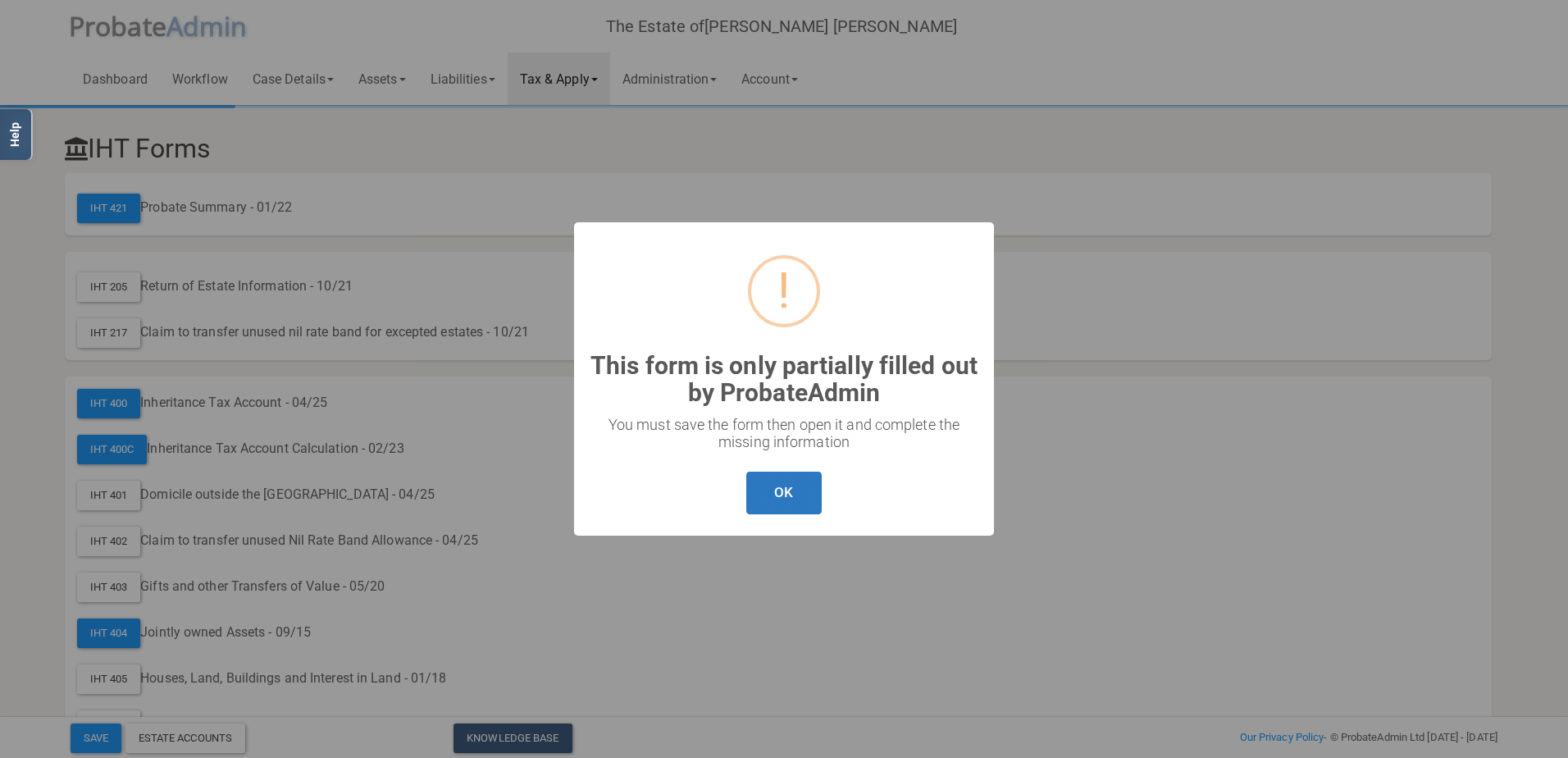
click at [784, 503] on button "OK" at bounding box center [784, 494] width 75 height 44
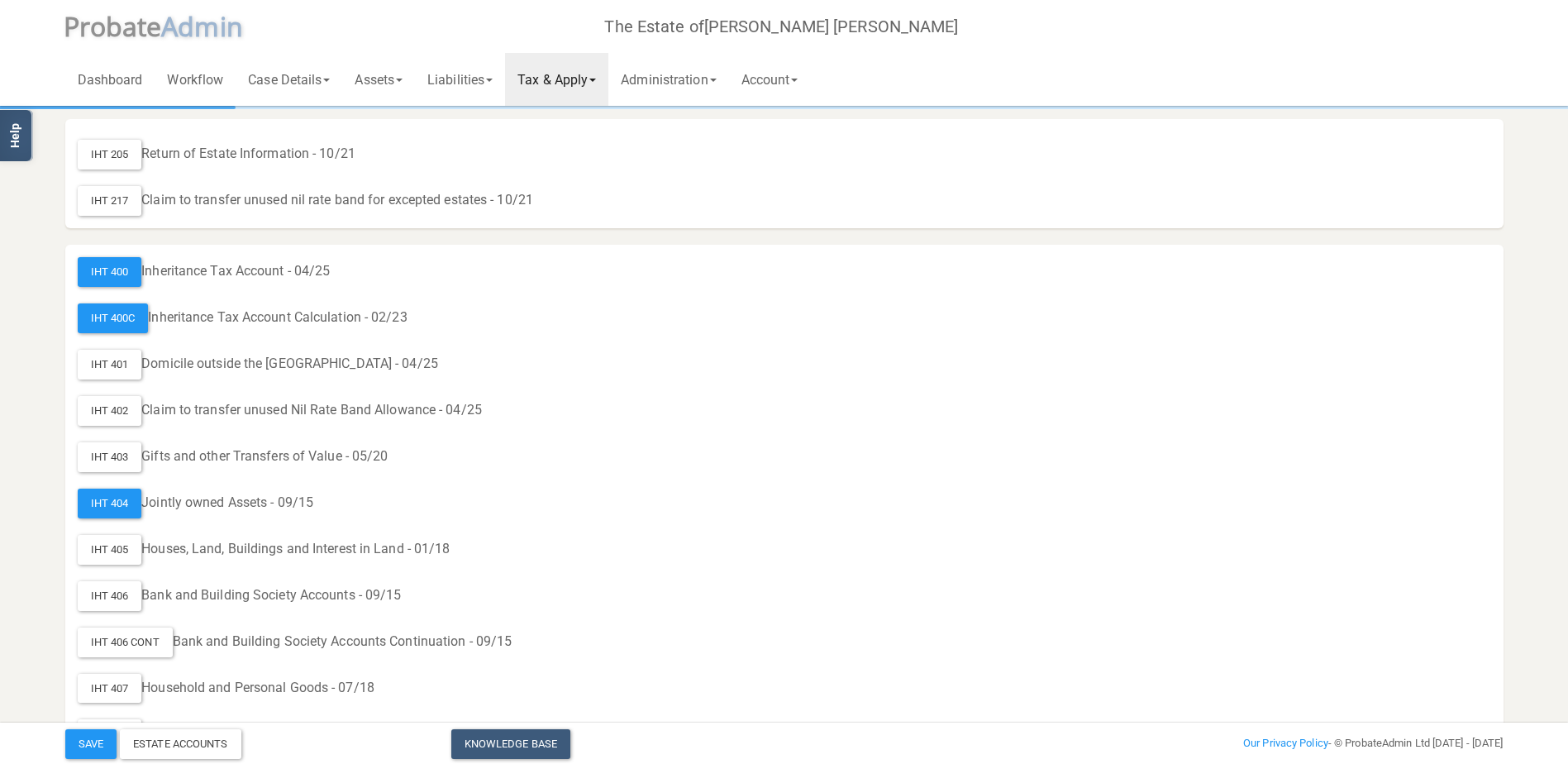
scroll to position [248, 0]
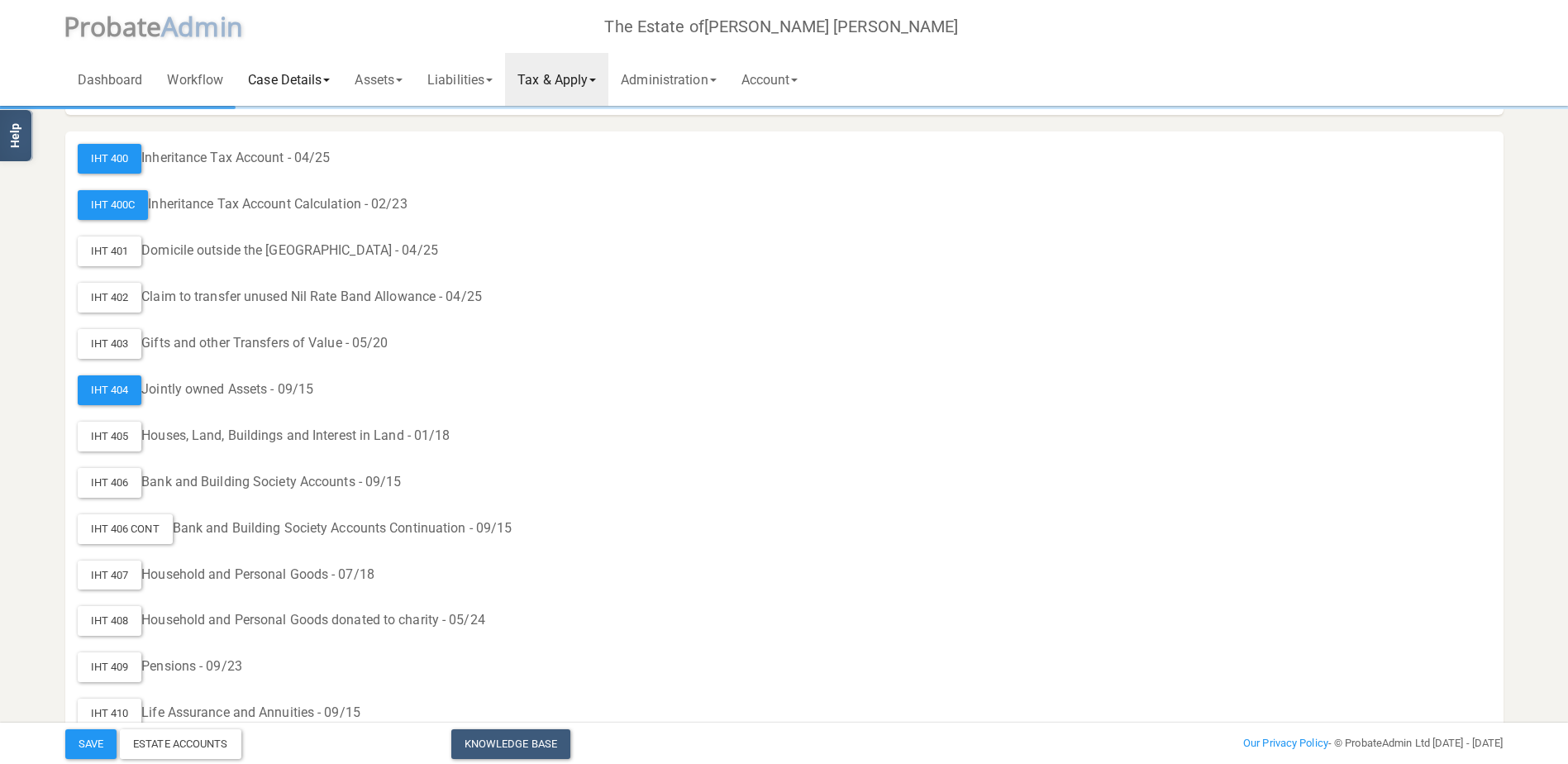
click at [335, 81] on link "Case Details" at bounding box center [288, 79] width 106 height 53
click at [400, 75] on link "Assets" at bounding box center [378, 79] width 73 height 53
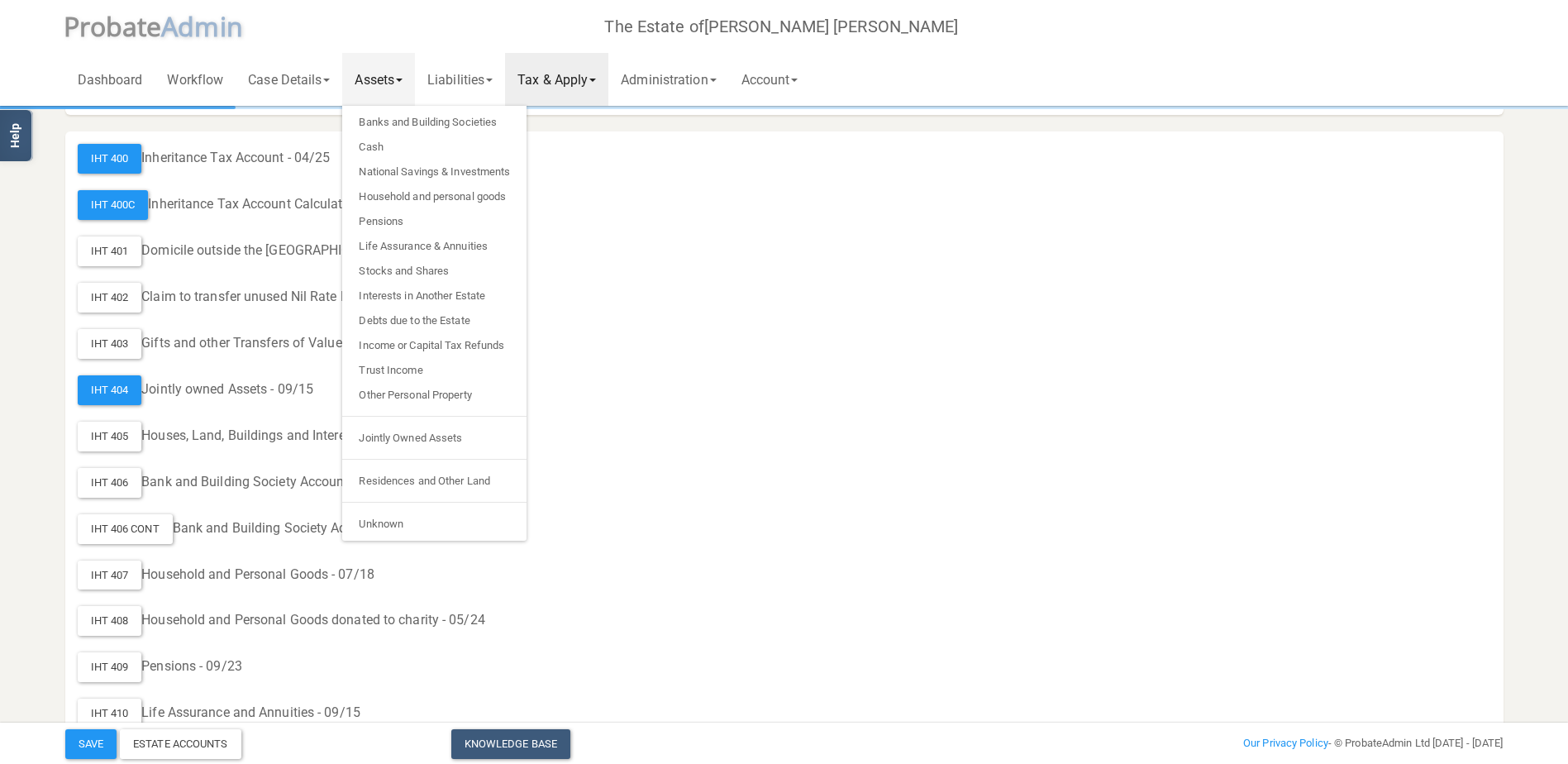
click at [932, 309] on div "IHT 402 Claim to transfer unused Nil Rate Band Allowance - 04/25" at bounding box center [784, 298] width 1413 height 30
click at [403, 78] on span at bounding box center [400, 80] width 7 height 4
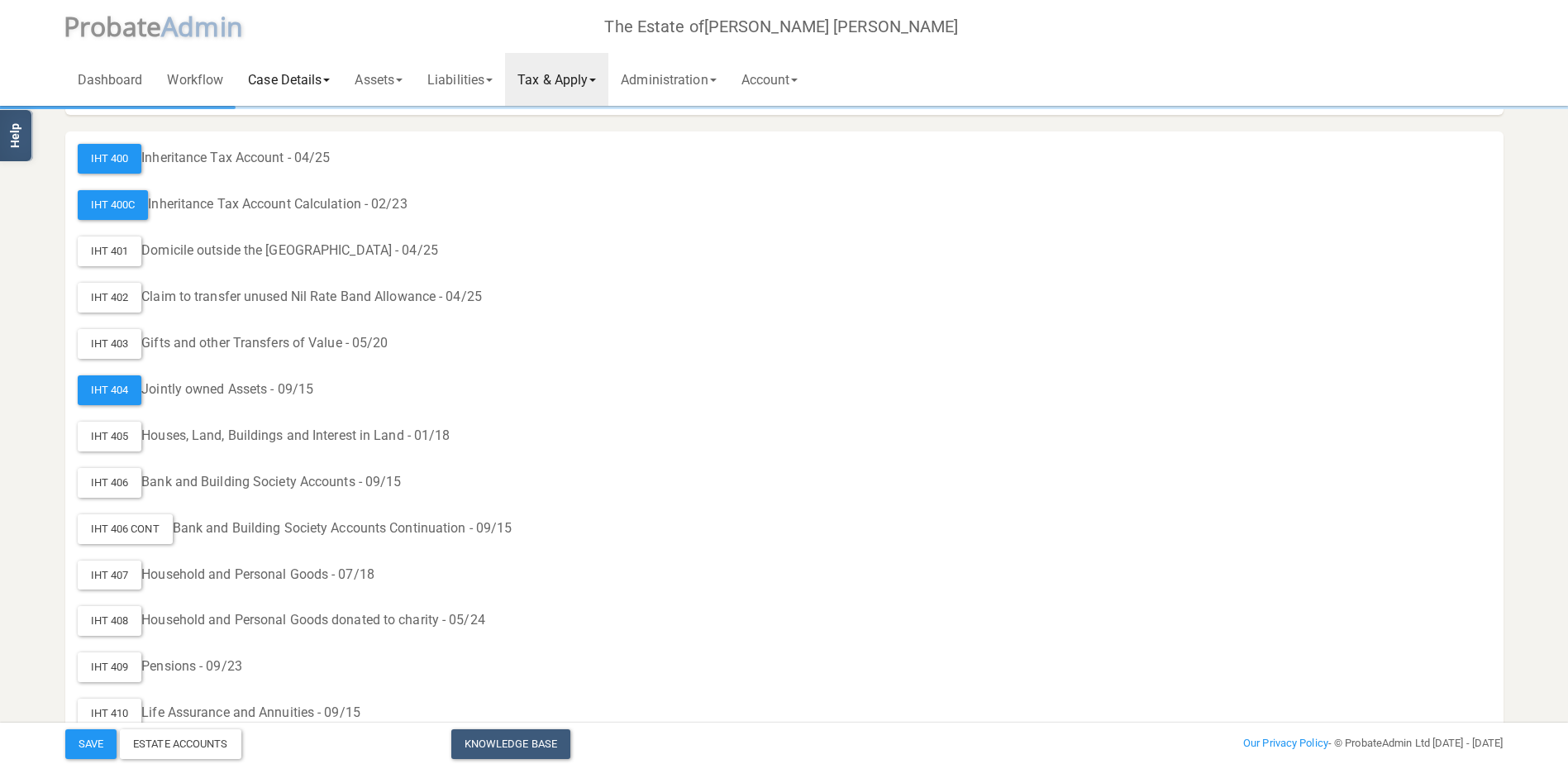
click at [313, 77] on link "Case Details" at bounding box center [288, 79] width 106 height 53
click at [414, 71] on link "Assets" at bounding box center [378, 79] width 73 height 53
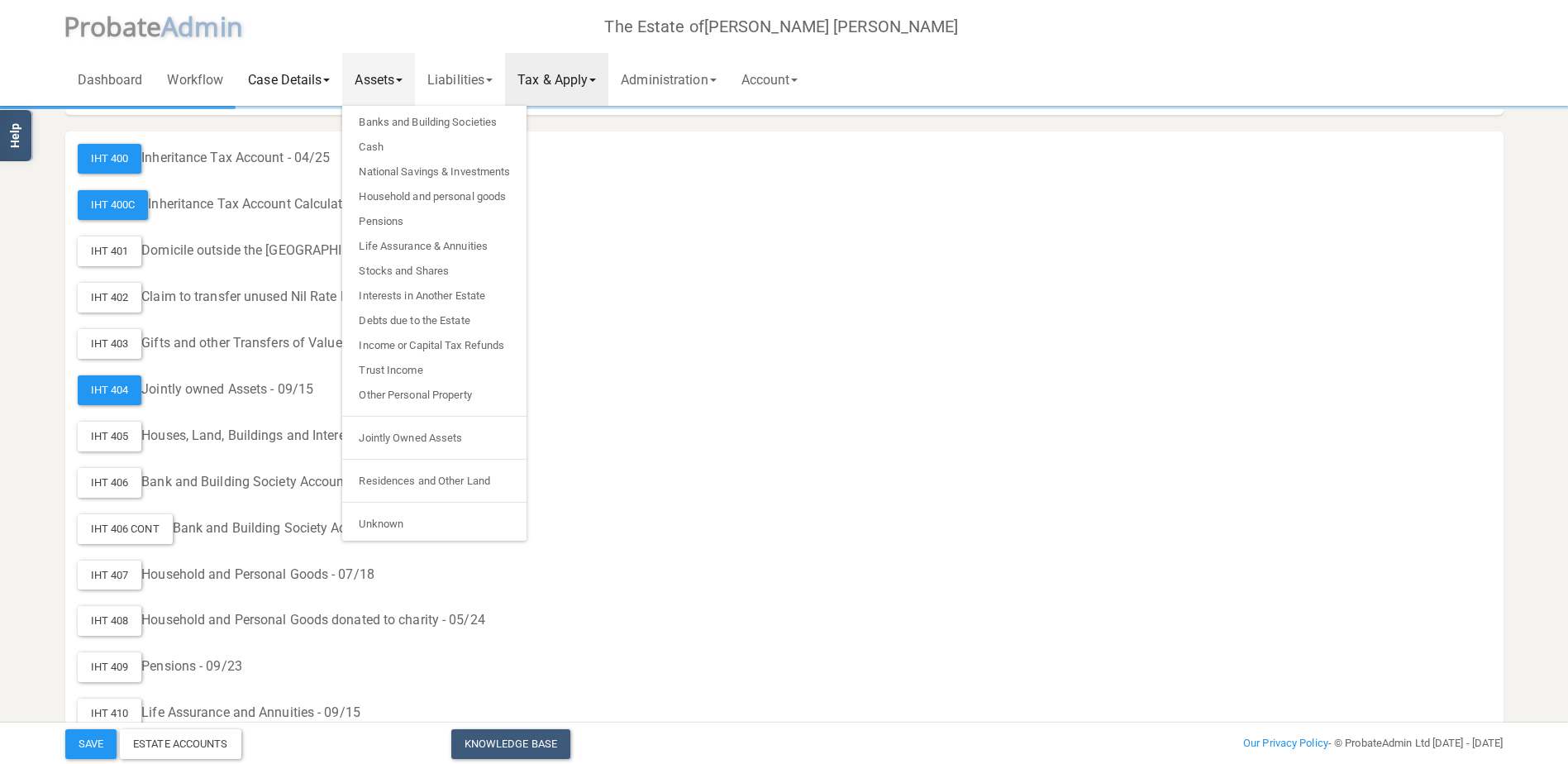
click at [319, 76] on link "Case Details" at bounding box center [288, 79] width 106 height 53
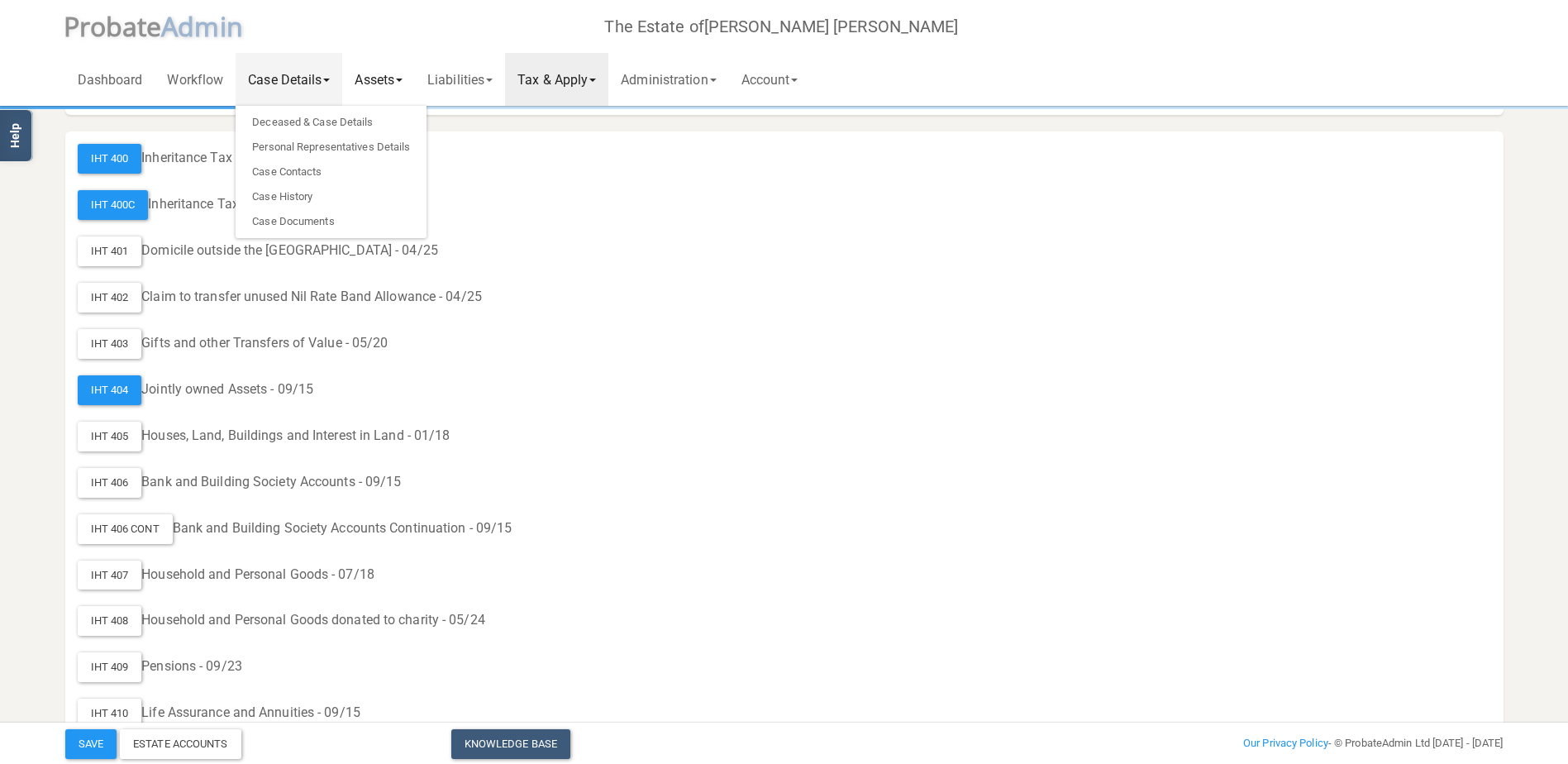
click at [413, 85] on link "Assets" at bounding box center [378, 79] width 73 height 53
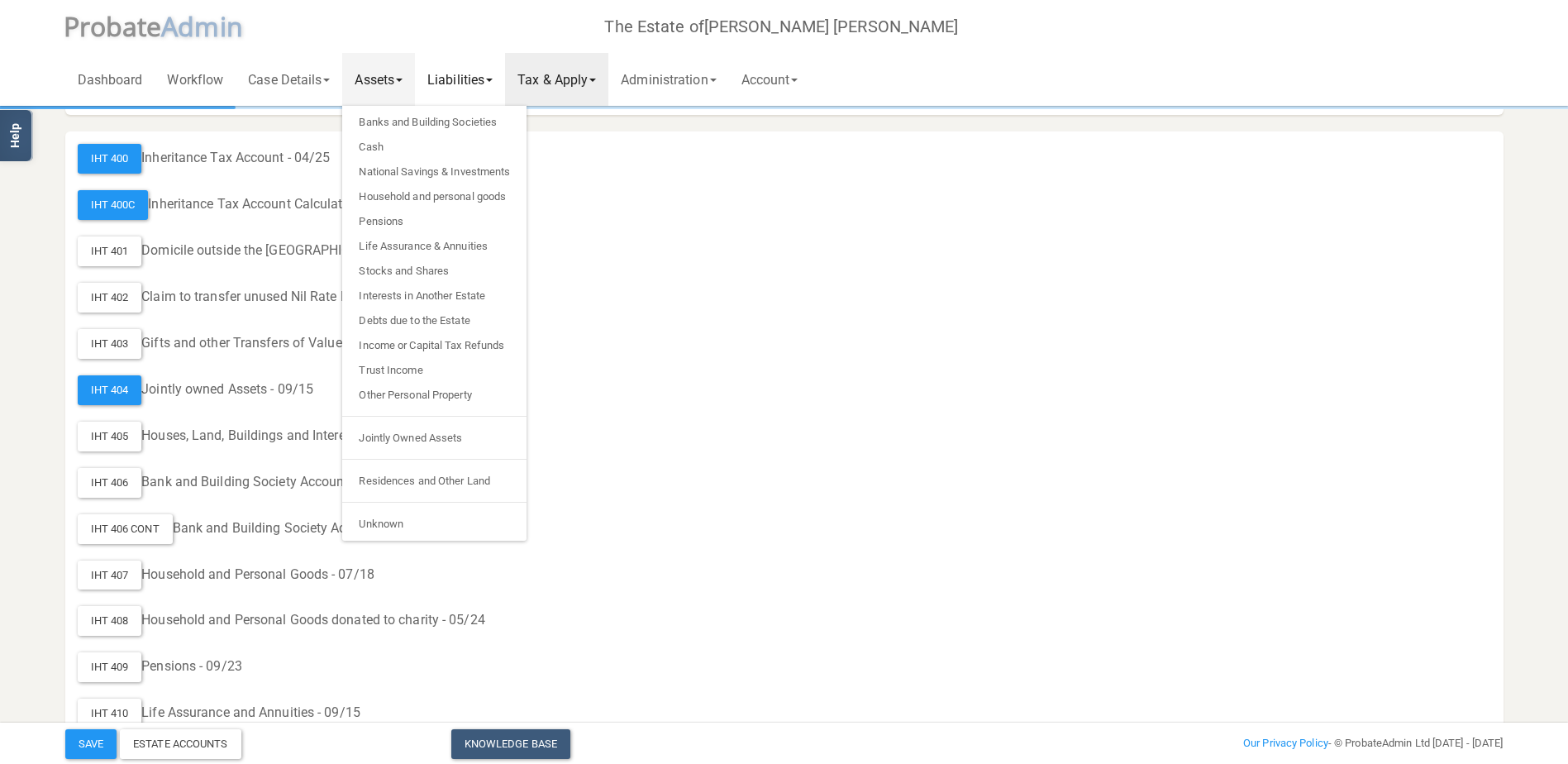
click at [475, 91] on link "Liabilities" at bounding box center [460, 79] width 91 height 53
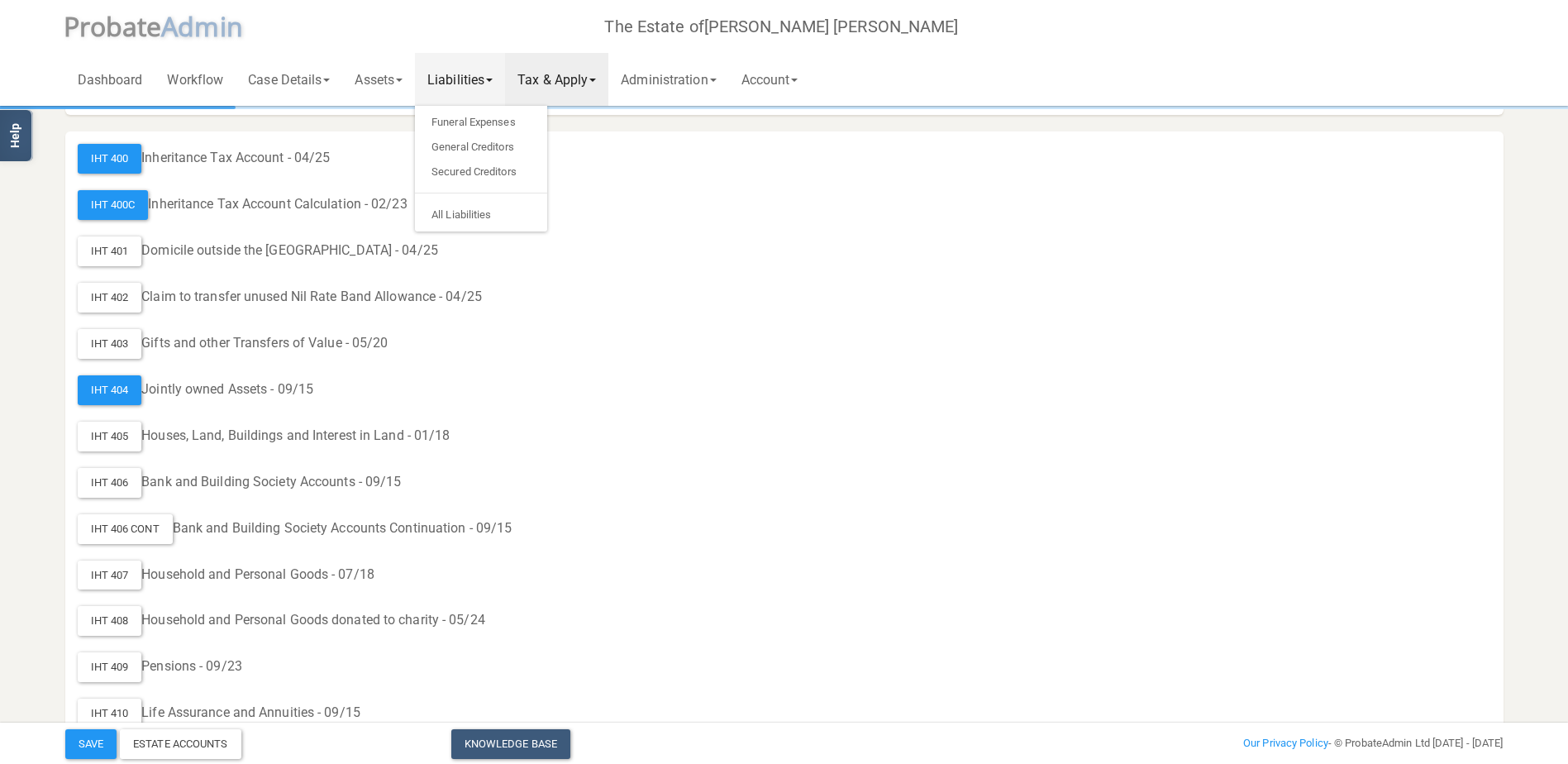
click at [628, 313] on div "IHT 400 Inheritance Tax Account - 04/25 IHT 400C Inheritance Tax Account Calcul…" at bounding box center [784, 738] width 1439 height 1212
